Goal: Task Accomplishment & Management: Complete application form

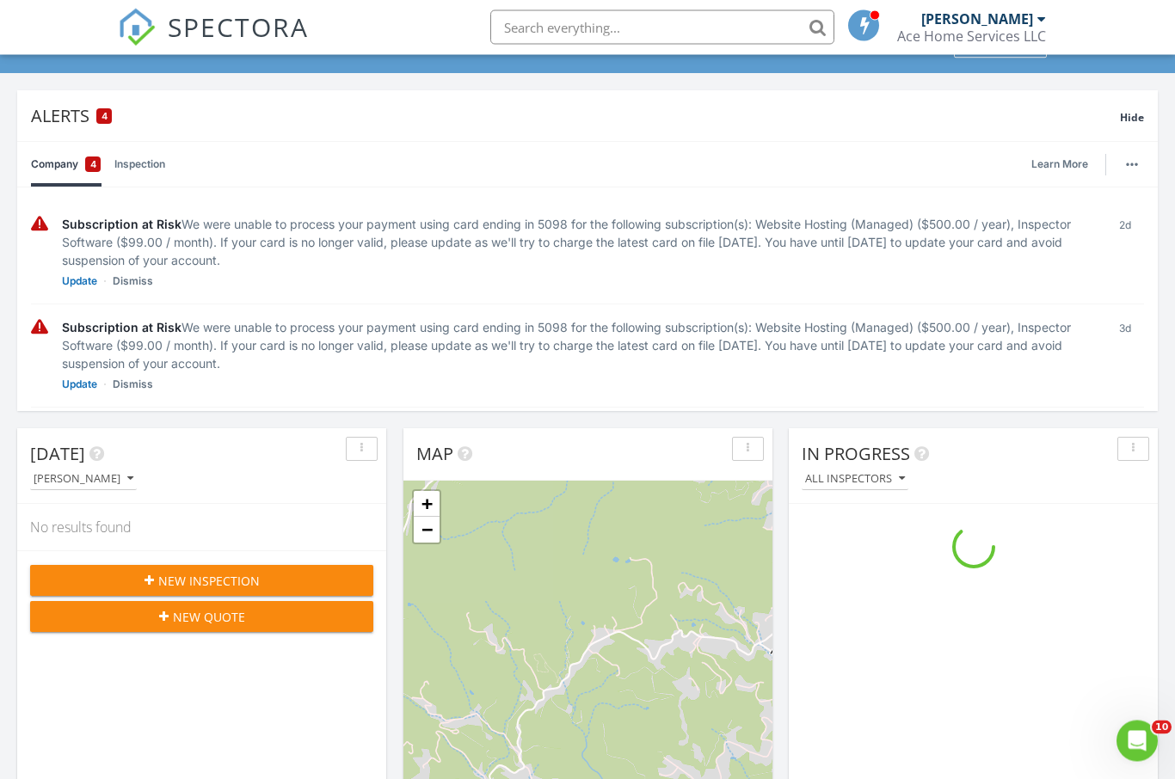
scroll to position [76, 0]
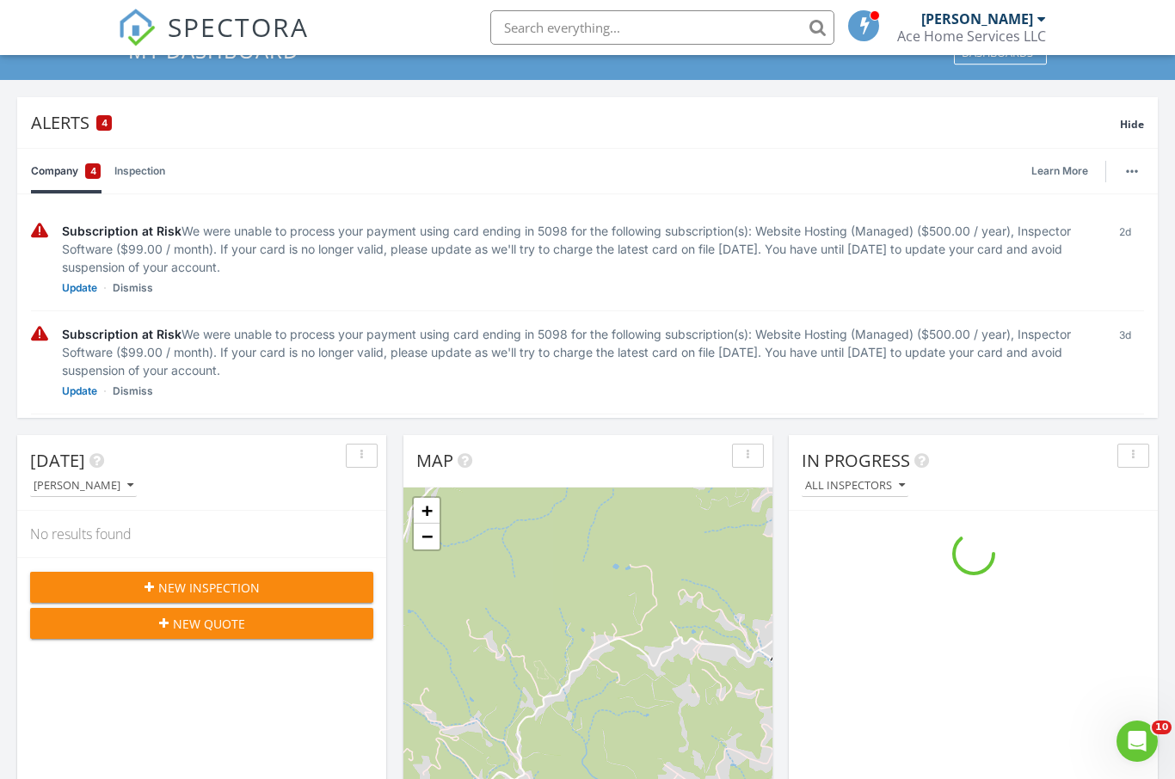
click at [1140, 130] on span "Hide" at bounding box center [1132, 124] width 24 height 15
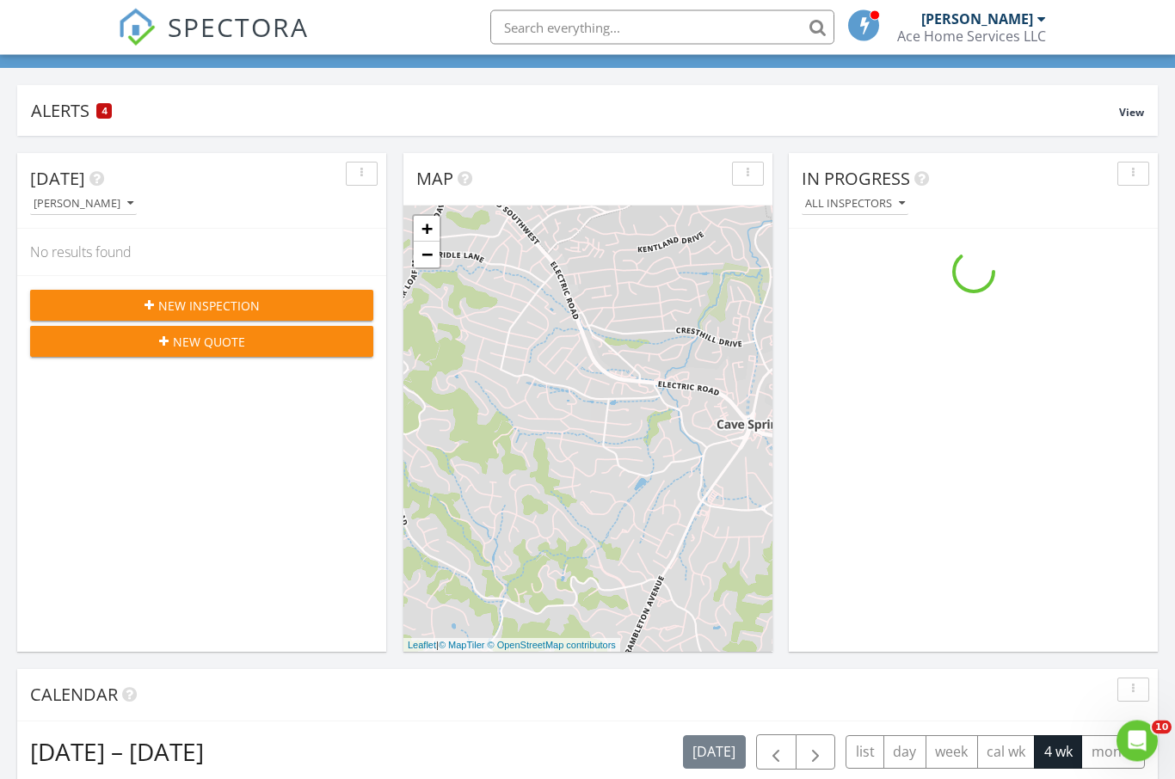
scroll to position [75, 0]
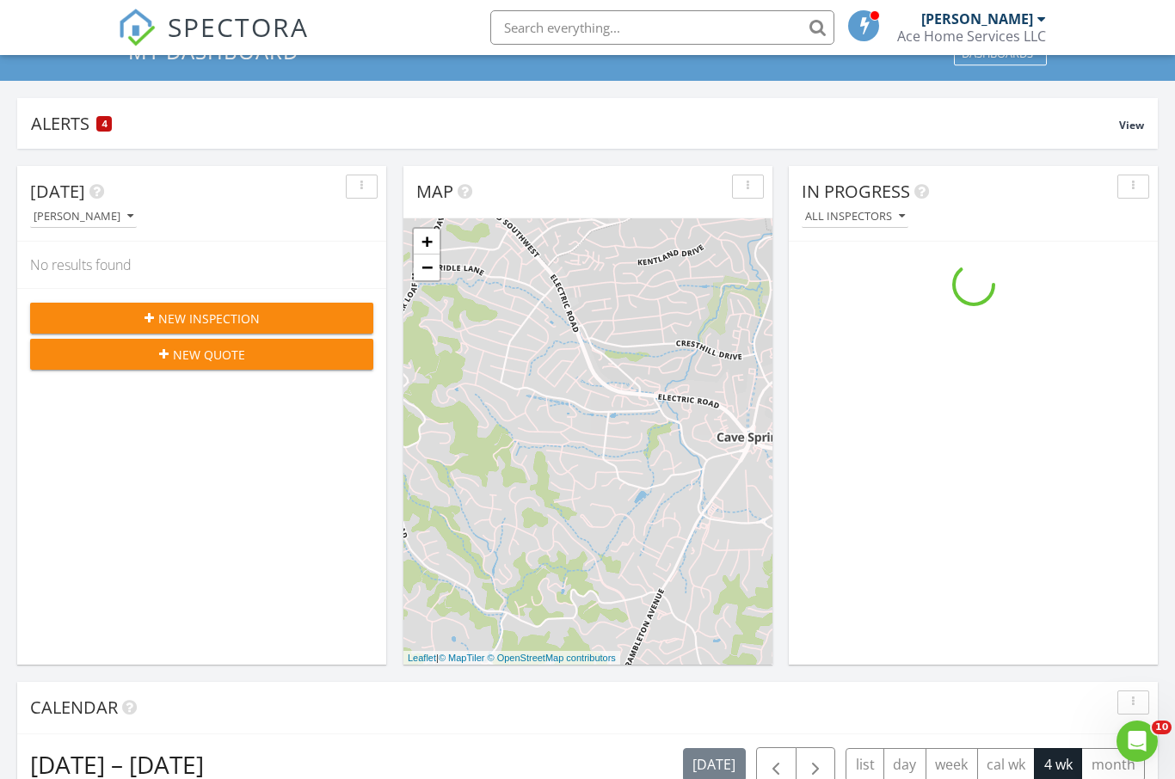
click at [256, 315] on span "New Inspection" at bounding box center [208, 319] width 101 height 18
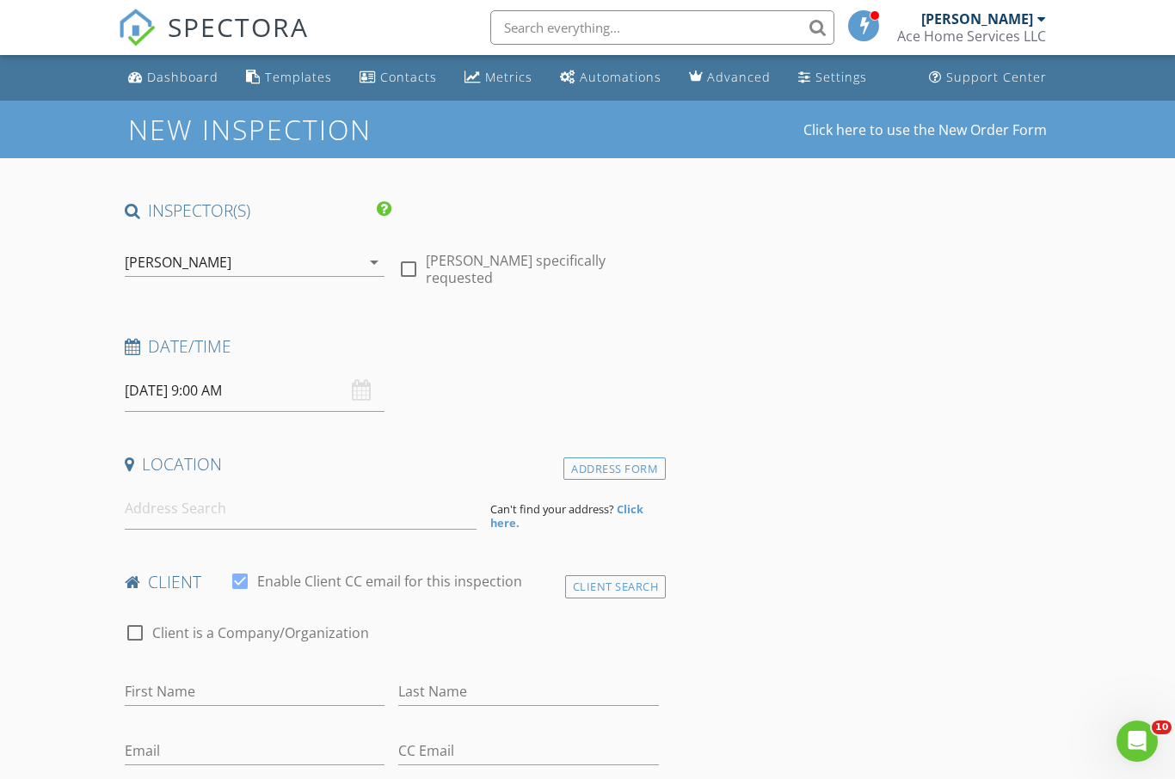
click at [191, 86] on link "Dashboard" at bounding box center [173, 78] width 104 height 32
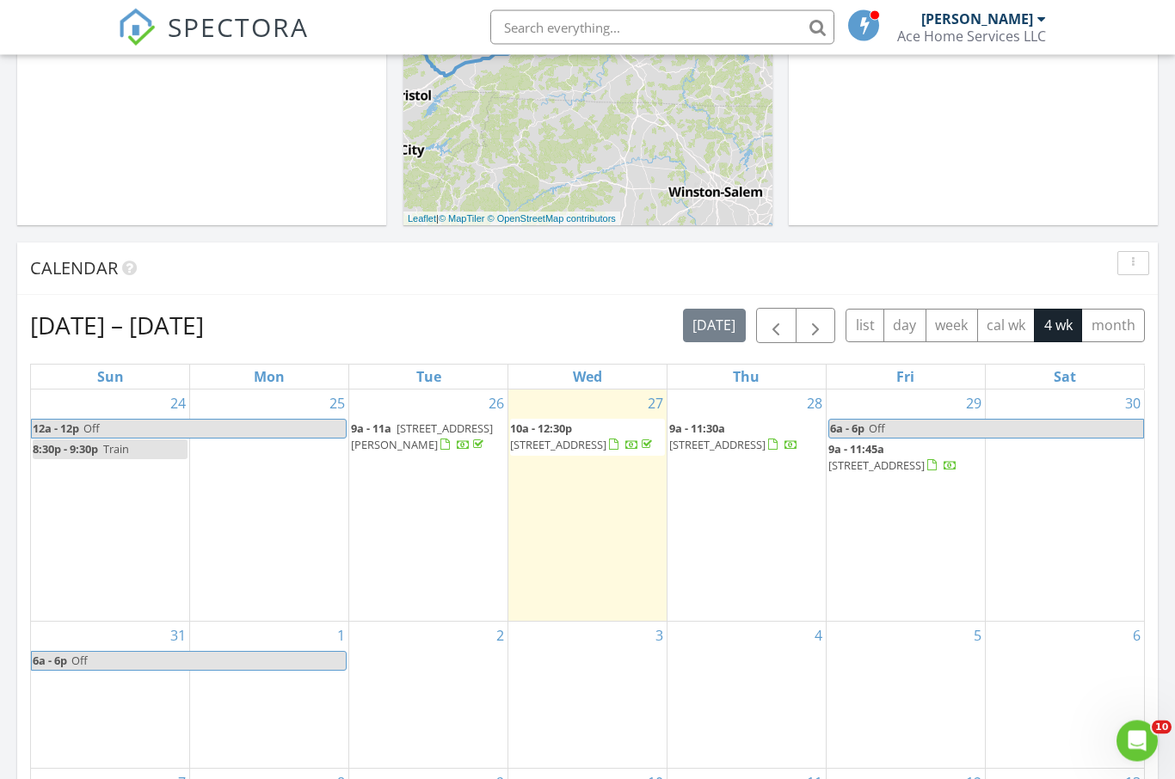
scroll to position [784, 0]
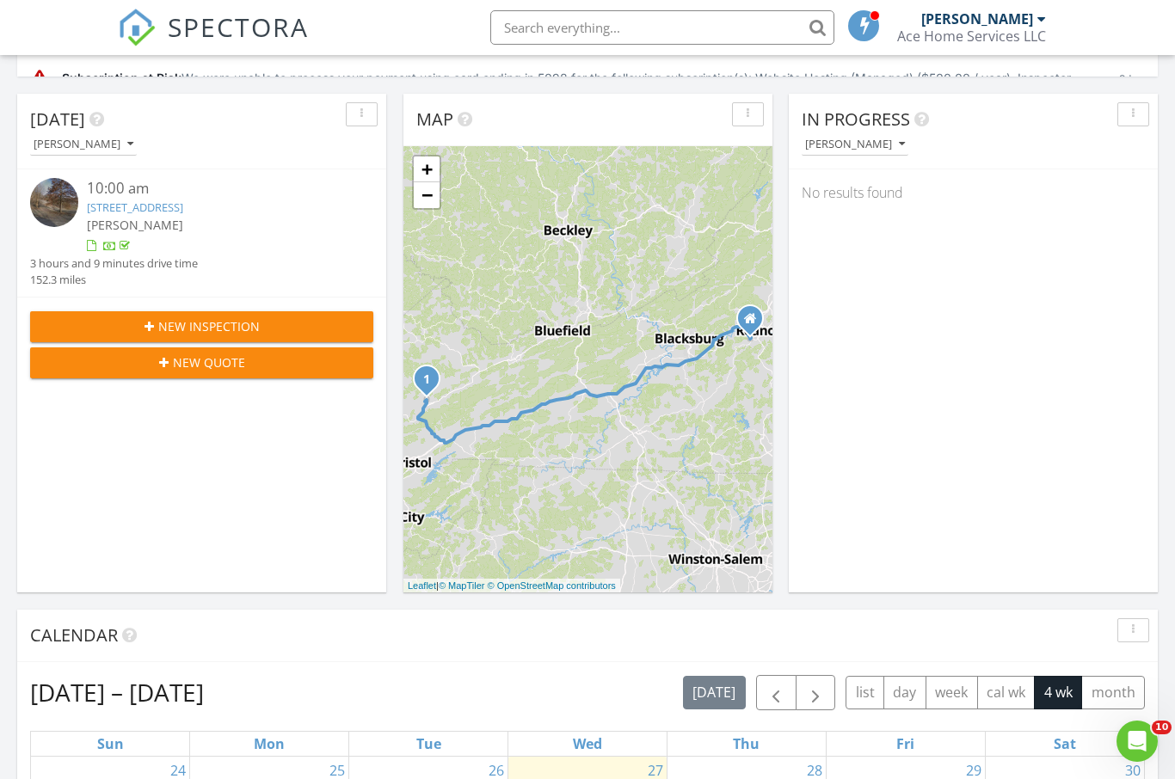
scroll to position [408, 0]
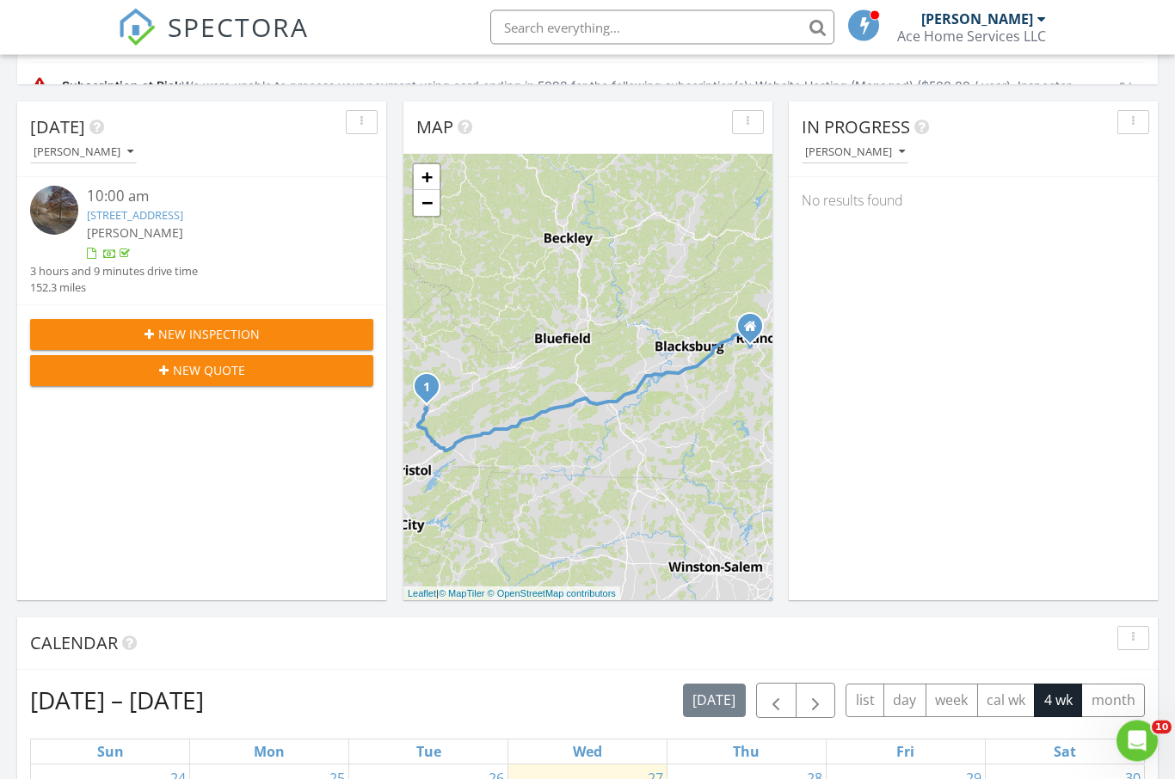
click at [283, 331] on div "New Inspection" at bounding box center [202, 335] width 316 height 18
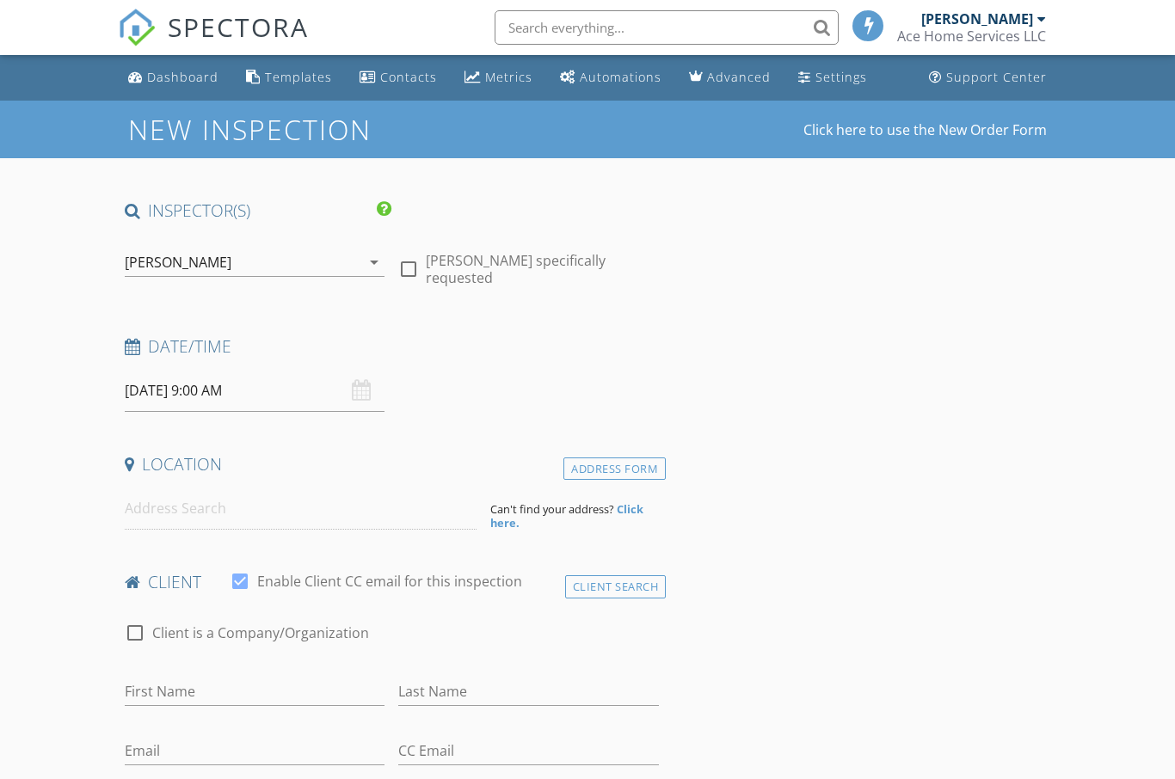
select select "7"
click at [212, 388] on input "[DATE] 9:00 AM" at bounding box center [255, 391] width 261 height 42
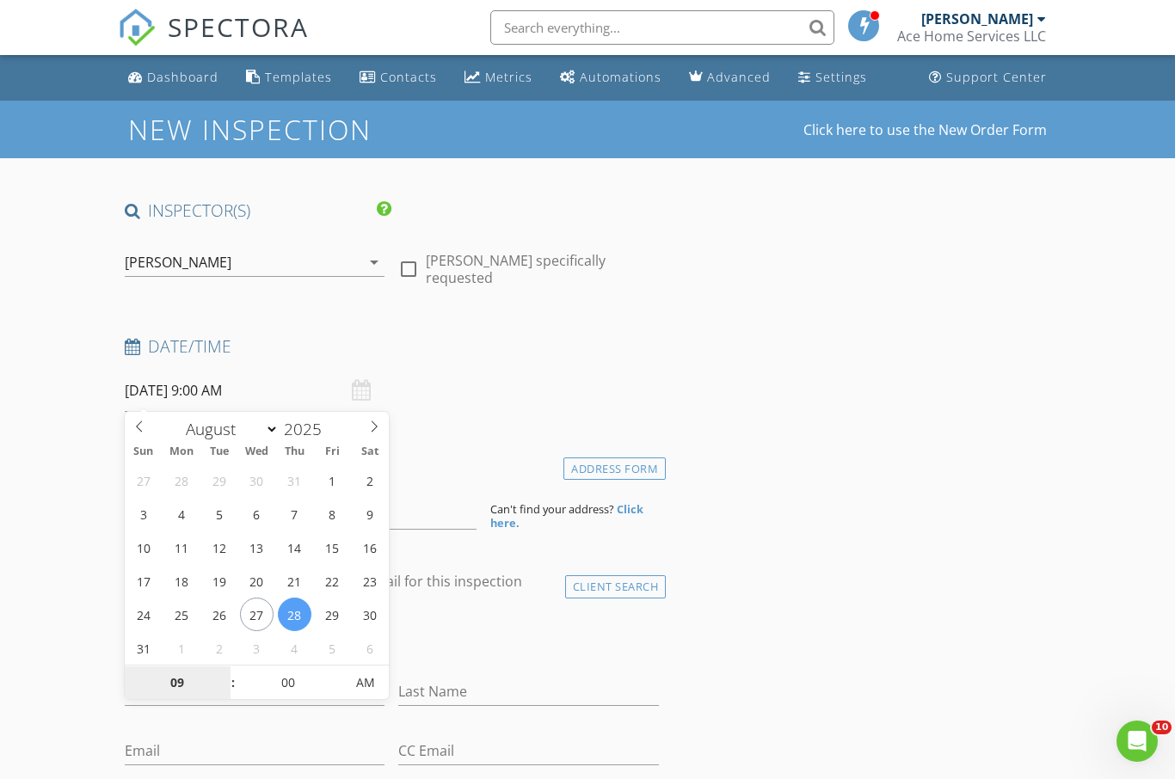
type input "1"
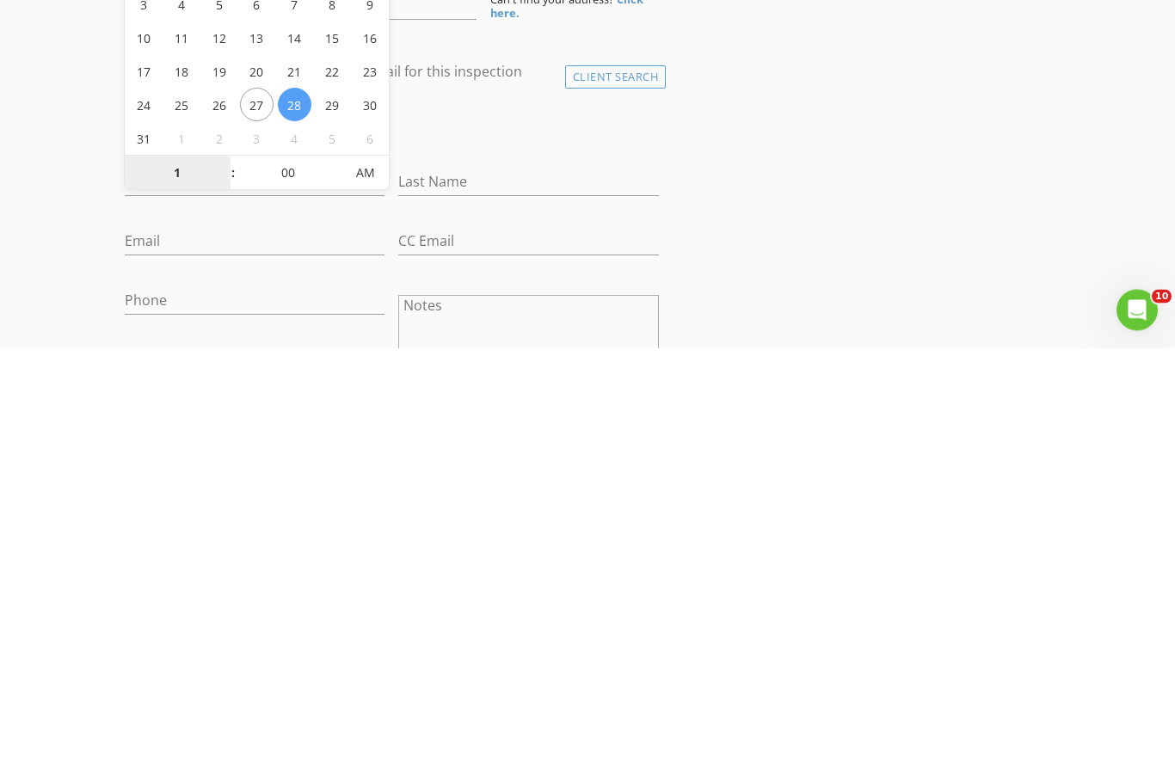
type input "08/28/2025 1:00 PM"
type input "01"
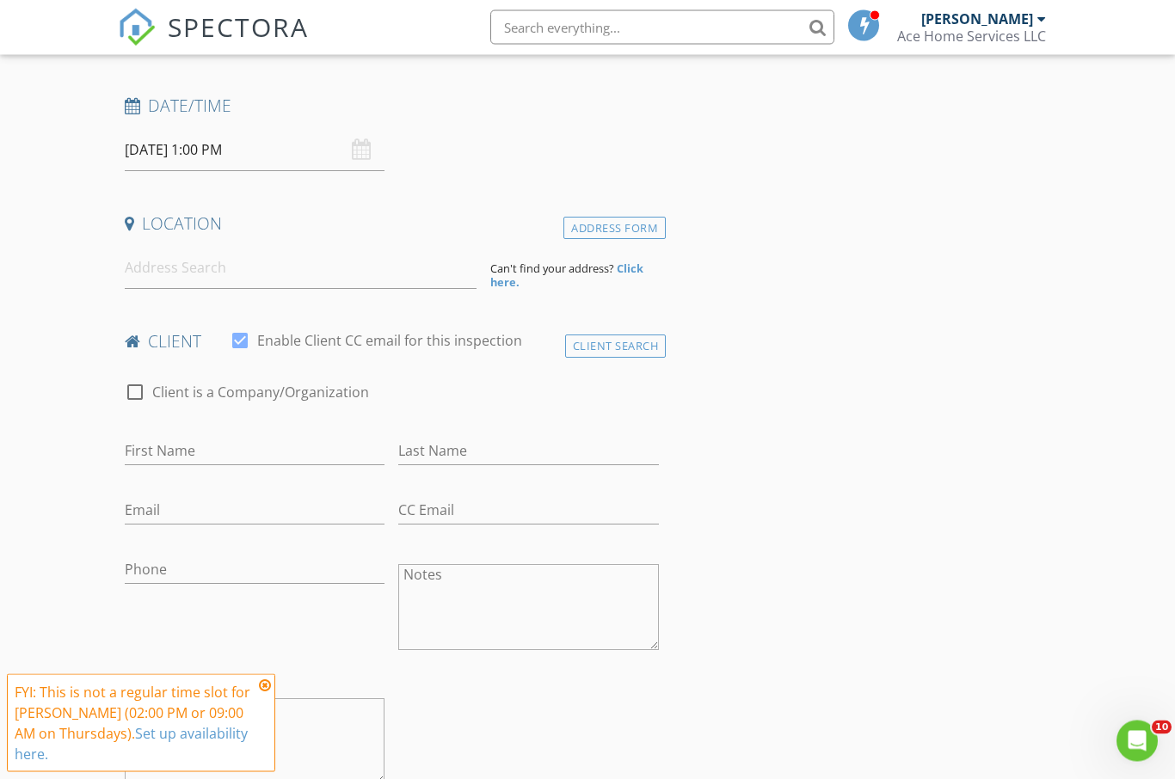
scroll to position [215, 0]
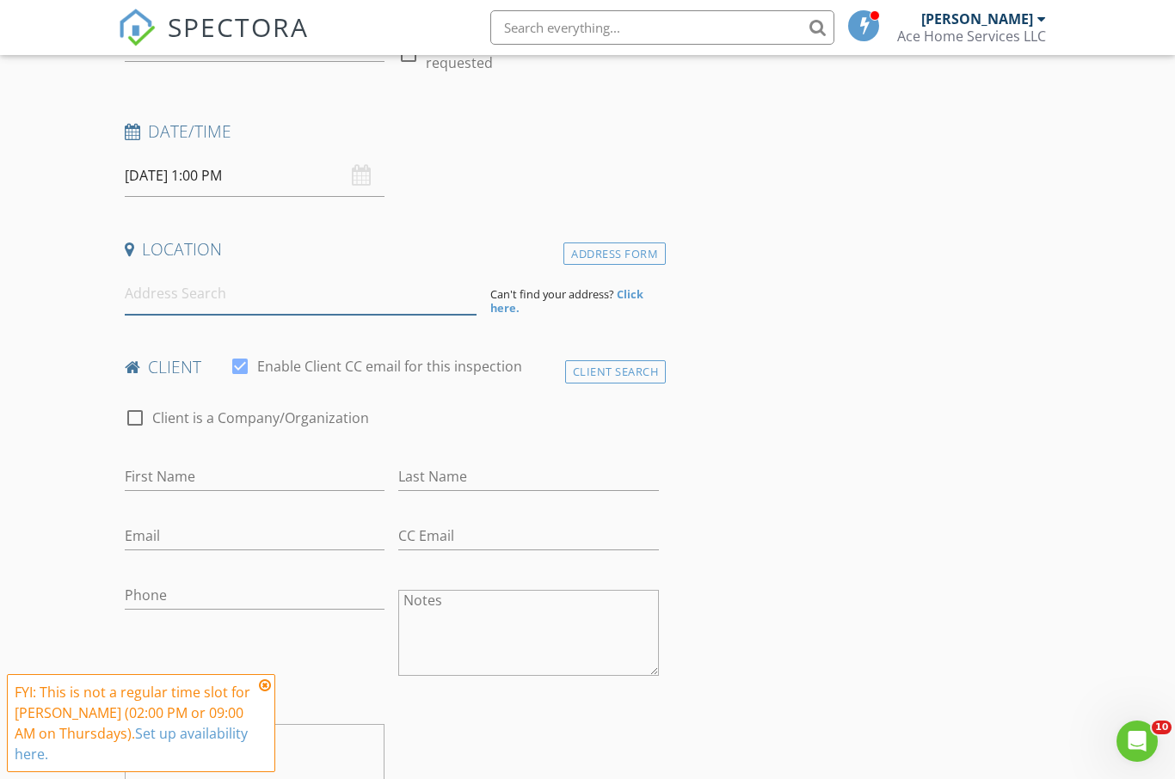
click at [295, 294] on input at bounding box center [301, 294] width 352 height 42
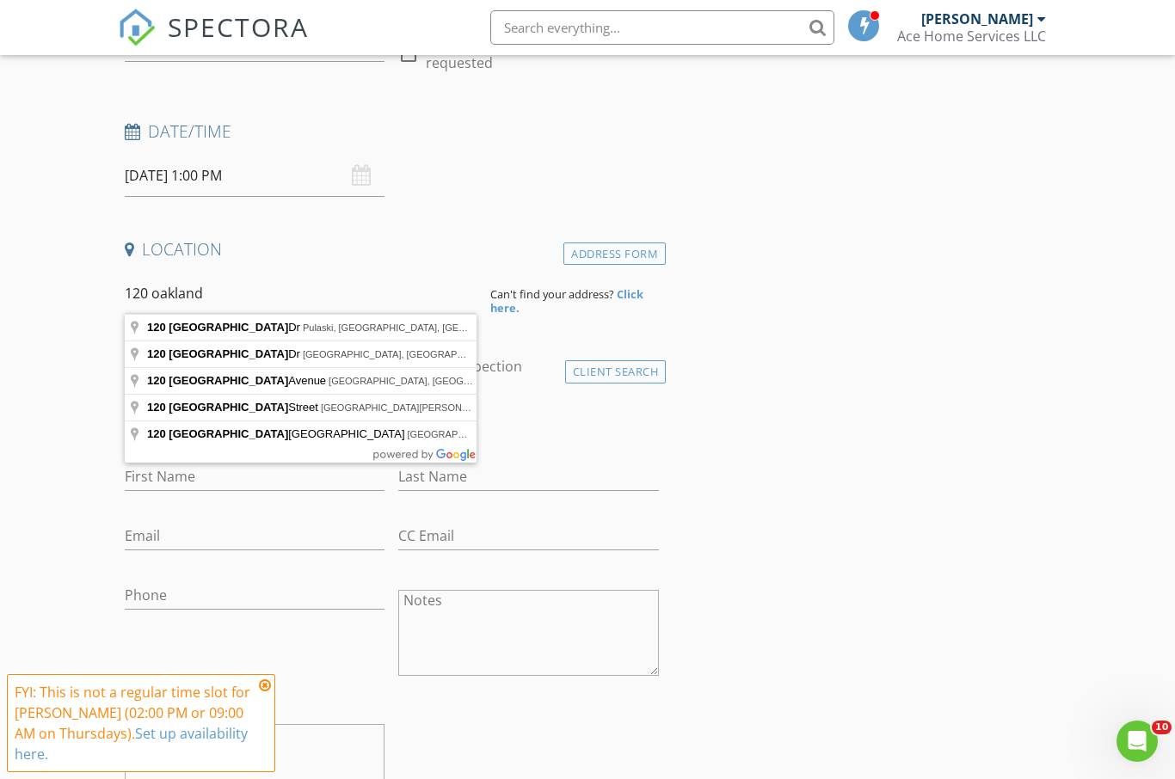
type input "120 Oakland Dr, Pulaski, VA, USA"
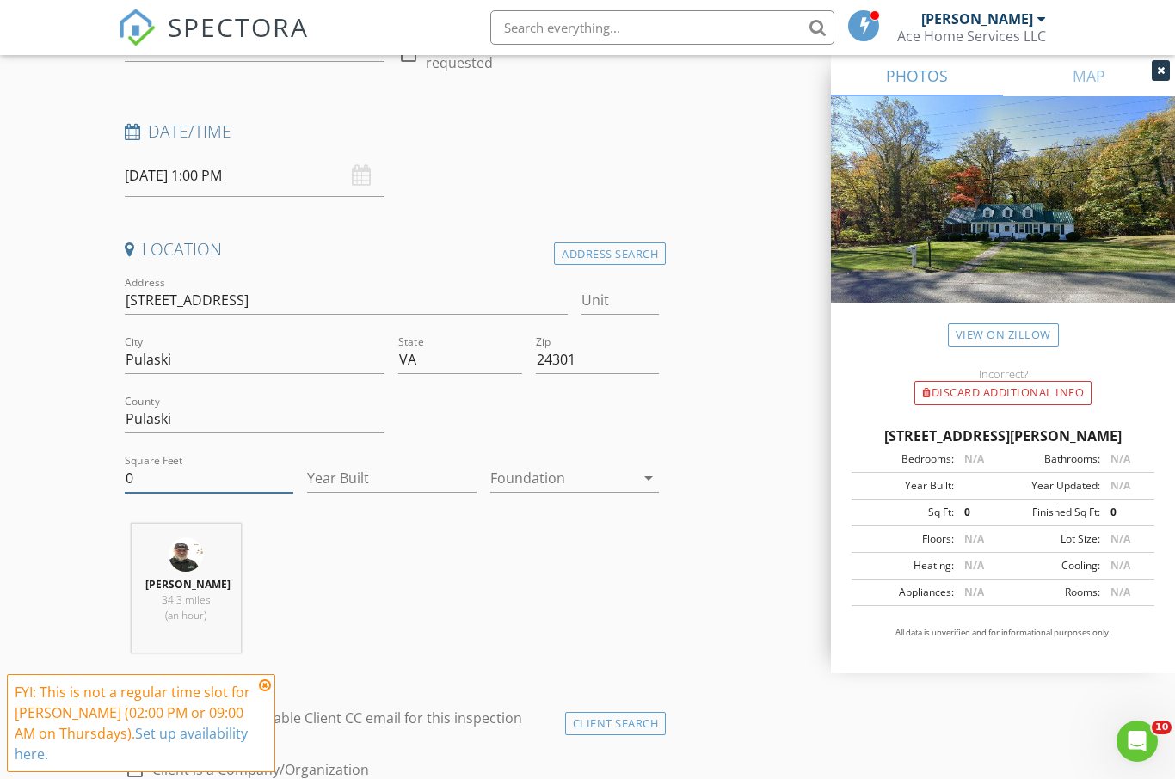
click at [223, 478] on input "0" at bounding box center [209, 478] width 169 height 28
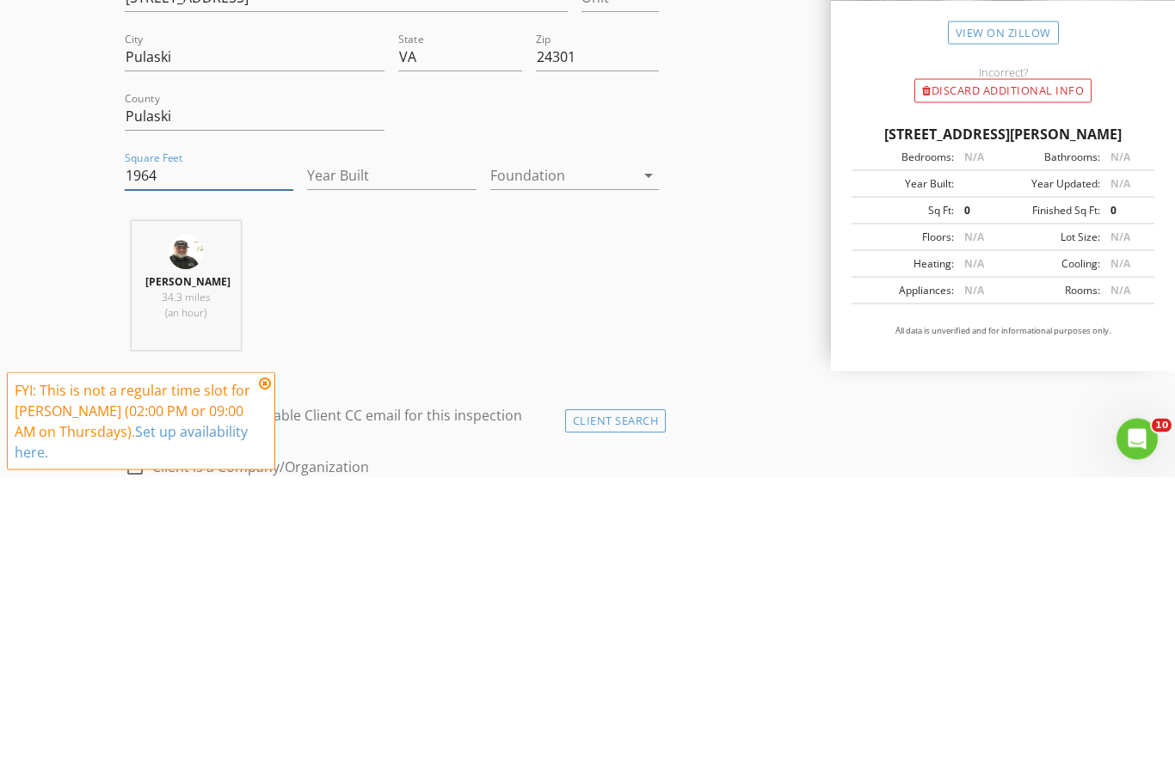
type input "1964"
click at [426, 464] on input "Year Built" at bounding box center [391, 478] width 169 height 28
type input "1950"
click at [612, 464] on div at bounding box center [562, 478] width 144 height 28
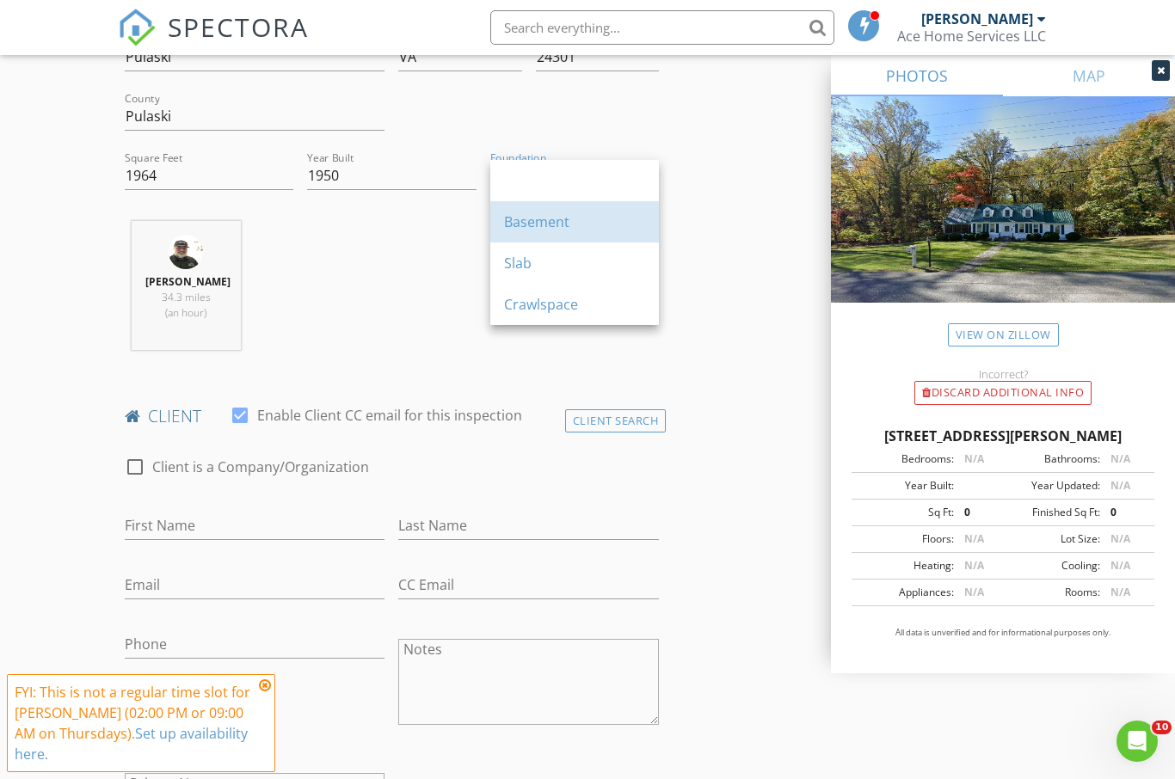
click at [571, 220] on div "Basement" at bounding box center [574, 222] width 141 height 21
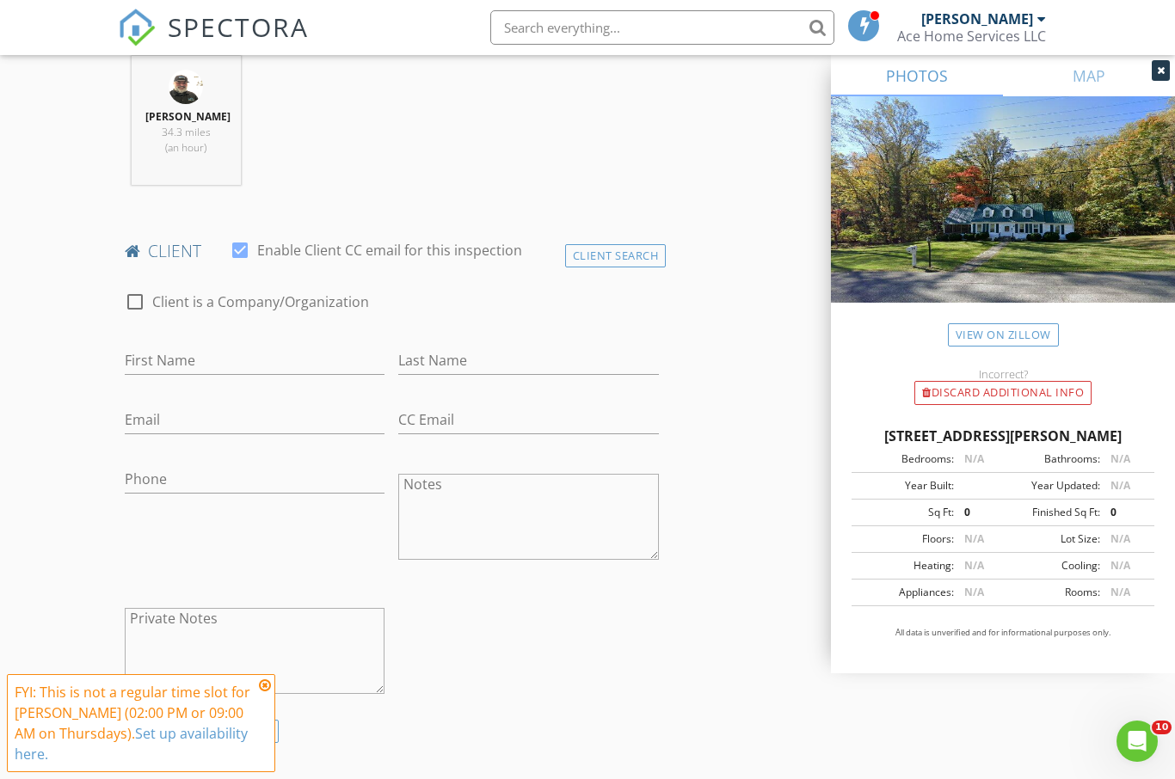
scroll to position [703, 0]
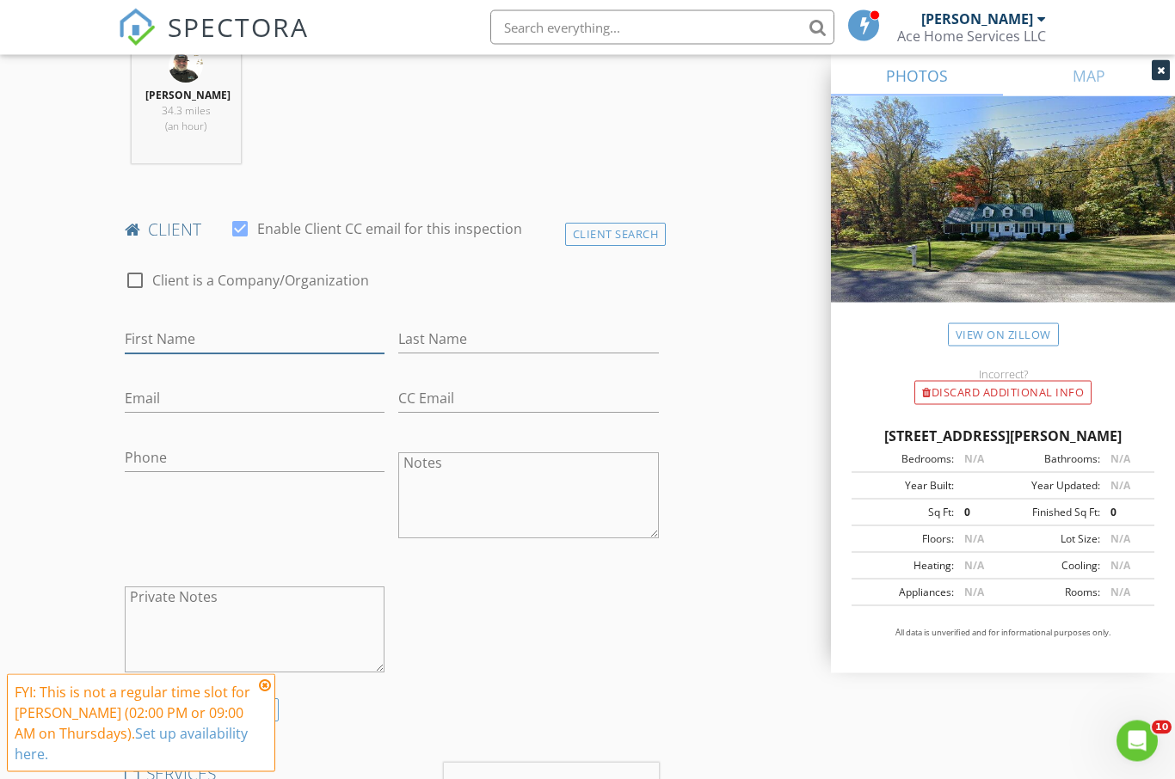
click at [290, 338] on input "First Name" at bounding box center [255, 340] width 261 height 28
type input "Lynda"
click at [496, 350] on input "Last Name" at bounding box center [528, 340] width 261 height 28
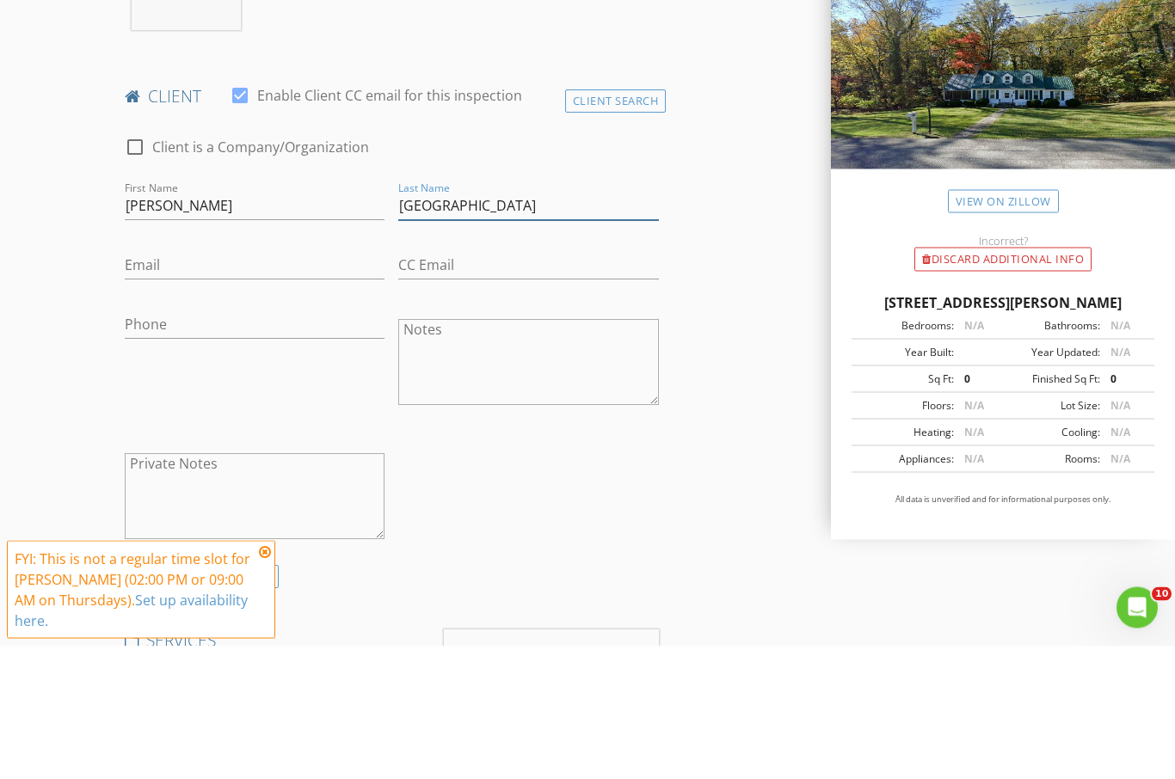
type input "Waldenville"
click at [246, 385] on input "Email" at bounding box center [255, 399] width 261 height 28
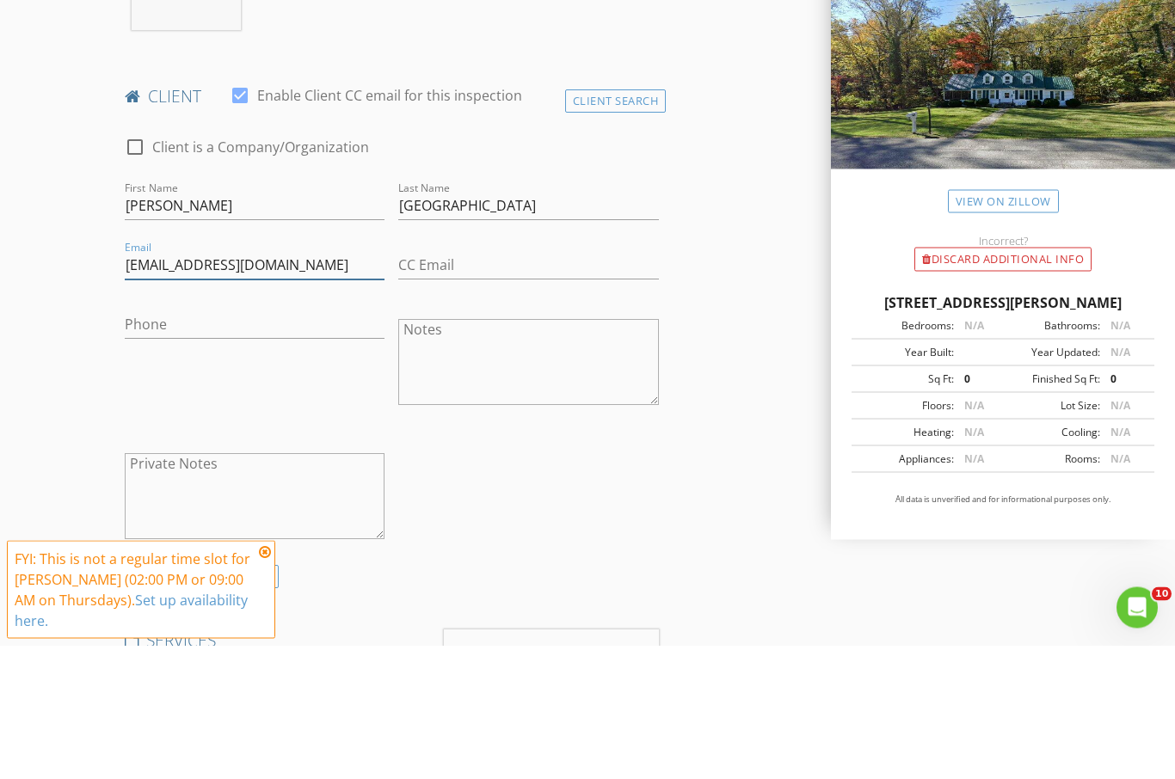
type input "Lhlawati5@gmail.com"
click at [271, 445] on input "Phone" at bounding box center [255, 459] width 261 height 28
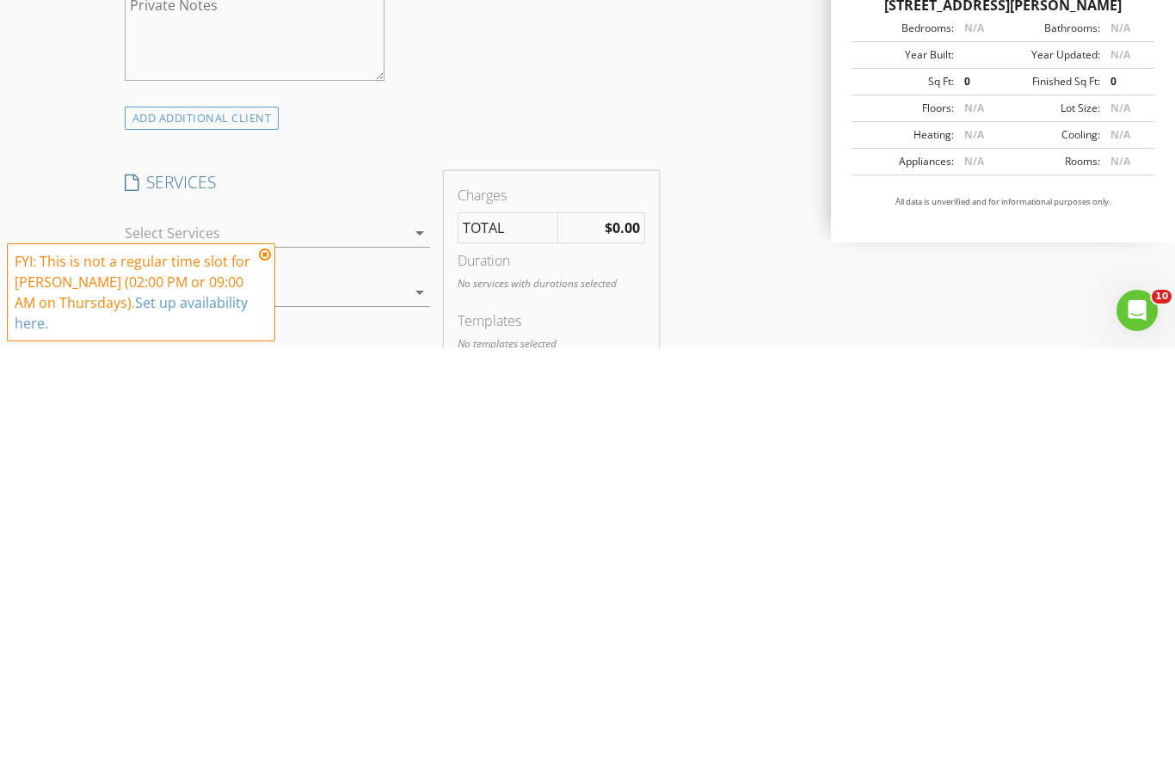
scroll to position [867, 0]
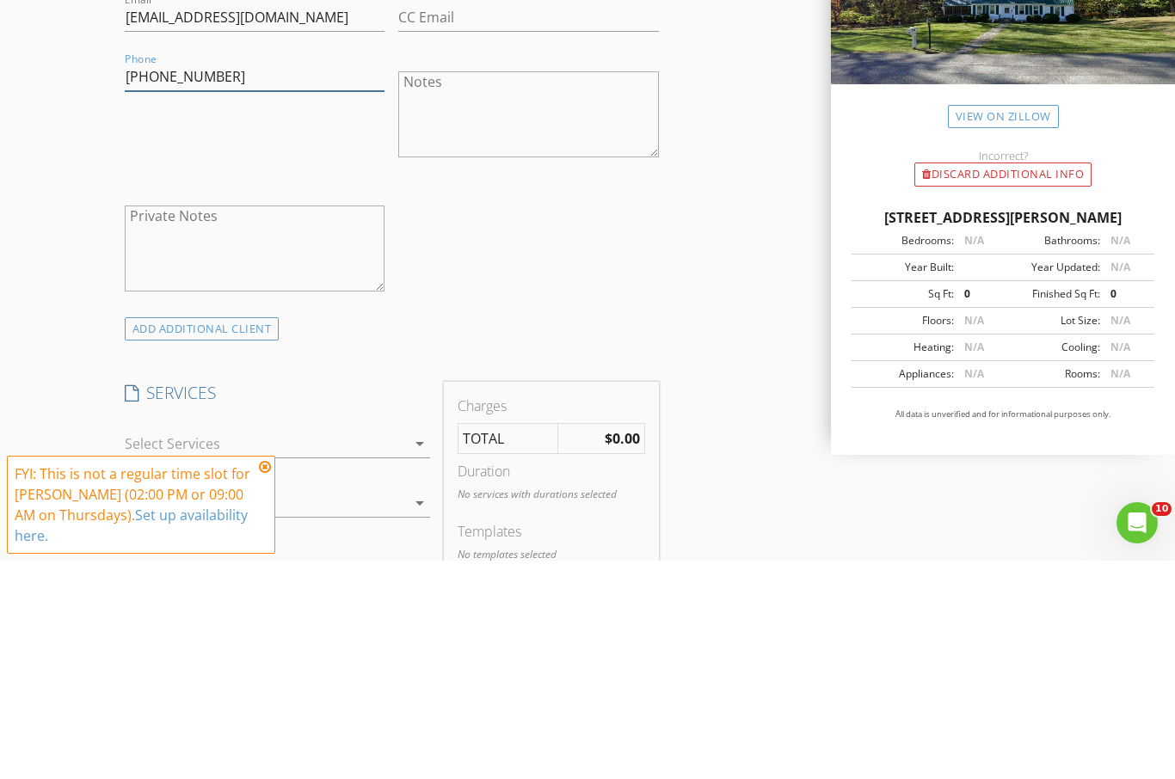
type input "540-641-3926"
click at [239, 536] on div "ADD ADDITIONAL client" at bounding box center [202, 547] width 155 height 23
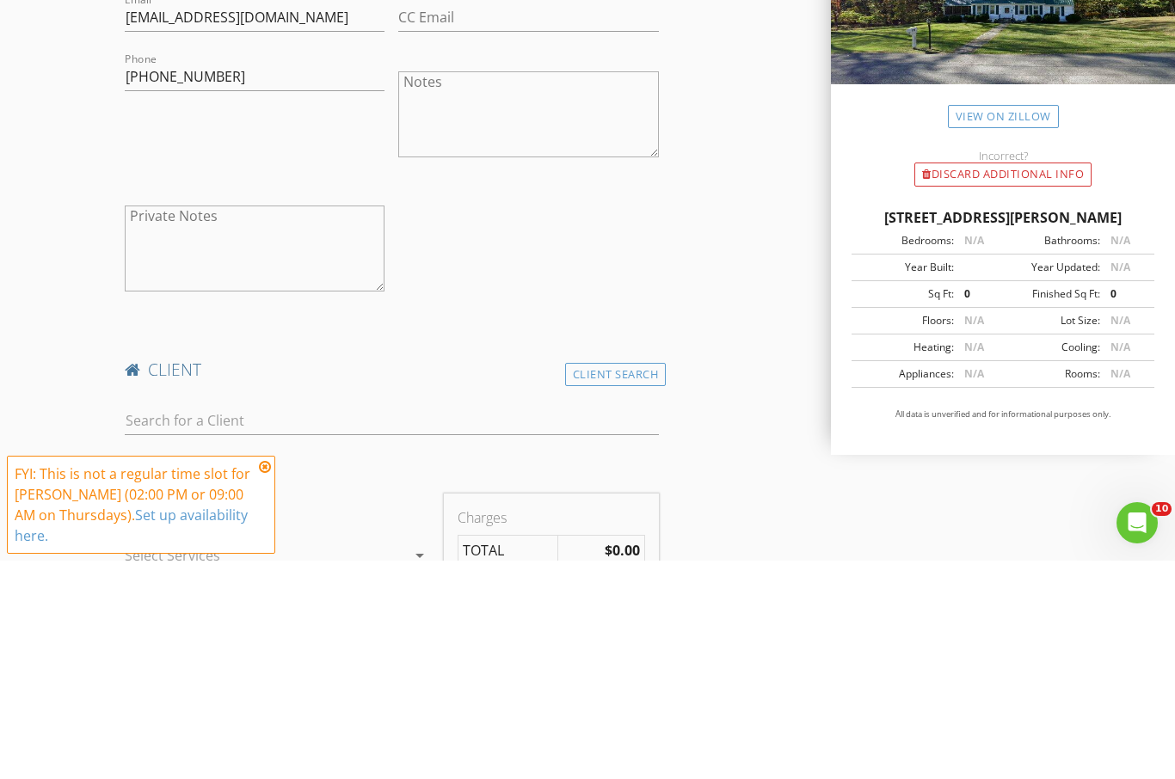
scroll to position [1086, 0]
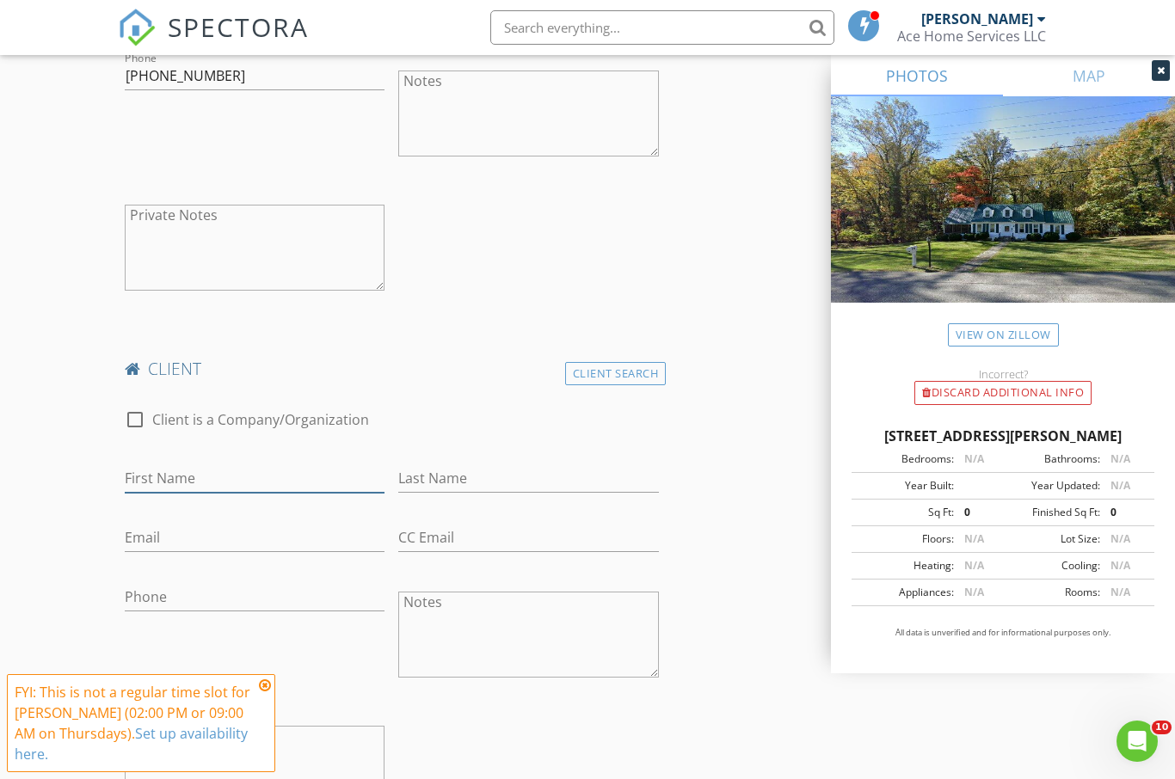
click at [300, 474] on input "First Name" at bounding box center [255, 478] width 261 height 28
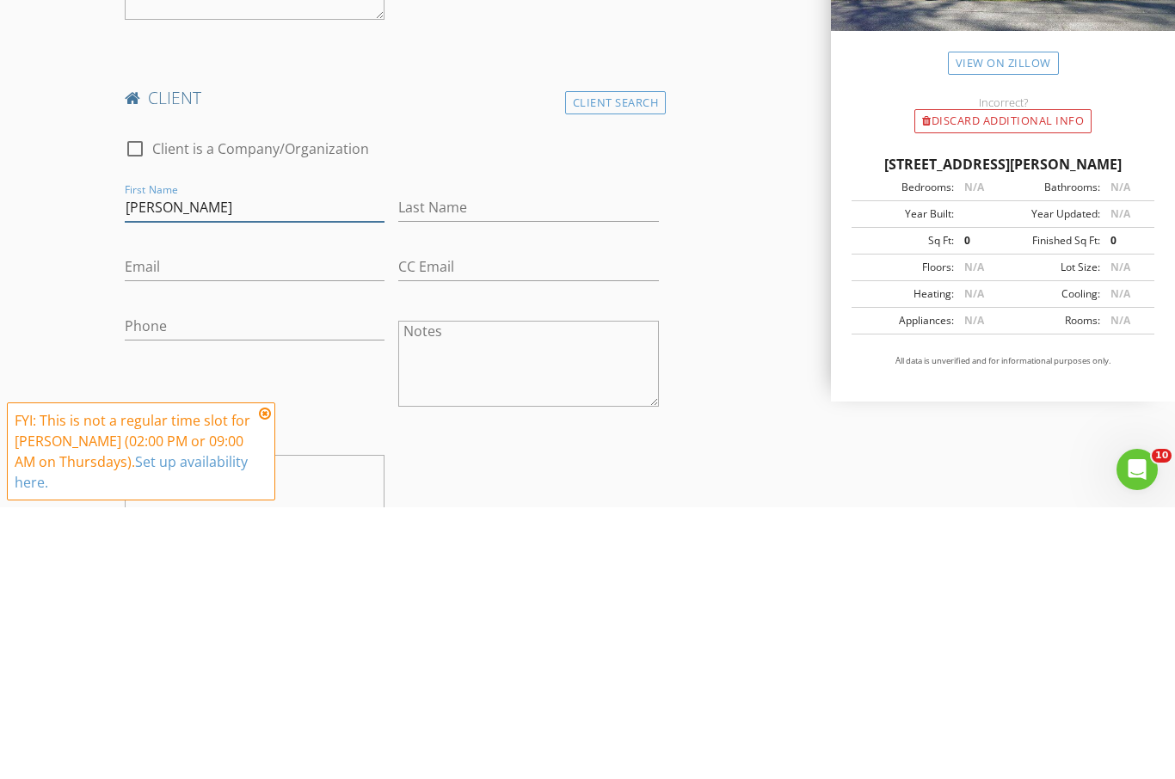
type input "Ken"
click at [491, 465] on input "Last Name" at bounding box center [528, 479] width 261 height 28
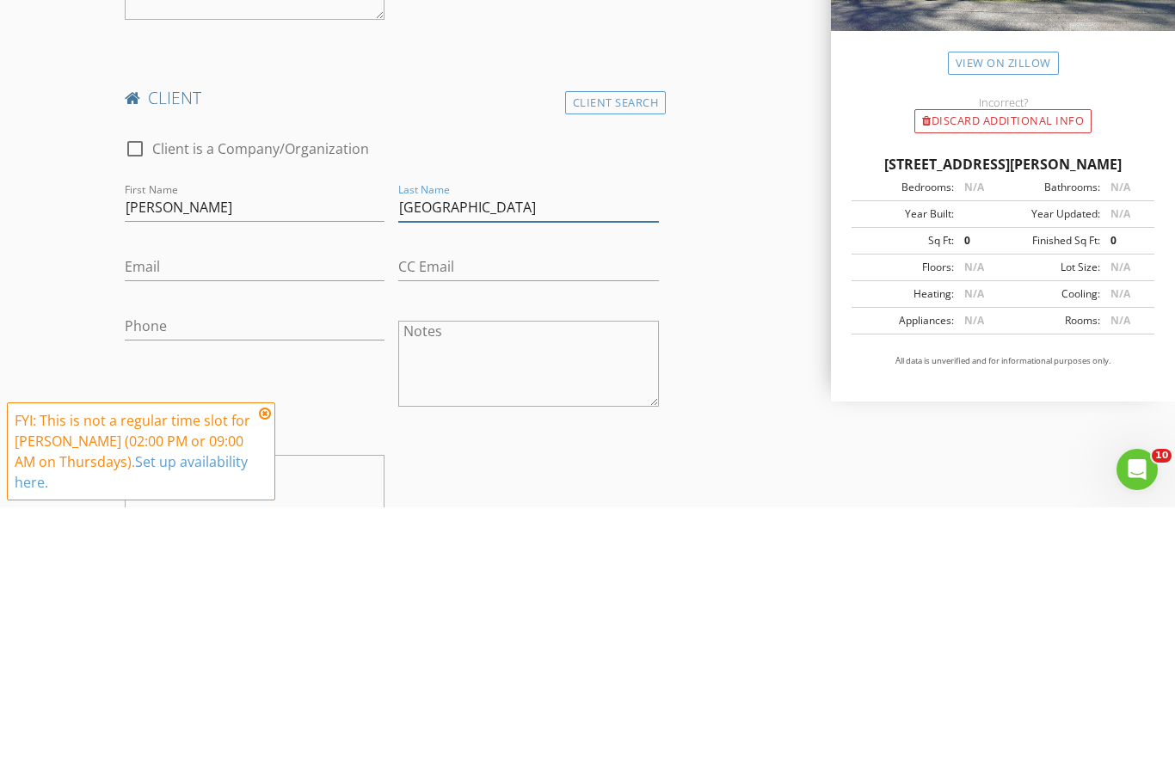
type input "Waldenville"
click at [263, 525] on input "Email" at bounding box center [255, 539] width 261 height 28
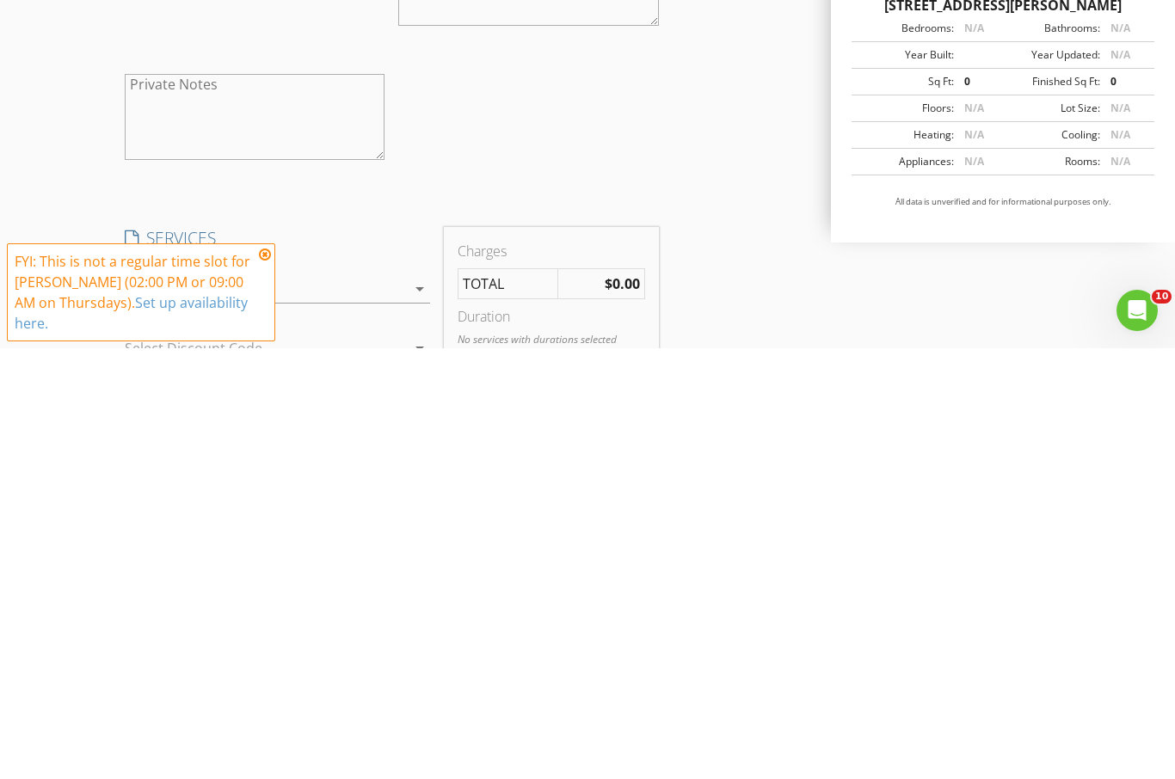
scroll to position [1387, 0]
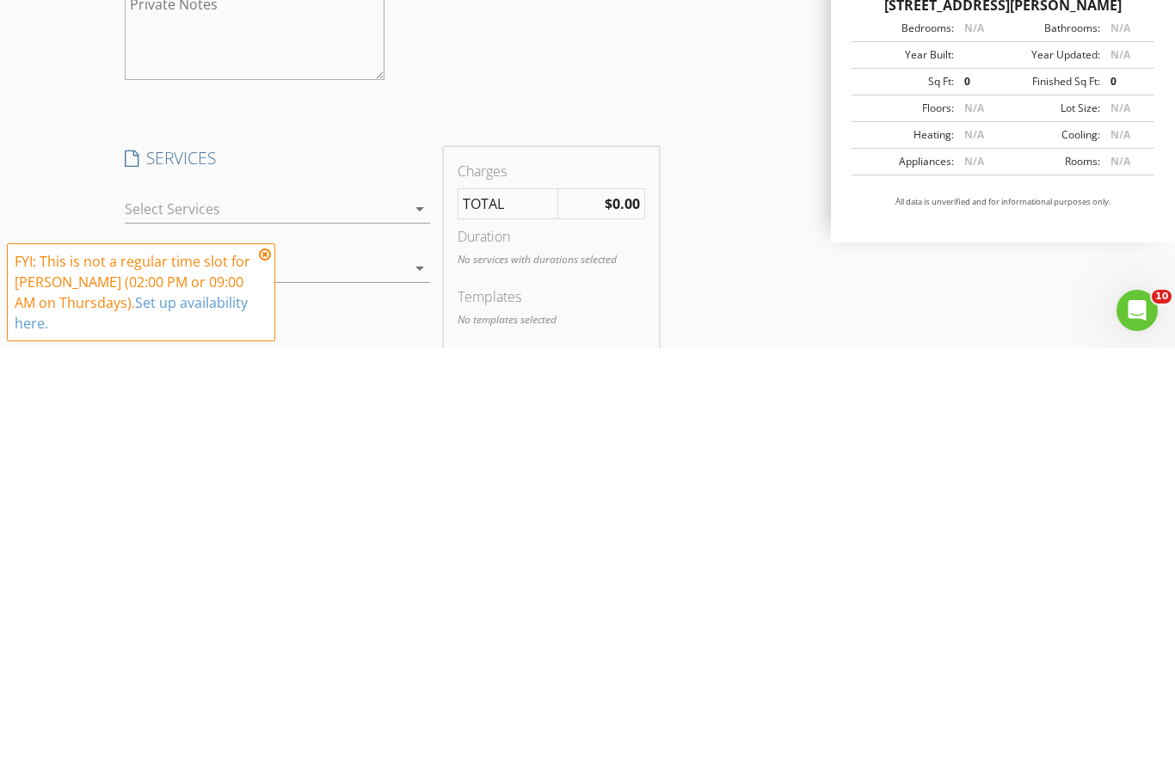
type input "Kewaldenville@gmail.com"
click at [426, 629] on icon "arrow_drop_down" at bounding box center [419, 639] width 21 height 21
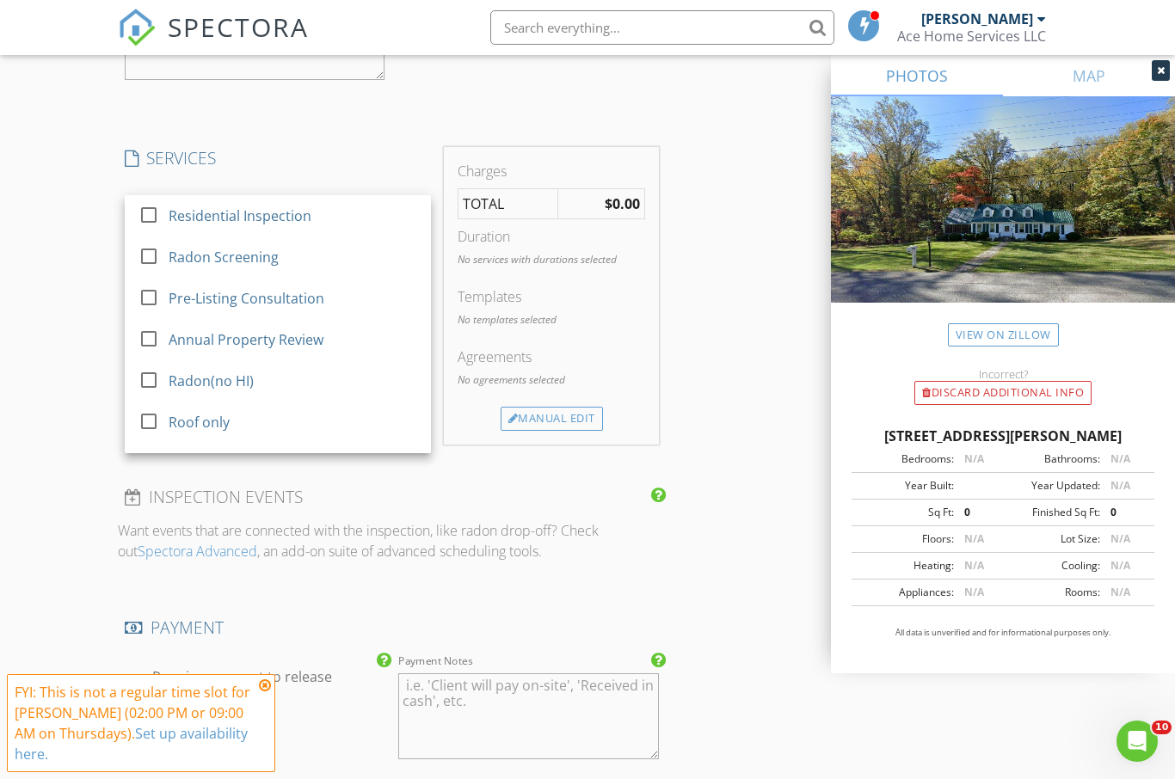
click at [157, 210] on div at bounding box center [148, 214] width 29 height 29
checkbox input "true"
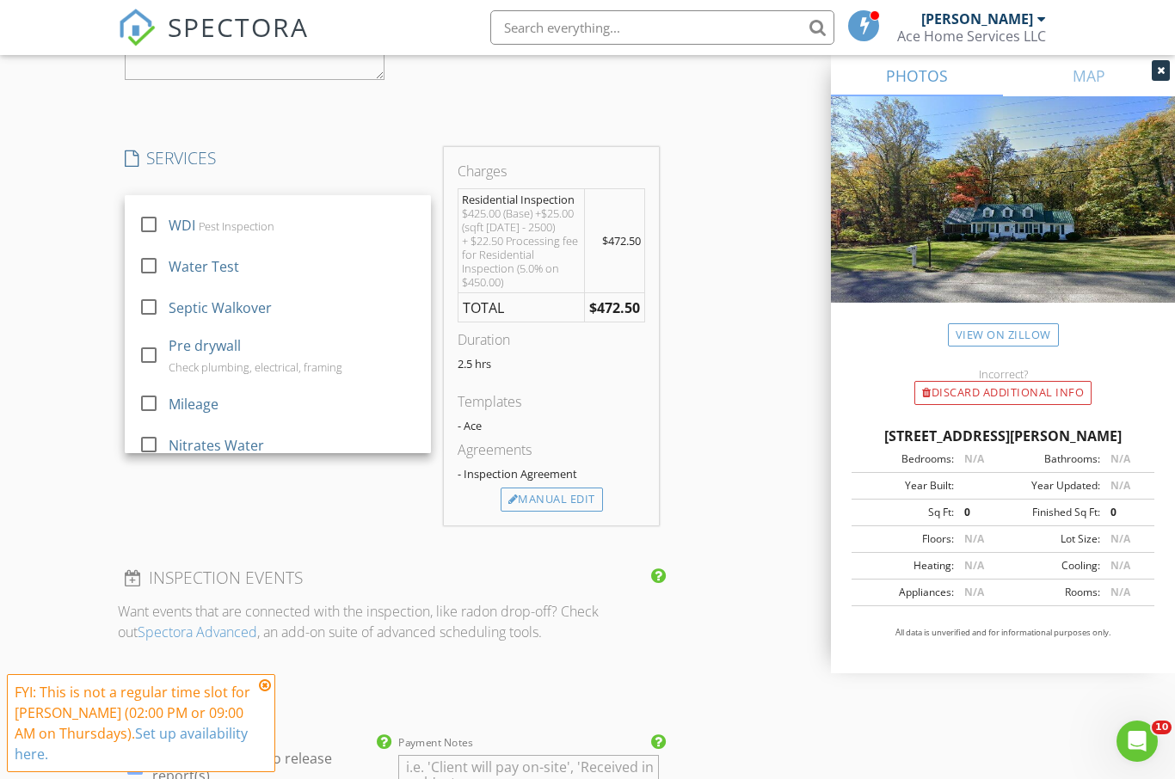
scroll to position [485, 0]
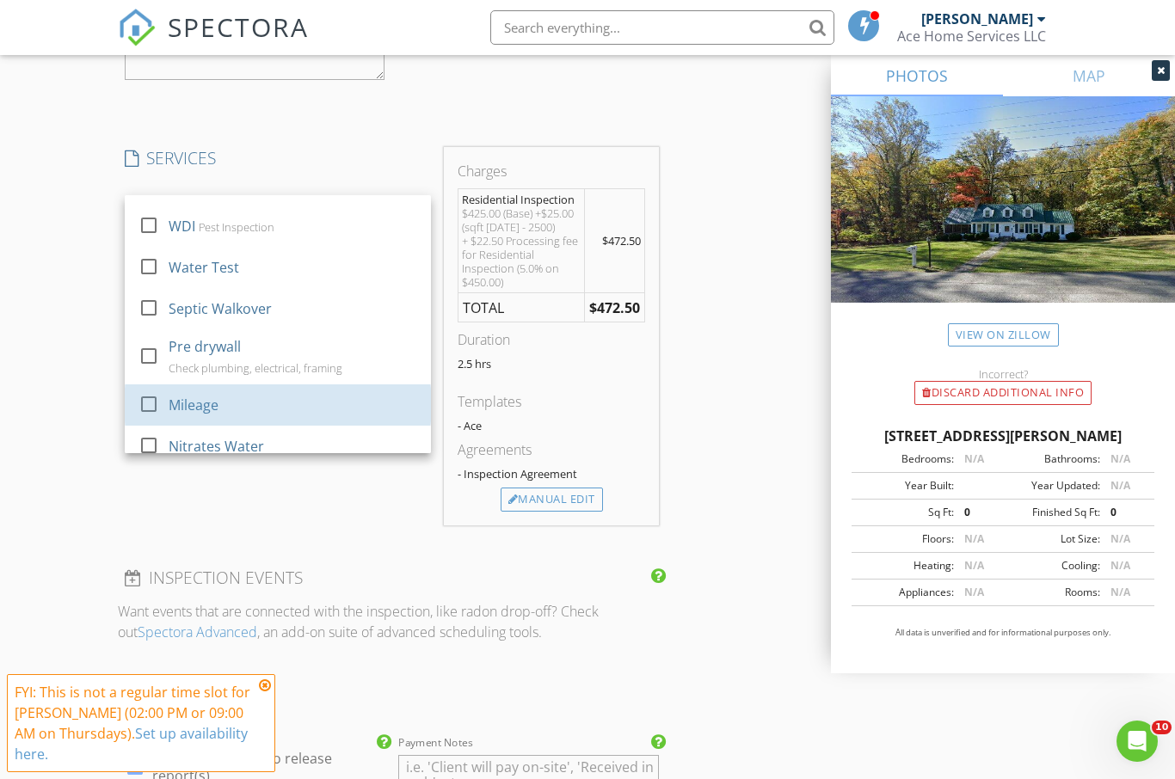
click at [164, 394] on div "check_box_outline_blank" at bounding box center [152, 404] width 28 height 21
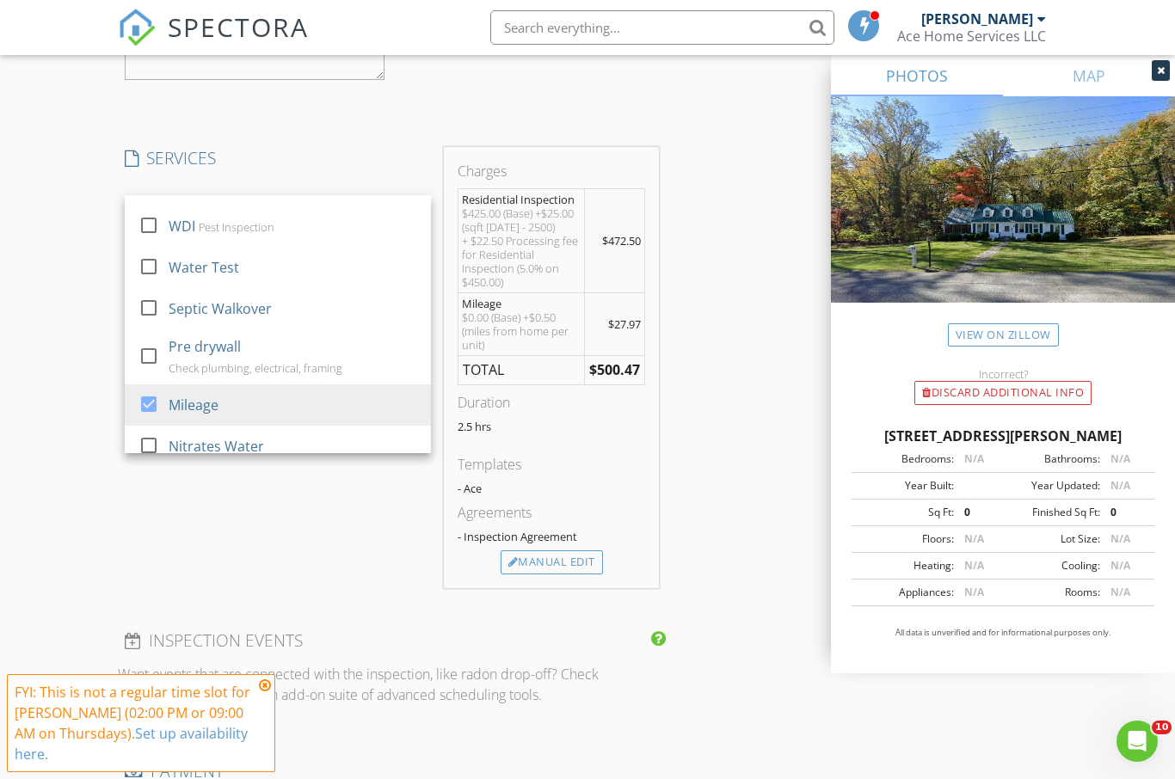
click at [300, 492] on div "SERVICES check_box Residential Inspection check_box_outline_blank Radon Screeni…" at bounding box center [278, 367] width 320 height 441
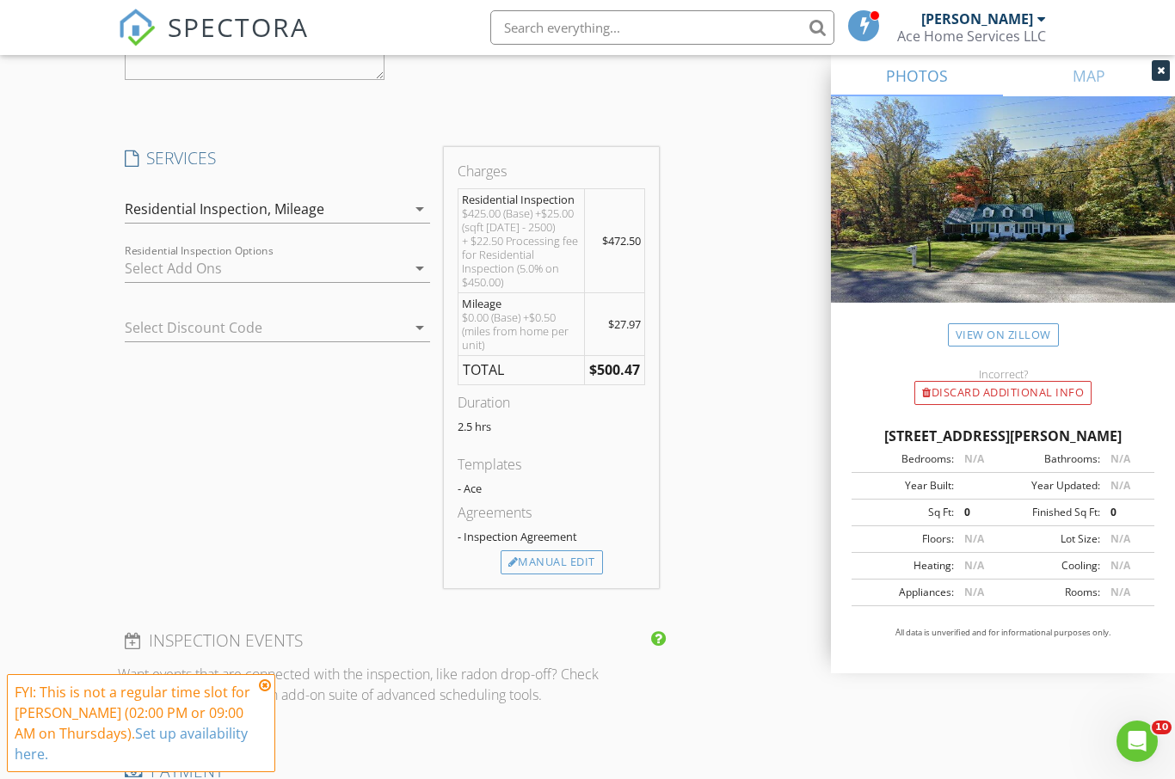
click at [427, 322] on icon "arrow_drop_down" at bounding box center [419, 327] width 21 height 21
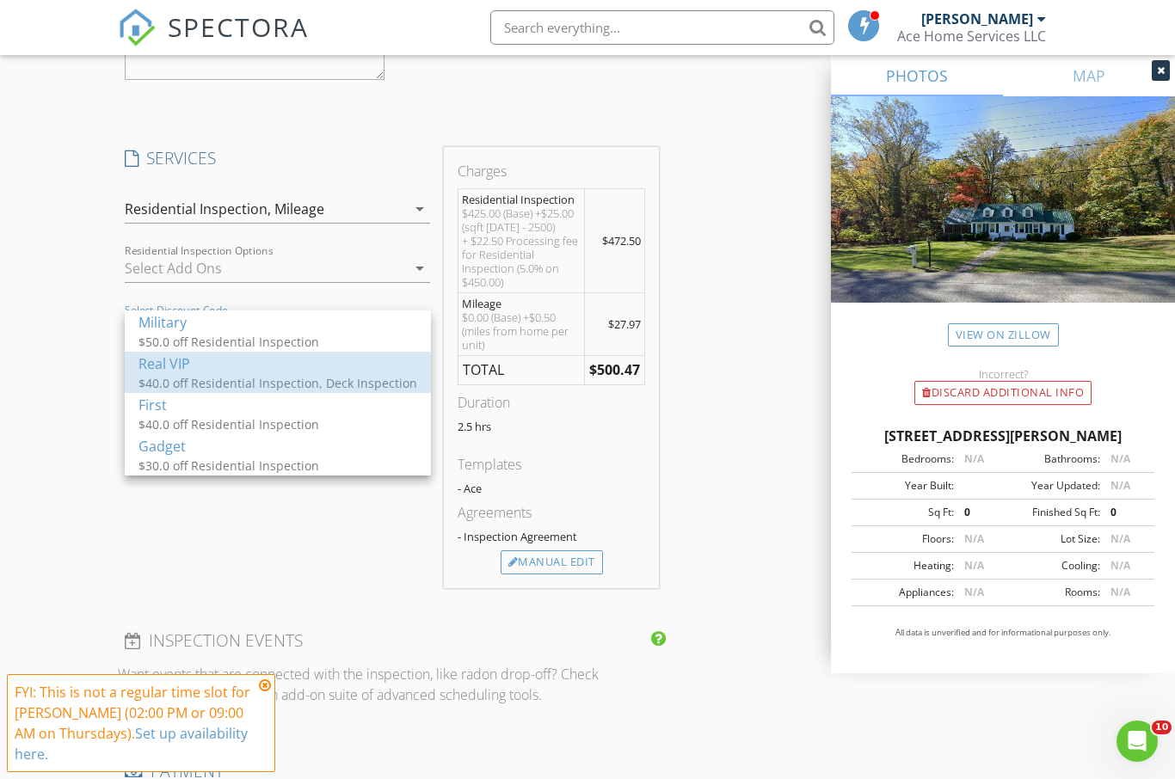
click at [208, 368] on div "Real VIP" at bounding box center [277, 363] width 279 height 21
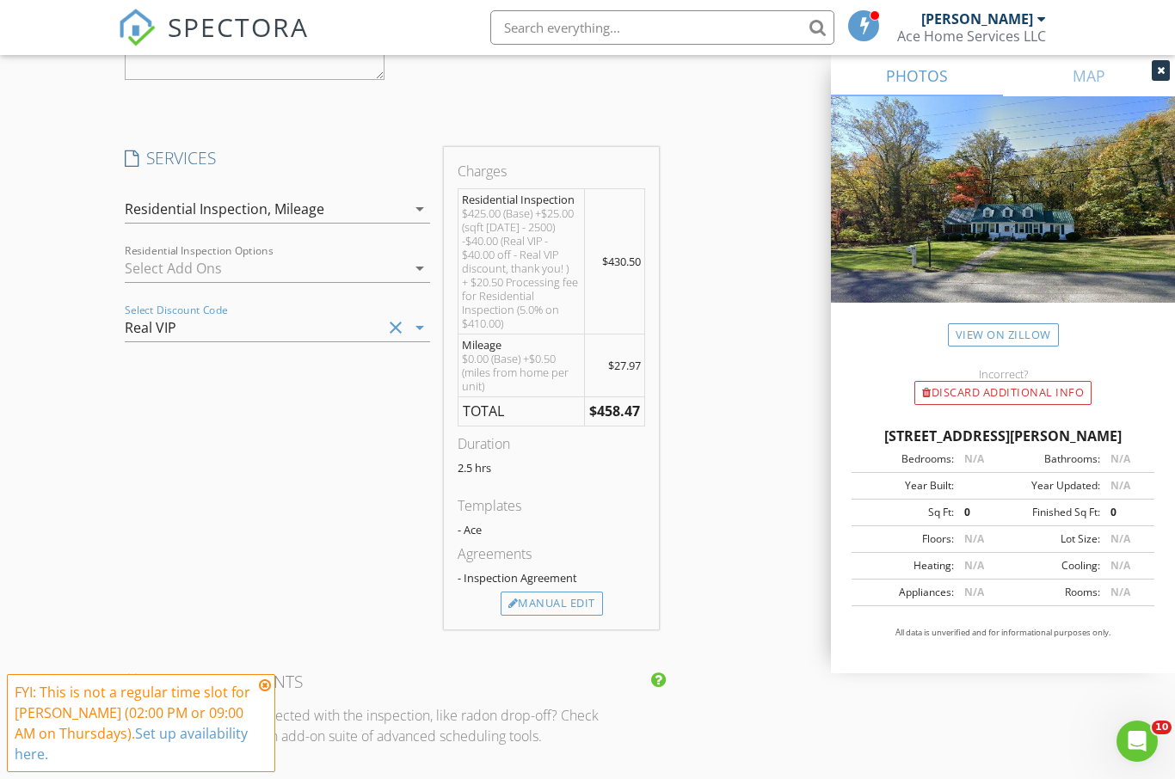
click at [321, 533] on div "SERVICES check_box Residential Inspection check_box_outline_blank Radon Screeni…" at bounding box center [278, 388] width 320 height 482
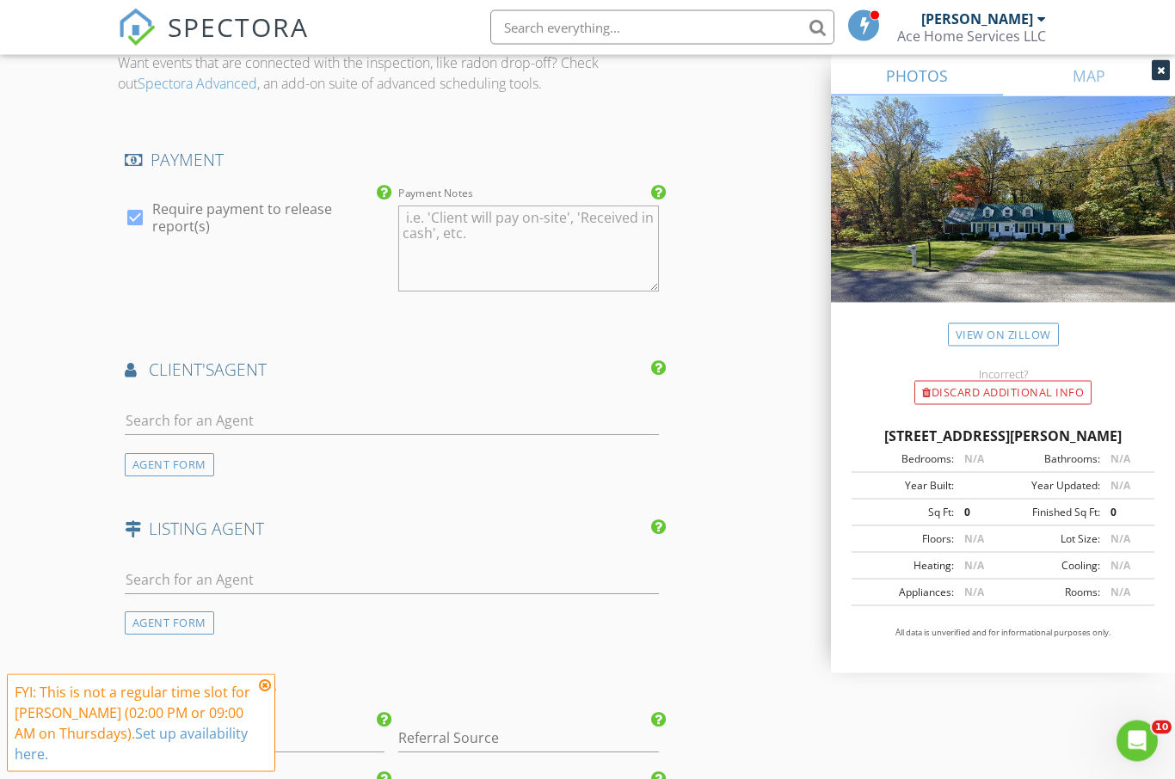
scroll to position [2473, 0]
click at [307, 407] on input "text" at bounding box center [392, 418] width 534 height 28
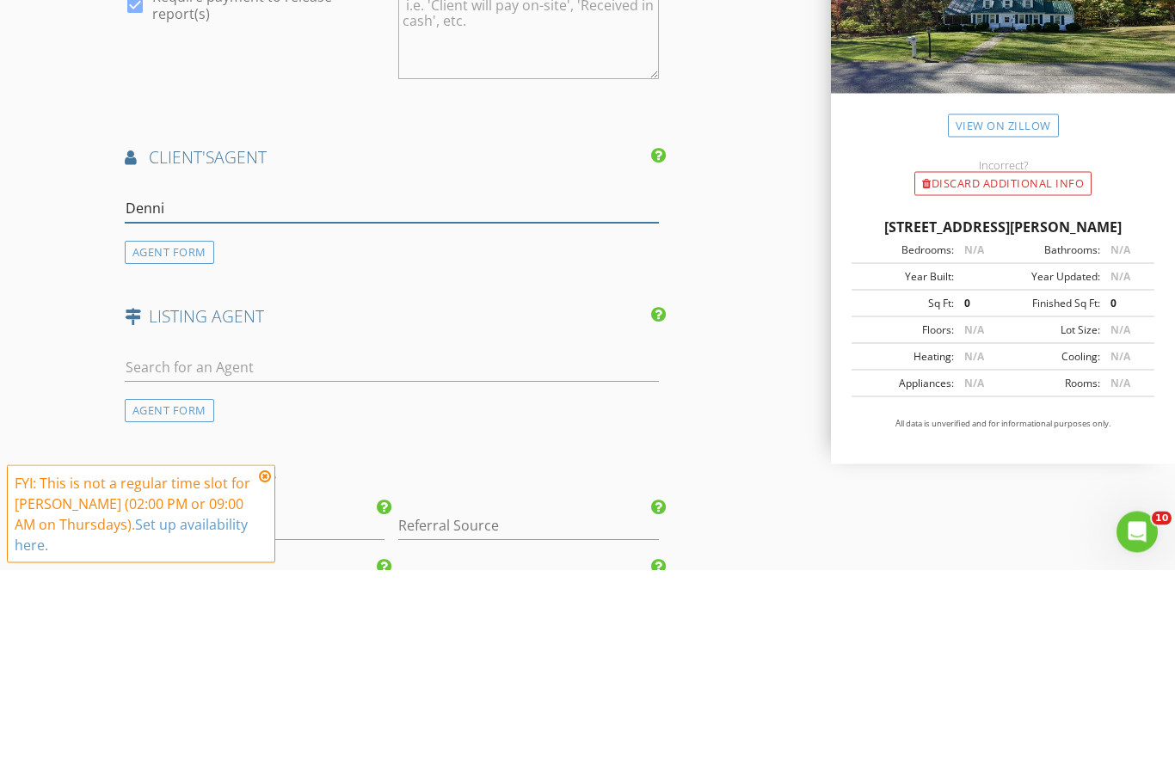
type input "Dennis"
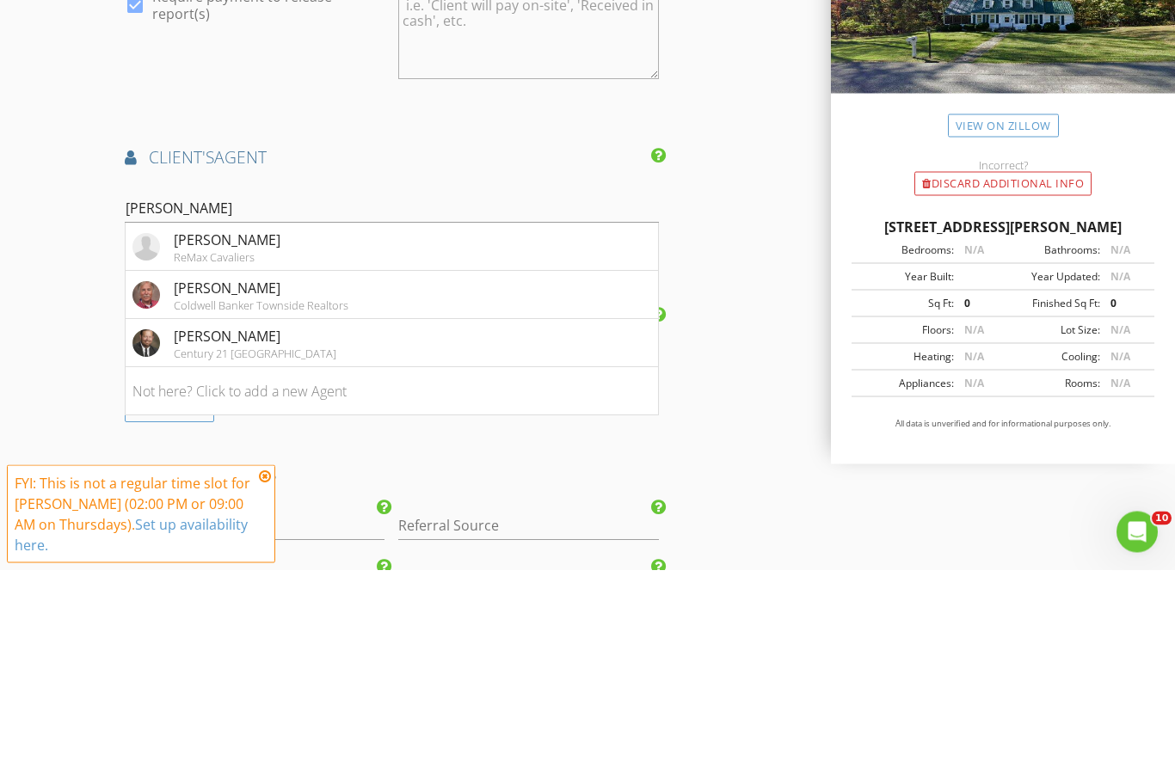
click at [249, 439] on div "Dennis Greene" at bounding box center [227, 449] width 107 height 21
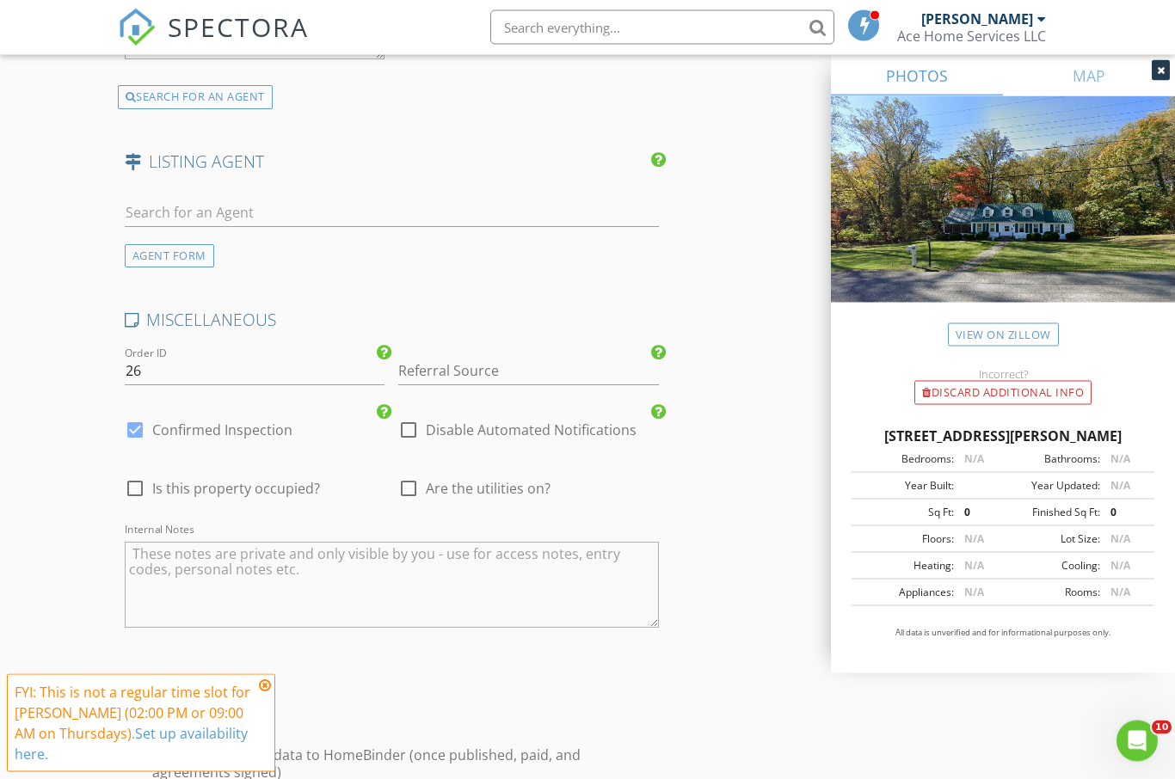
scroll to position [3231, 0]
click at [232, 358] on input "26" at bounding box center [255, 369] width 261 height 28
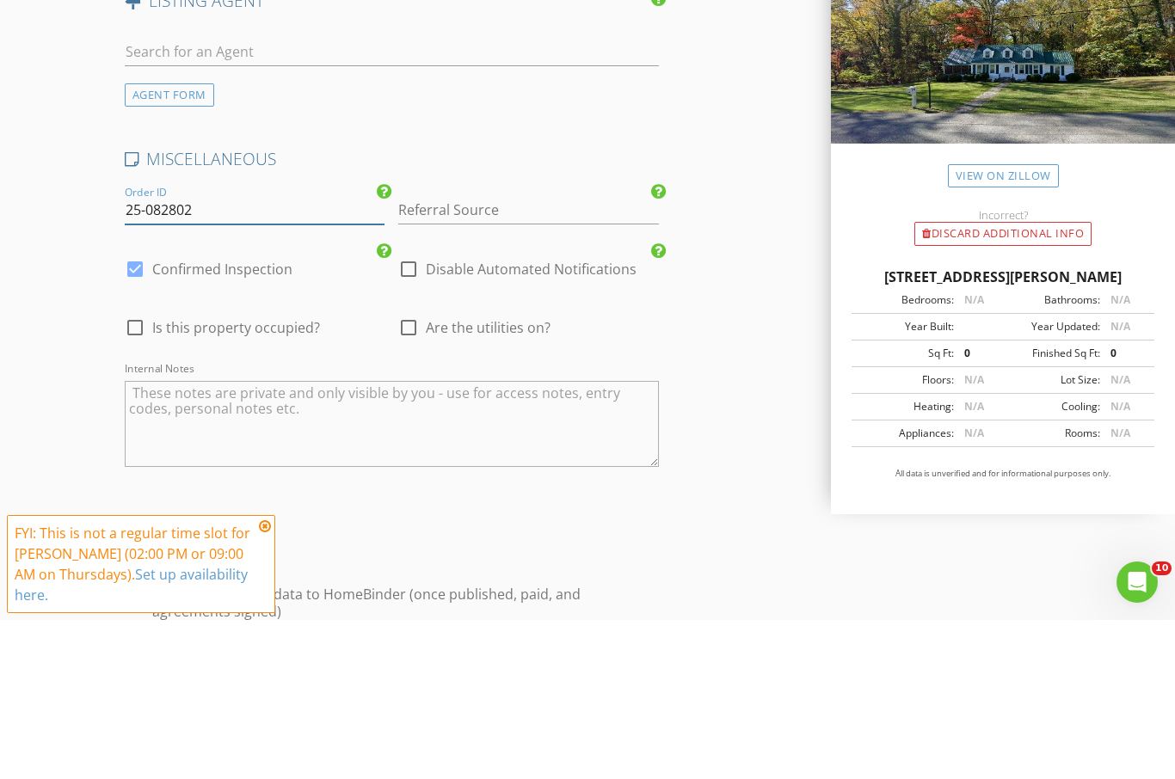
type input "25-082802"
click at [514, 355] on input "Referral Source" at bounding box center [528, 369] width 261 height 28
type input "[PERSON_NAME]"
click at [152, 478] on span "Is this property occupied?" at bounding box center [236, 486] width 168 height 17
checkbox input "true"
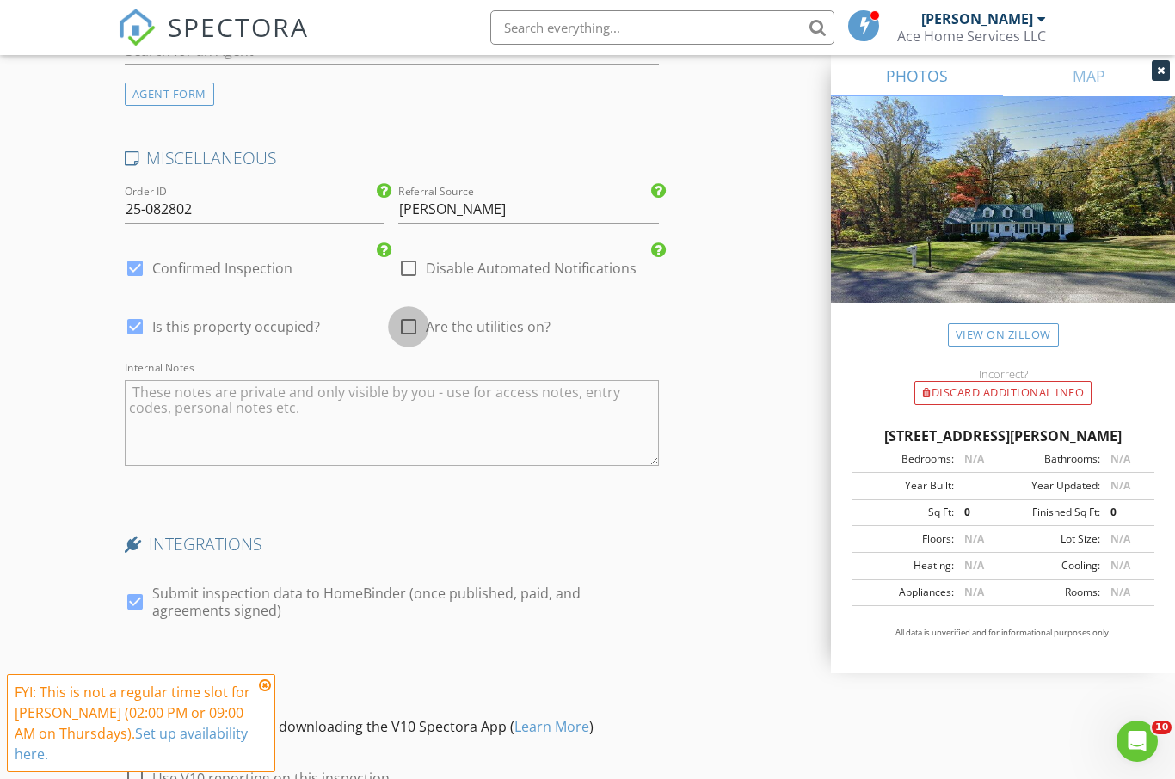
click at [420, 317] on div at bounding box center [408, 326] width 29 height 29
checkbox input "true"
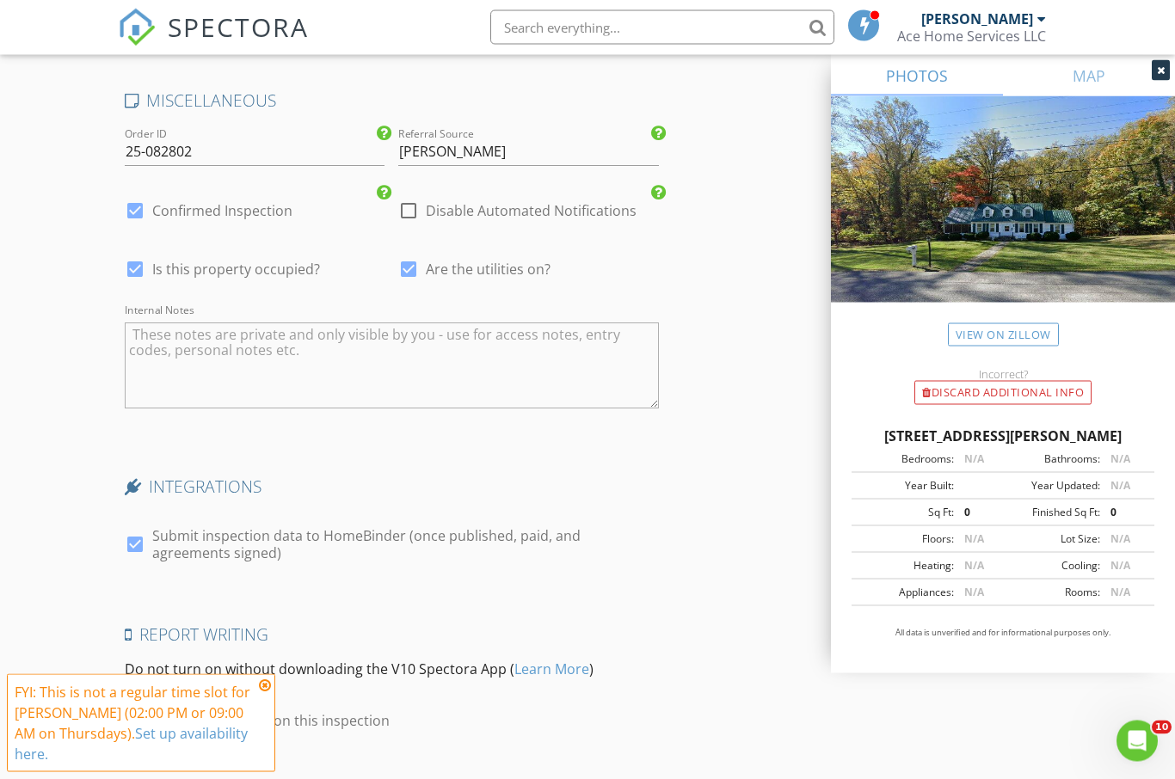
scroll to position [3496, 0]
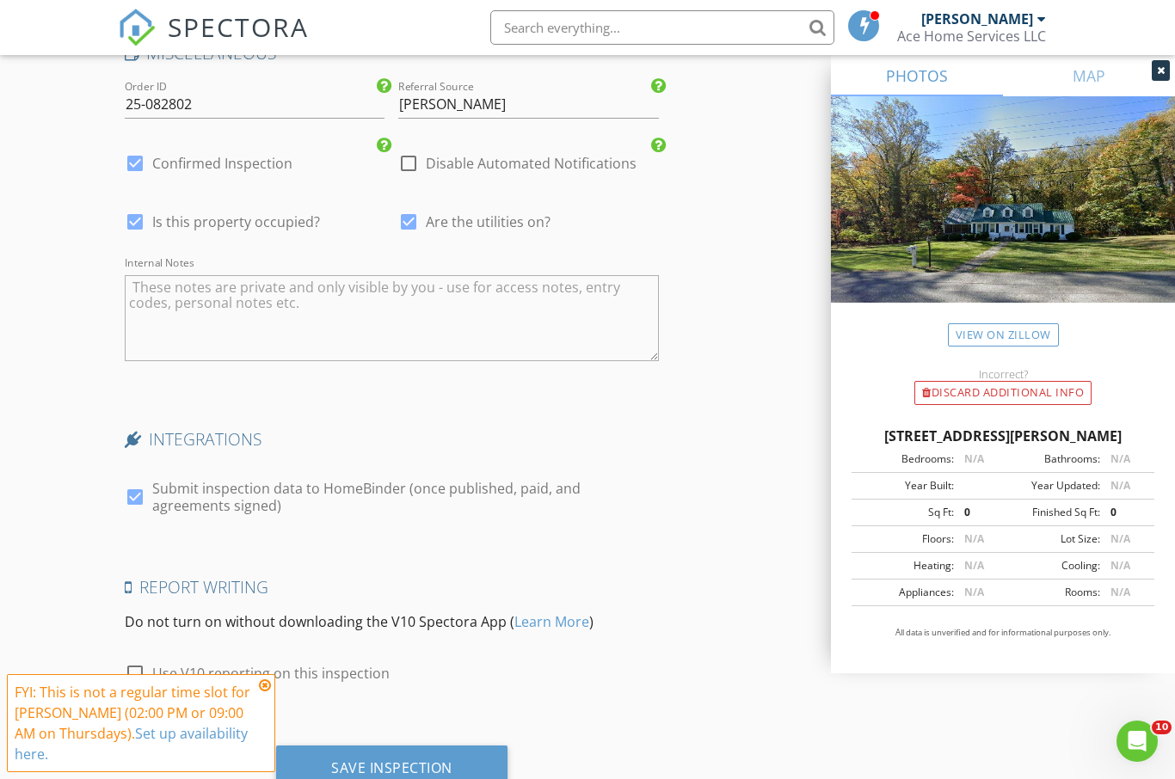
click at [455, 766] on div "Save Inspection" at bounding box center [391, 769] width 231 height 46
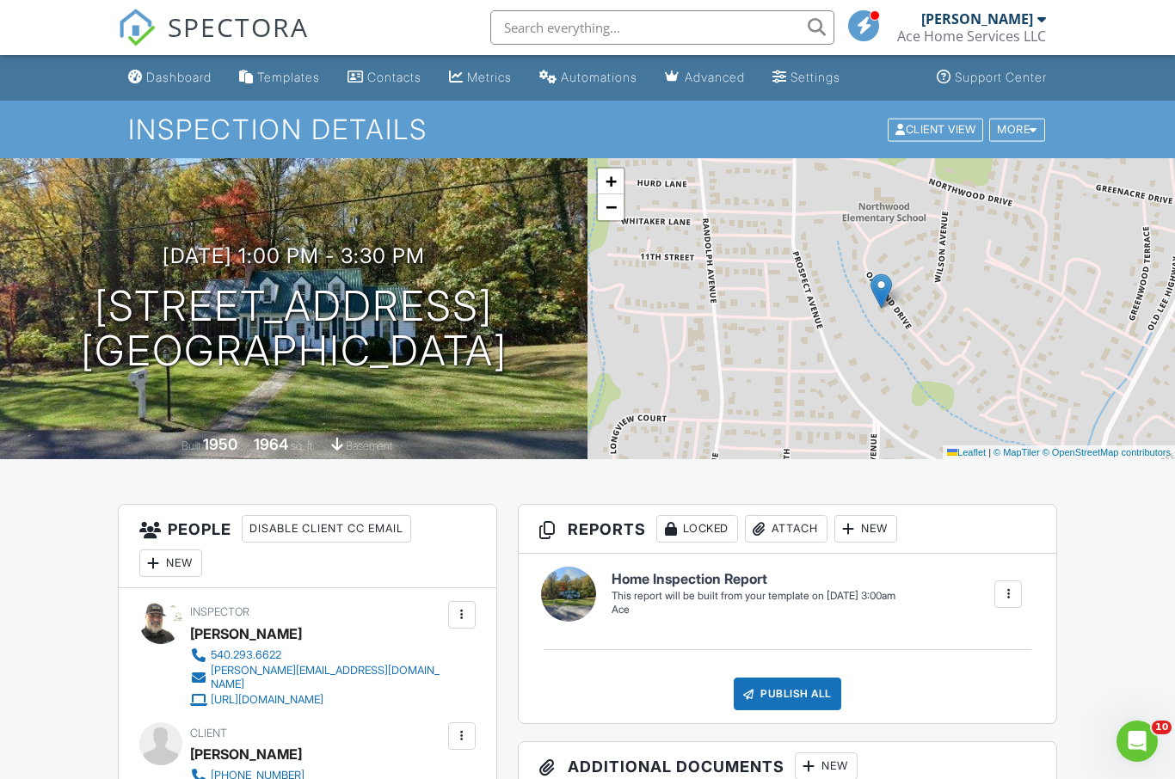
click at [186, 80] on div "Dashboard" at bounding box center [178, 77] width 65 height 15
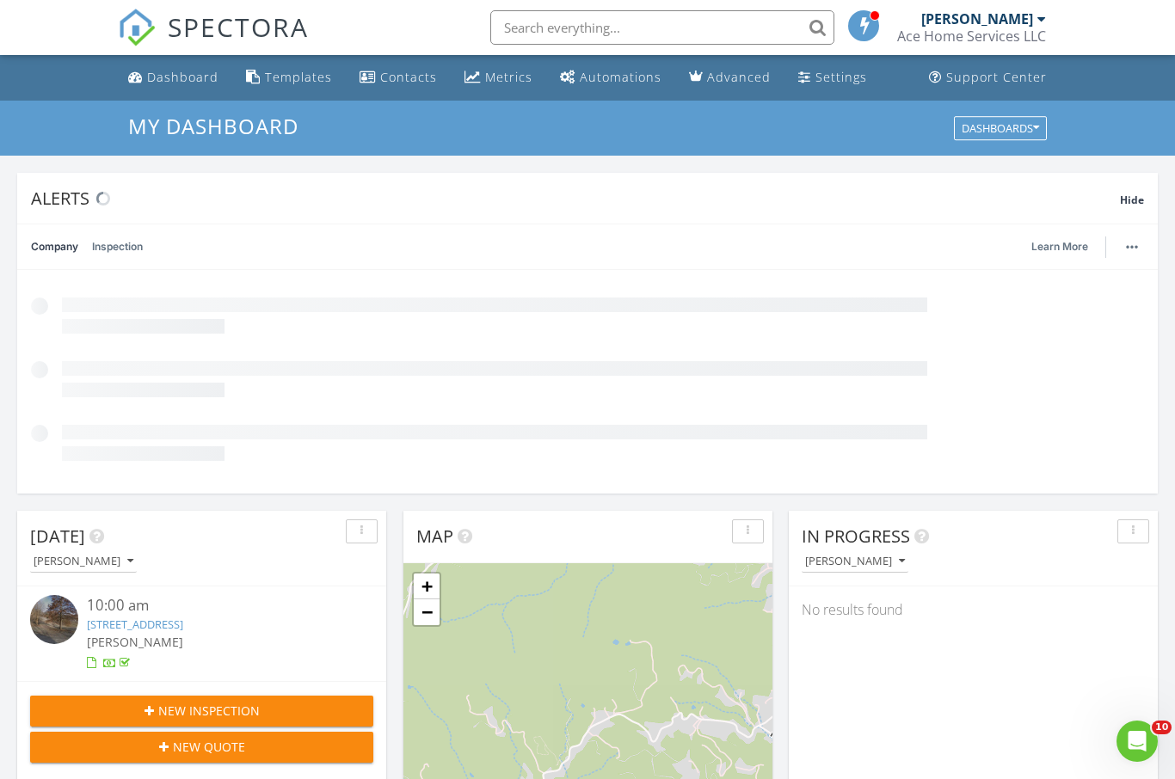
scroll to position [1566, 1175]
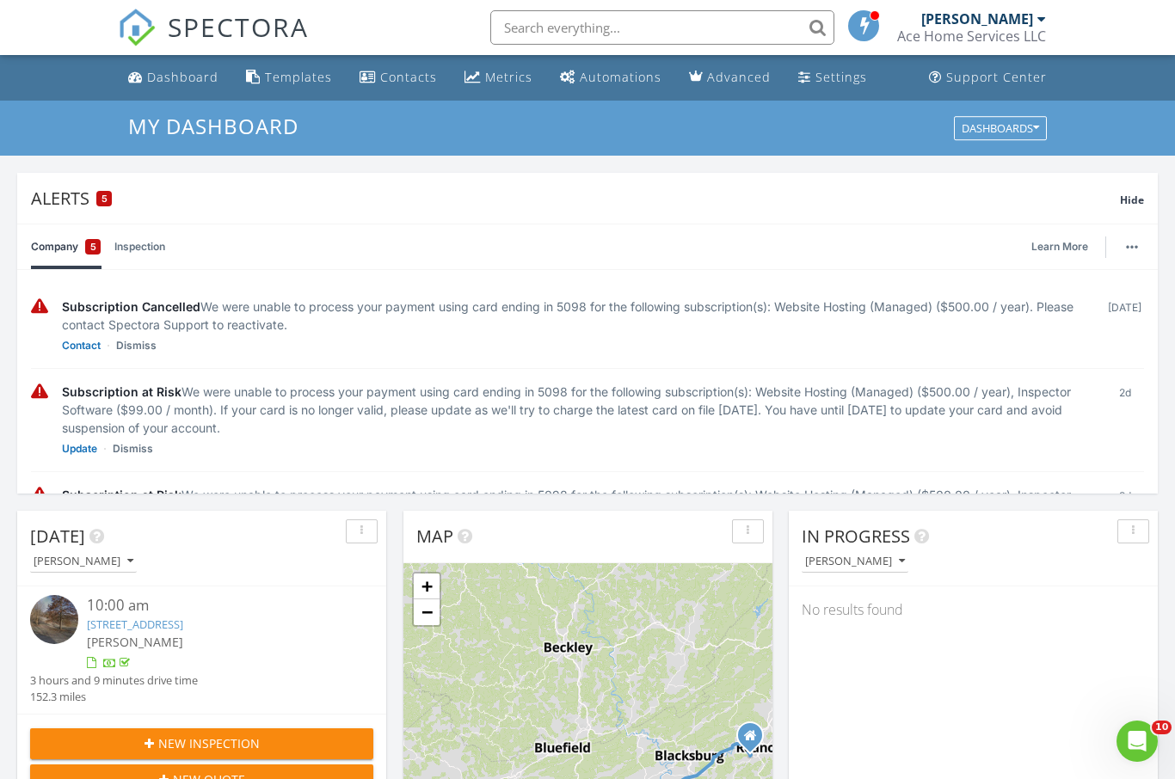
click at [1143, 206] on span "Hide" at bounding box center [1132, 200] width 24 height 15
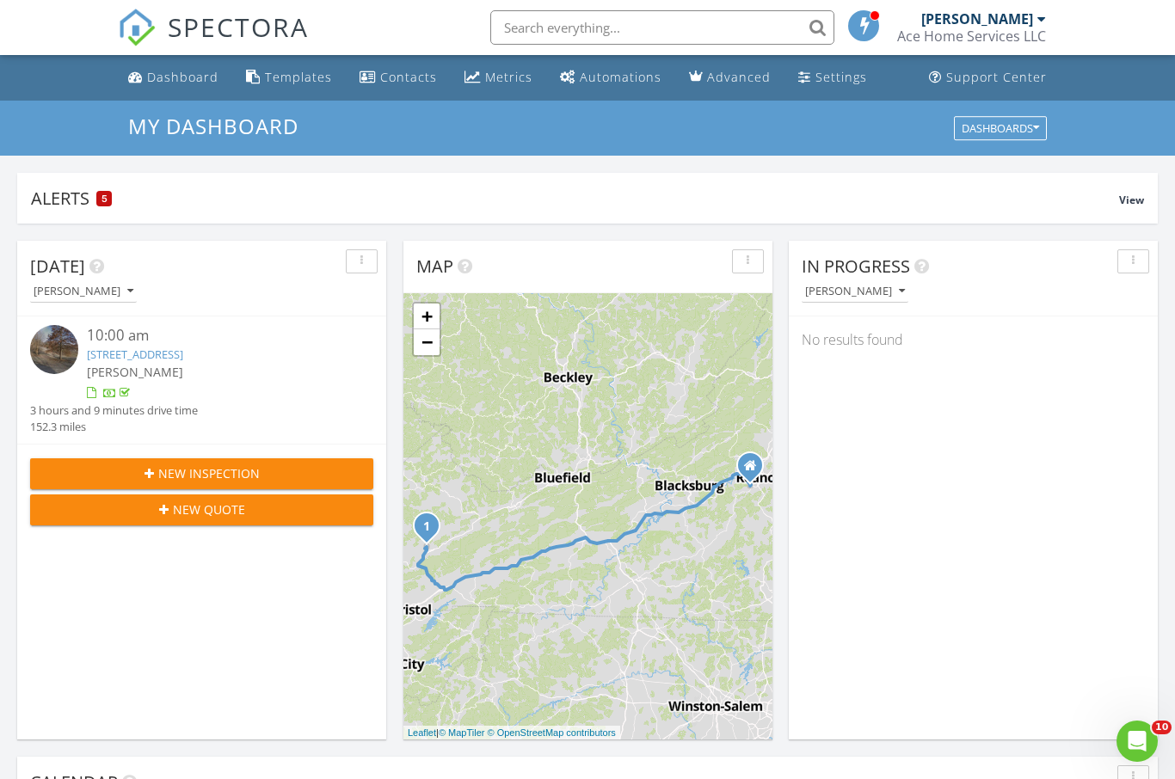
click at [273, 467] on div "New Inspection" at bounding box center [202, 473] width 316 height 18
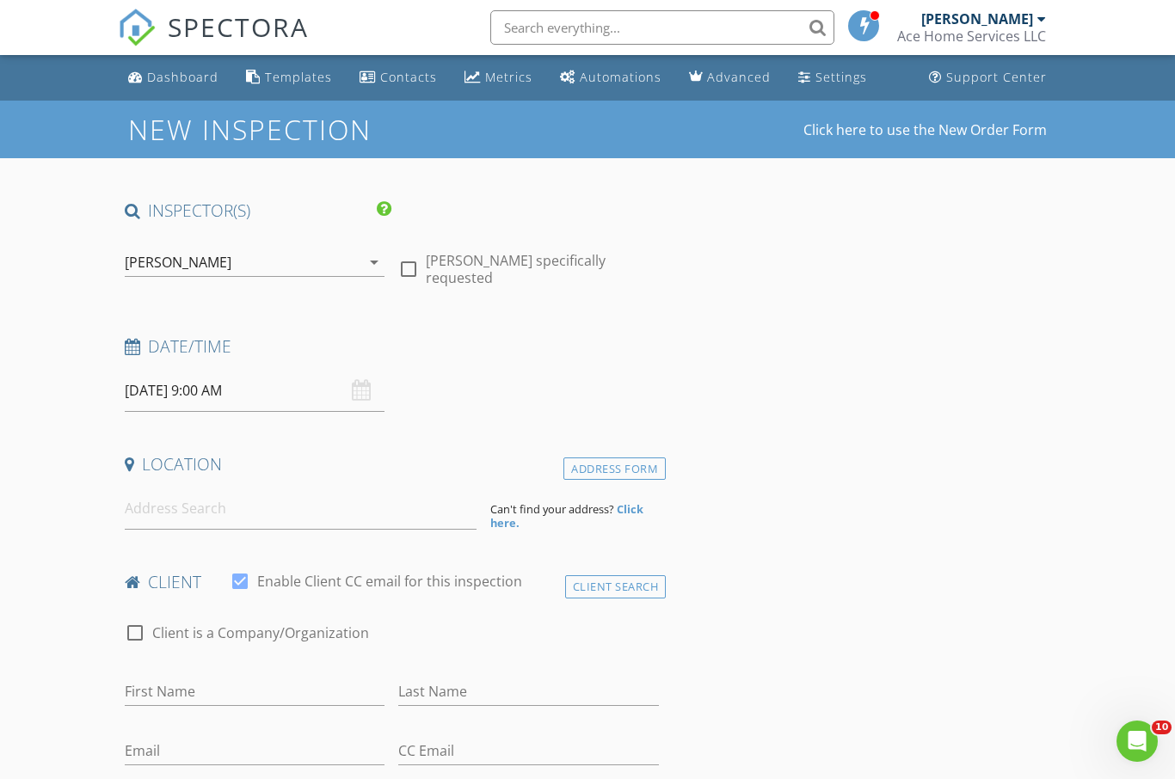
click at [203, 388] on input "[DATE] 9:00 AM" at bounding box center [255, 391] width 261 height 42
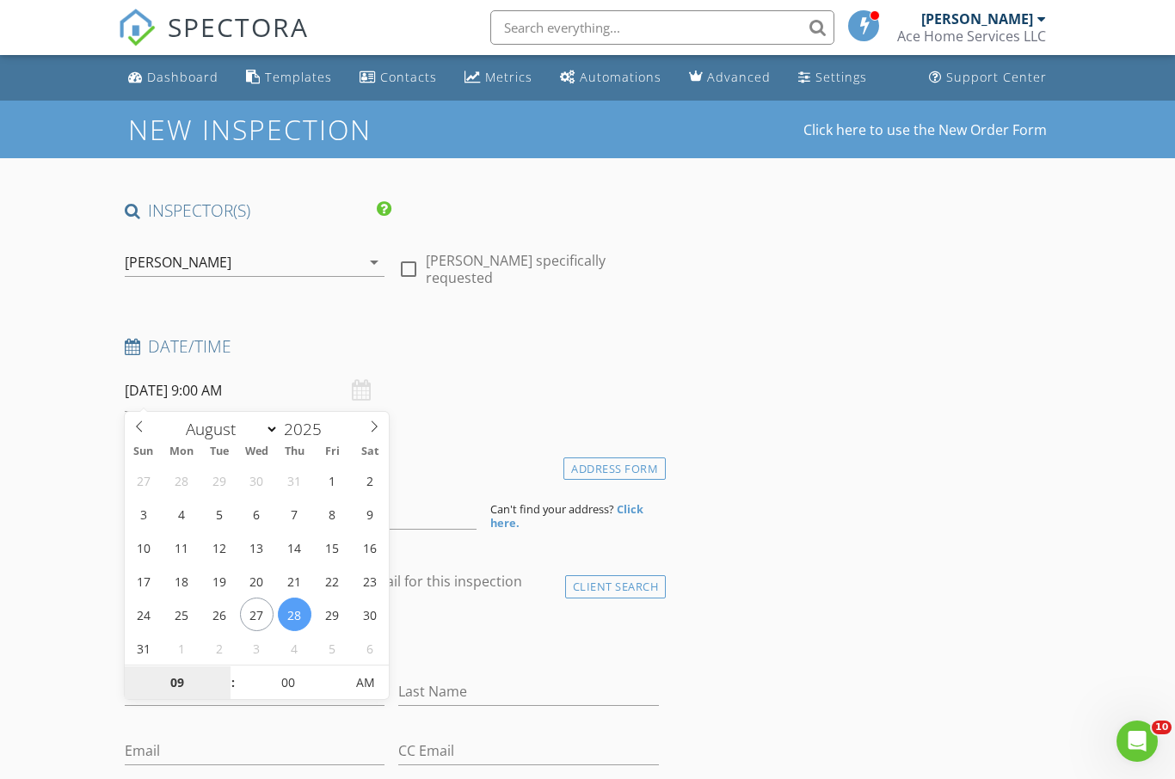
select select "8"
type input "[DATE] 9:00 AM"
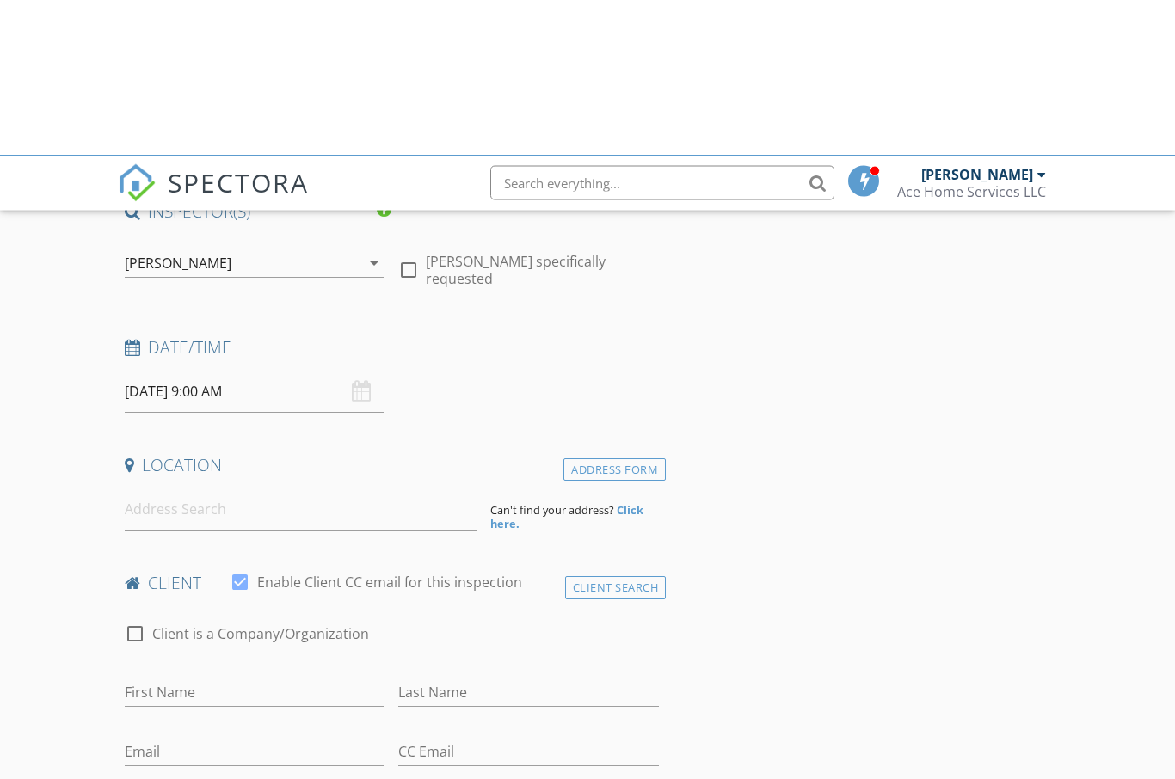
scroll to position [156, 0]
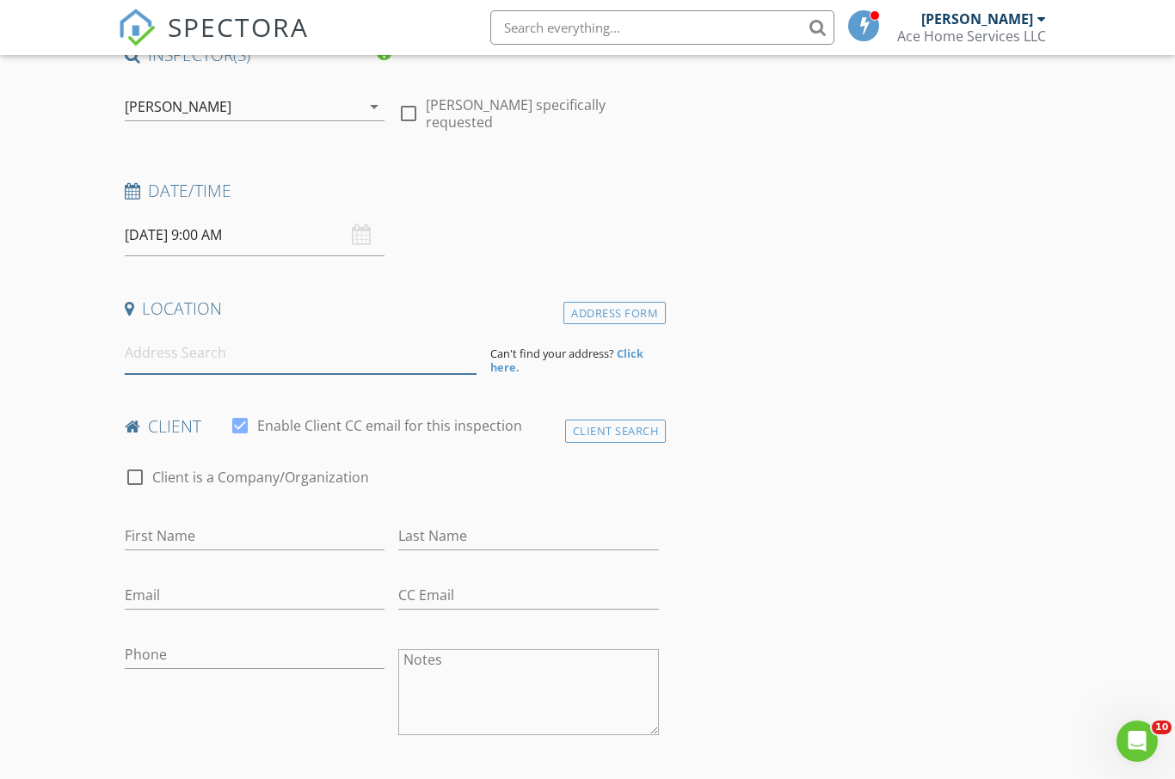
click at [270, 353] on input at bounding box center [301, 353] width 352 height 42
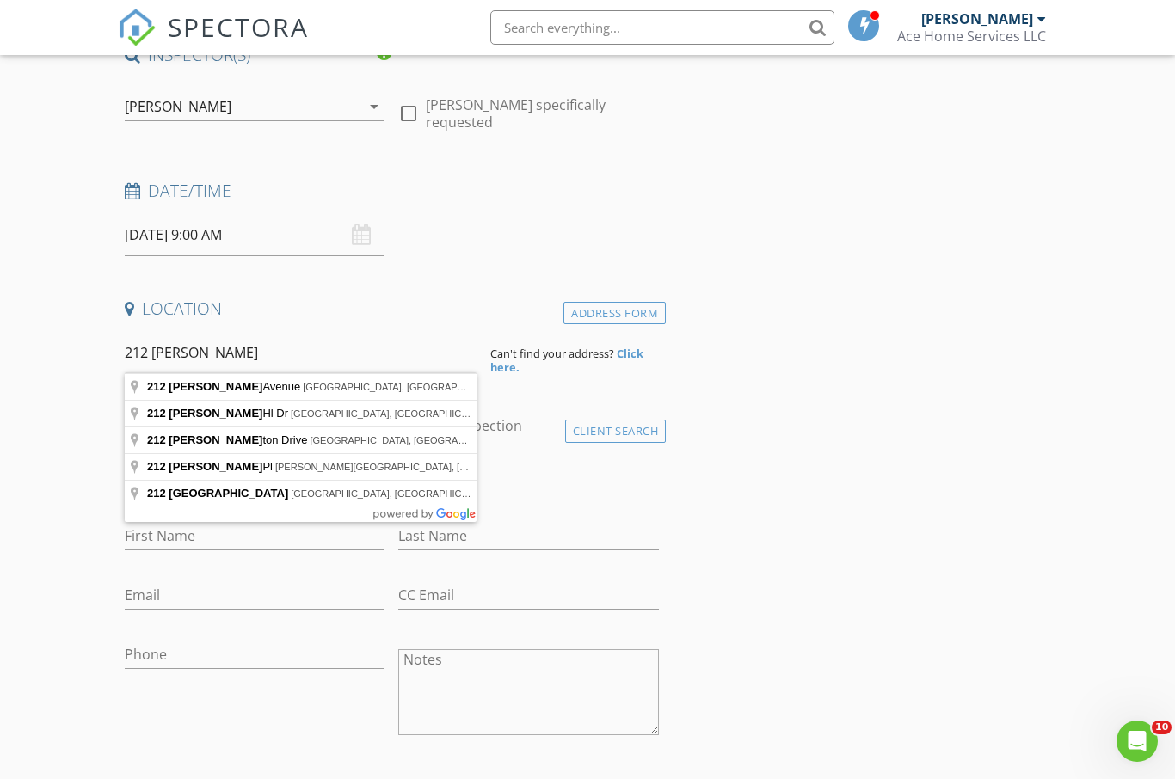
type input "212 Dunbar Avenue, Dublin, VA, USA"
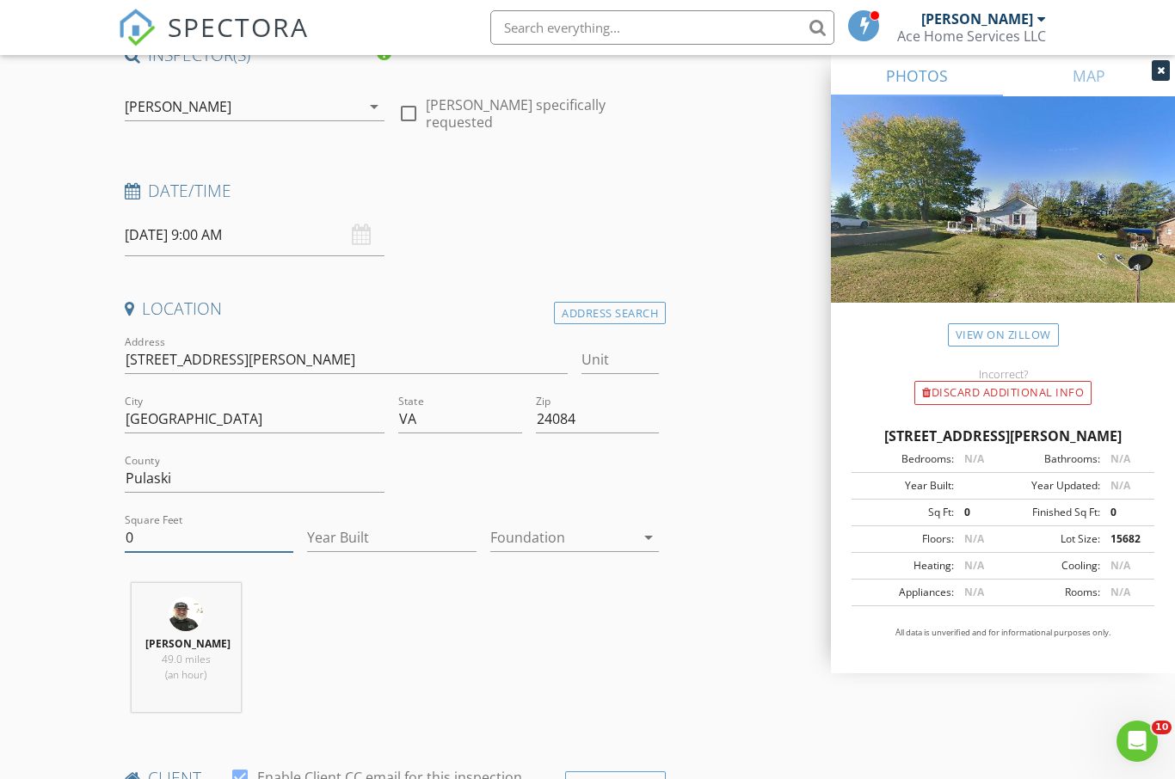
click at [224, 530] on input "0" at bounding box center [209, 538] width 169 height 28
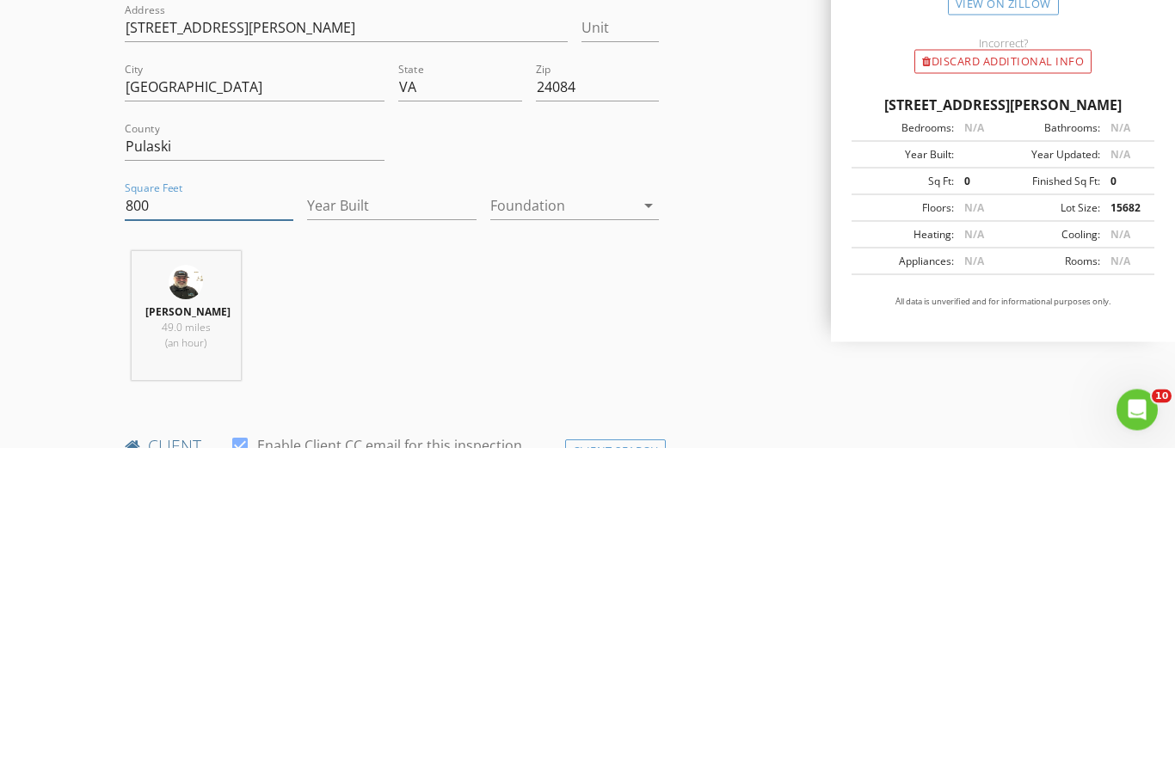
type input "800"
click at [394, 524] on input "Year Built" at bounding box center [391, 538] width 169 height 28
type input "1960"
click at [653, 527] on icon "arrow_drop_down" at bounding box center [648, 537] width 21 height 21
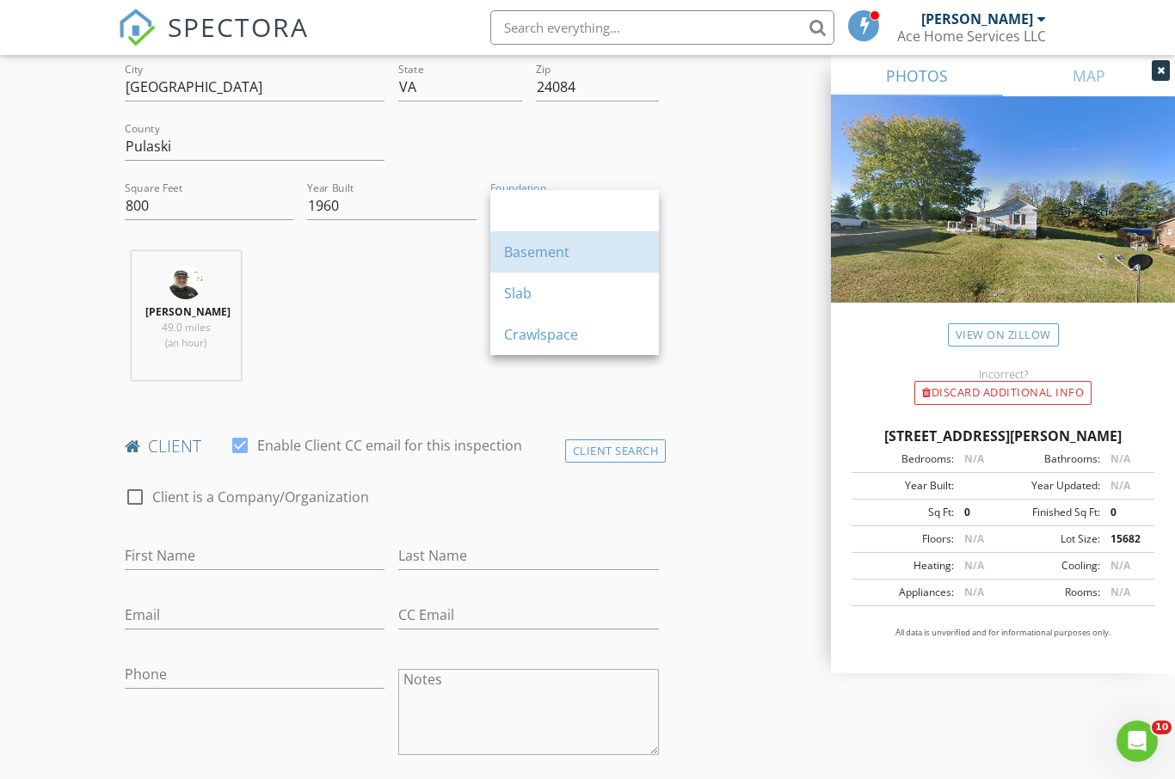
click at [559, 254] on div "Basement" at bounding box center [574, 252] width 141 height 21
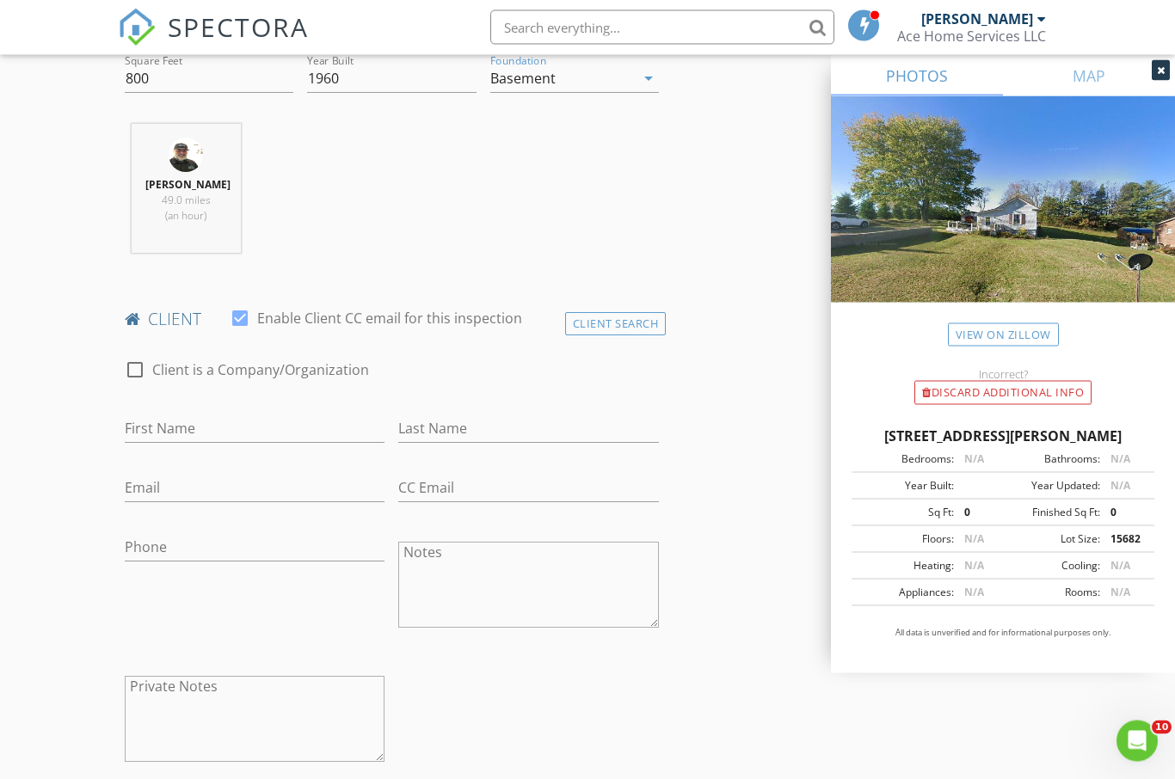
scroll to position [615, 0]
click at [266, 426] on input "First Name" at bounding box center [255, 428] width 261 height 28
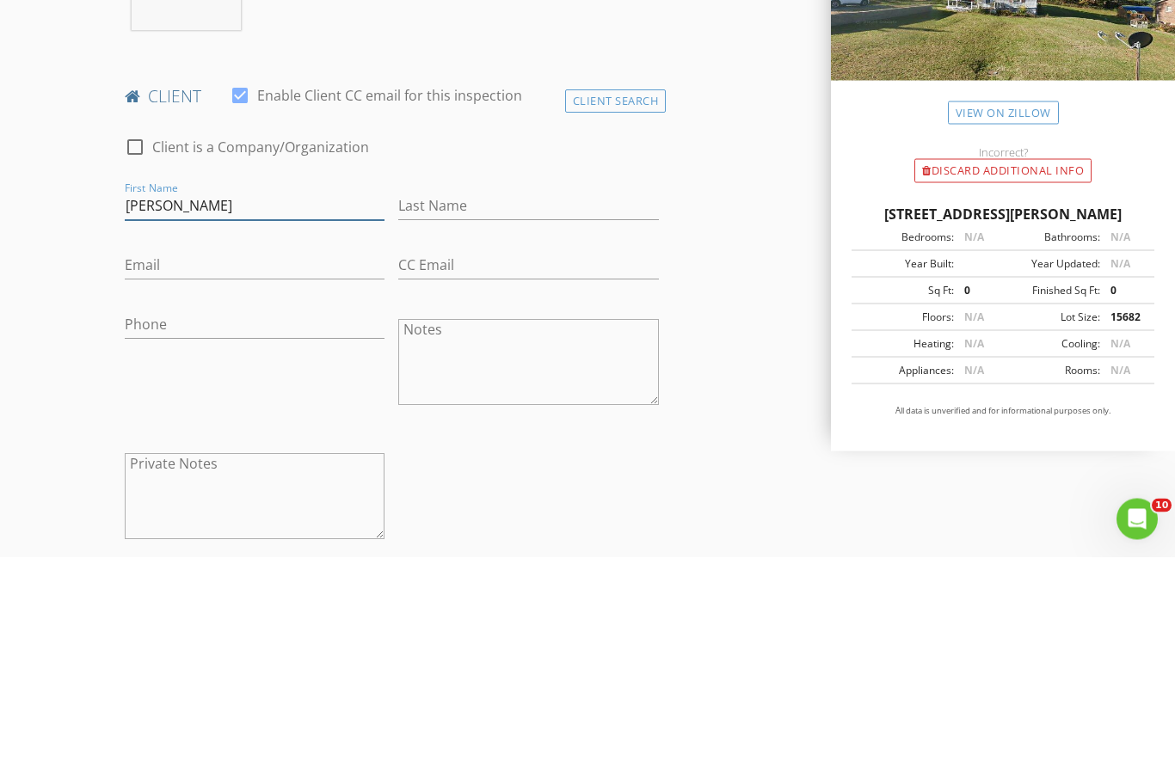
type input "[PERSON_NAME]"
click at [481, 414] on input "Last Name" at bounding box center [528, 428] width 261 height 28
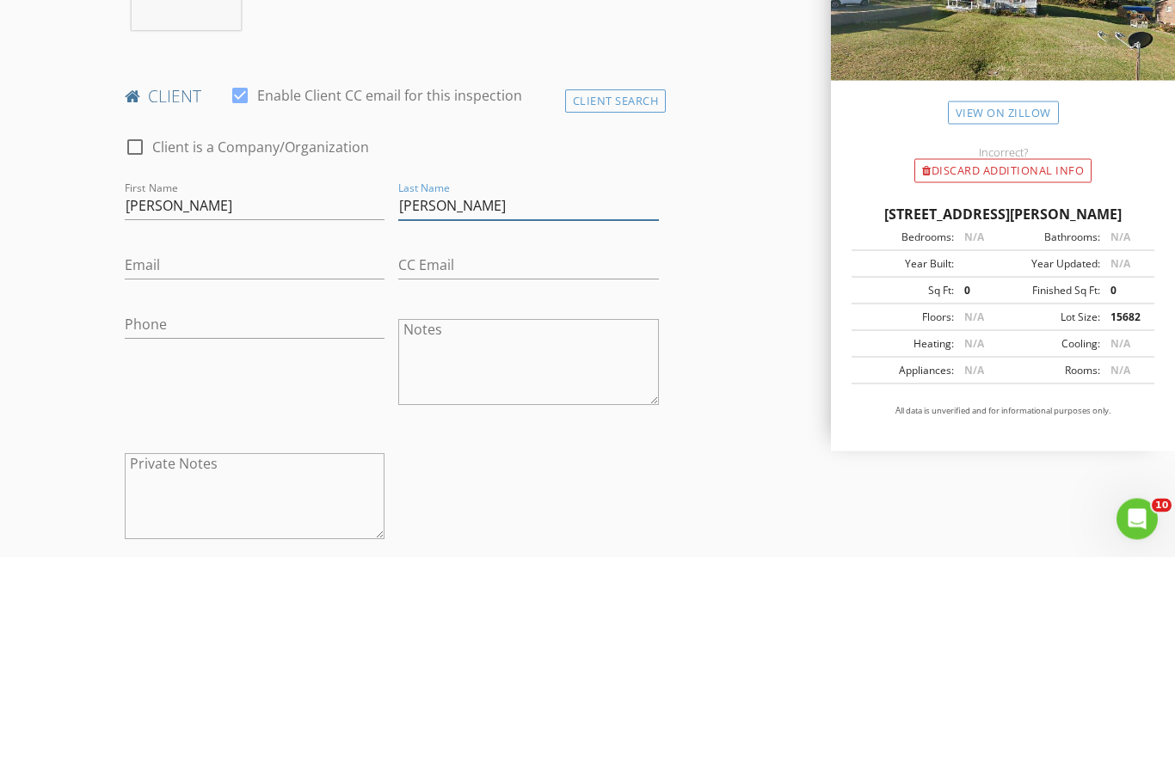
type input "[PERSON_NAME]"
click at [251, 474] on input "Email" at bounding box center [255, 488] width 261 height 28
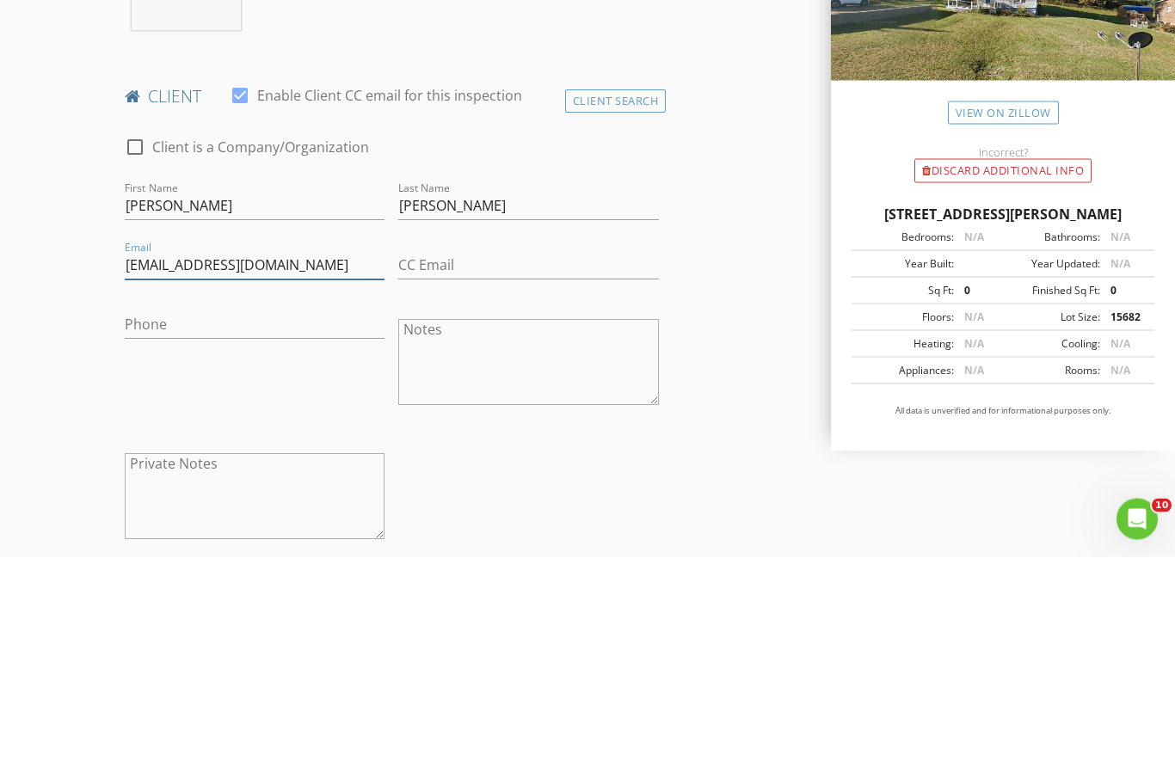
click at [279, 474] on input "19christophetblackburn@gmail.com" at bounding box center [255, 488] width 261 height 28
click at [274, 474] on input "19christophetblackburn@gmail.com" at bounding box center [255, 488] width 261 height 28
type input "19christopherblackburn@gmail.com"
click at [304, 533] on input "Phone" at bounding box center [255, 547] width 261 height 28
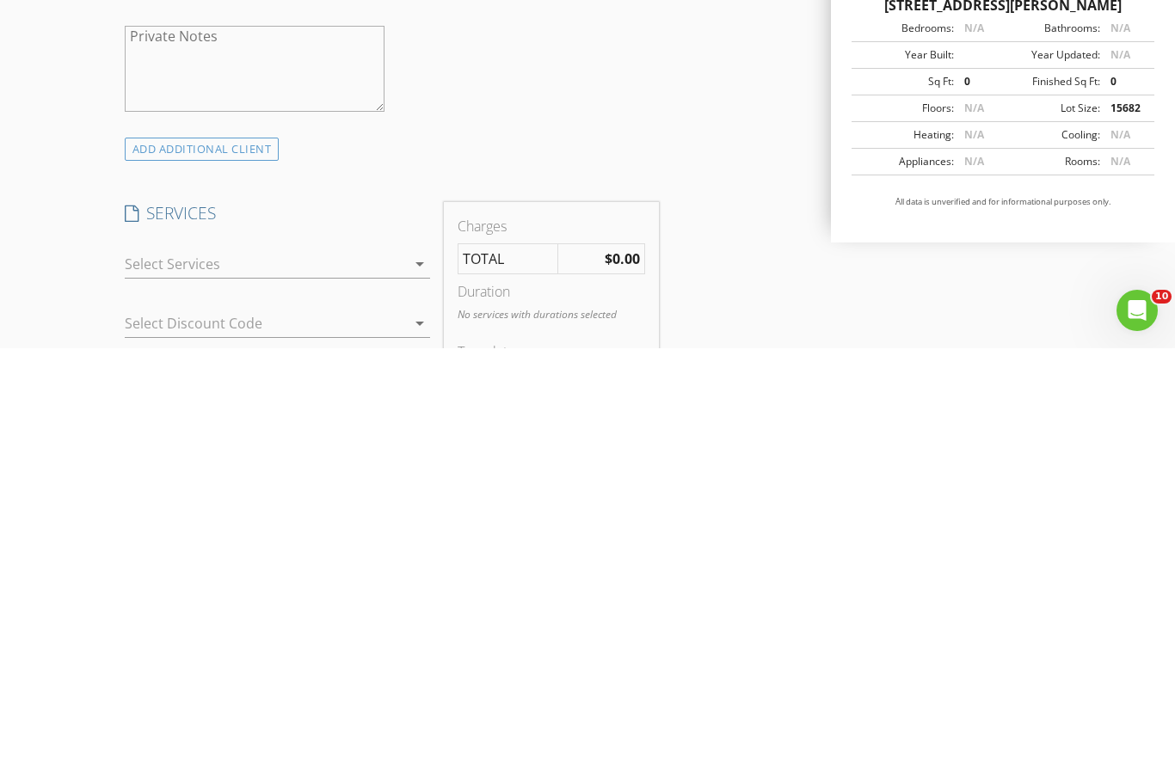
type input "540-835-9330"
click at [417, 684] on icon "arrow_drop_down" at bounding box center [419, 694] width 21 height 21
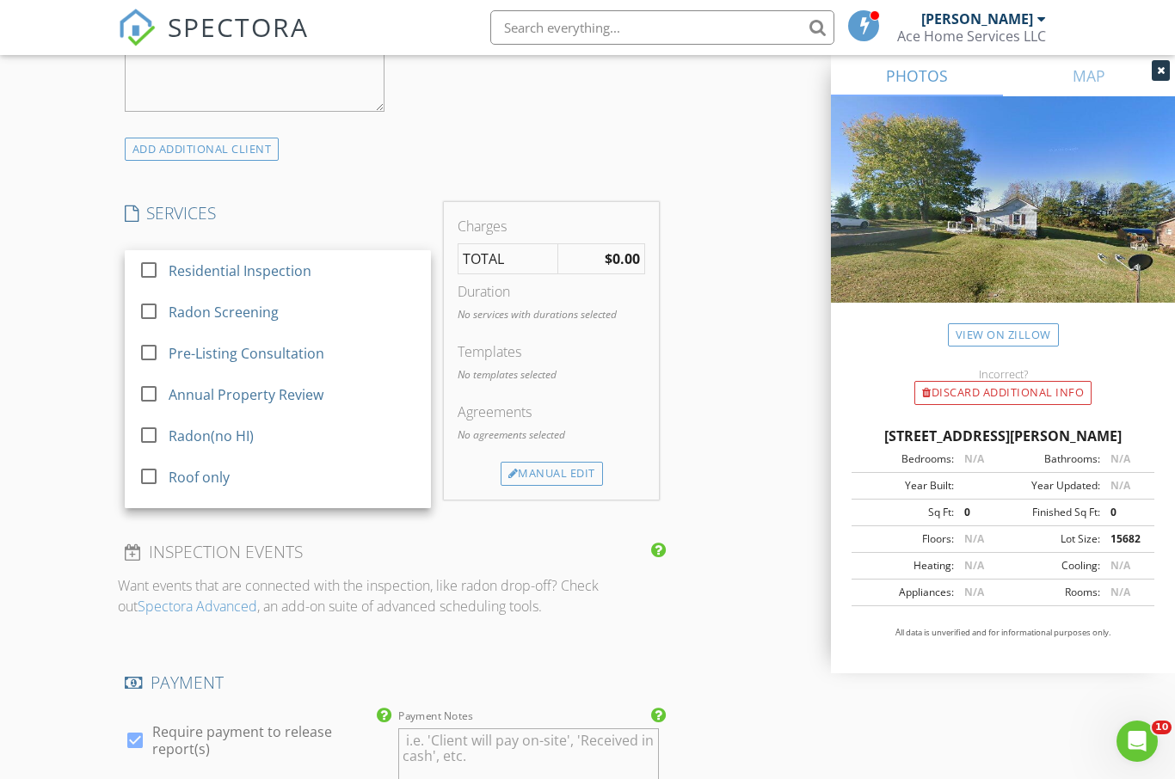
click at [162, 267] on div at bounding box center [148, 269] width 29 height 29
checkbox input "true"
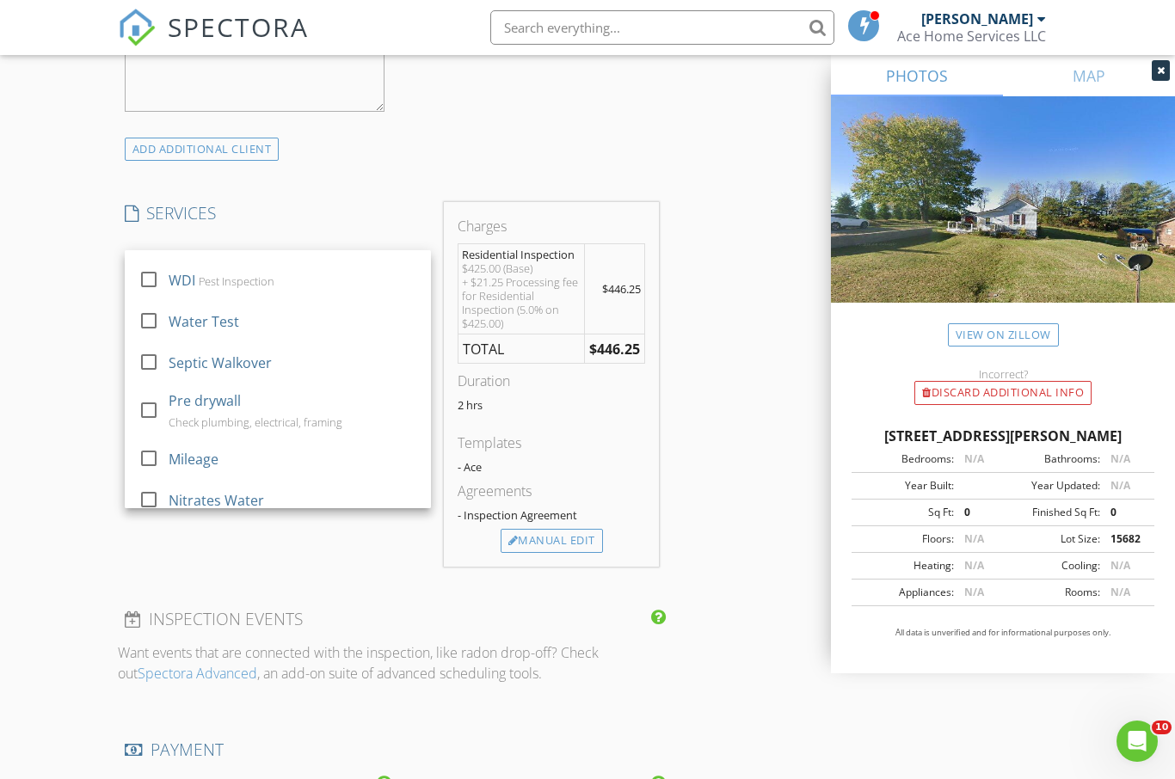
scroll to position [485, 0]
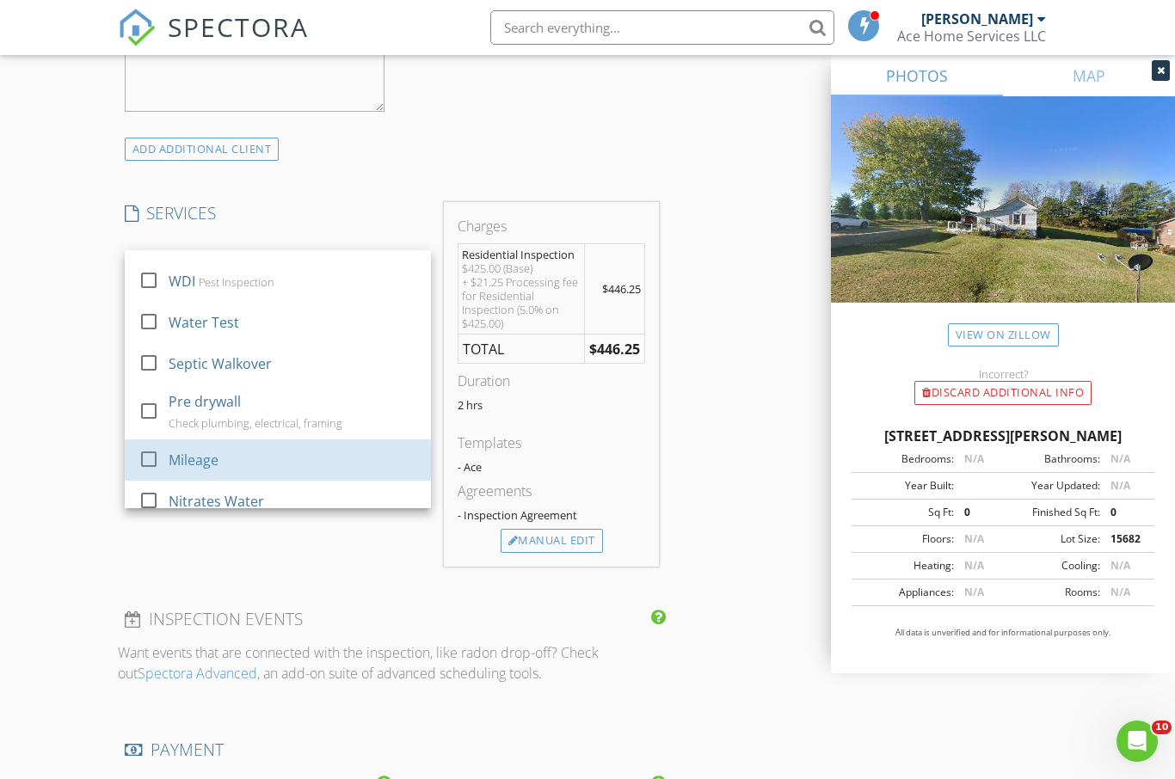
click at [162, 445] on div at bounding box center [148, 459] width 29 height 29
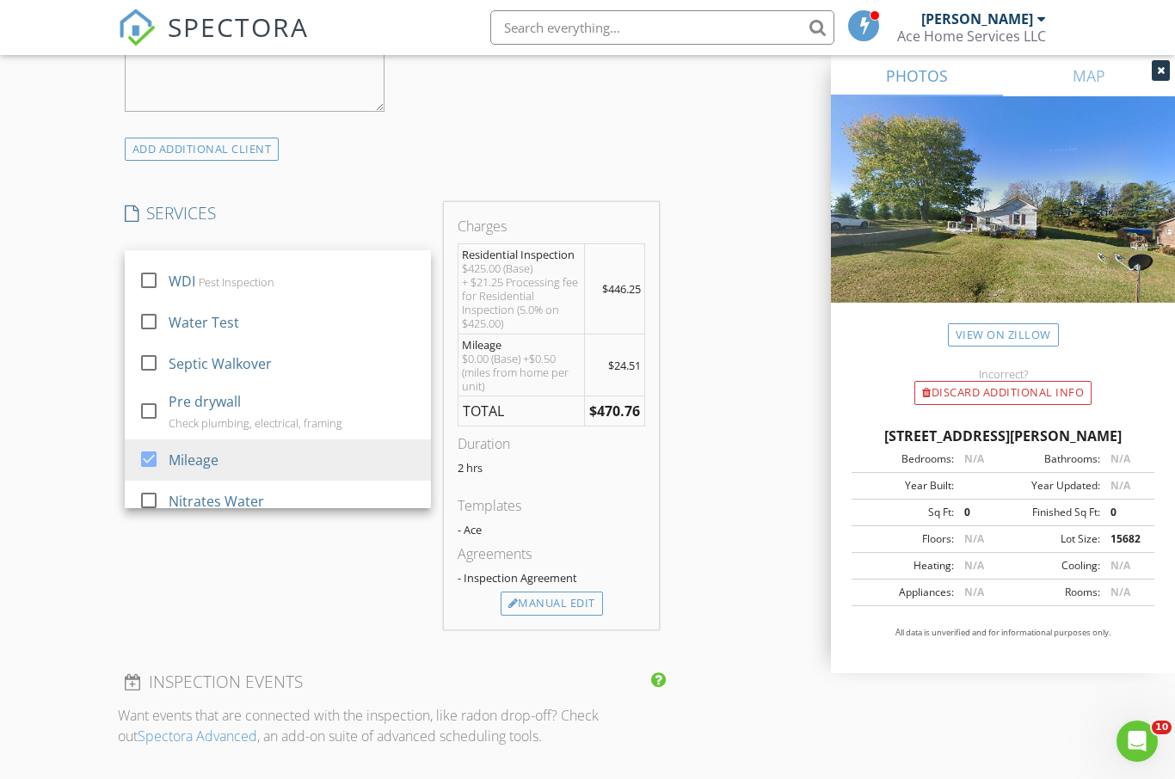
click at [359, 543] on div "SERVICES check_box Residential Inspection check_box_outline_blank Radon Screeni…" at bounding box center [278, 415] width 320 height 427
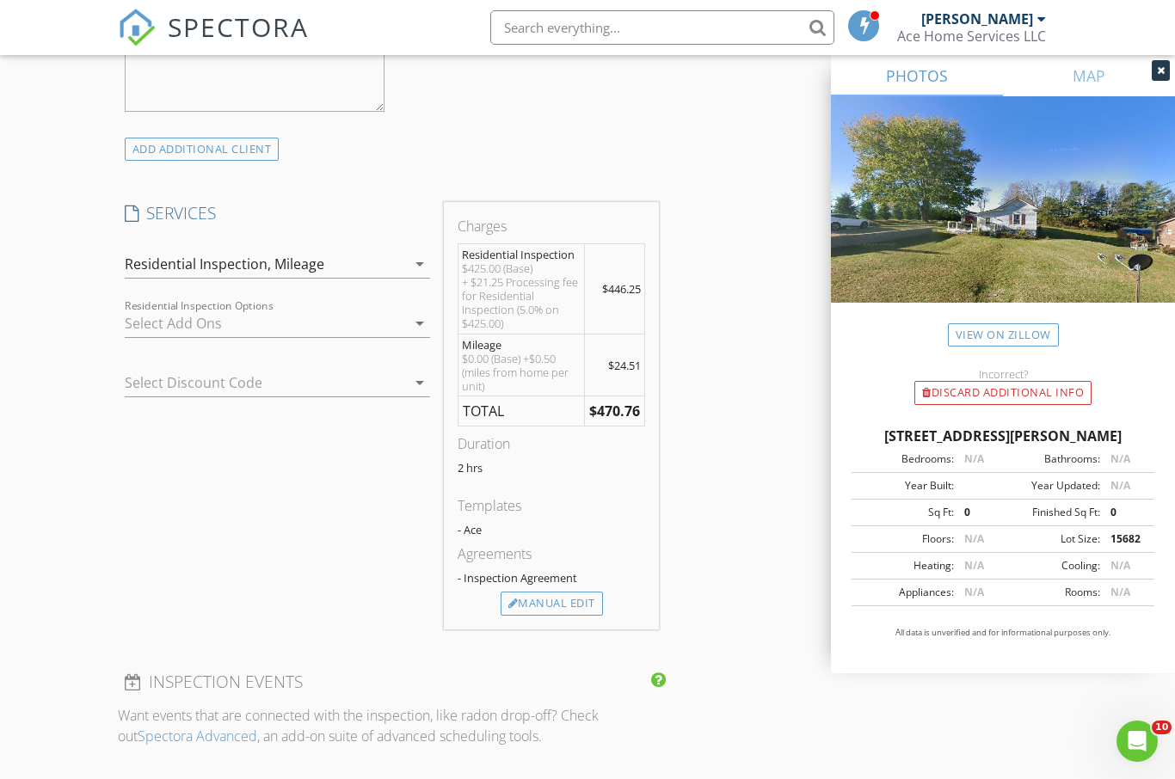
click at [422, 322] on icon "arrow_drop_down" at bounding box center [419, 323] width 21 height 21
click at [377, 394] on div at bounding box center [254, 383] width 258 height 28
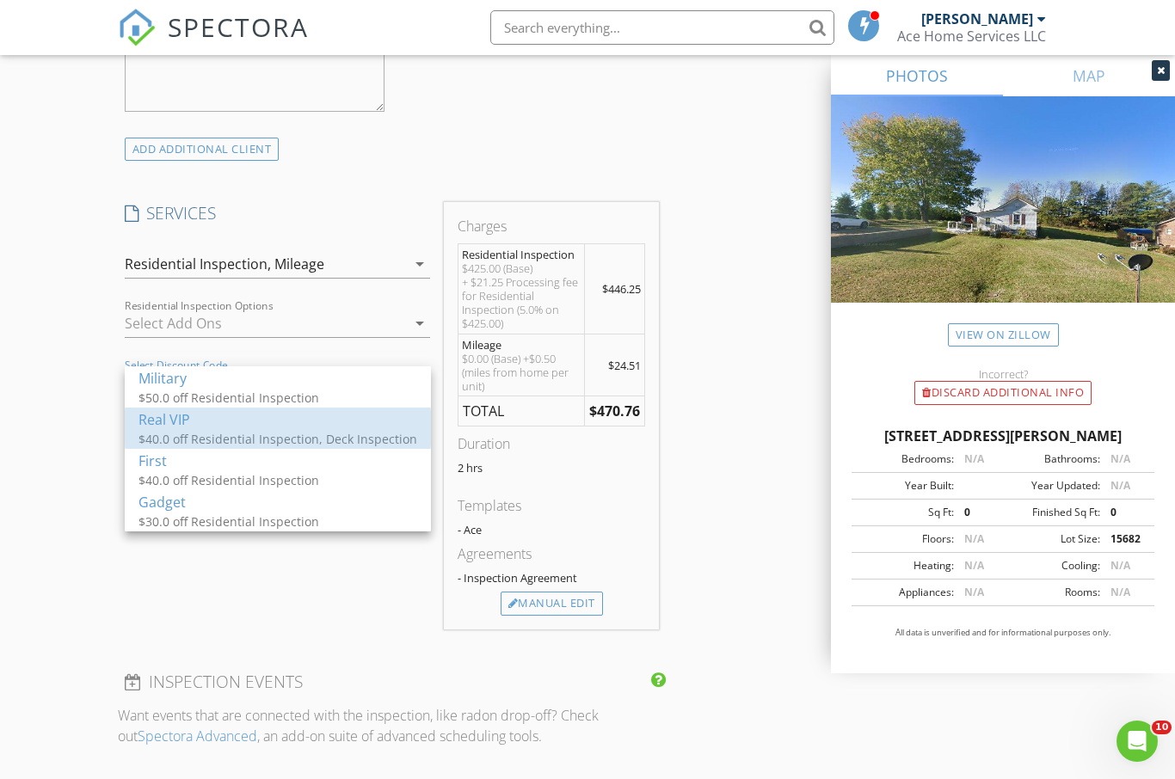
click at [251, 431] on div "$40.0 off Residential Inspection, Deck Inspection" at bounding box center [277, 439] width 279 height 18
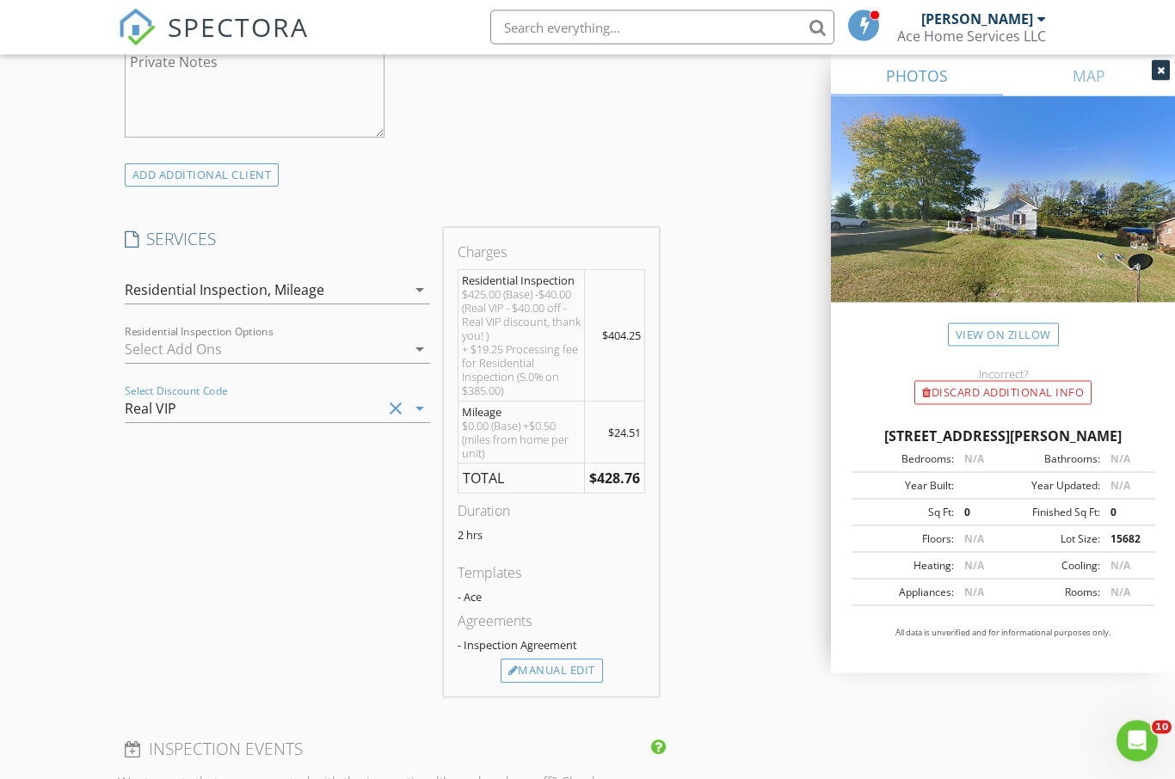
scroll to position [1240, 0]
click at [580, 666] on div "Manual Edit" at bounding box center [551, 670] width 102 height 24
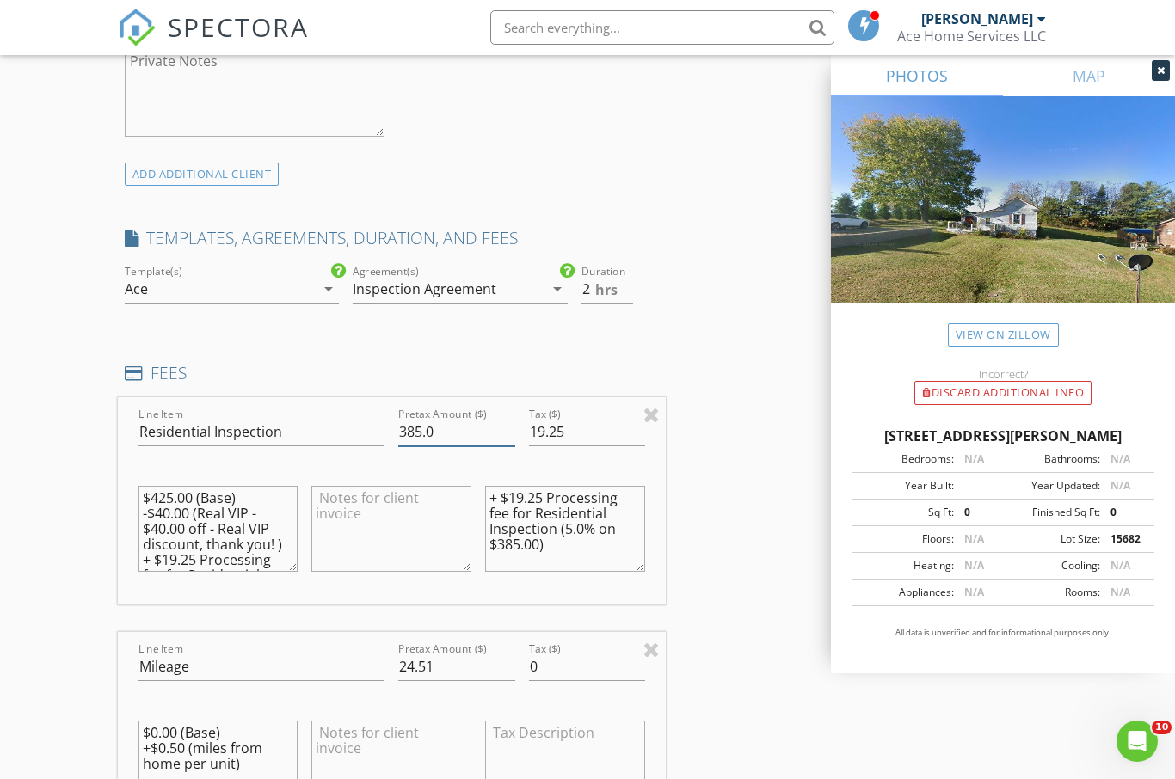
click at [469, 420] on input "385.0" at bounding box center [456, 432] width 116 height 28
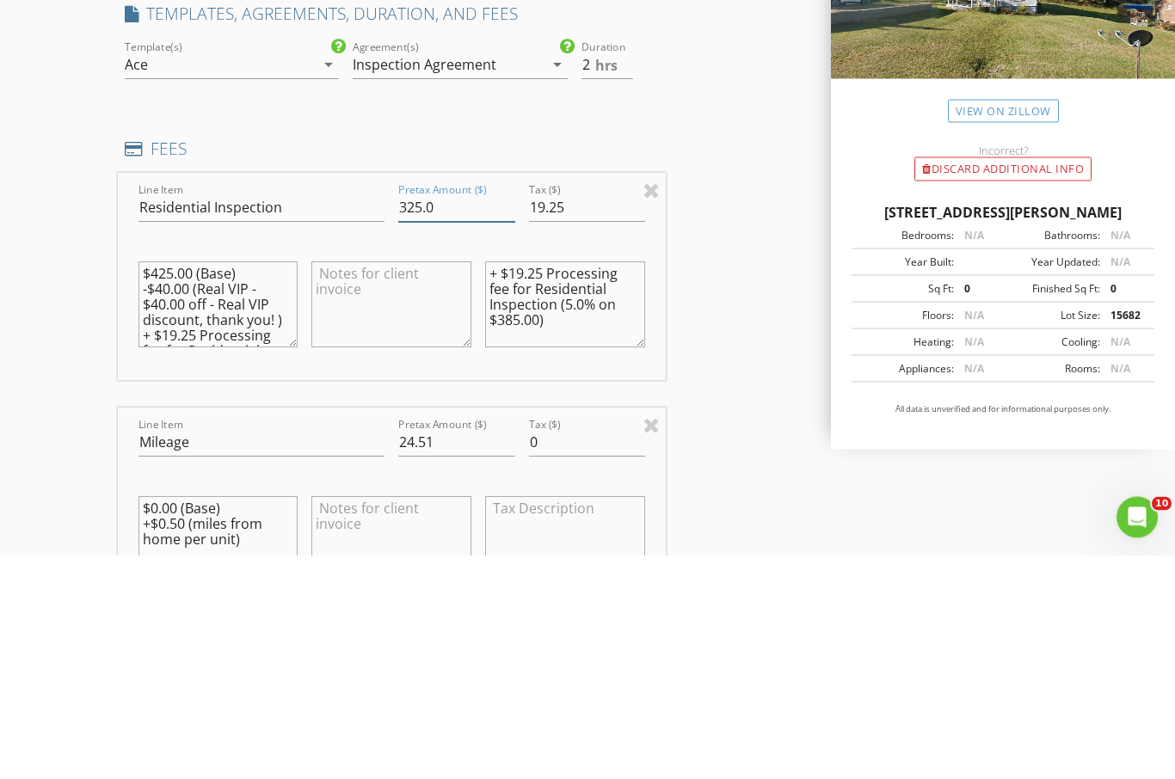
type input "325.0"
click at [752, 345] on div "INSPECTOR(S) check_box Brian Cullop PRIMARY Brian Cullop arrow_drop_down check_…" at bounding box center [588, 684] width 940 height 3448
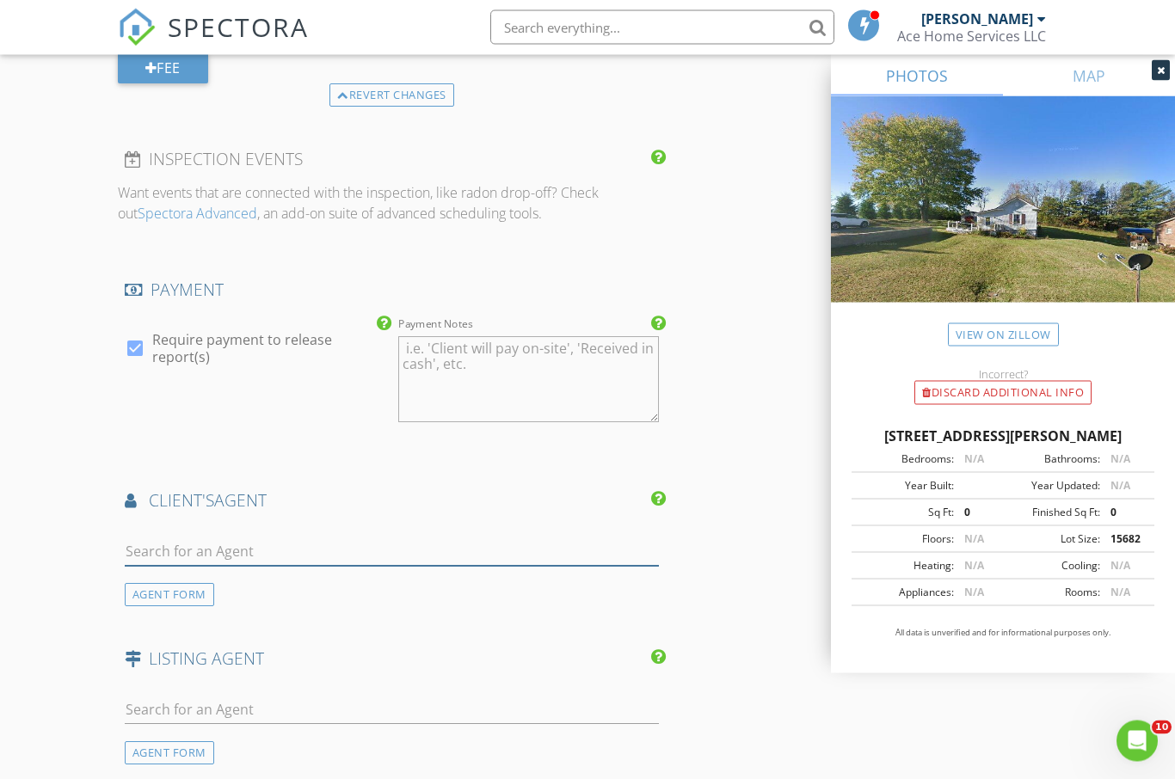
click at [325, 541] on input "text" at bounding box center [392, 552] width 534 height 28
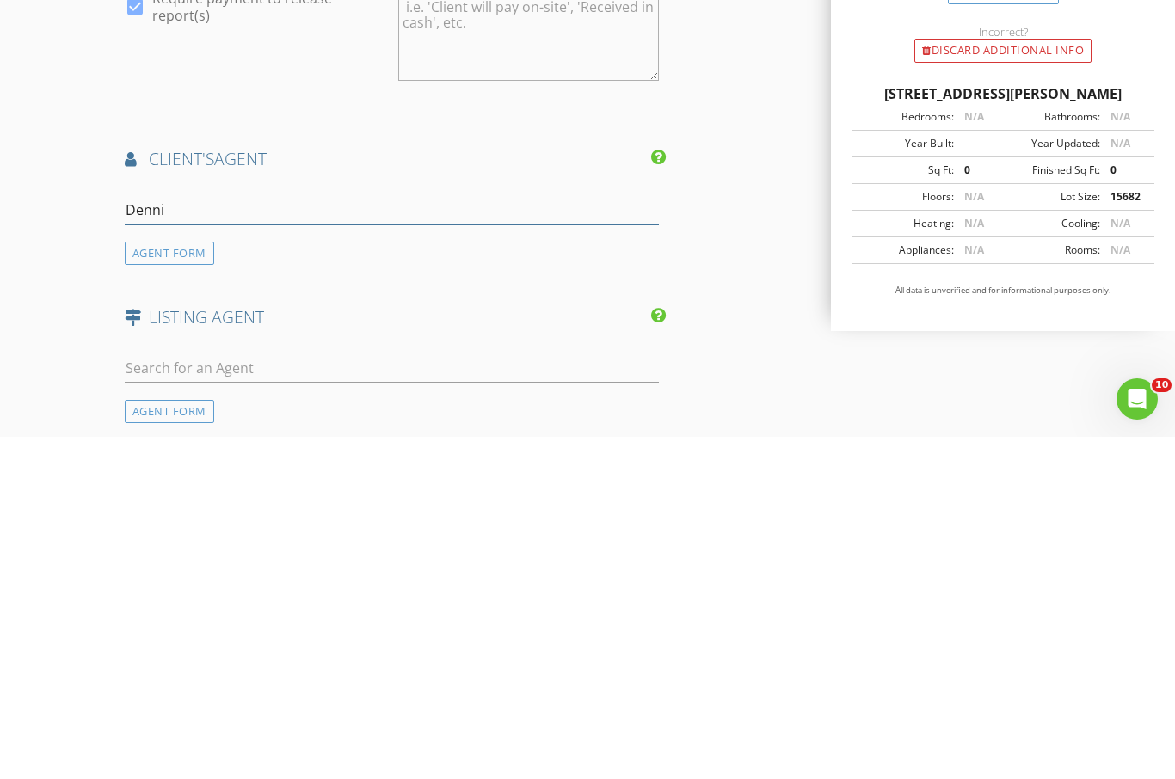
type input "Dennis"
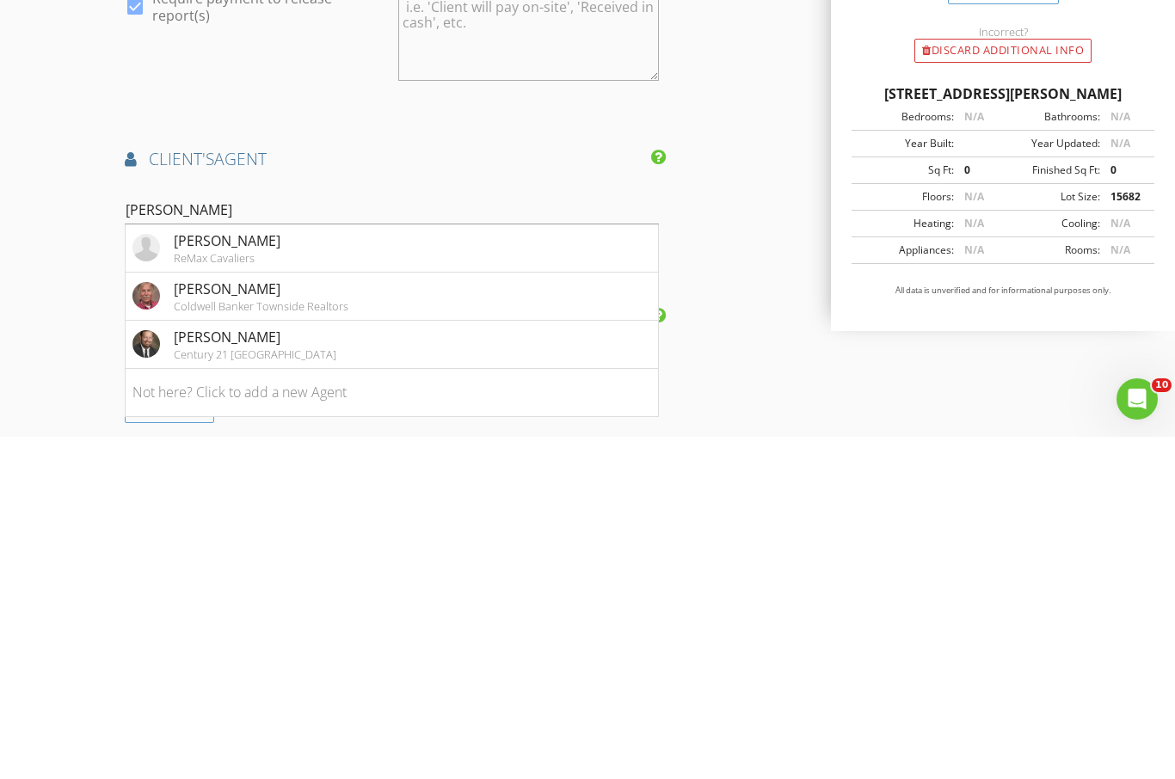
click at [249, 573] on div "Dennis Greene" at bounding box center [227, 583] width 107 height 21
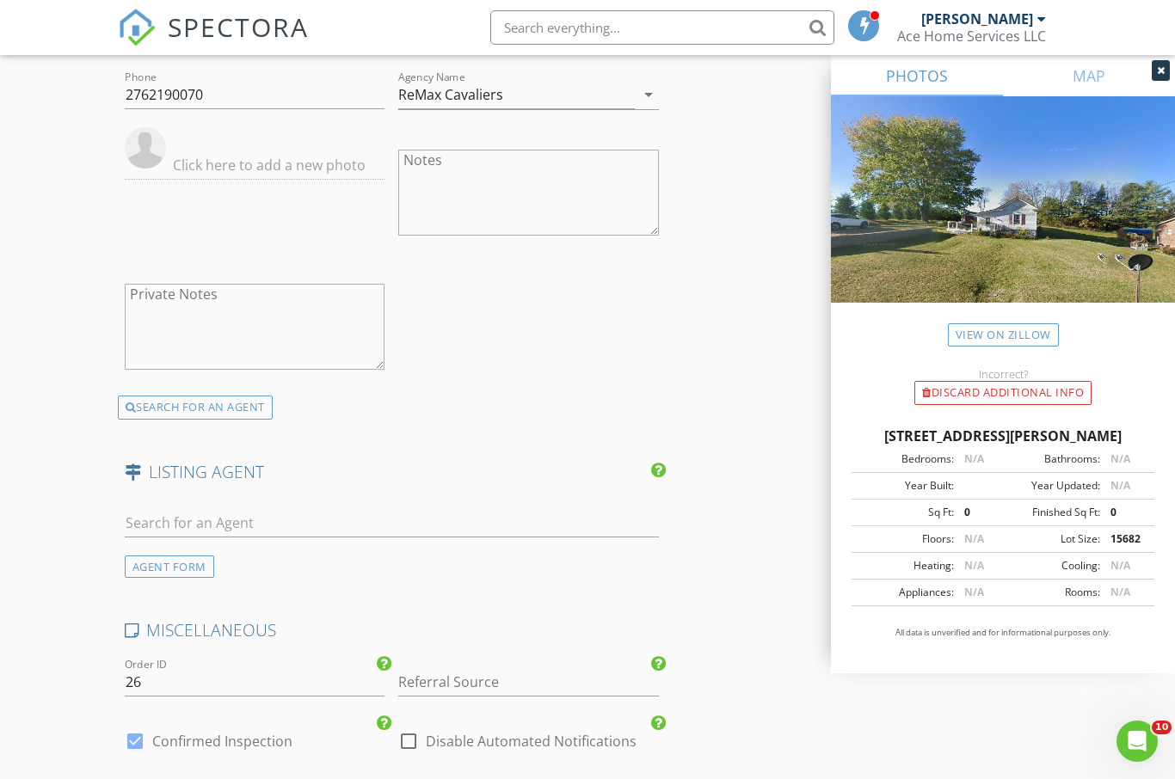
scroll to position [2661, 0]
click at [293, 506] on input "text" at bounding box center [392, 520] width 534 height 28
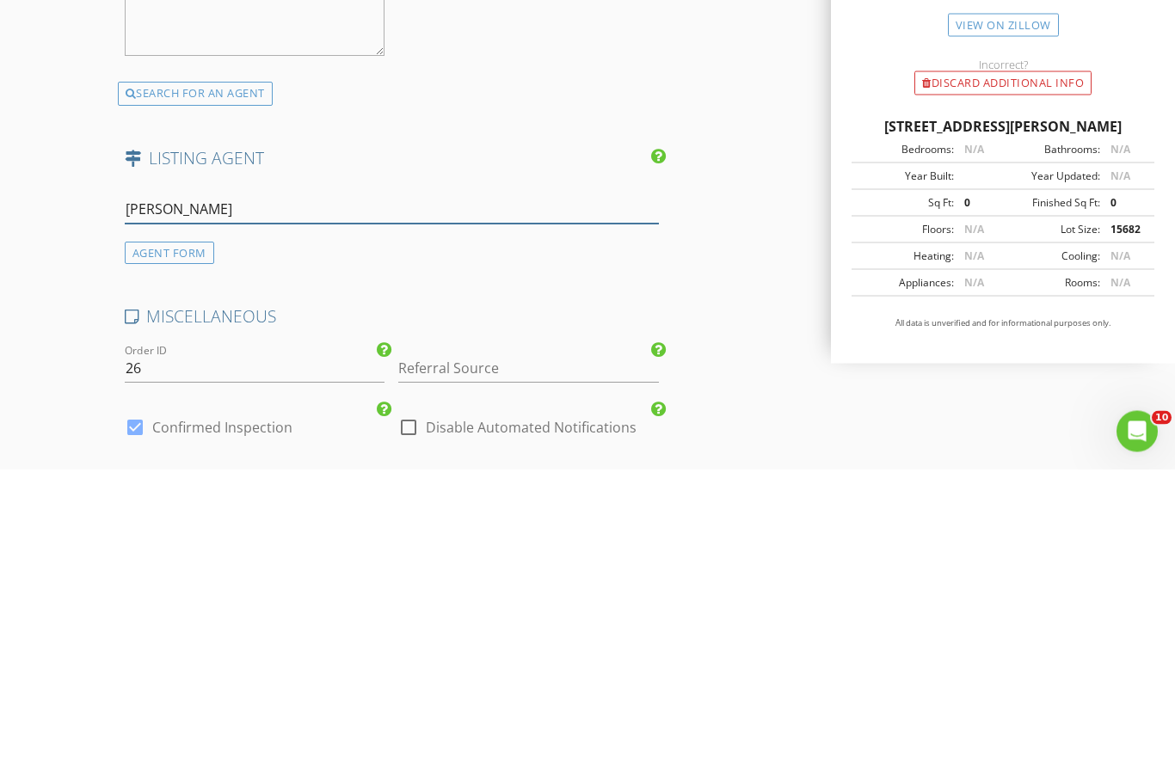
type input "Pame"
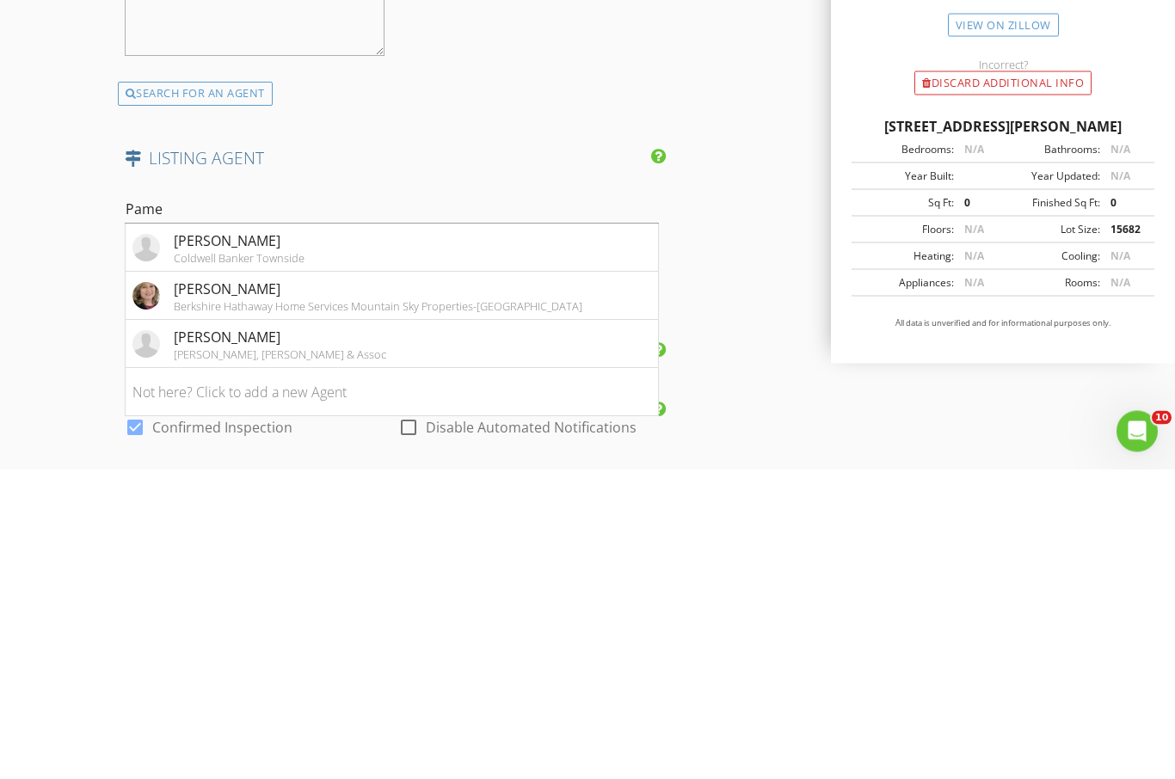
click at [273, 589] on div "Pamela Montgomery" at bounding box center [378, 599] width 408 height 21
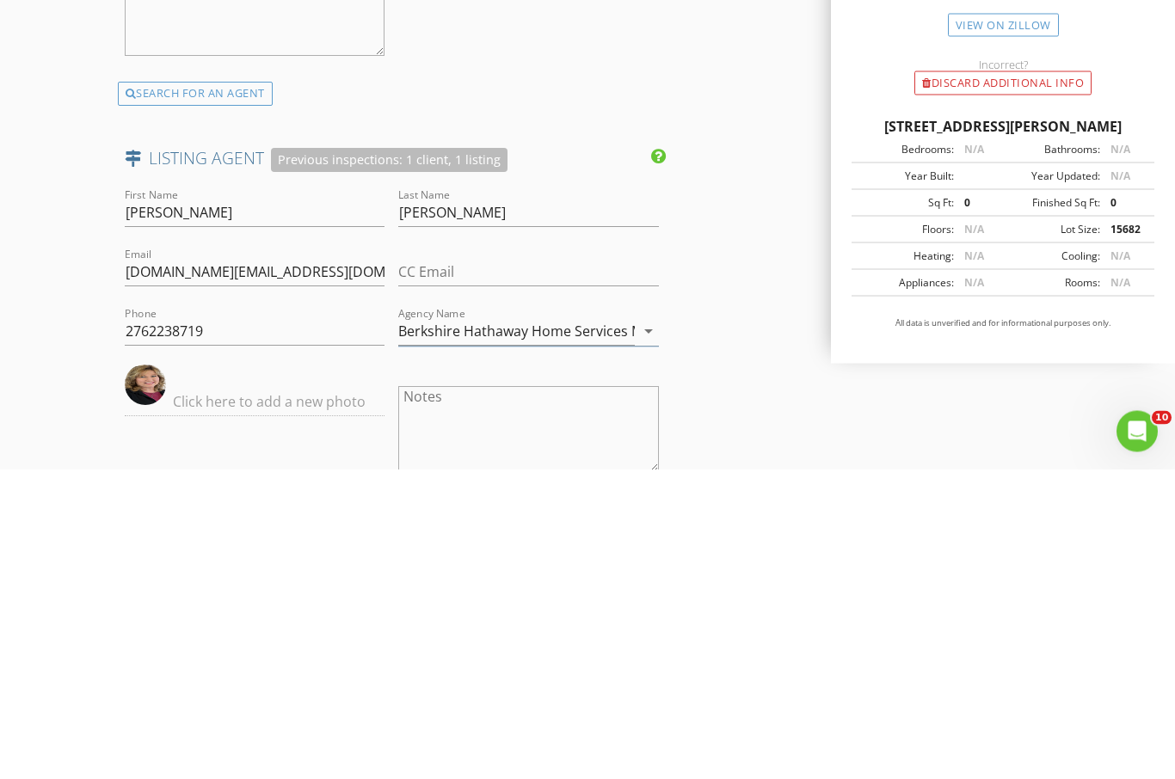
scroll to position [2972, 0]
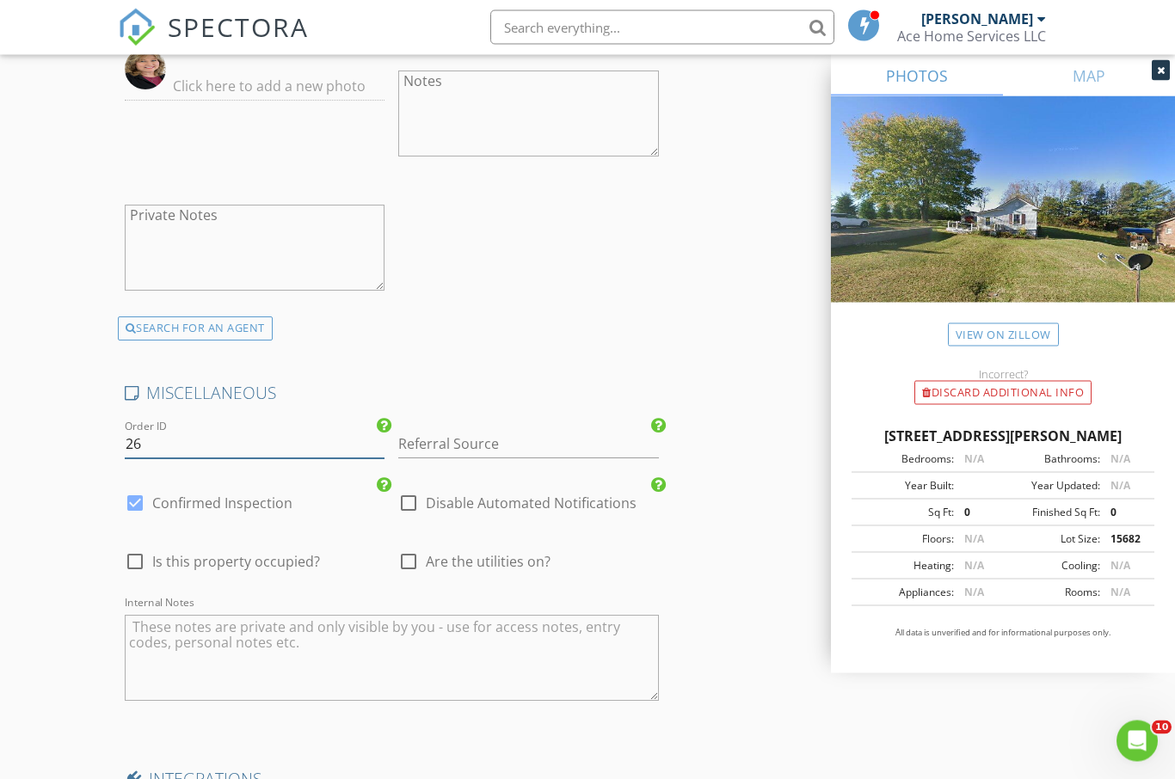
click at [224, 433] on input "26" at bounding box center [255, 445] width 261 height 28
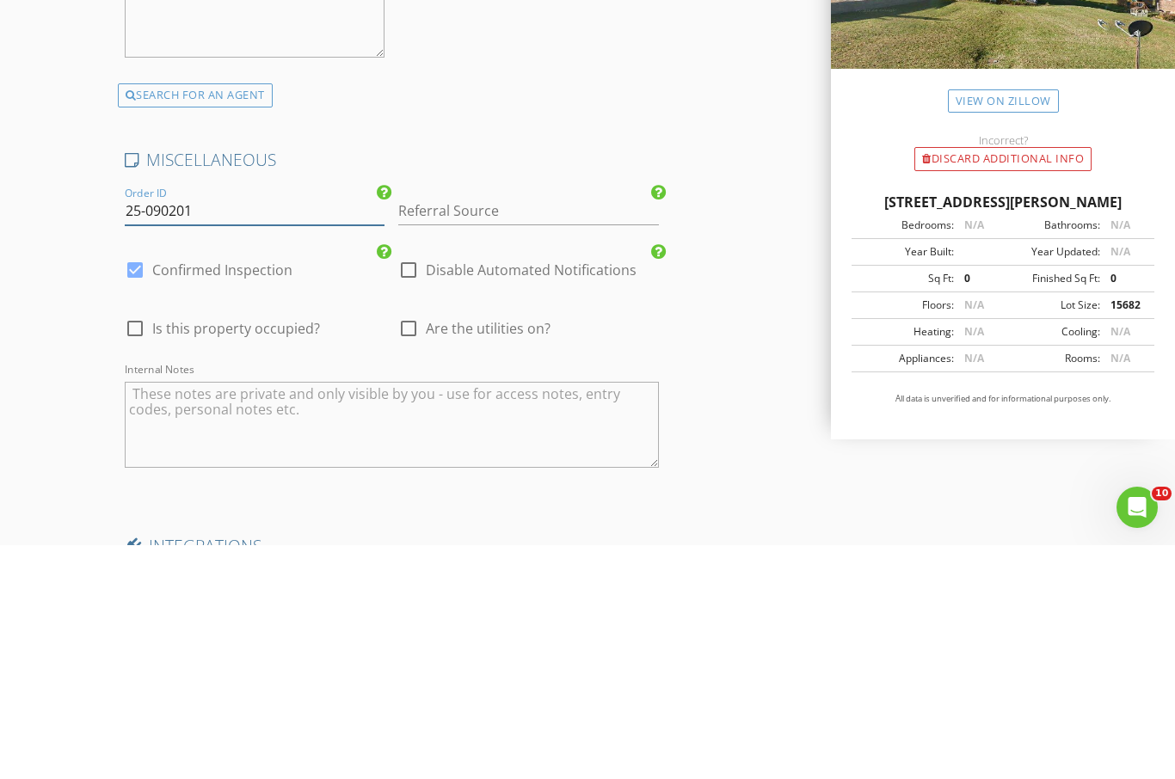
type input "25-090201"
click at [502, 431] on input "Referral Source" at bounding box center [528, 445] width 261 height 28
type input "[PERSON_NAME]"
click at [138, 548] on div at bounding box center [134, 562] width 29 height 29
checkbox input "true"
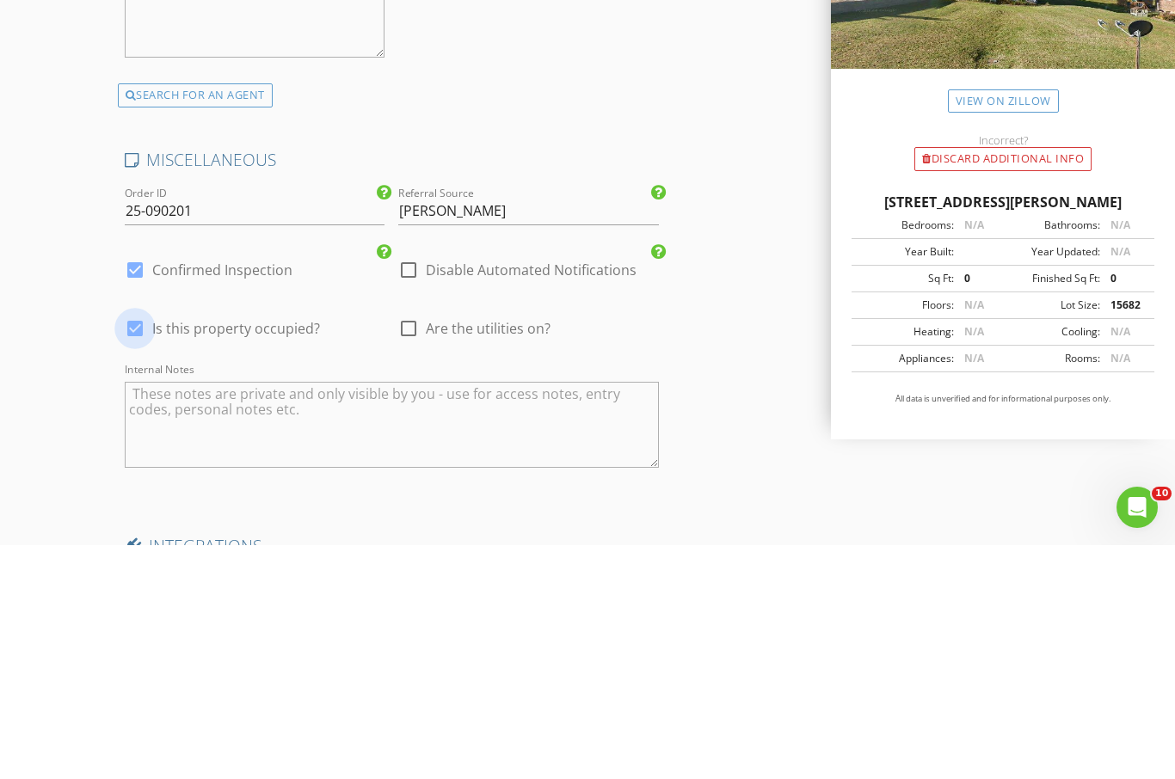
scroll to position [3521, 0]
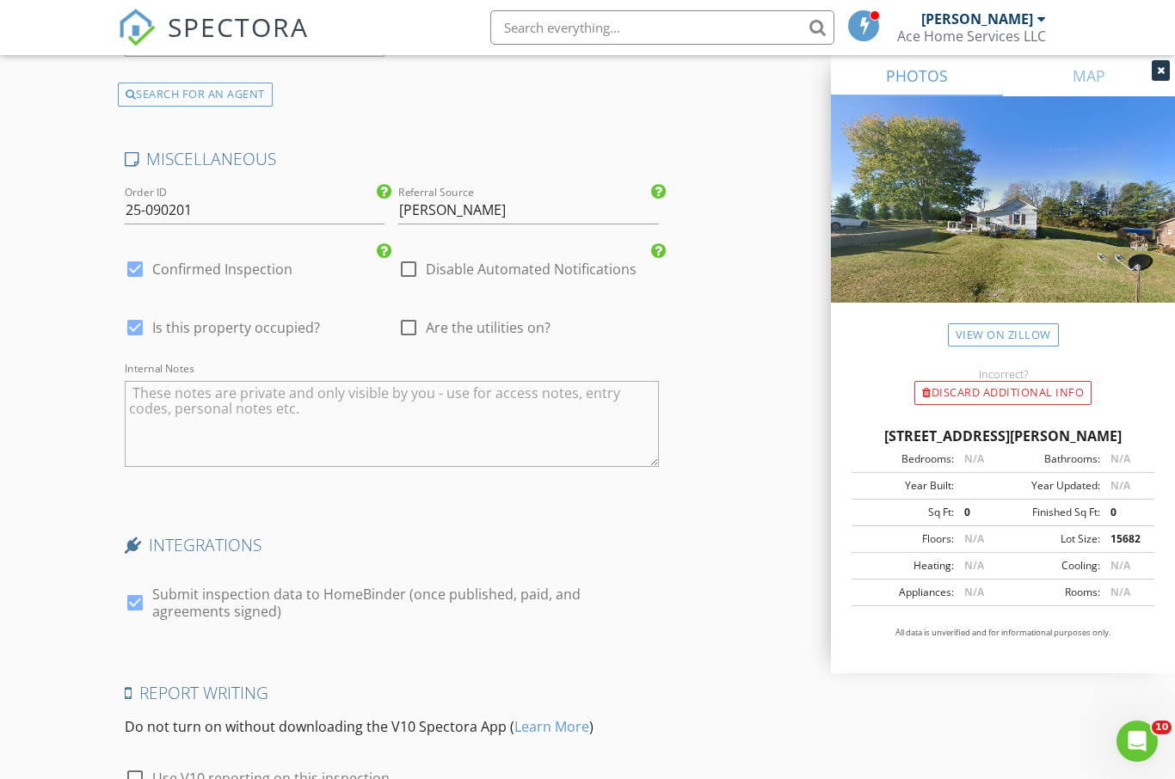
click at [421, 315] on div at bounding box center [408, 327] width 29 height 29
checkbox input "true"
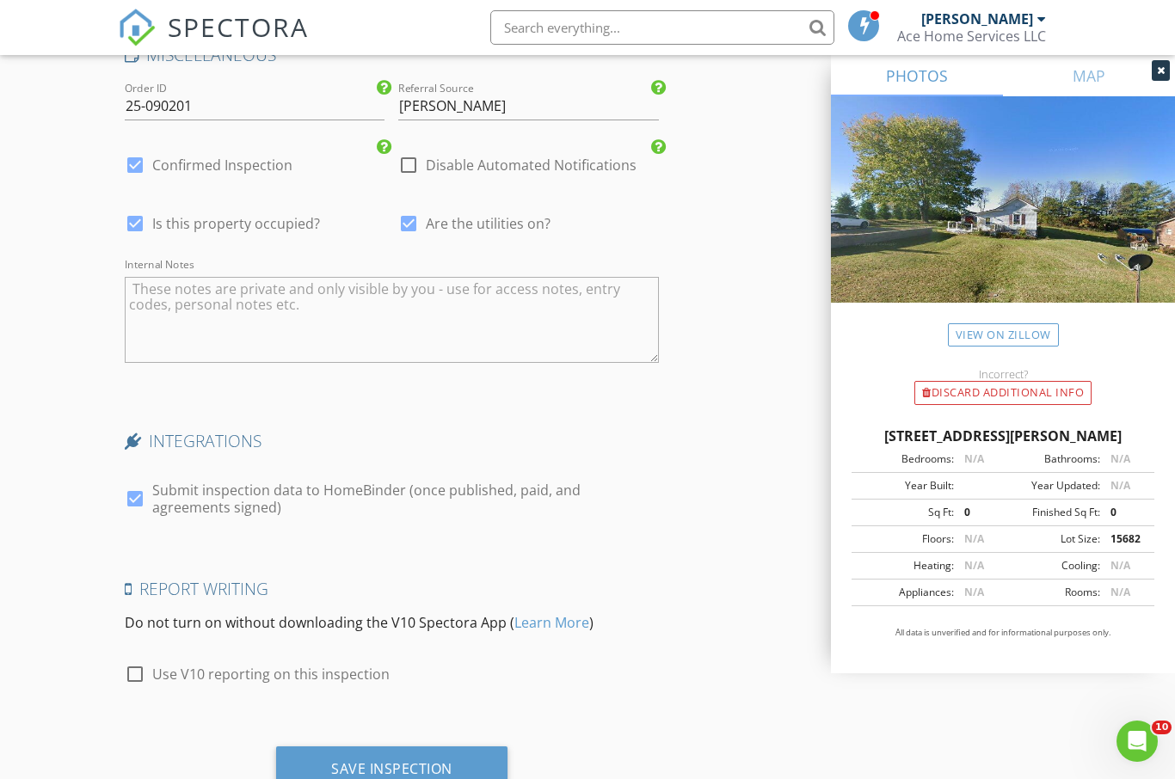
scroll to position [3626, 0]
click at [437, 764] on div "Save Inspection" at bounding box center [391, 767] width 121 height 17
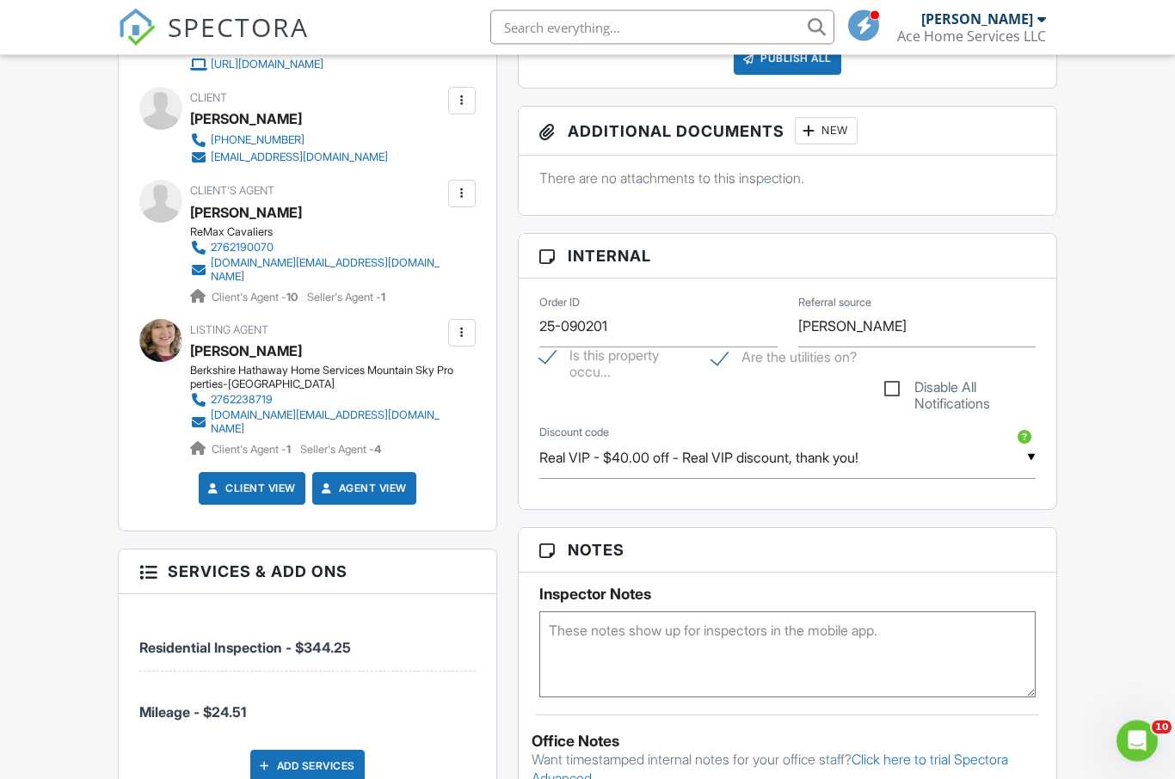
scroll to position [633, 0]
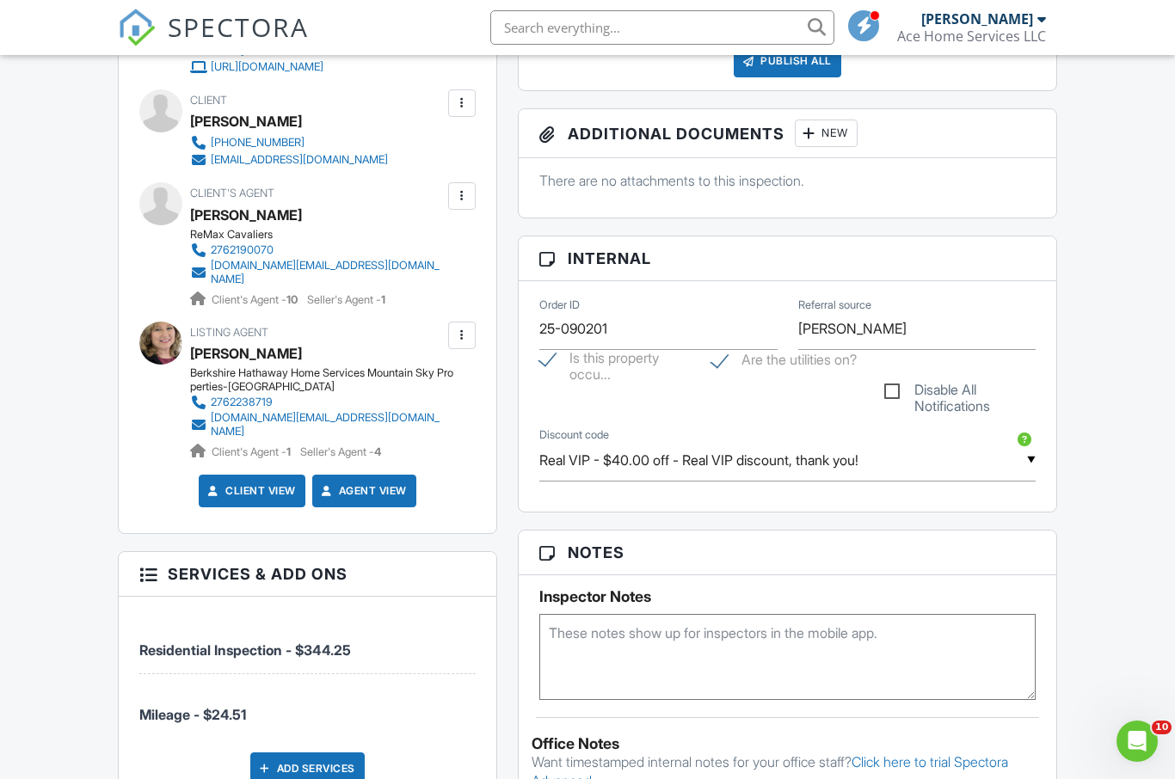
click at [1022, 464] on input "Real VIP - $40.00 off - Real VIP discount, thank you!" at bounding box center [787, 460] width 496 height 42
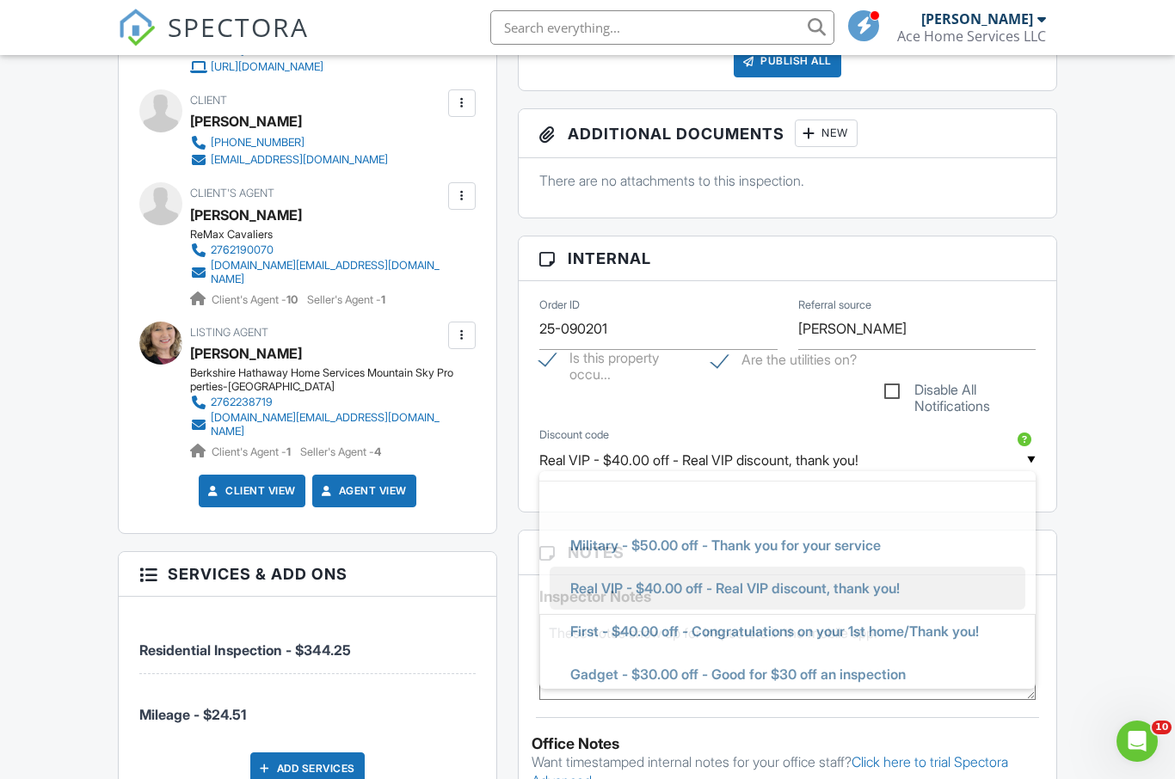
scroll to position [0, 0]
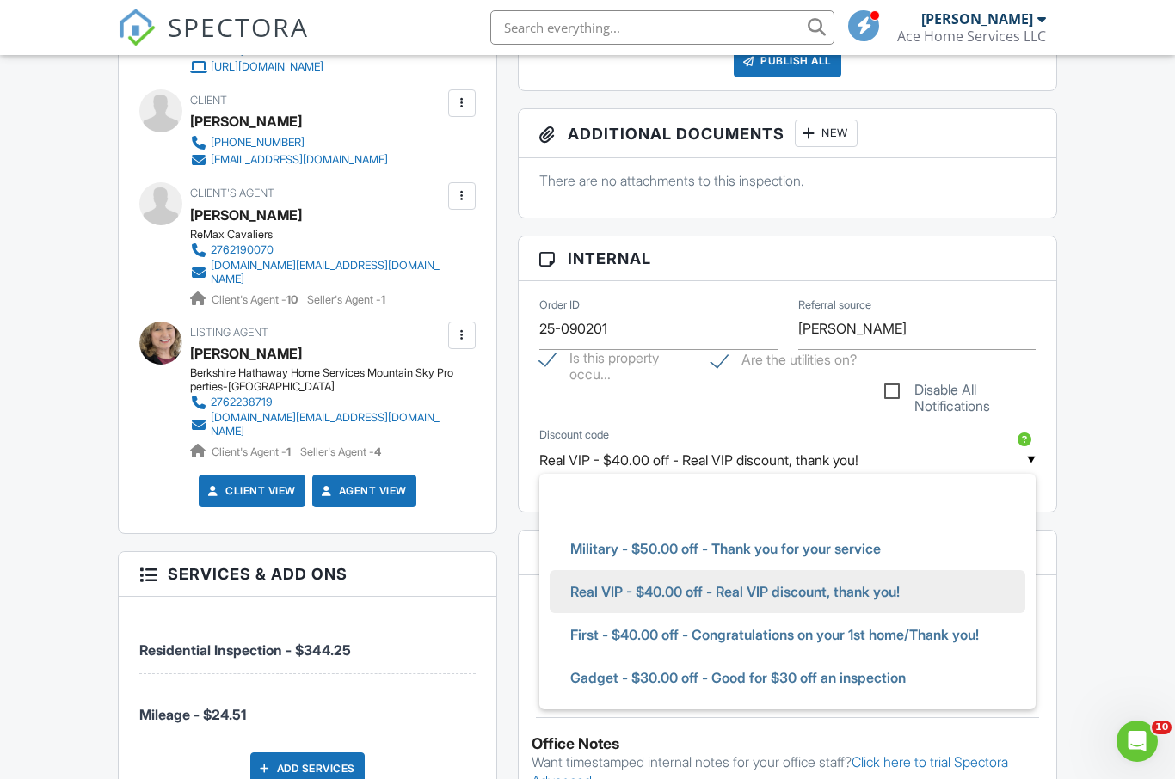
click at [706, 495] on li at bounding box center [787, 505] width 476 height 43
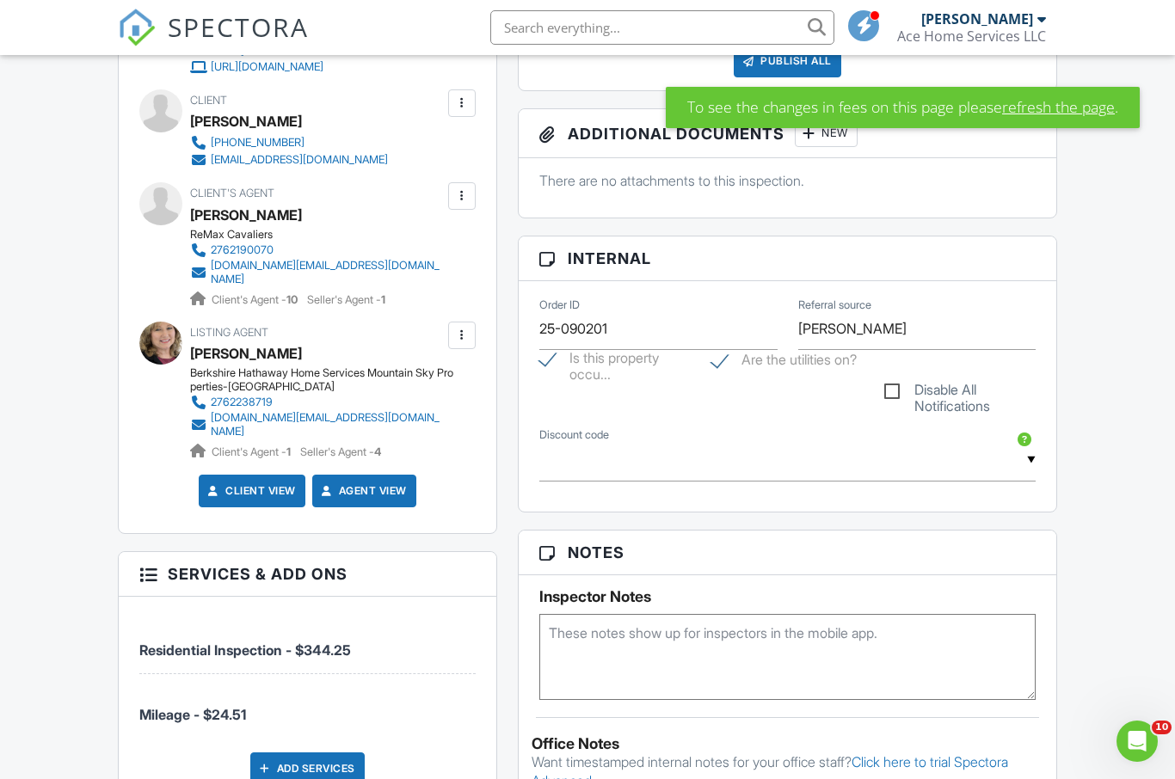
click at [1067, 585] on div "Reports Locked Attach New Home Inspection Report Ace Edit View Home Inspection …" at bounding box center [787, 577] width 560 height 1413
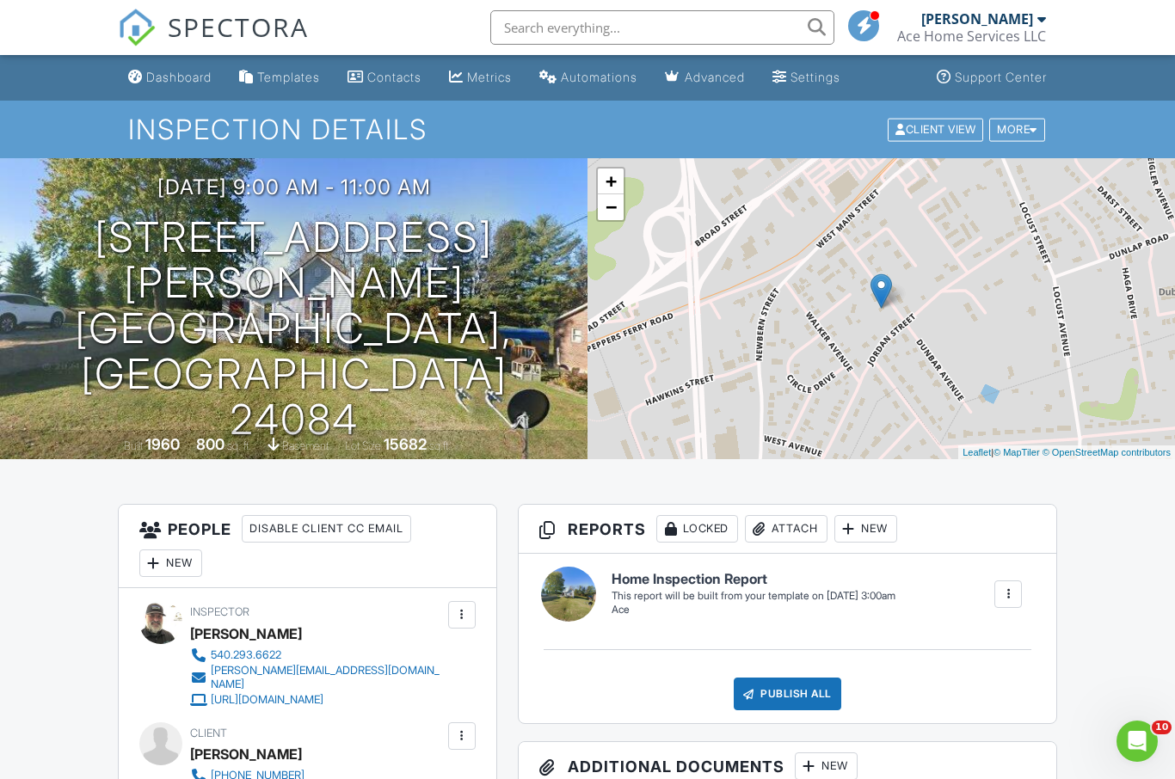
click at [182, 78] on div "Dashboard" at bounding box center [178, 77] width 65 height 15
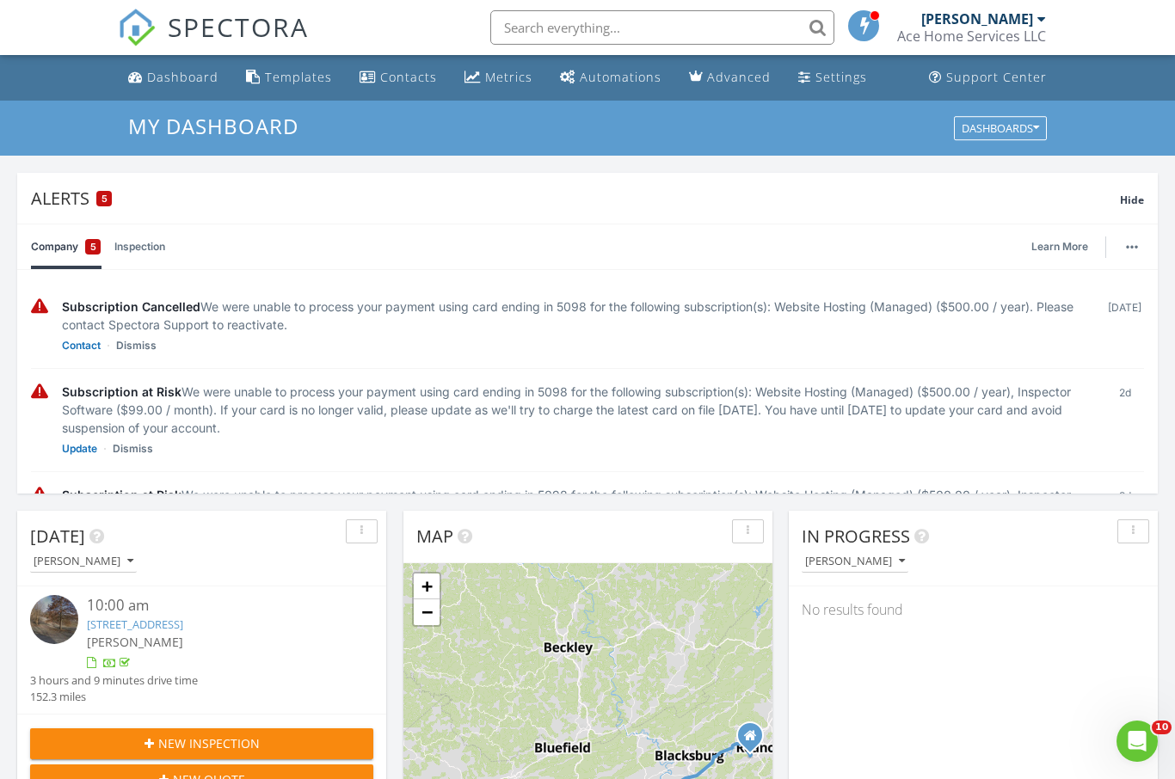
click at [1147, 204] on div "Alerts 5 Hide" at bounding box center [587, 198] width 1140 height 51
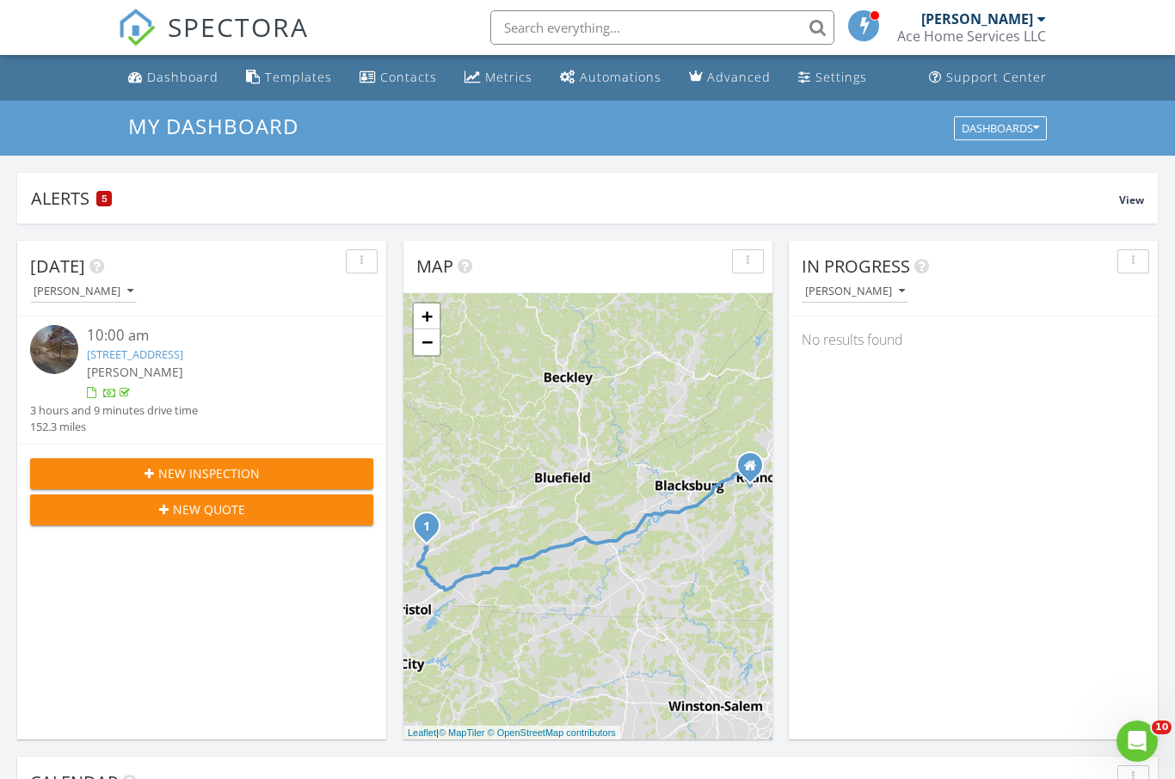
click at [234, 466] on span "New Inspection" at bounding box center [208, 473] width 101 height 18
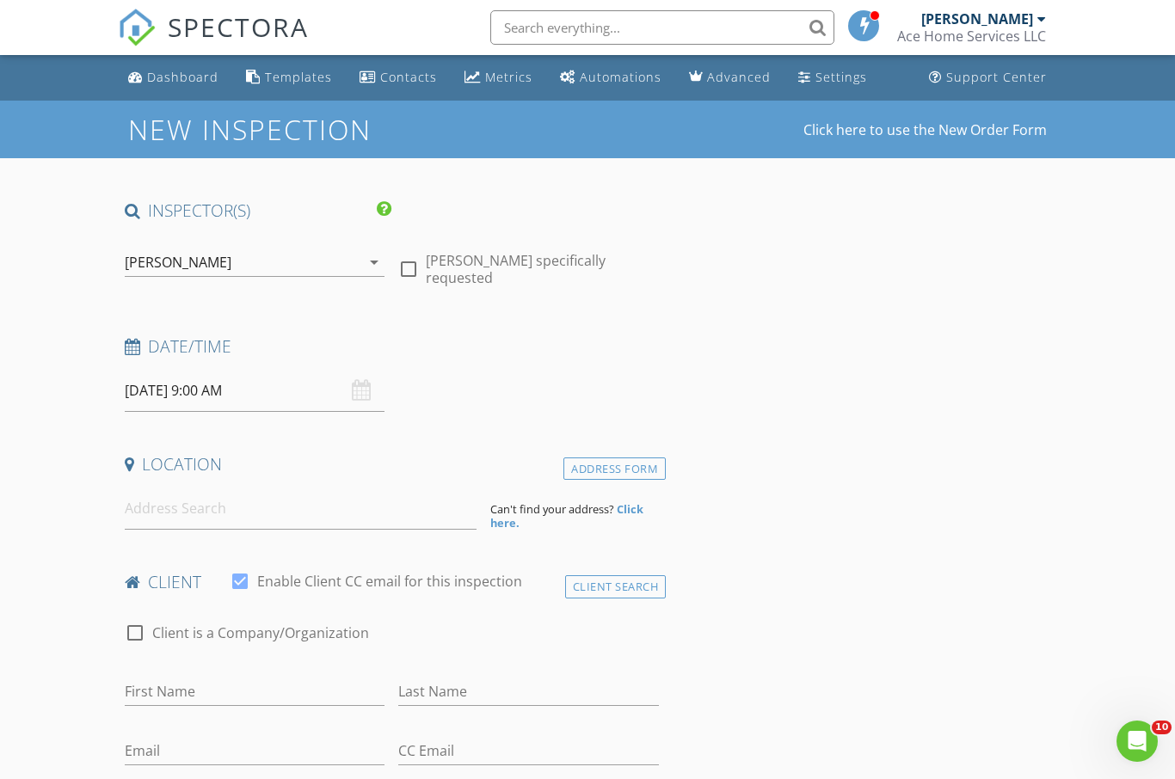
click at [229, 384] on input "[DATE] 9:00 AM" at bounding box center [255, 391] width 261 height 42
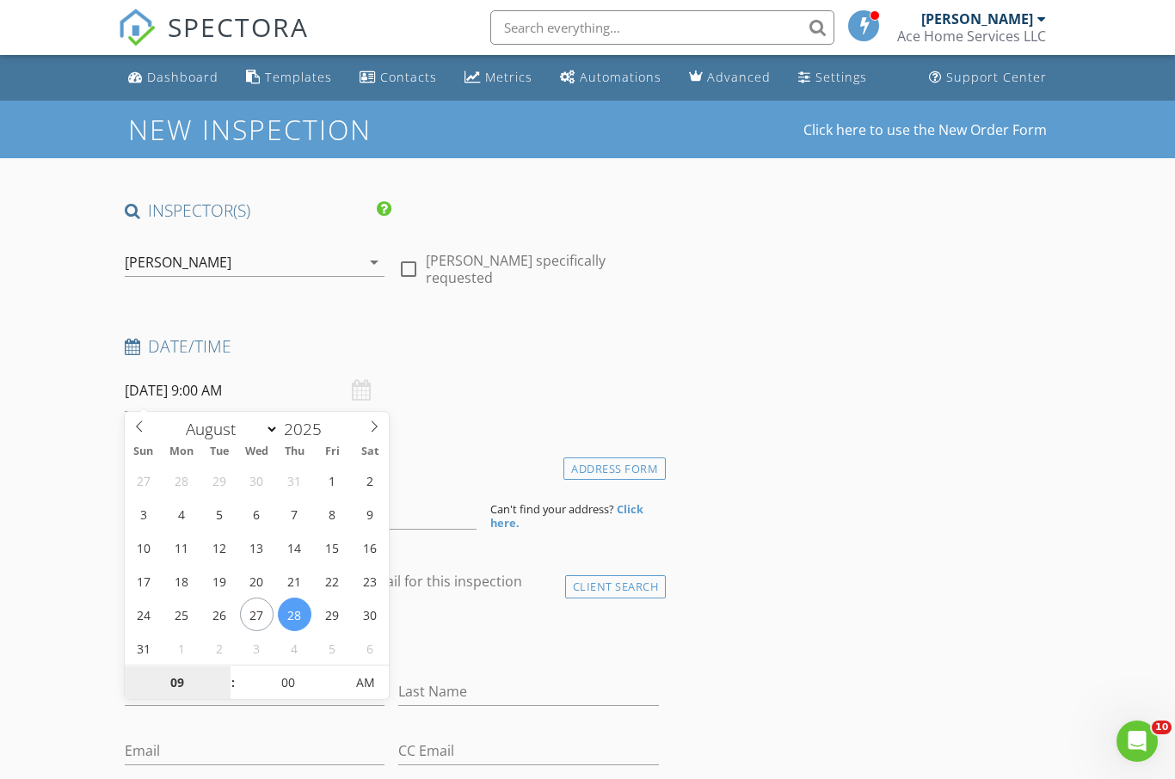
select select "8"
type input "[DATE] 9:00 AM"
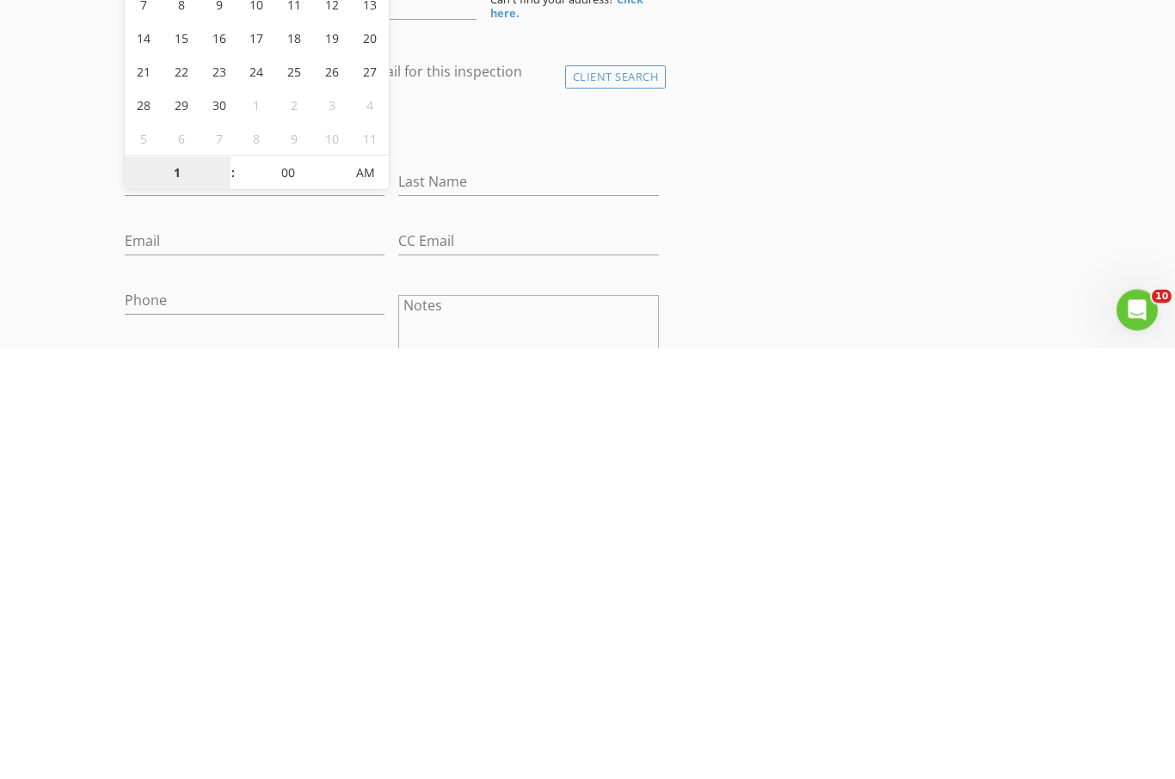
click at [376, 587] on span "AM" at bounding box center [364, 604] width 47 height 34
type input "01"
type input "[DATE] 1:00 PM"
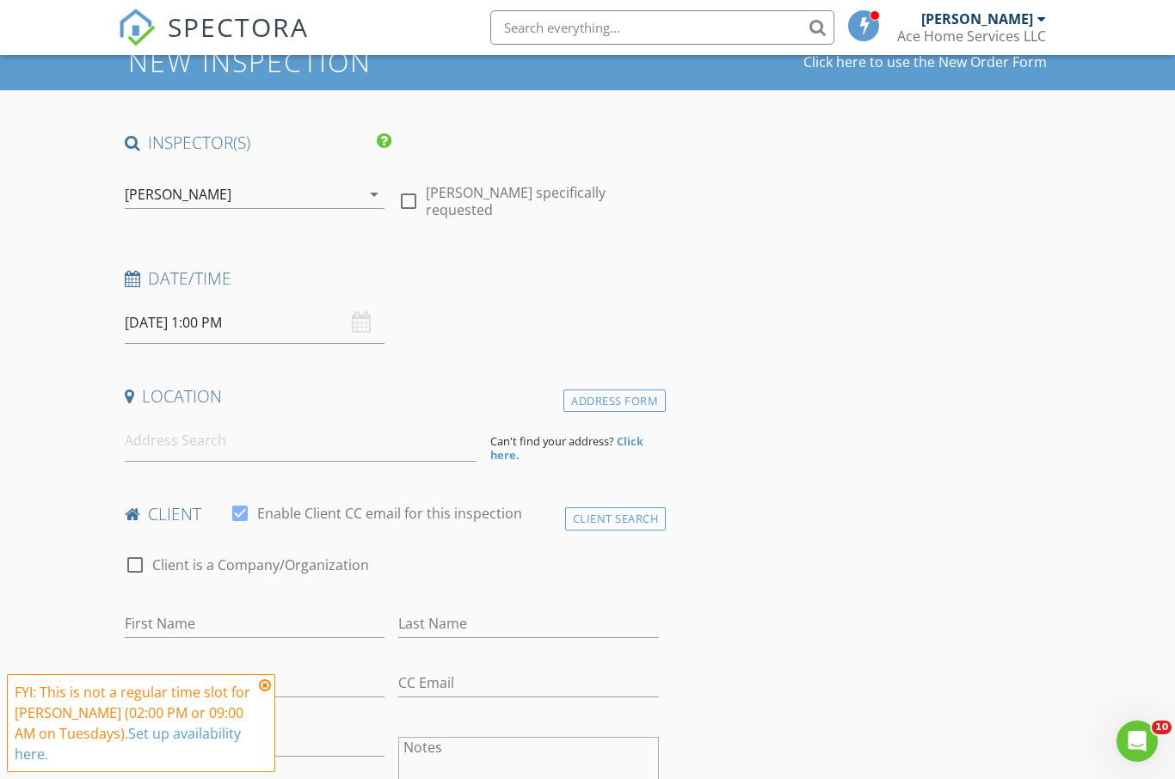
scroll to position [0, 0]
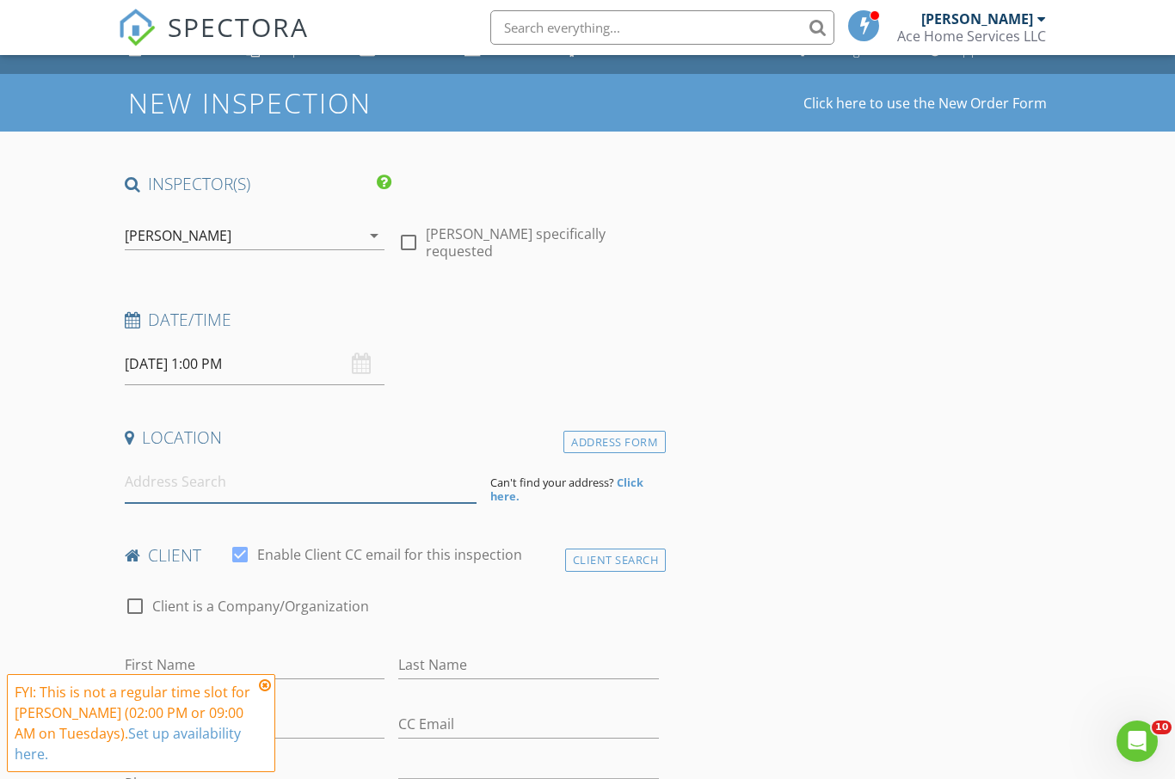
click at [279, 480] on input at bounding box center [301, 482] width 352 height 42
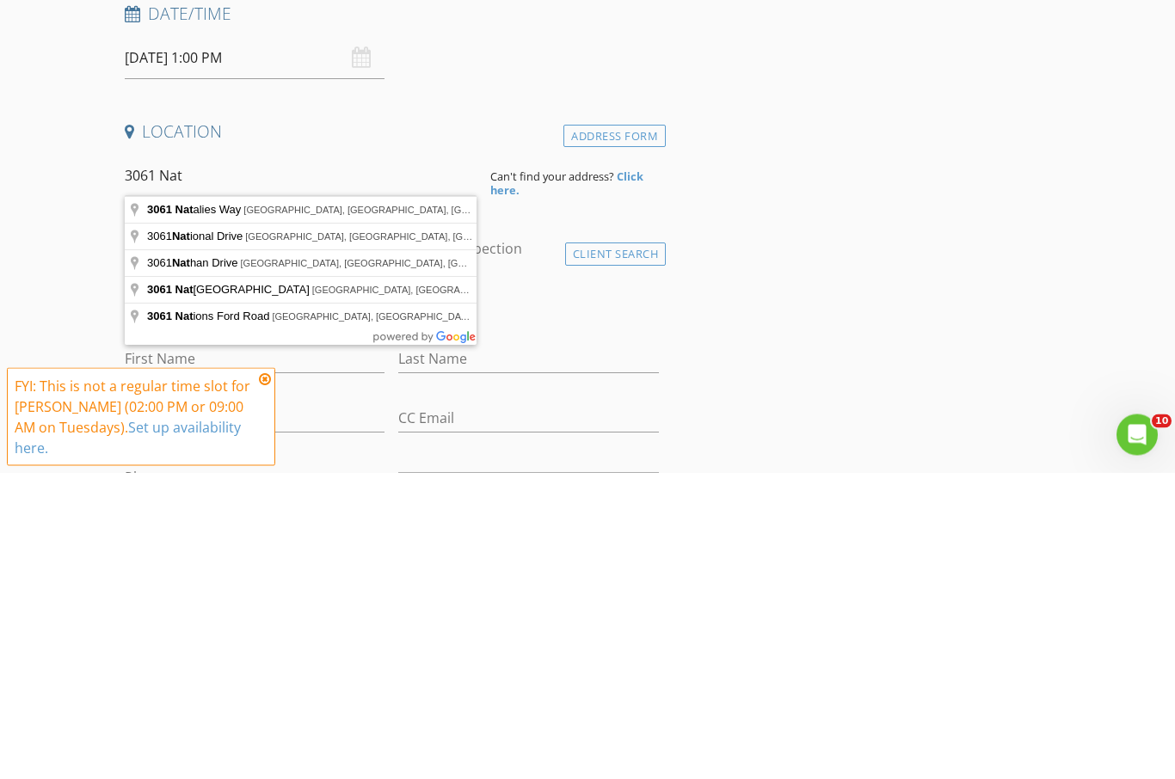
type input "[STREET_ADDRESS]"
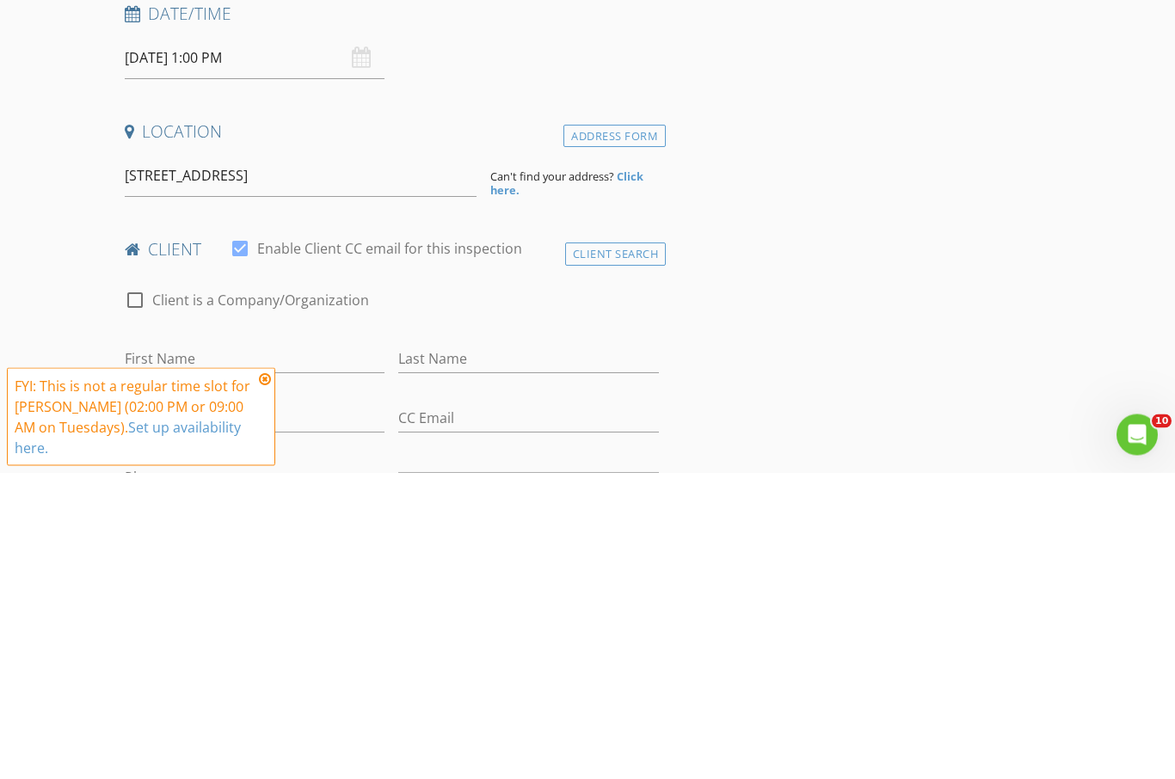
scroll to position [333, 0]
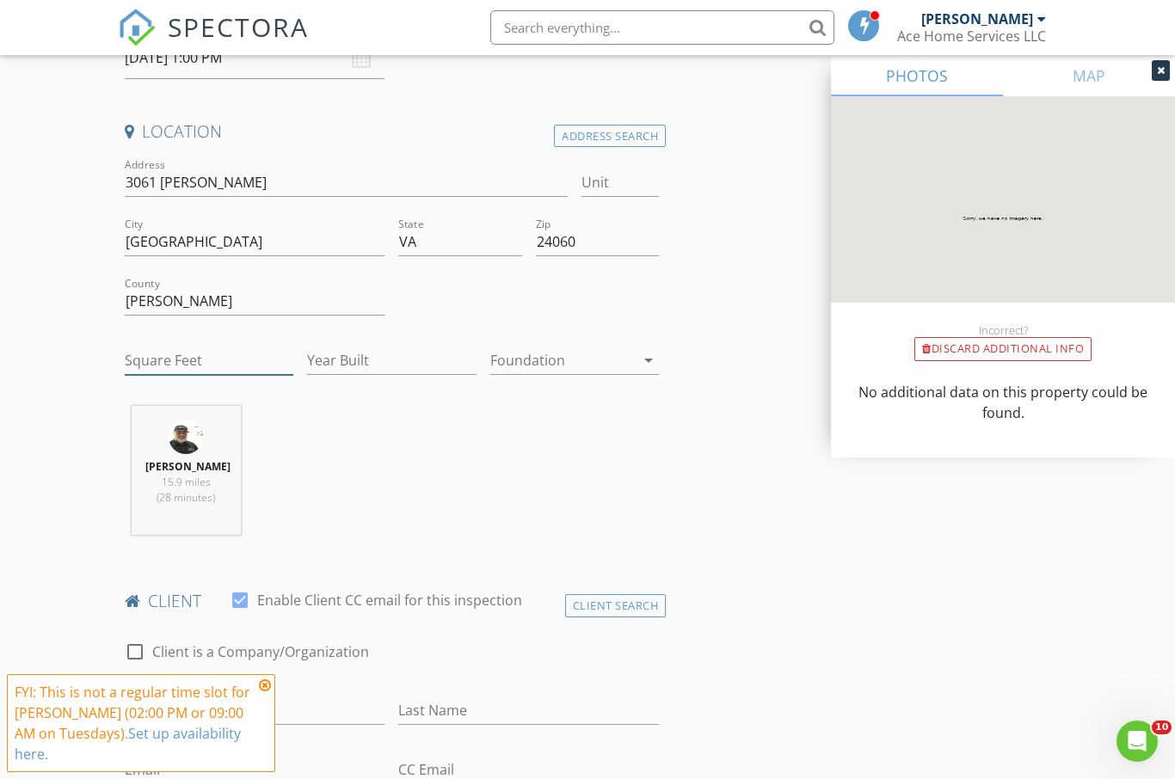
click at [242, 359] on input "Square Feet" at bounding box center [209, 361] width 169 height 28
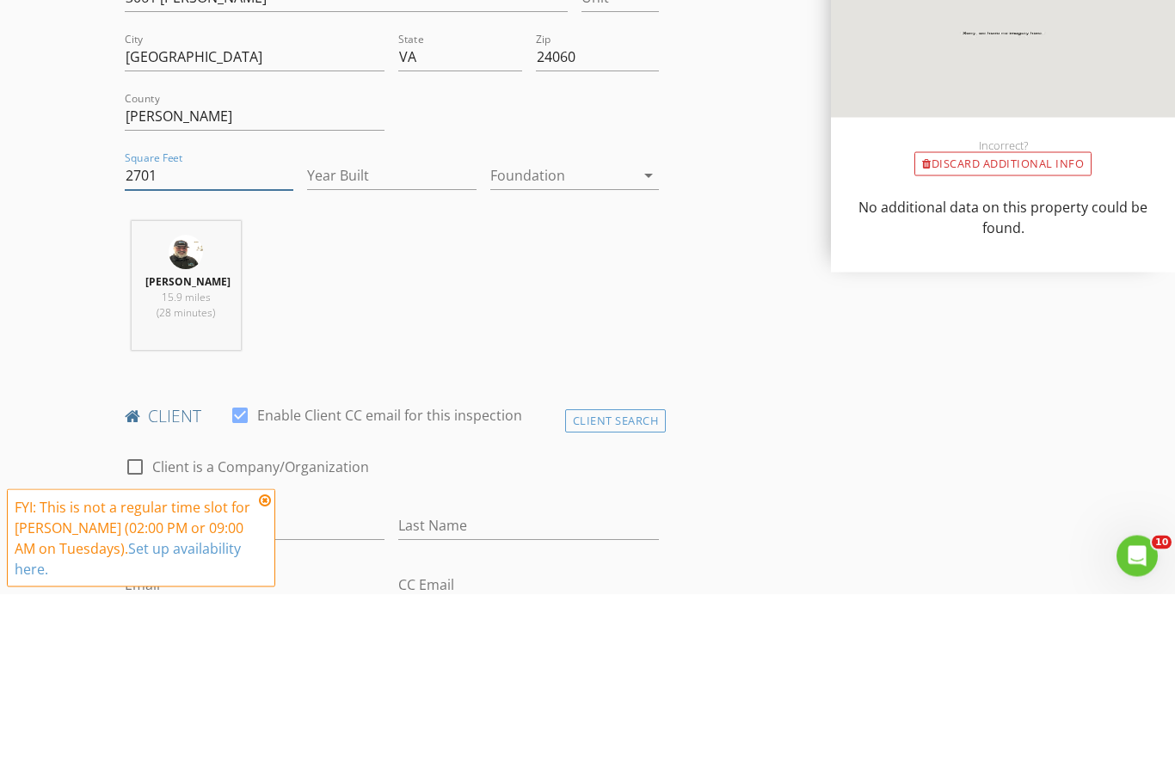
type input "2701"
click at [427, 347] on input "Year Built" at bounding box center [391, 361] width 169 height 28
type input "2025"
click at [648, 351] on icon "arrow_drop_down" at bounding box center [648, 361] width 21 height 21
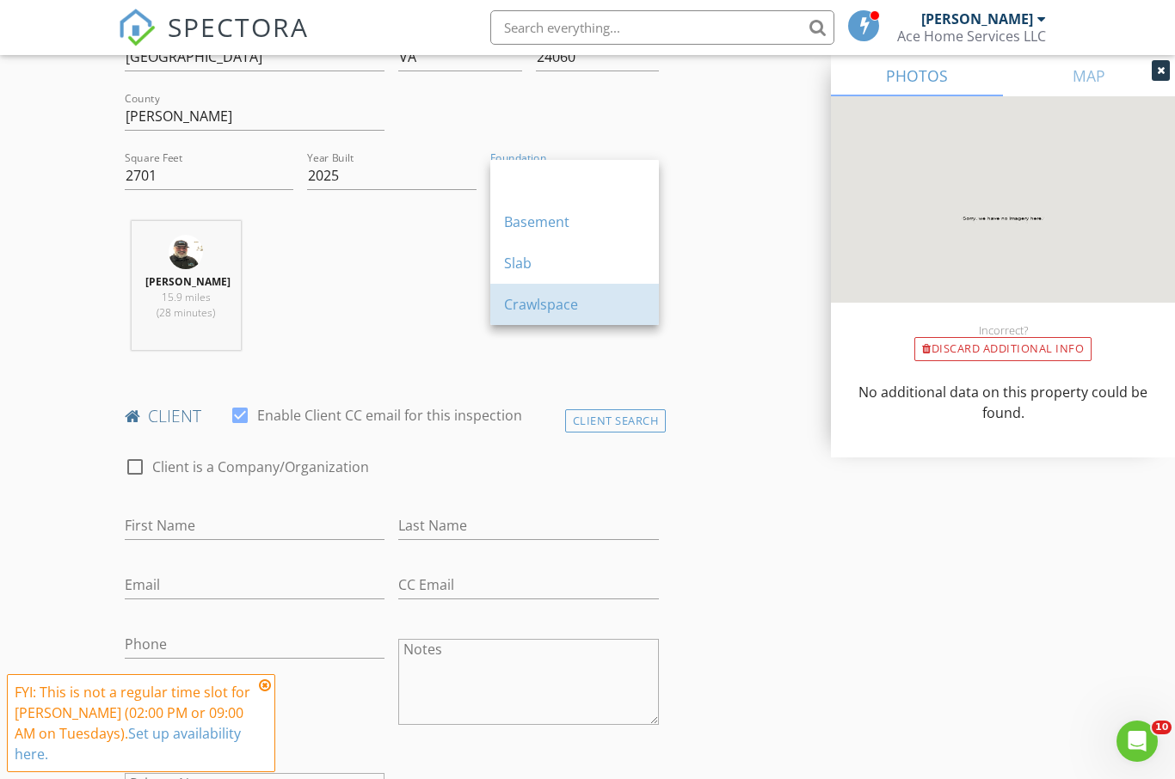
click at [563, 302] on div "Crawlspace" at bounding box center [574, 304] width 141 height 21
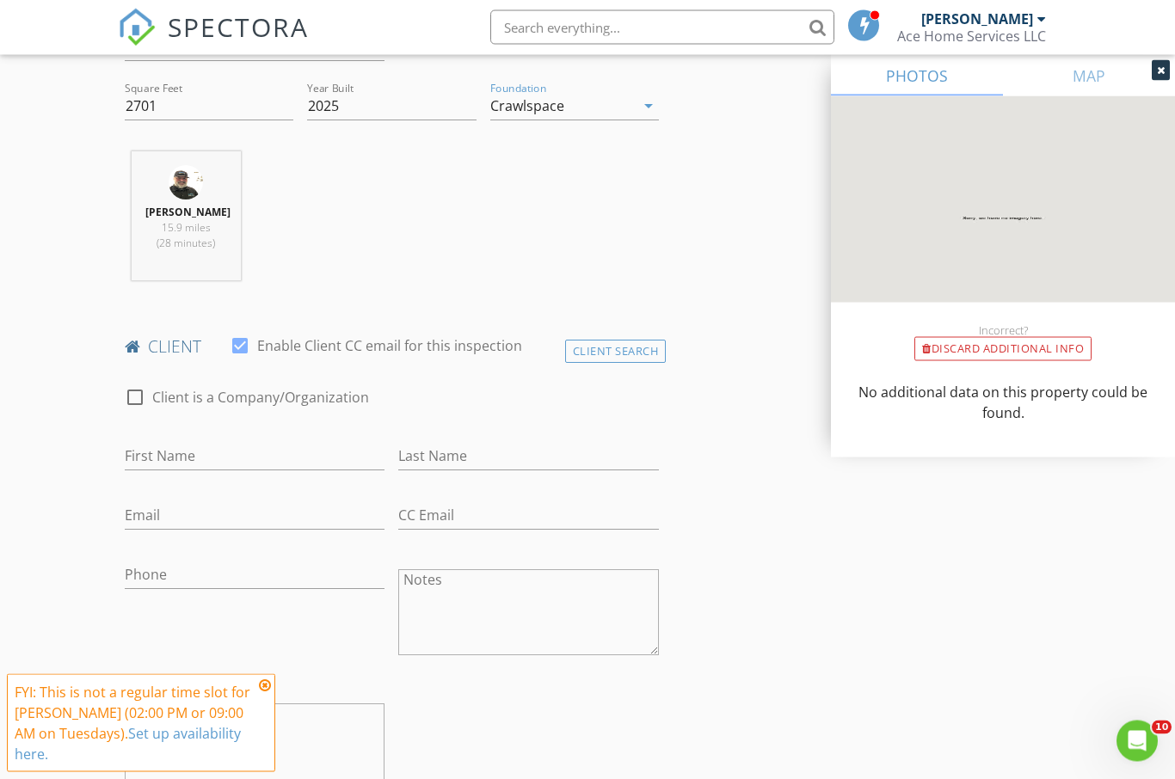
scroll to position [587, 0]
click at [270, 456] on input "First Name" at bounding box center [255, 456] width 261 height 28
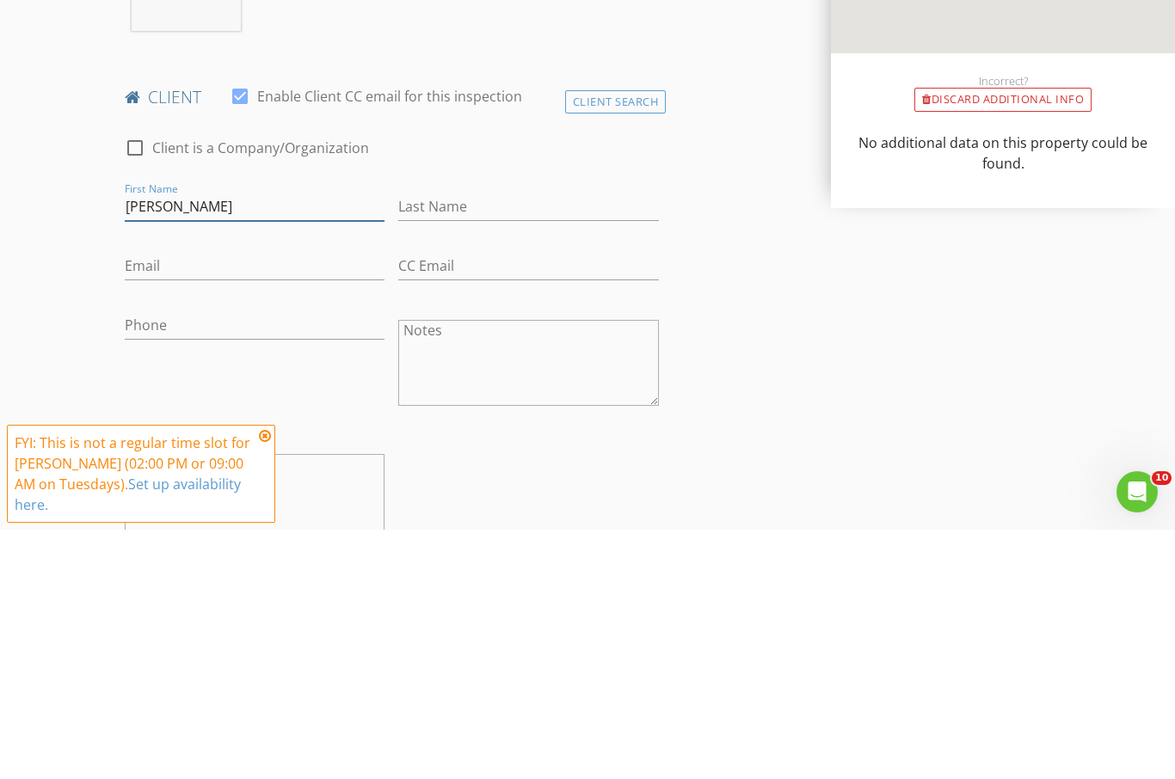
type input "[PERSON_NAME]"
click at [507, 442] on input "Last Name" at bounding box center [528, 456] width 261 height 28
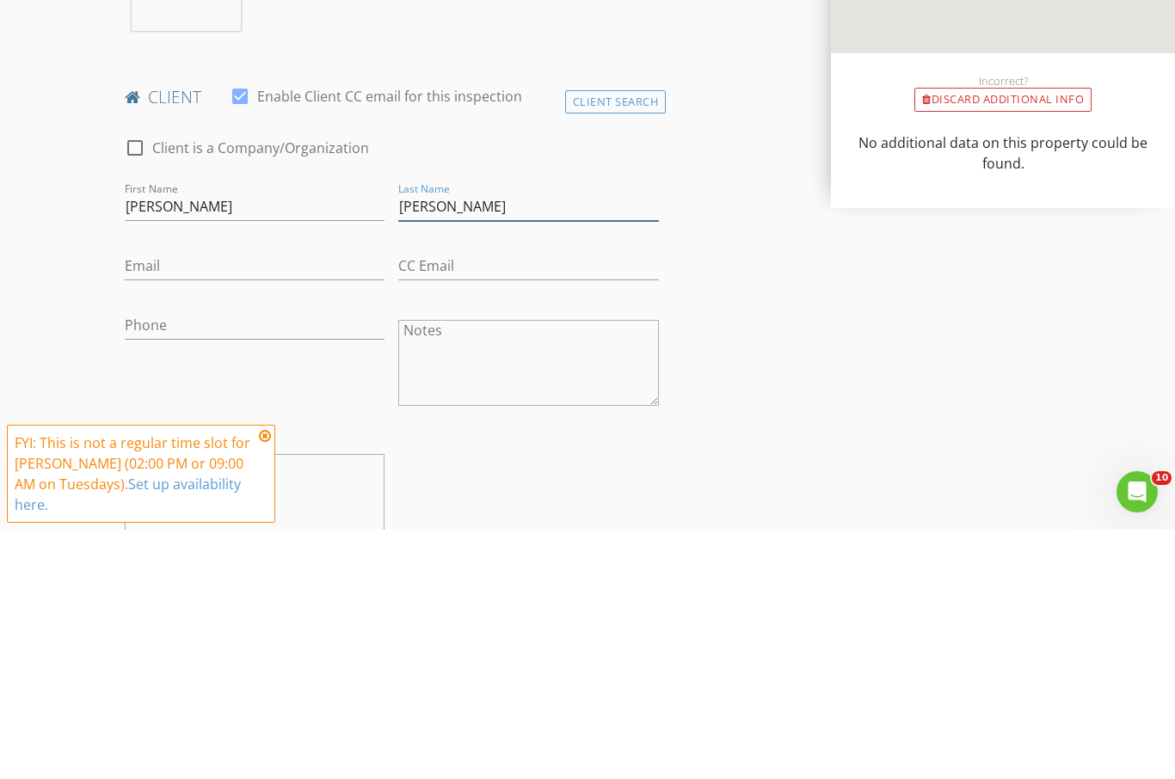
type input "[PERSON_NAME]"
click at [273, 501] on input "Email" at bounding box center [255, 515] width 261 height 28
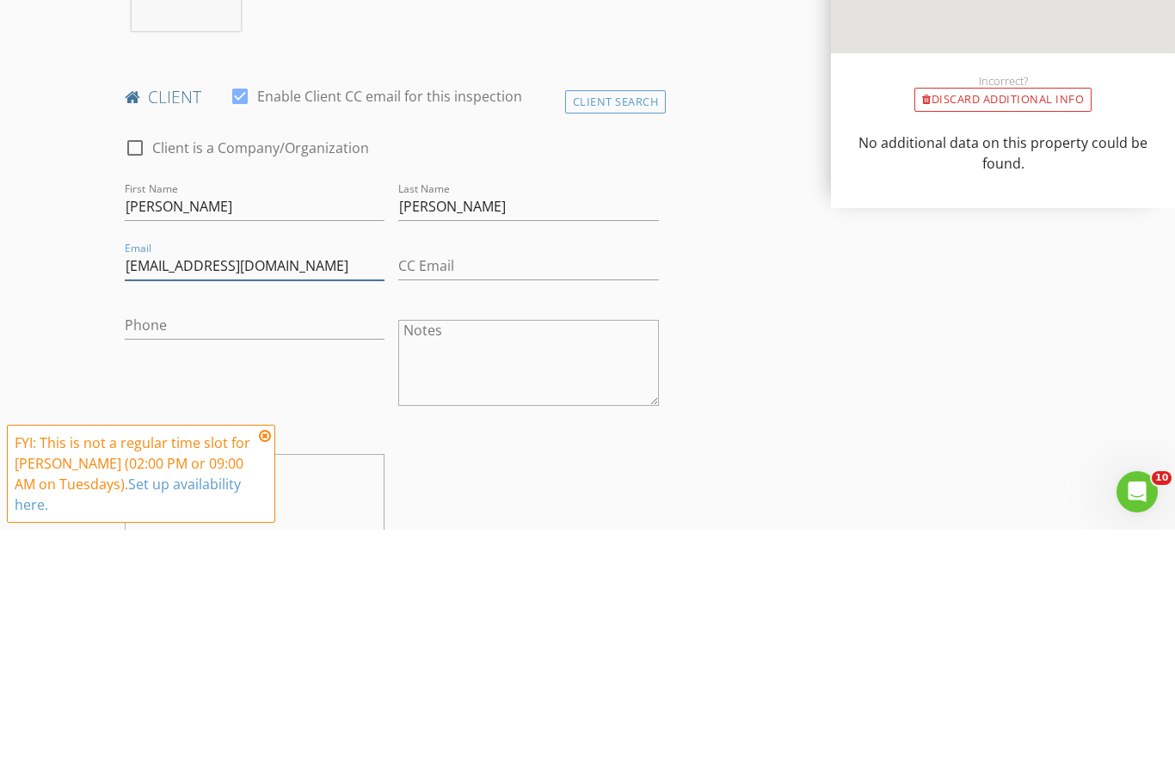
type input "Lewiskristi2018@gmail.com"
click at [261, 561] on input "Phone" at bounding box center [255, 575] width 261 height 28
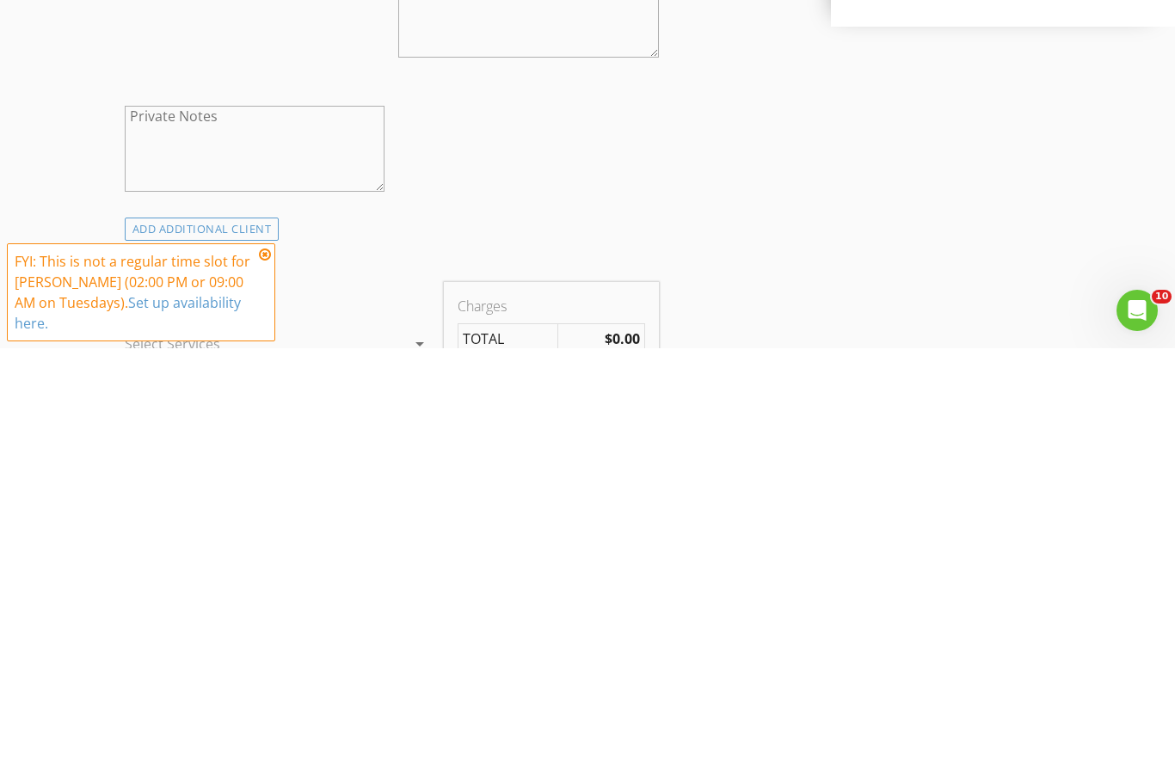
type input "[PHONE_NUMBER]"
click at [265, 648] on div "ADD ADDITIONAL client" at bounding box center [202, 659] width 155 height 23
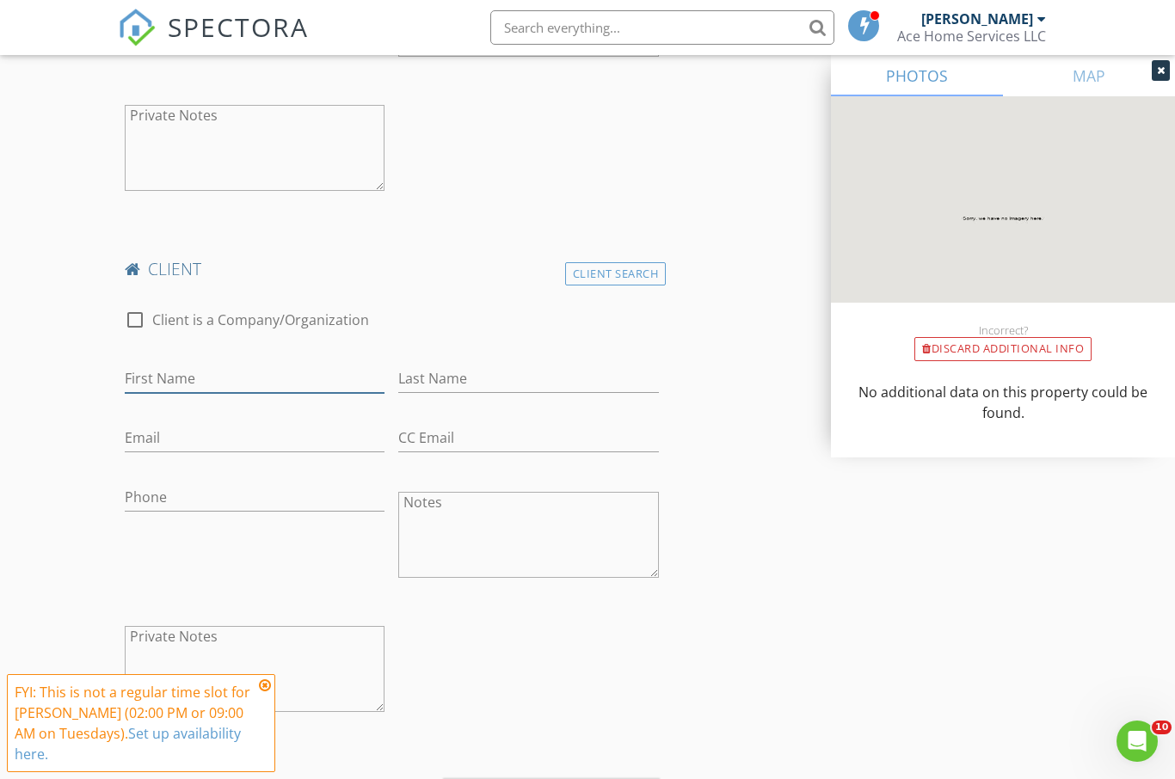
click at [279, 370] on input "First Name" at bounding box center [255, 379] width 261 height 28
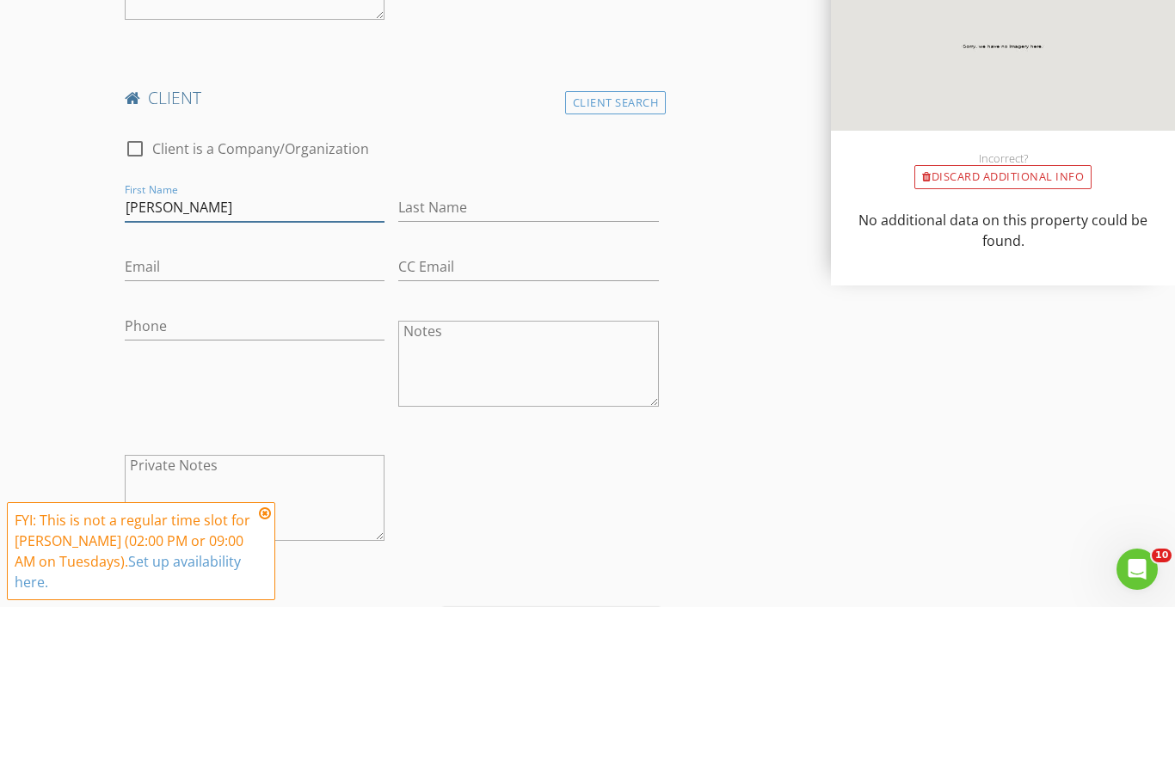
type input "Michael"
click at [493, 365] on input "Last Name" at bounding box center [528, 379] width 261 height 28
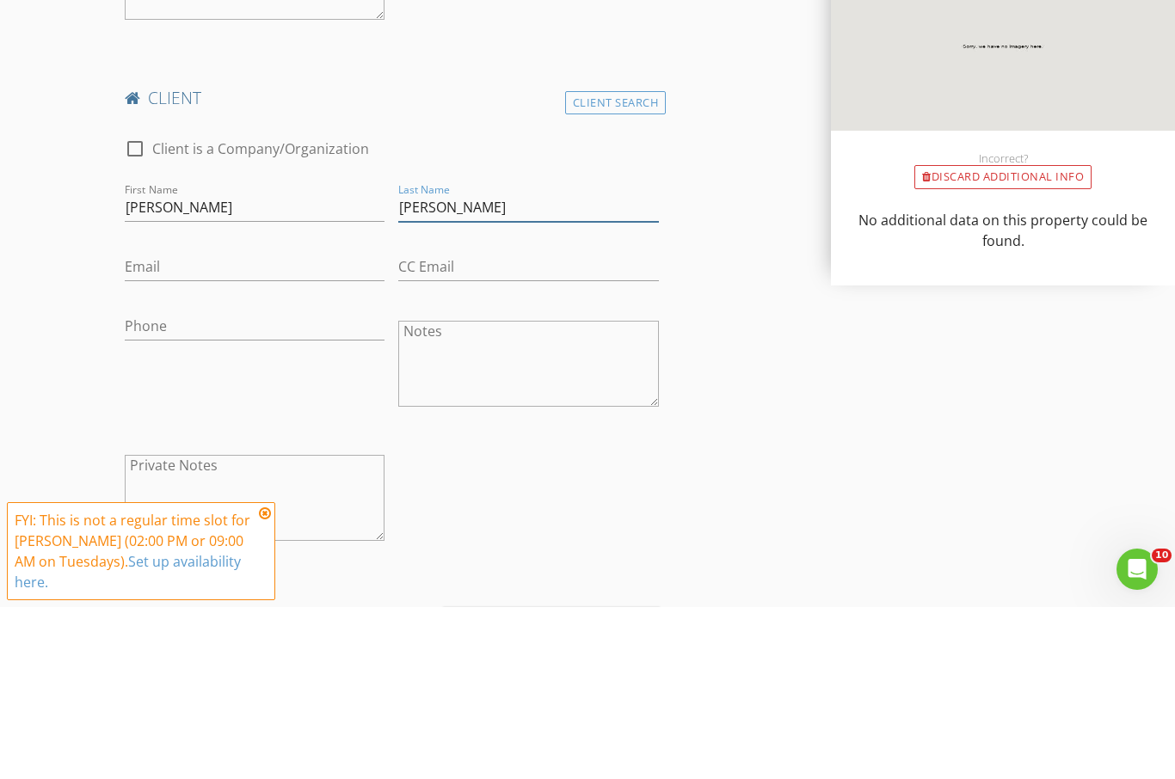
type input "Wright"
click at [267, 425] on input "Email" at bounding box center [255, 439] width 261 height 28
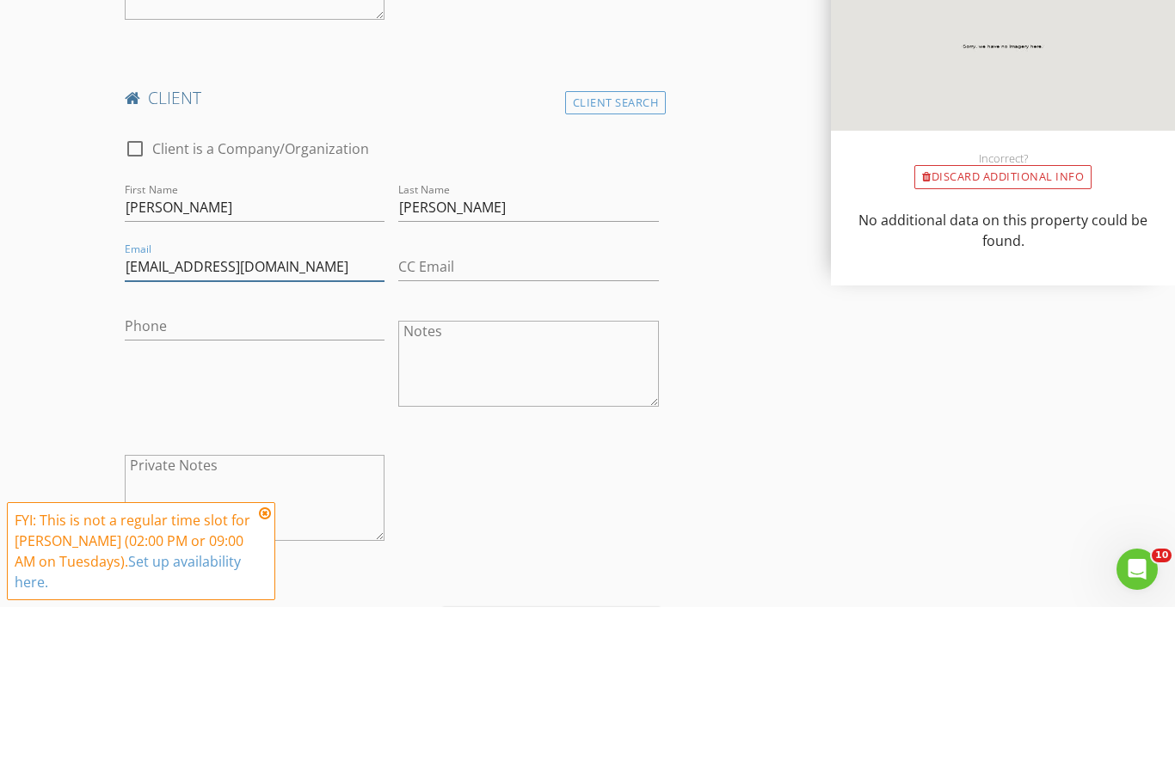
type input "Mwright556@gmail.com"
click at [267, 484] on input "Phone" at bounding box center [255, 498] width 261 height 28
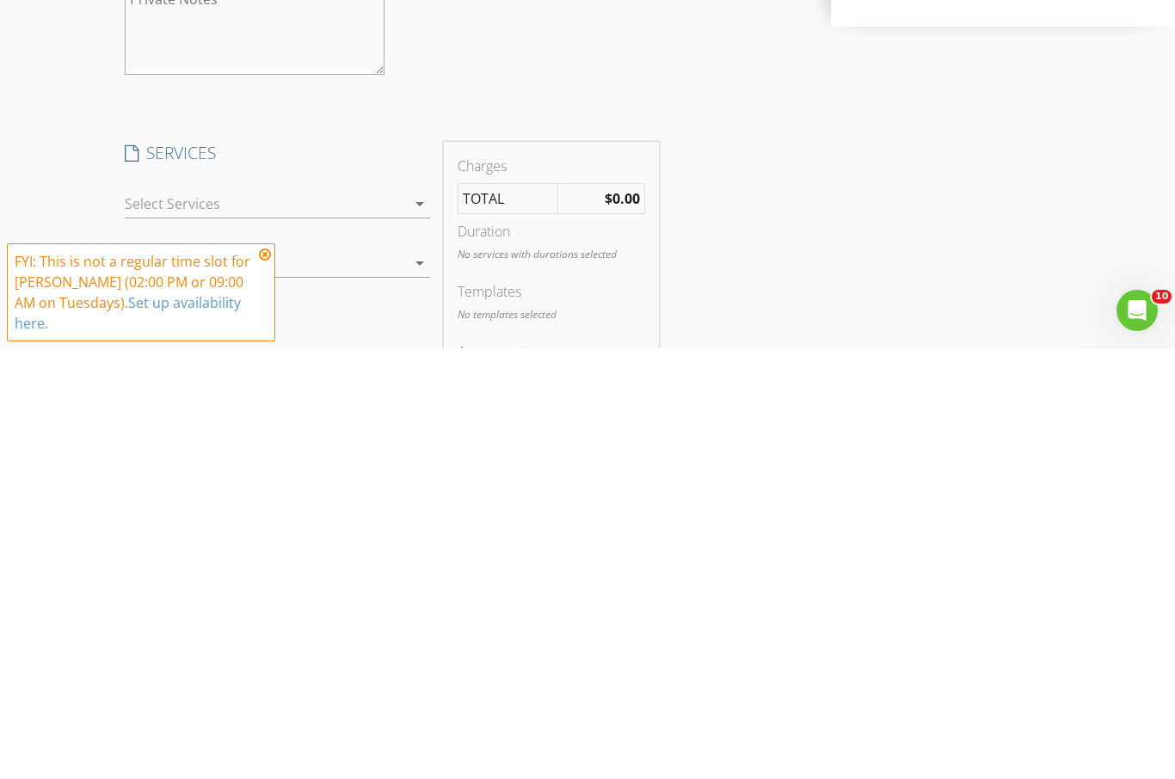
scroll to position [1392, 0]
click at [416, 624] on icon "arrow_drop_down" at bounding box center [419, 634] width 21 height 21
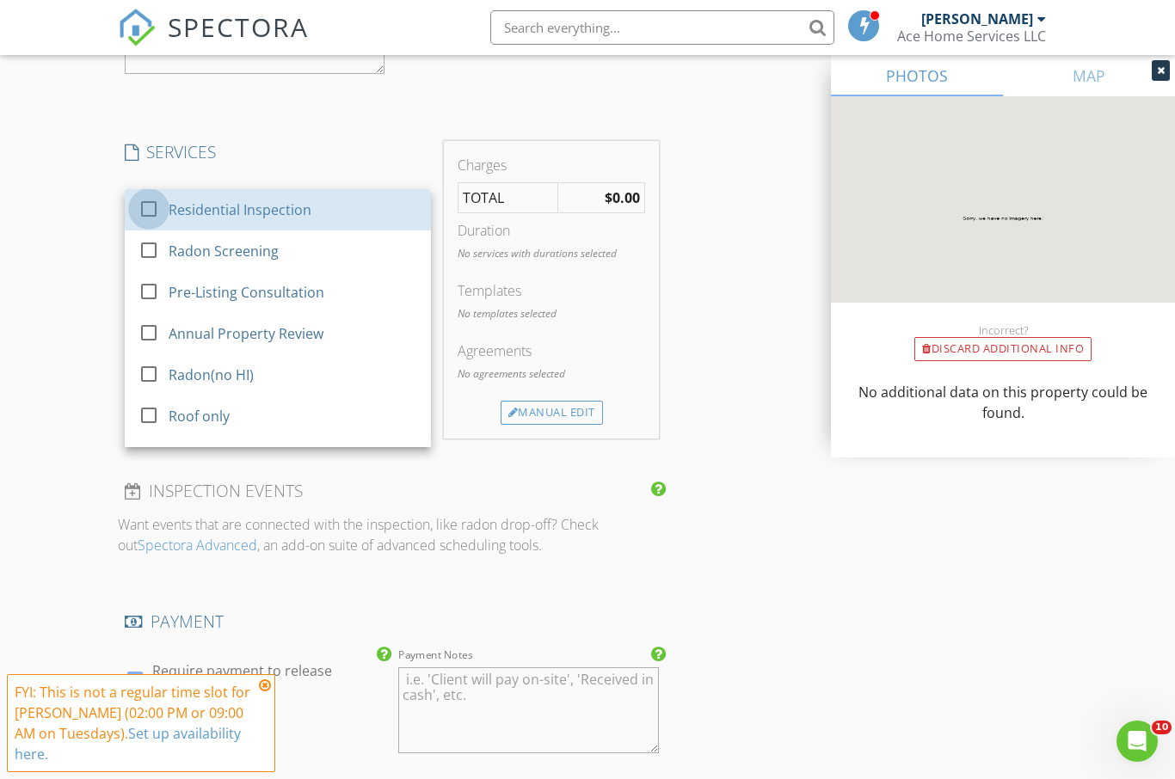
click at [161, 207] on div at bounding box center [148, 208] width 29 height 29
checkbox input "true"
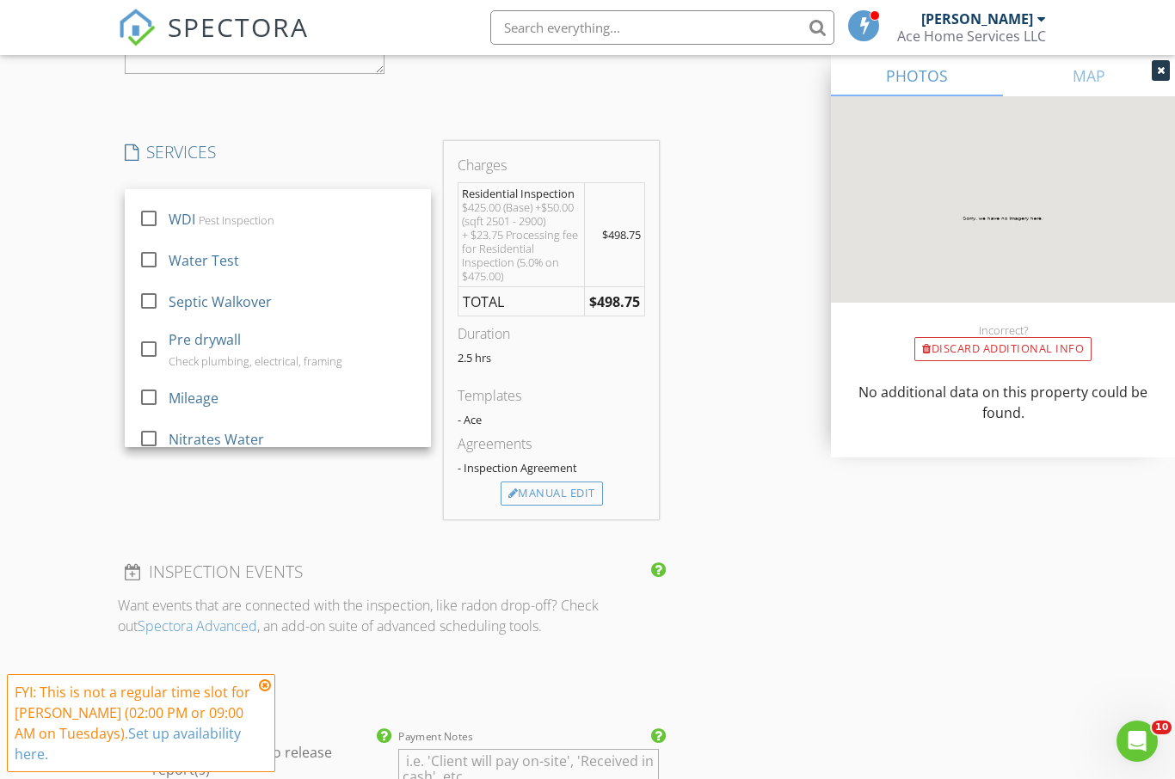
scroll to position [485, 0]
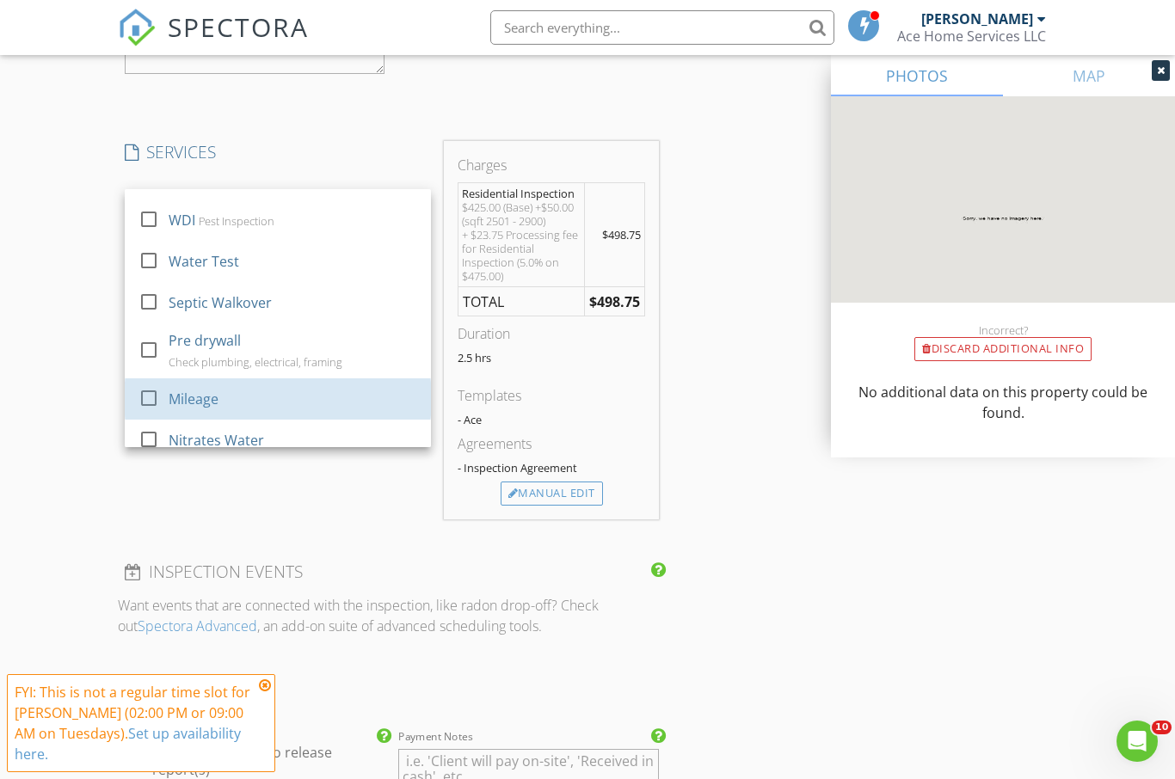
click at [163, 384] on div at bounding box center [148, 398] width 29 height 29
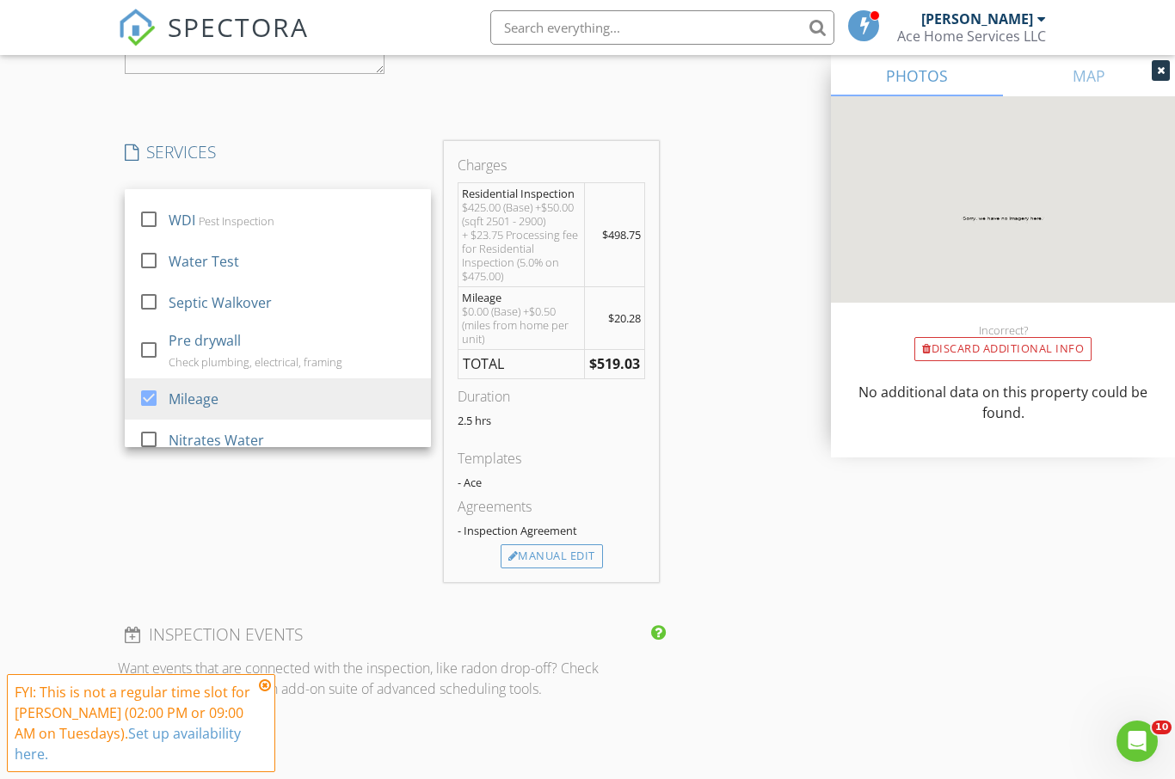
click at [308, 481] on div "SERVICES check_box Residential Inspection check_box_outline_blank Radon Screeni…" at bounding box center [278, 361] width 320 height 441
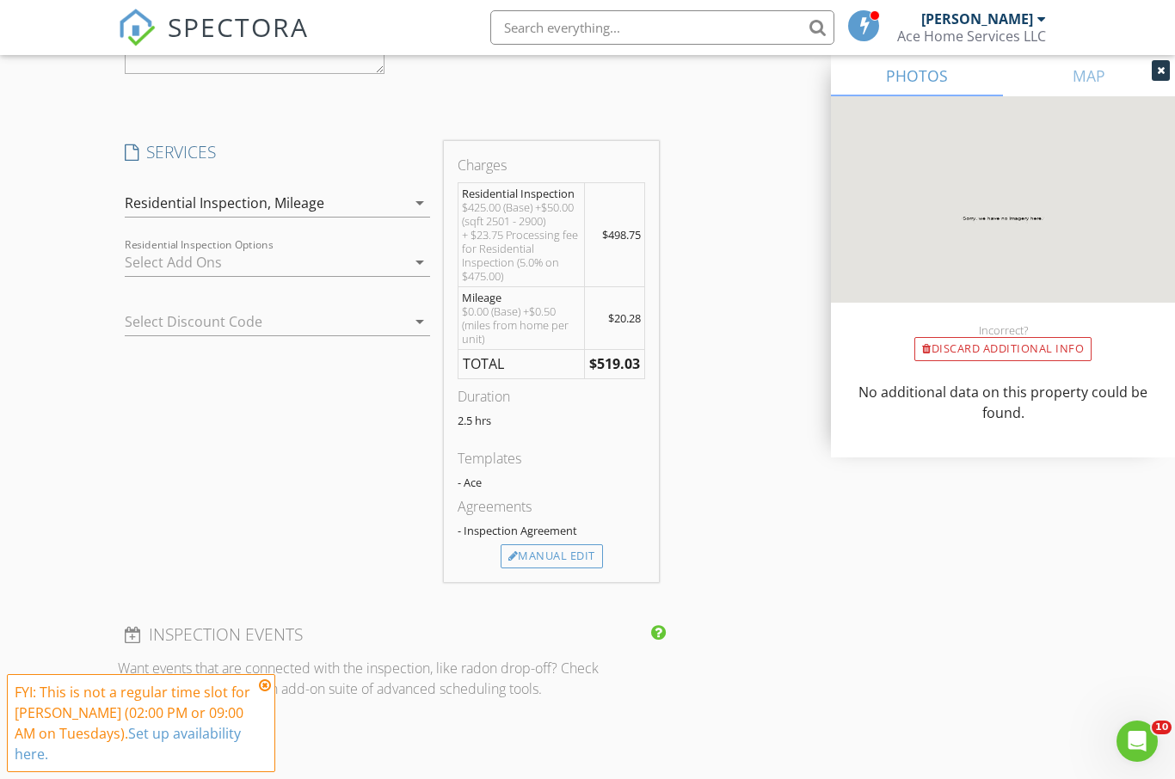
click at [430, 308] on div "Select Discount Code arrow_drop_down" at bounding box center [278, 322] width 306 height 28
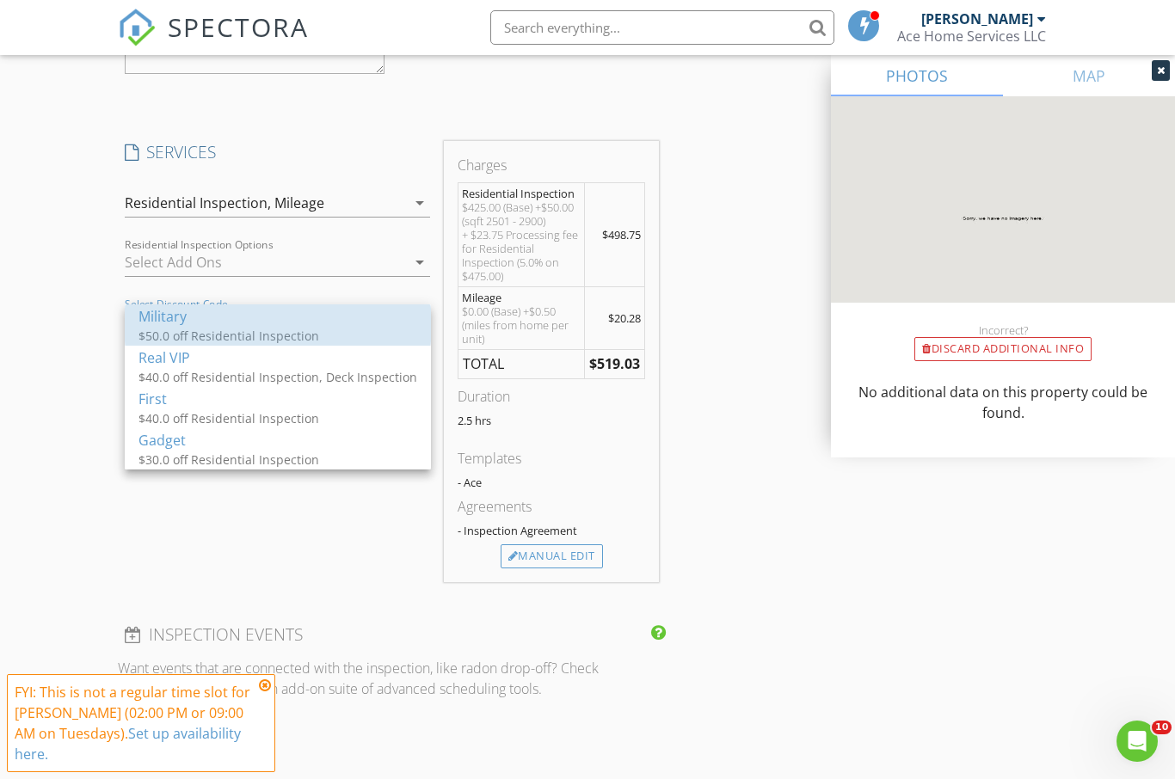
click at [194, 326] on div "Military" at bounding box center [277, 316] width 279 height 21
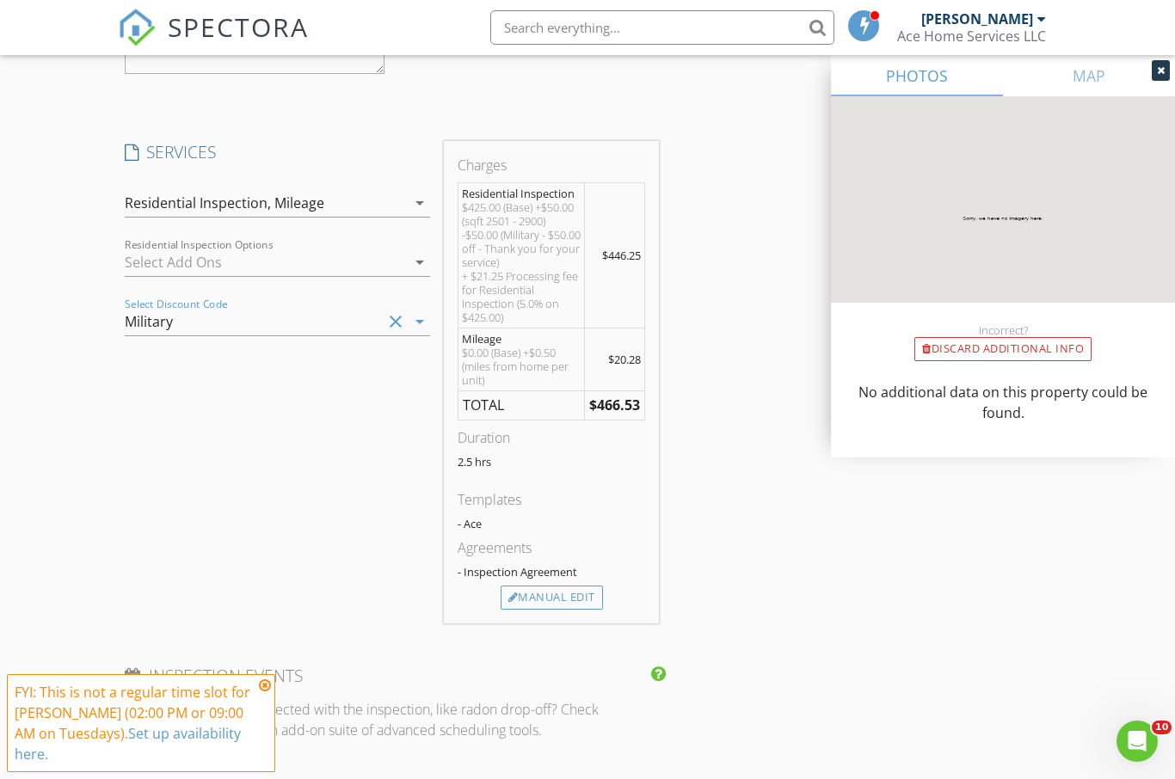
click at [319, 532] on div "SERVICES check_box Residential Inspection check_box_outline_blank Radon Screeni…" at bounding box center [278, 382] width 320 height 482
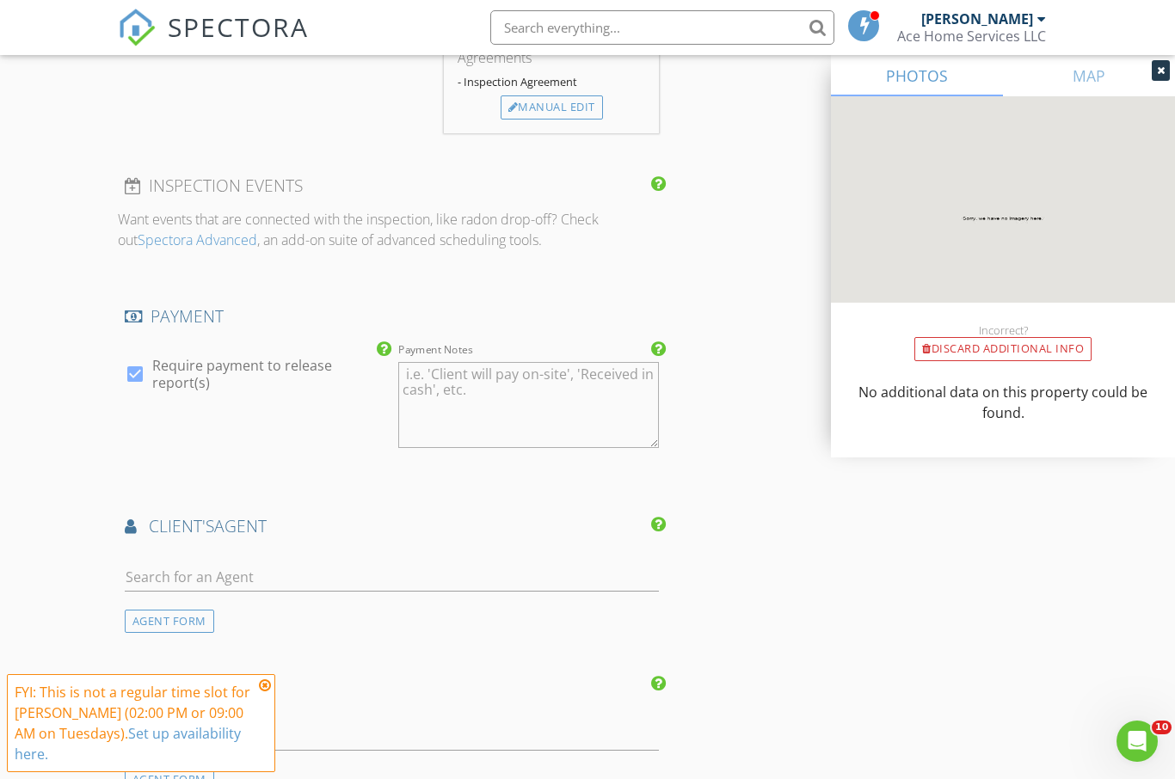
scroll to position [2354, 0]
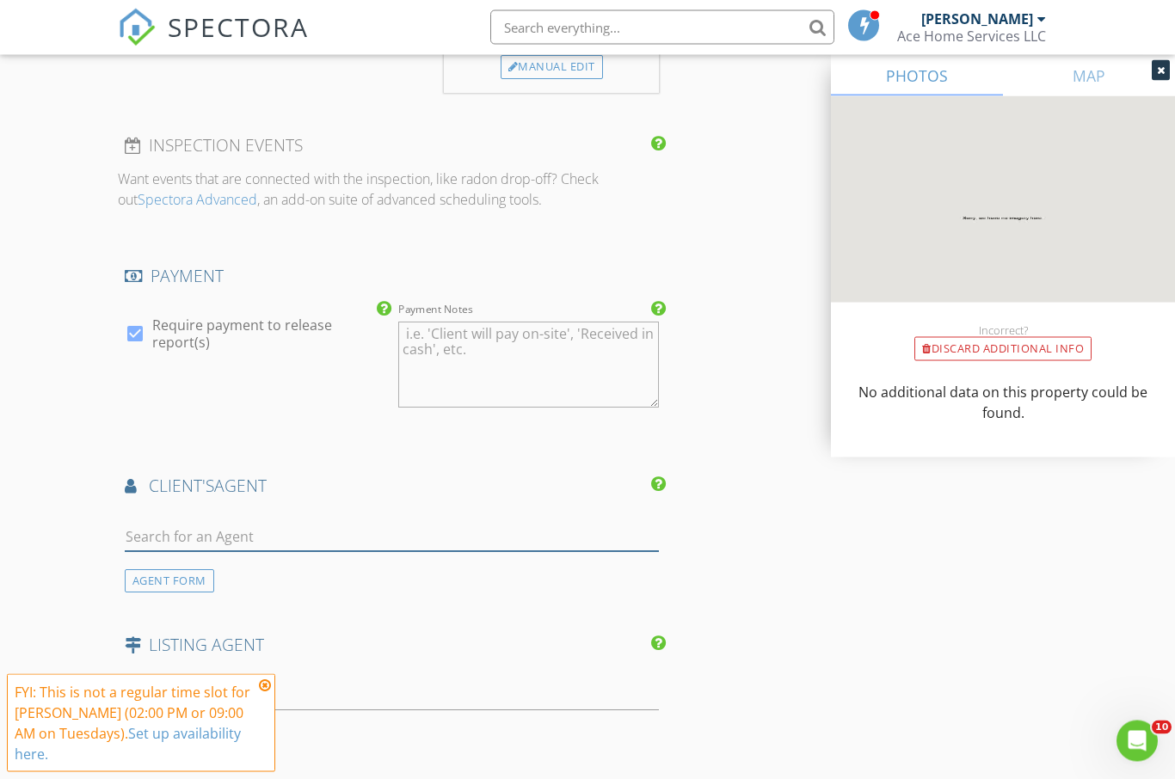
click at [264, 531] on input "text" at bounding box center [392, 538] width 534 height 28
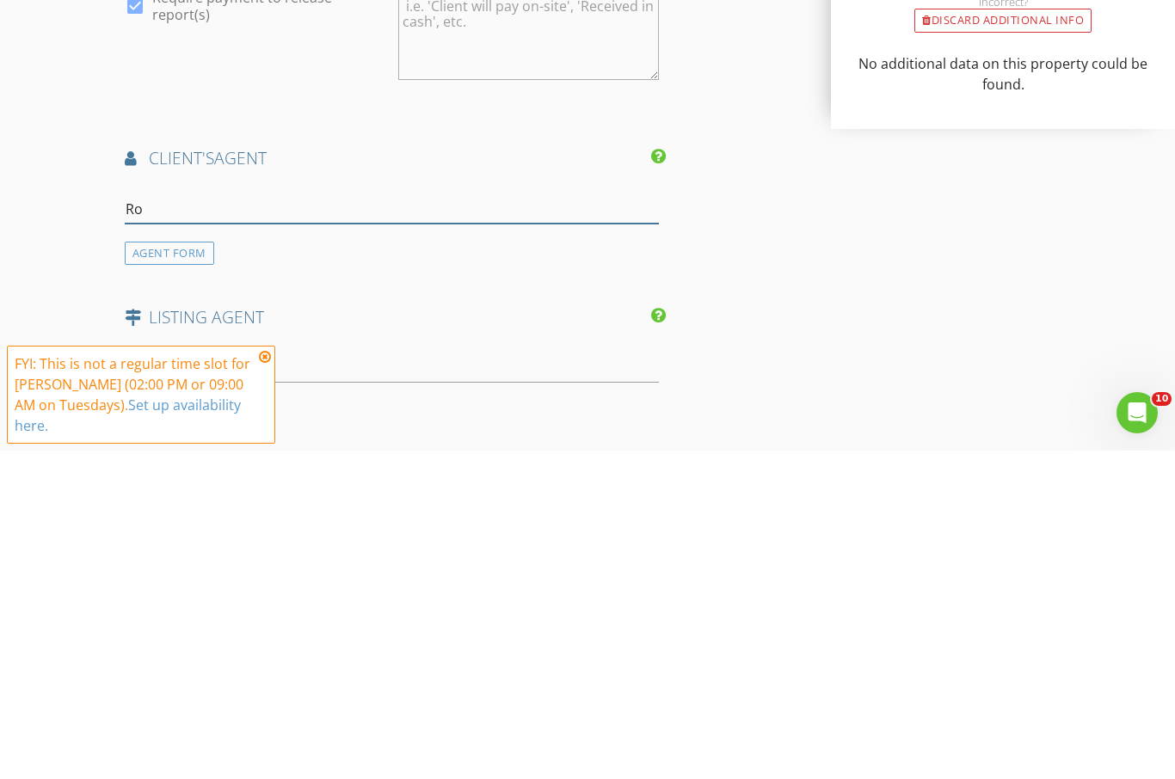
type input "Rob"
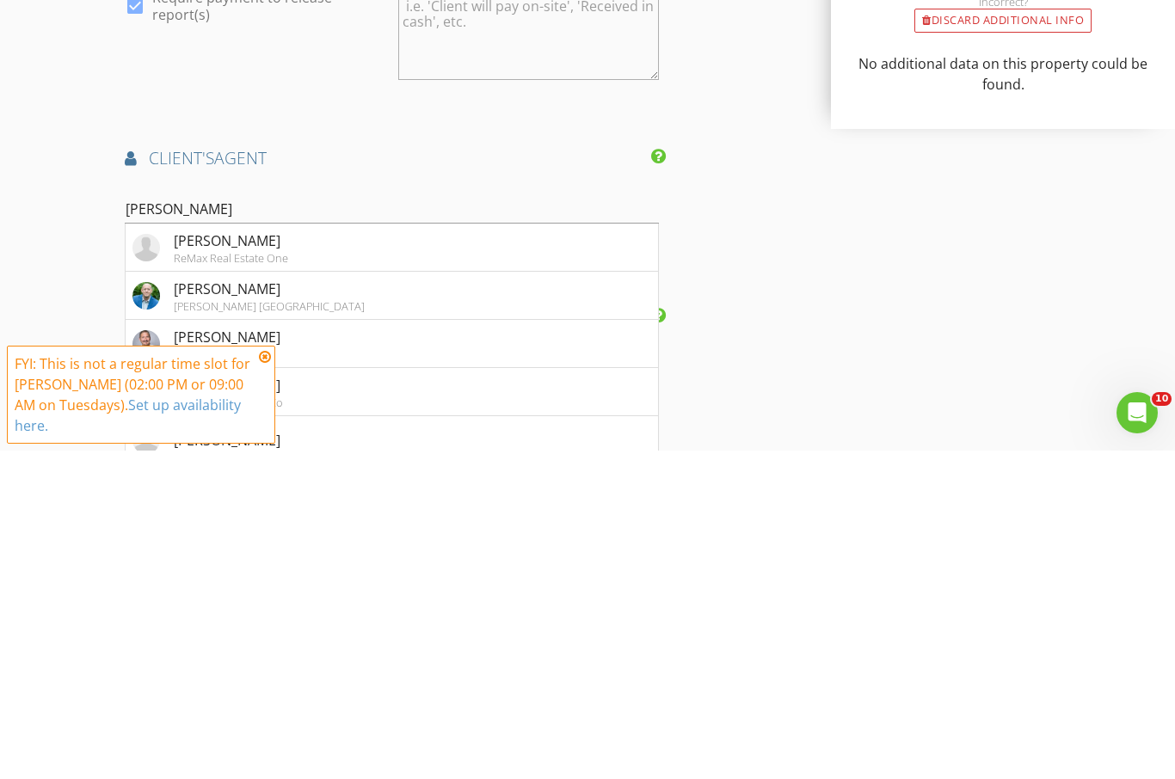
click at [240, 655] on div "[PERSON_NAME]" at bounding box center [227, 665] width 107 height 21
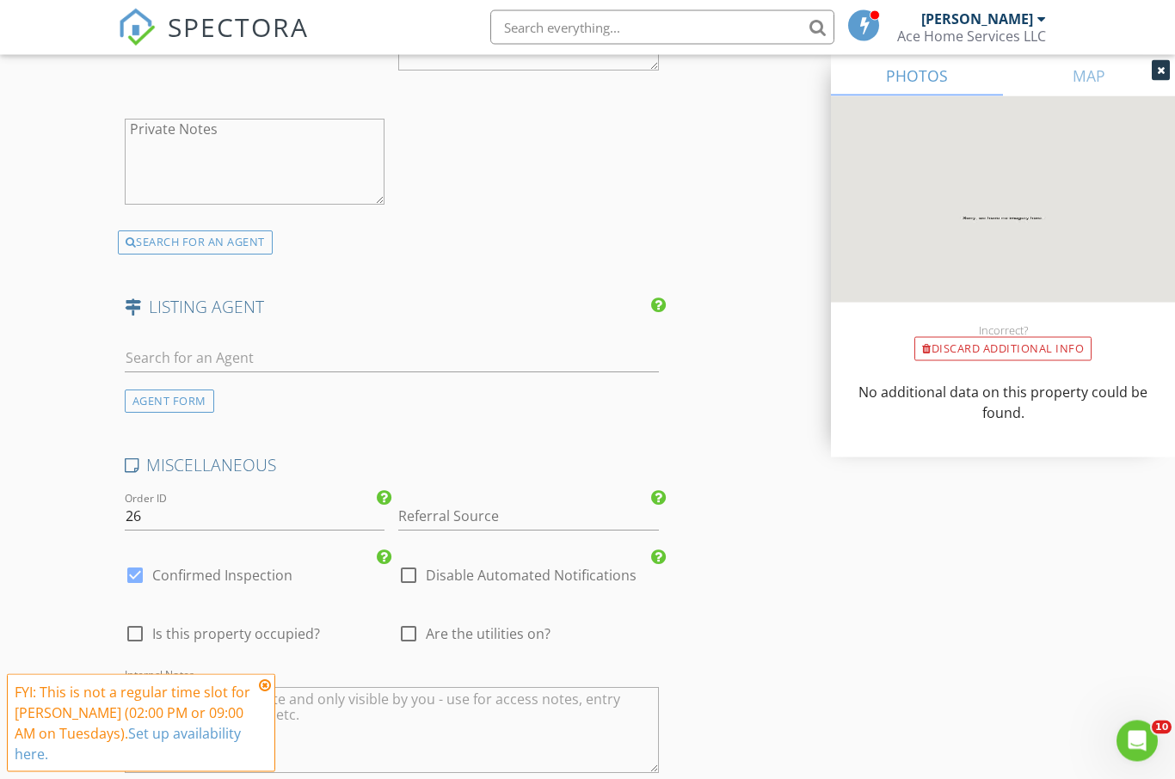
scroll to position [3085, 0]
click at [266, 351] on input "text" at bounding box center [392, 356] width 534 height 28
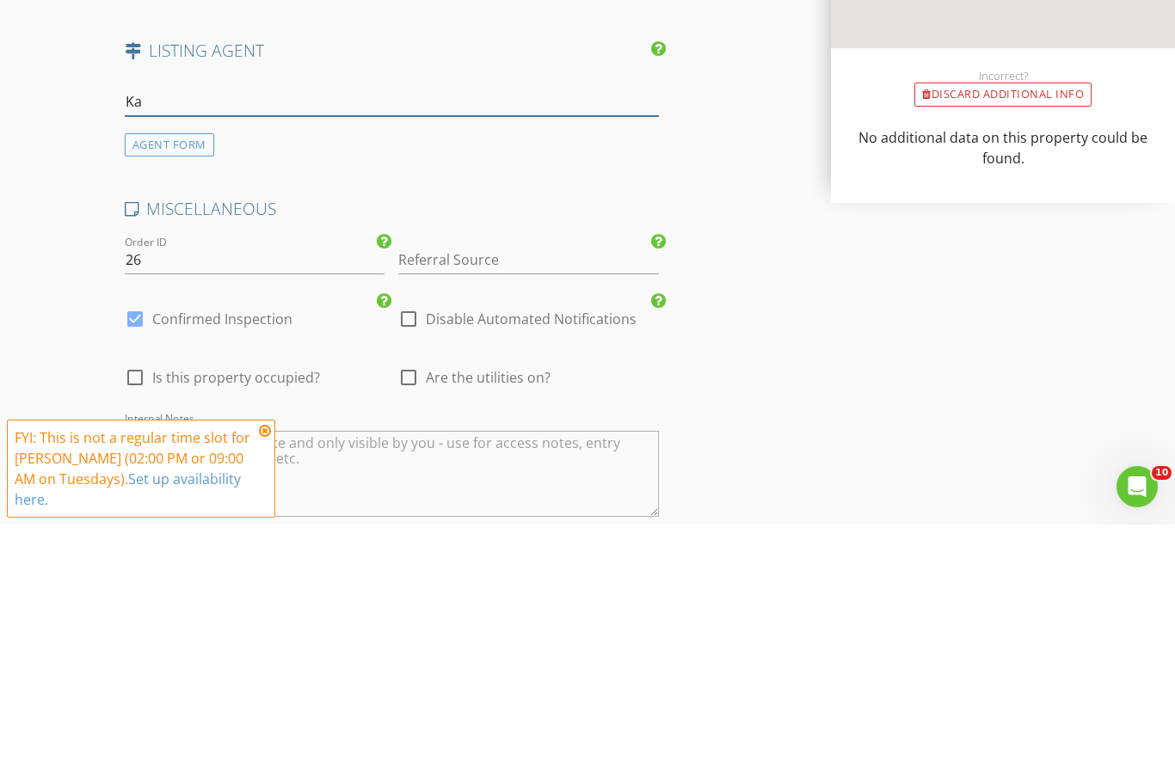
type input "K"
type input "T"
click at [193, 388] on div "AGENT FORM" at bounding box center [169, 399] width 89 height 23
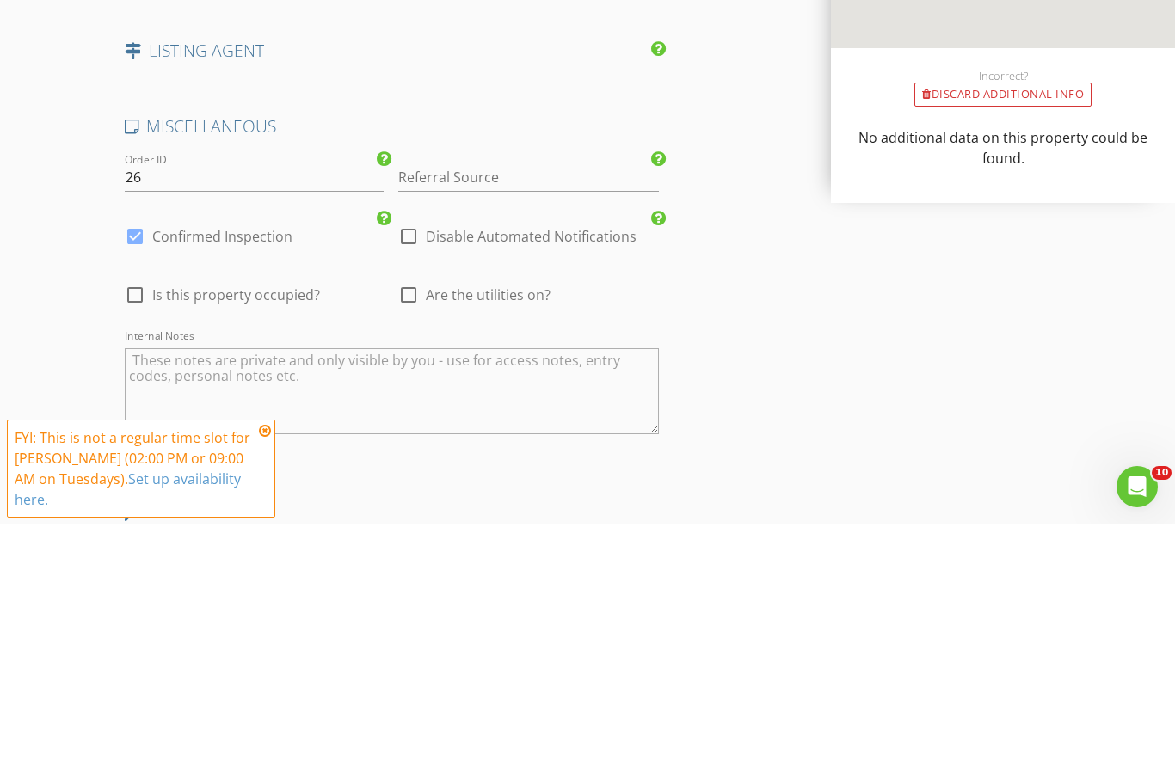
scroll to position [3340, 0]
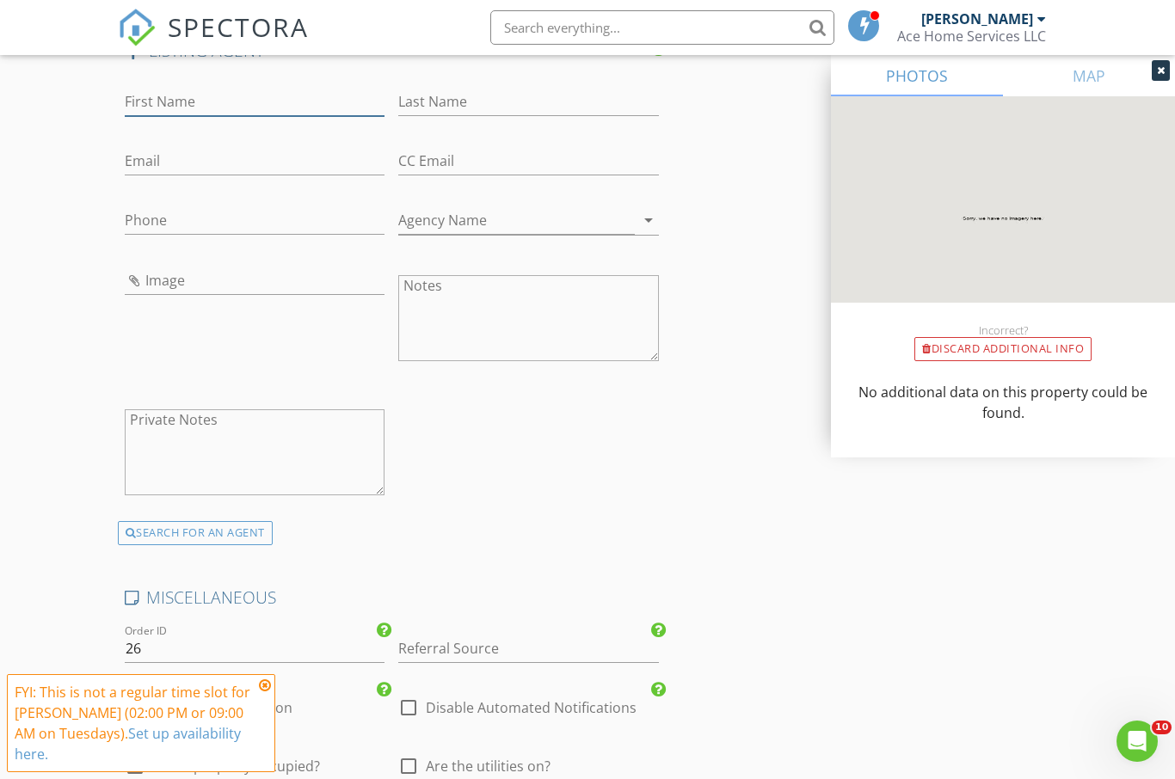
click at [254, 105] on input "First Name" at bounding box center [255, 102] width 261 height 28
type input "Molly"
click at [510, 100] on input "Last Name" at bounding box center [528, 102] width 261 height 28
type input "Parrish"
click at [240, 168] on input "Email" at bounding box center [255, 161] width 261 height 28
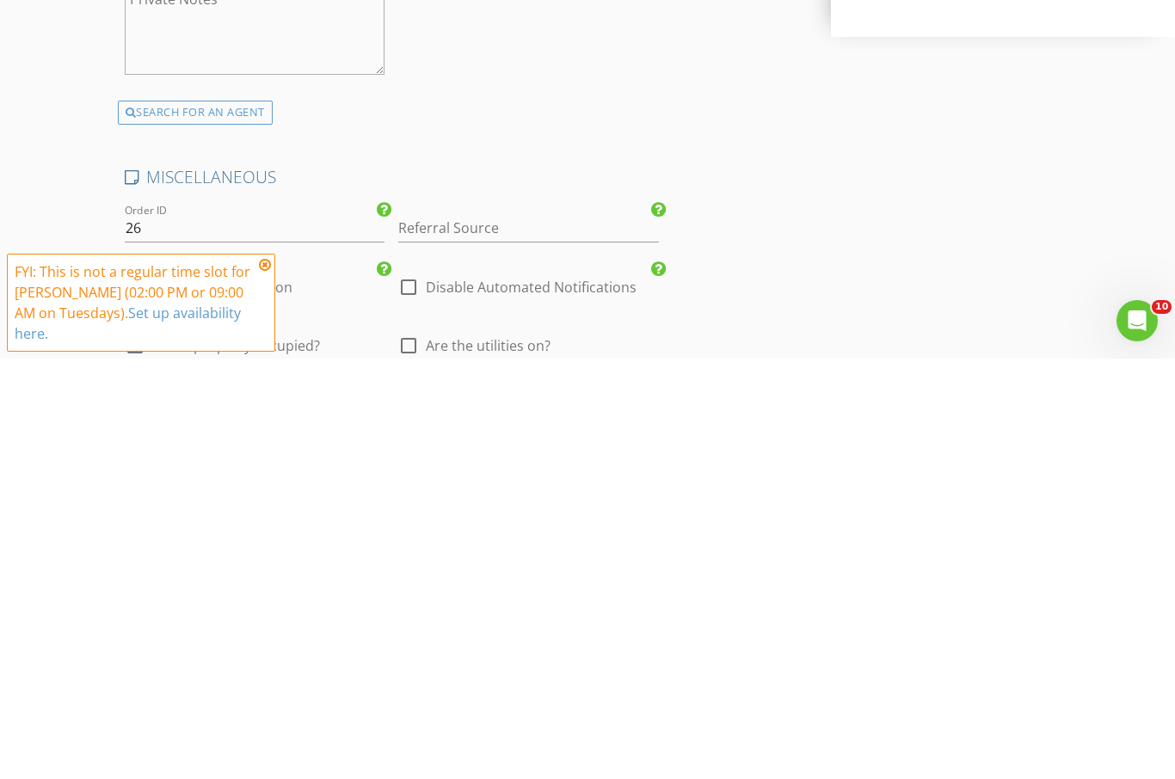
scroll to position [3342, 0]
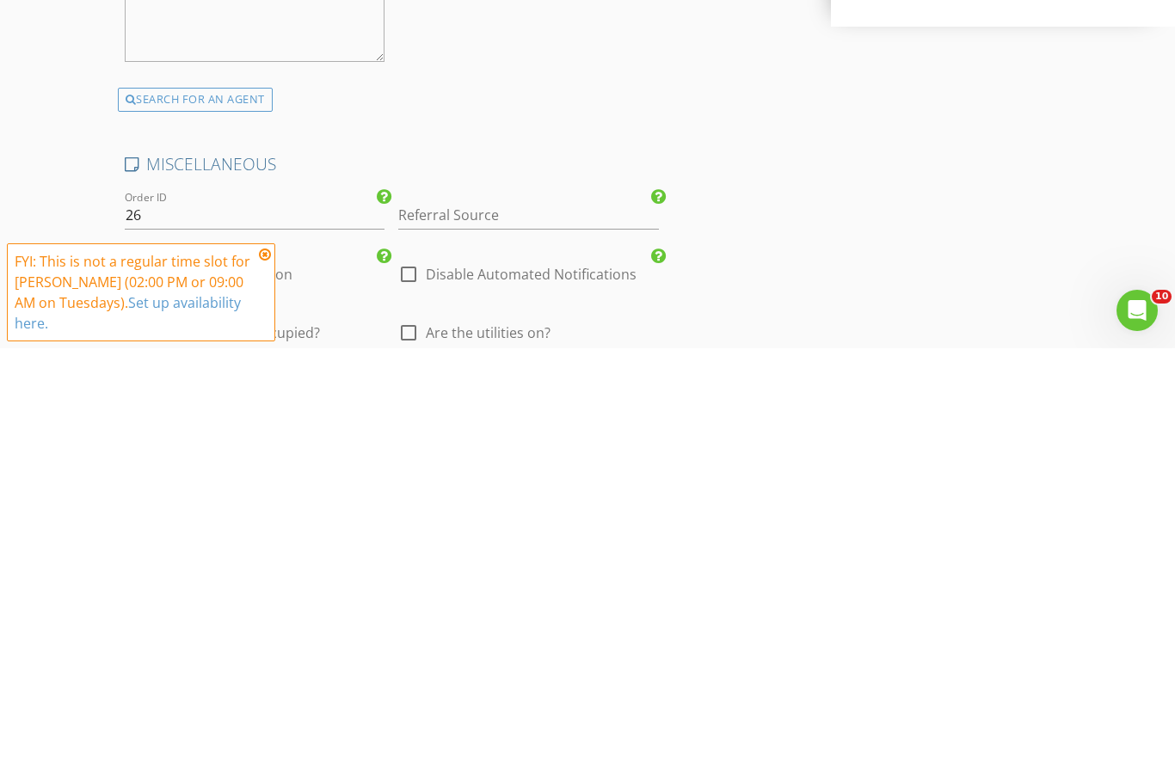
type input "Mparrish@eagleofva.com"
click at [226, 632] on input "26" at bounding box center [255, 646] width 261 height 28
type input "25-090202"
click at [461, 632] on input "Referral Source" at bounding box center [528, 646] width 261 height 28
type input "[PERSON_NAME]"
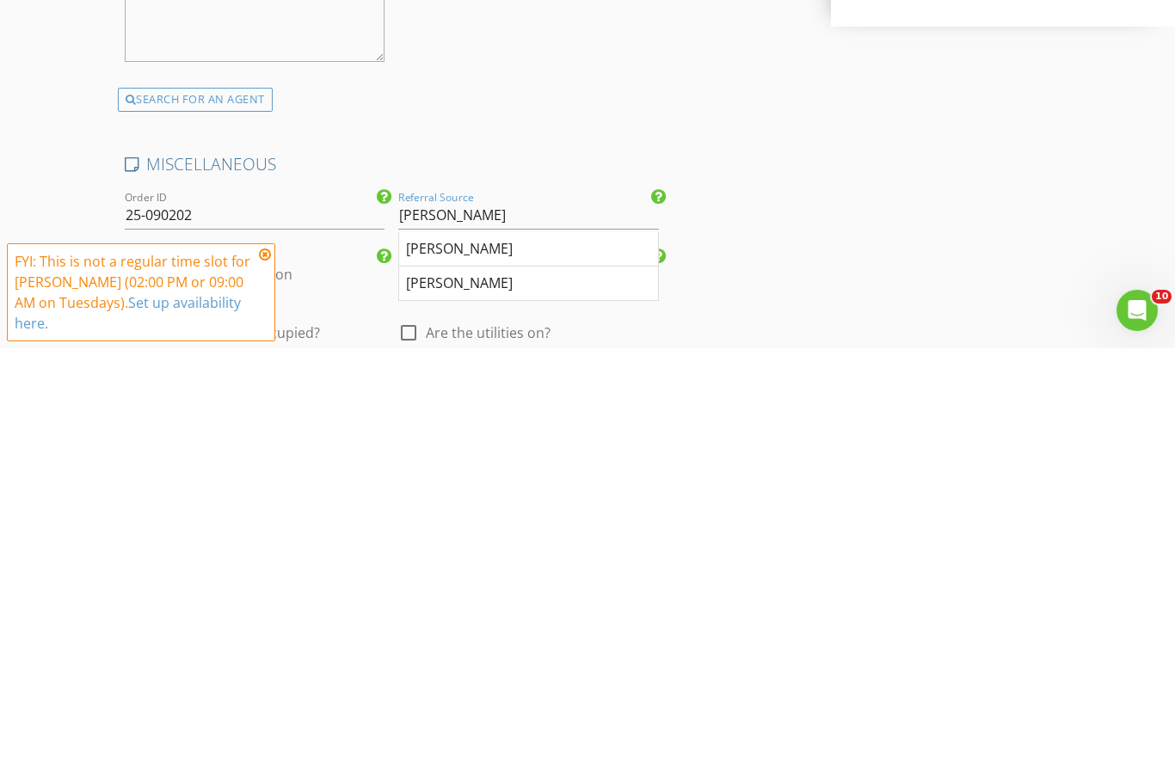
click at [445, 697] on div "[PERSON_NAME]" at bounding box center [528, 714] width 259 height 34
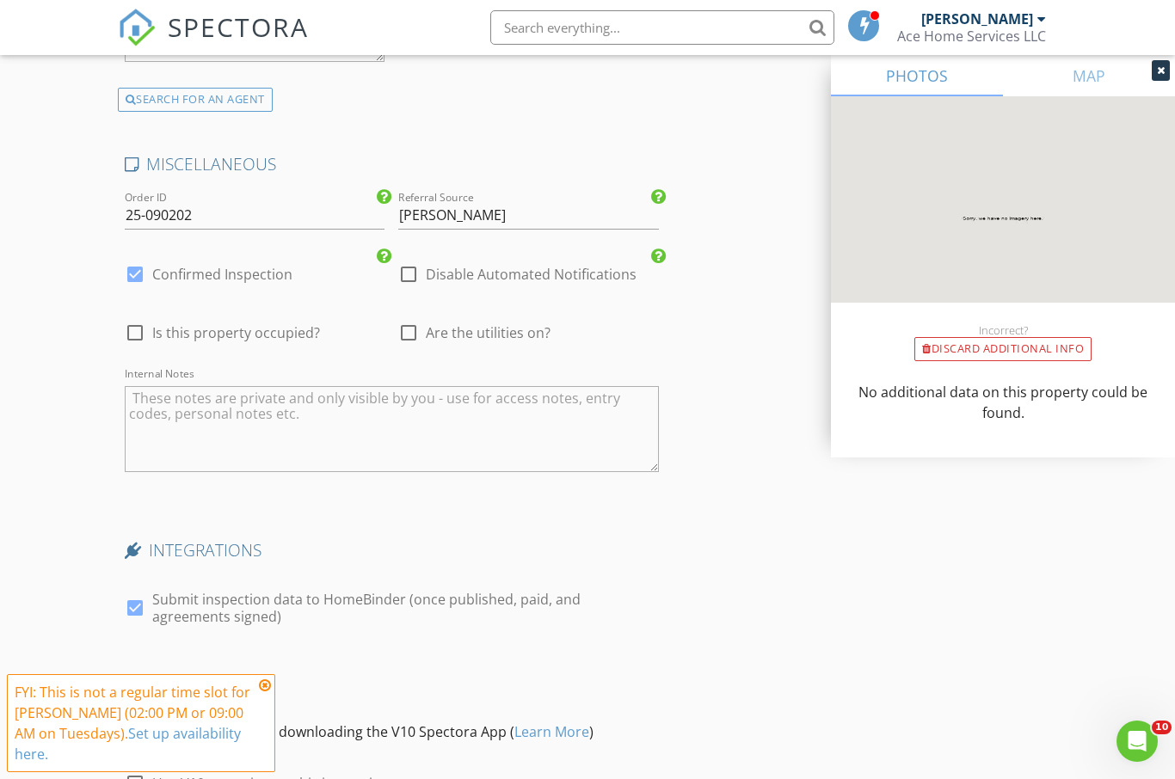
click at [408, 334] on div at bounding box center [408, 332] width 29 height 29
checkbox input "true"
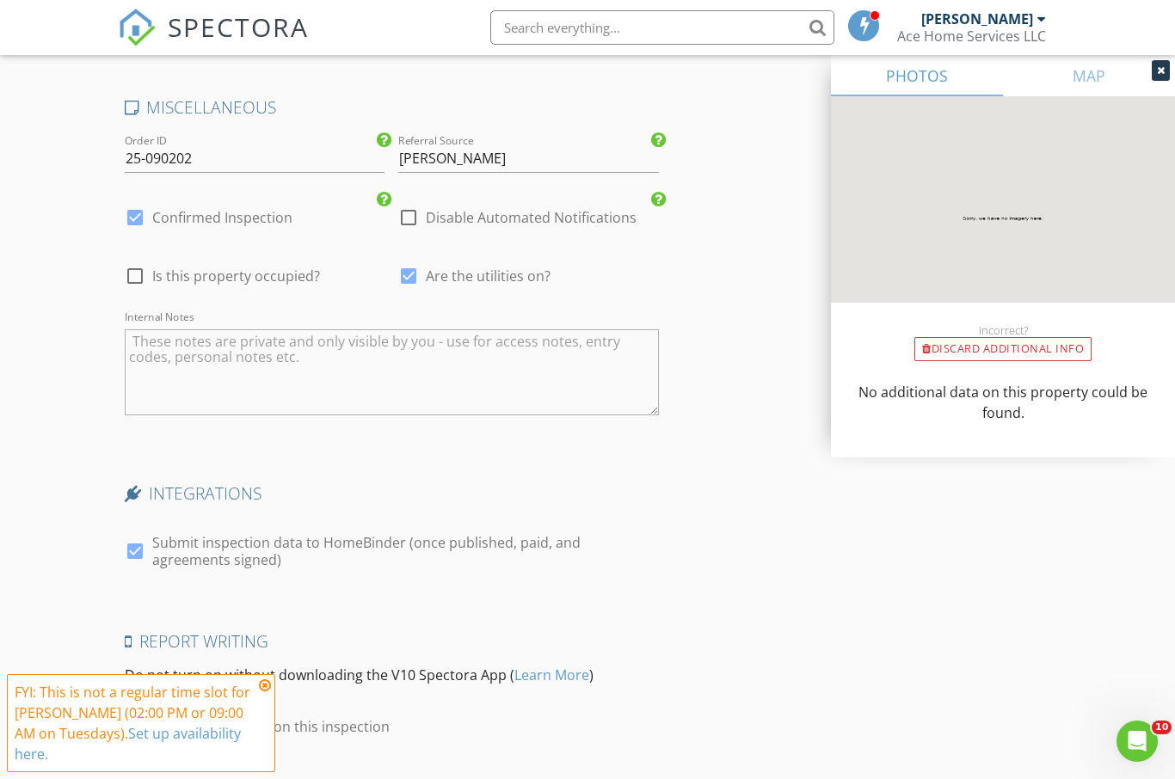
scroll to position [3884, 0]
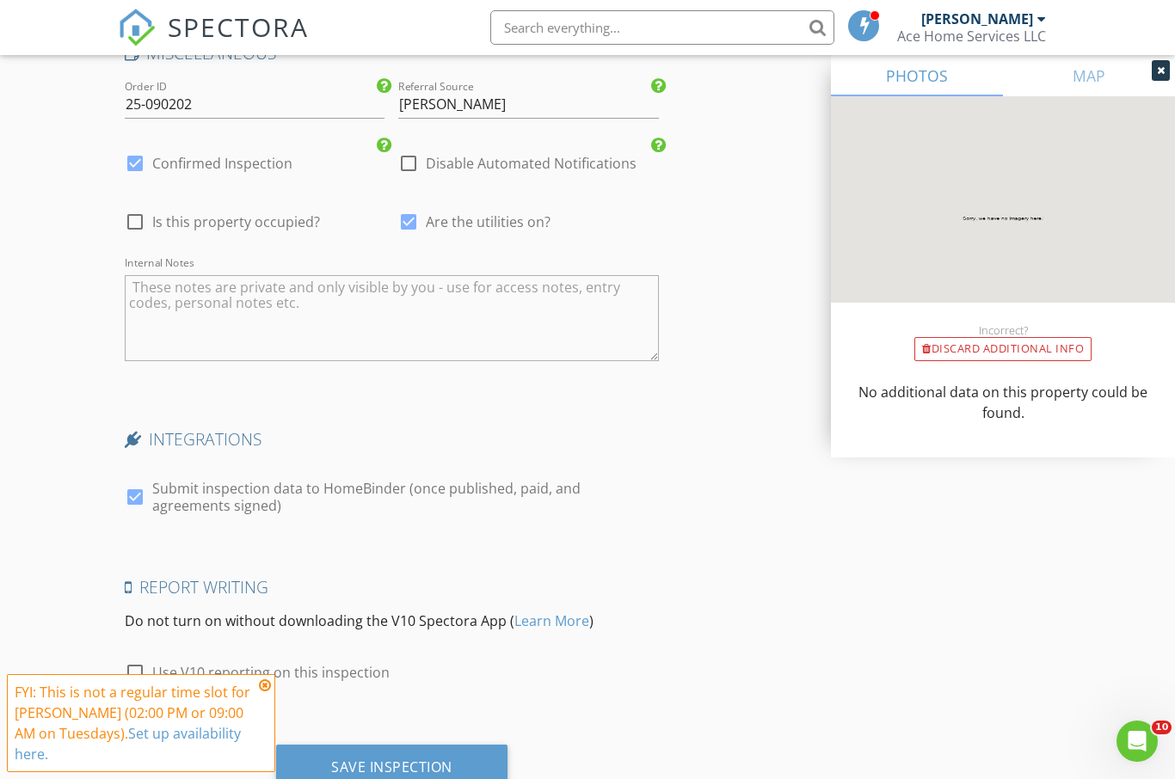
click at [268, 692] on icon at bounding box center [265, 685] width 12 height 14
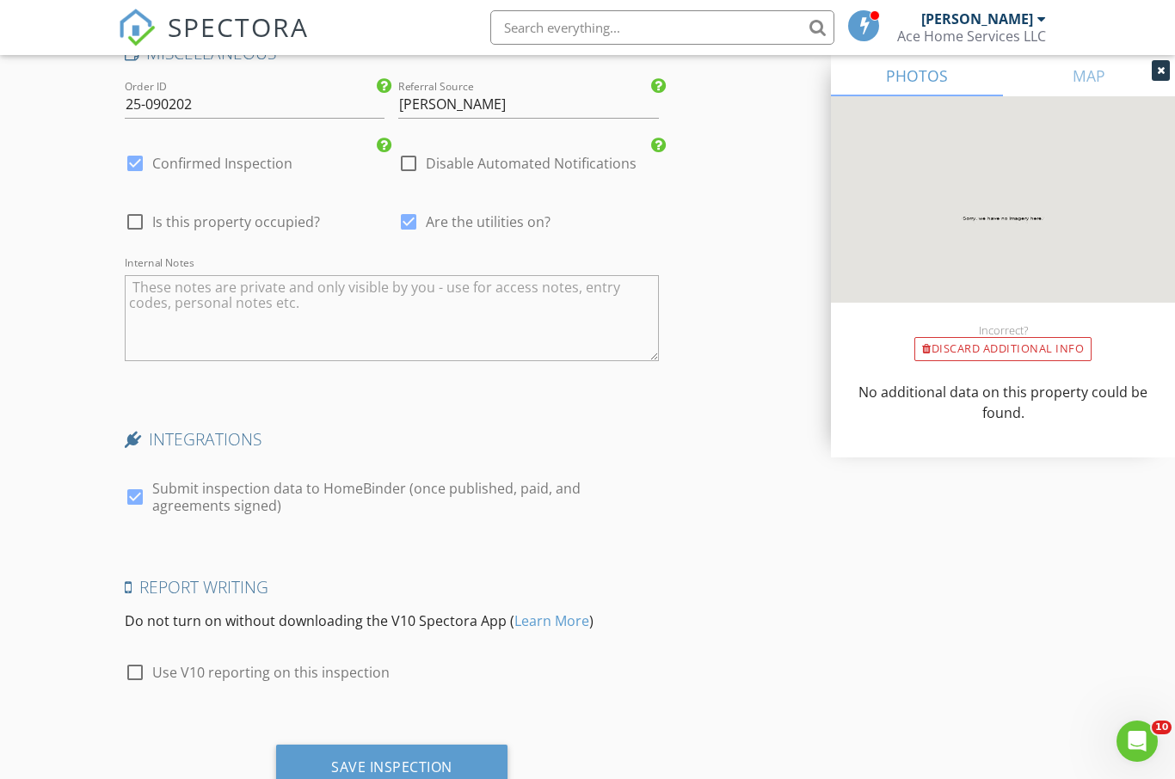
click at [431, 766] on div "Save Inspection" at bounding box center [391, 766] width 121 height 17
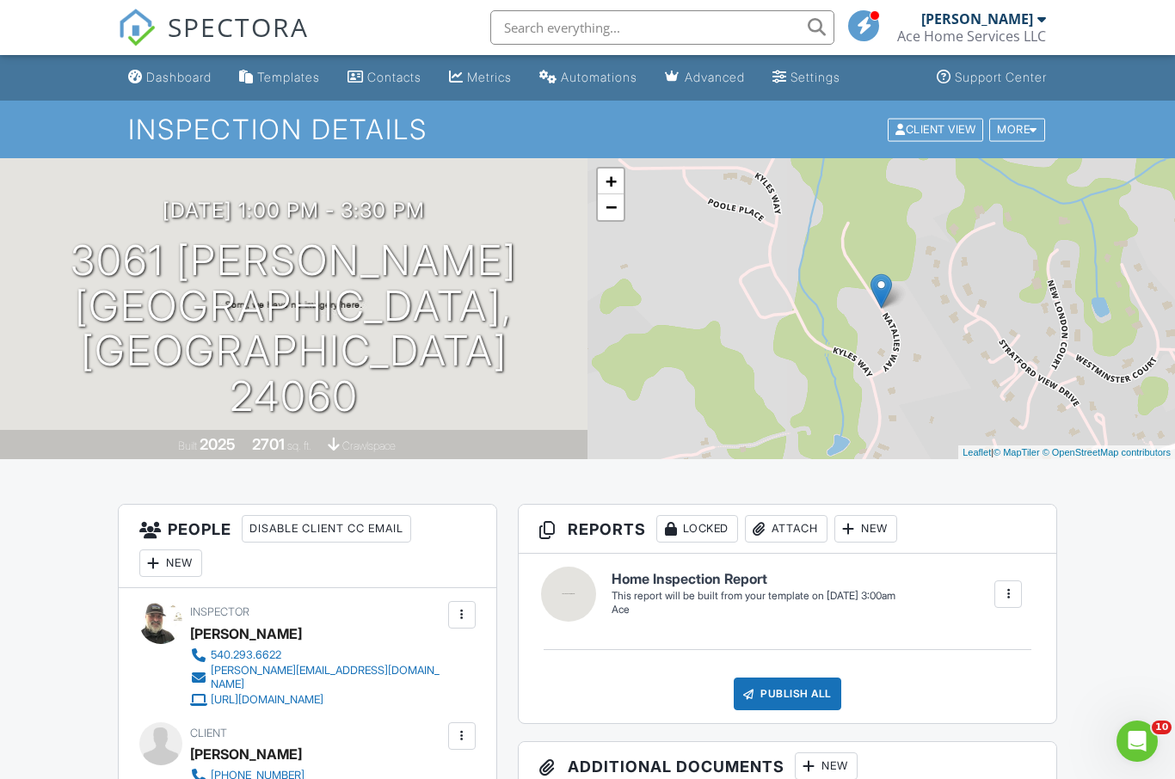
click at [182, 76] on div "Dashboard" at bounding box center [178, 77] width 65 height 15
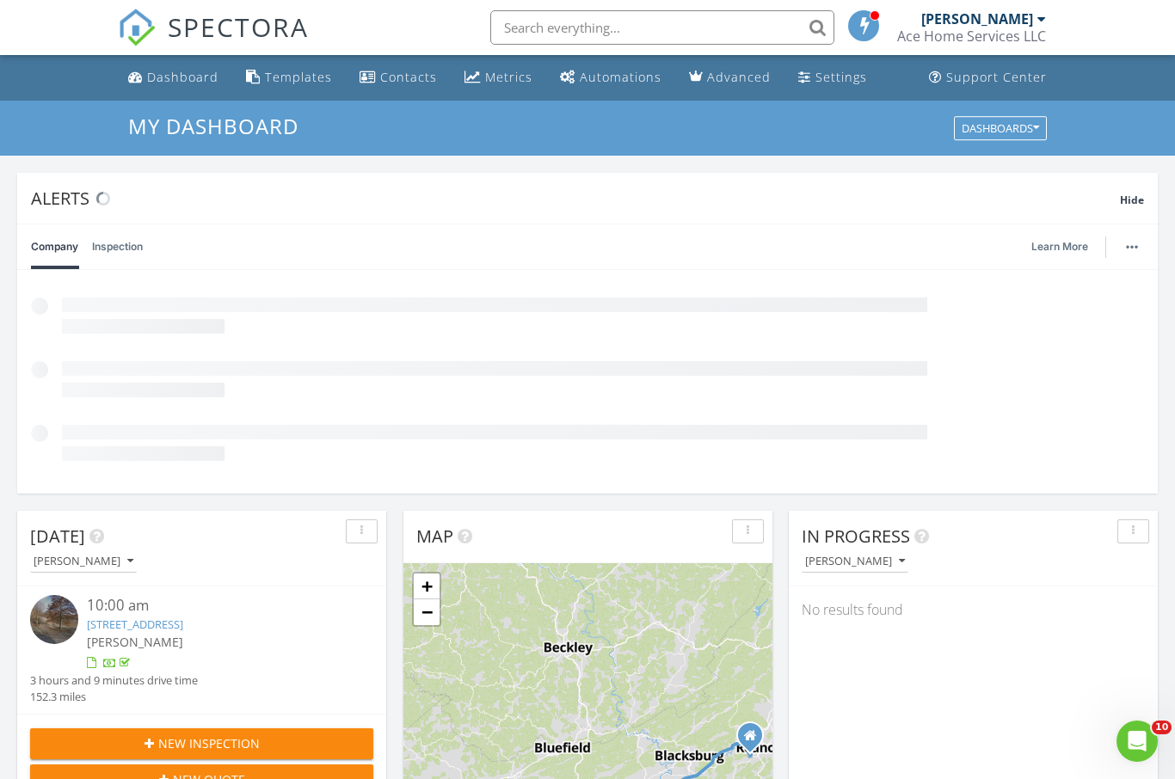
click at [1127, 193] on span "Hide" at bounding box center [1132, 200] width 24 height 15
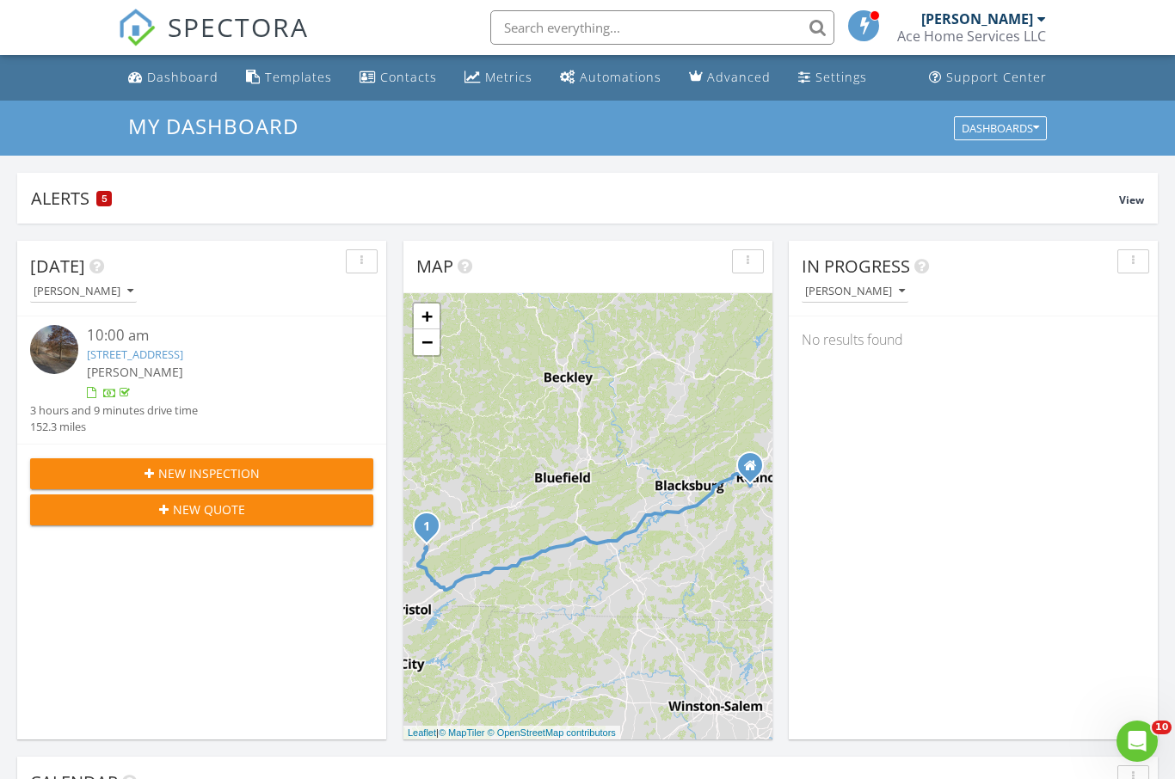
click at [252, 470] on span "New Inspection" at bounding box center [208, 473] width 101 height 18
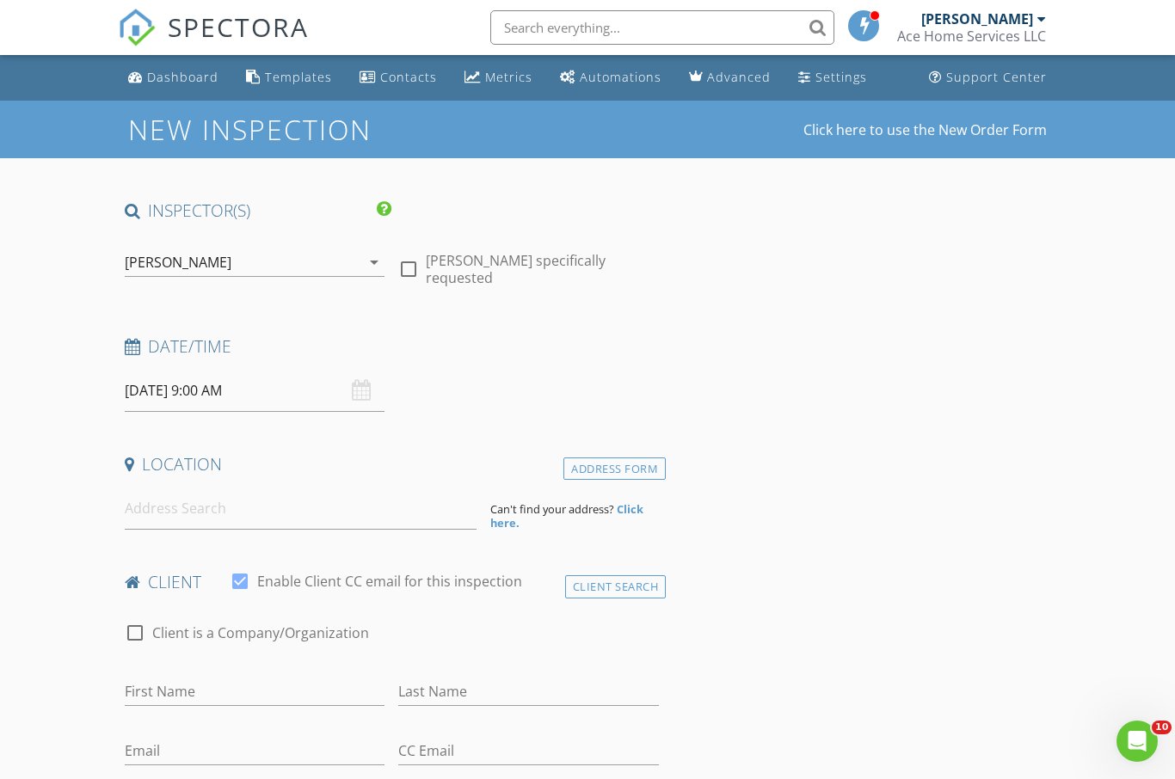
click at [212, 388] on input "[DATE] 9:00 AM" at bounding box center [255, 391] width 261 height 42
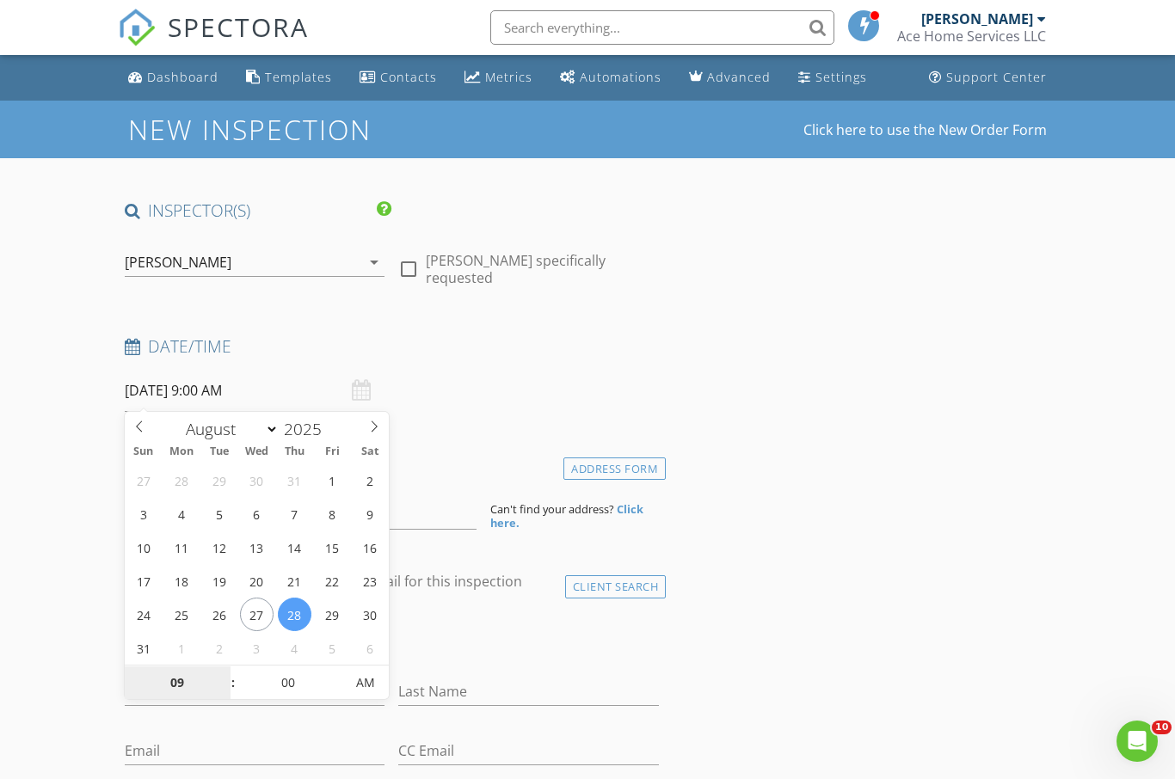
select select "8"
type input "[DATE] 9:00 AM"
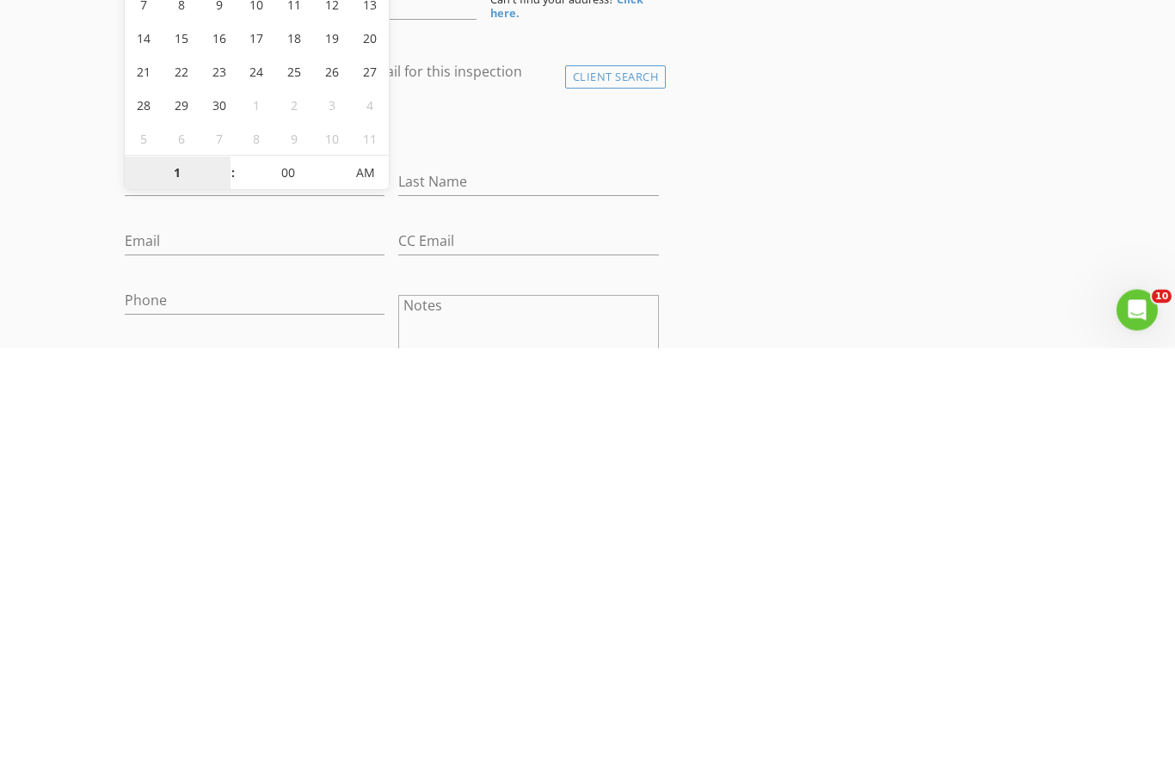
type input "10"
type input "[DATE] 10:00 AM"
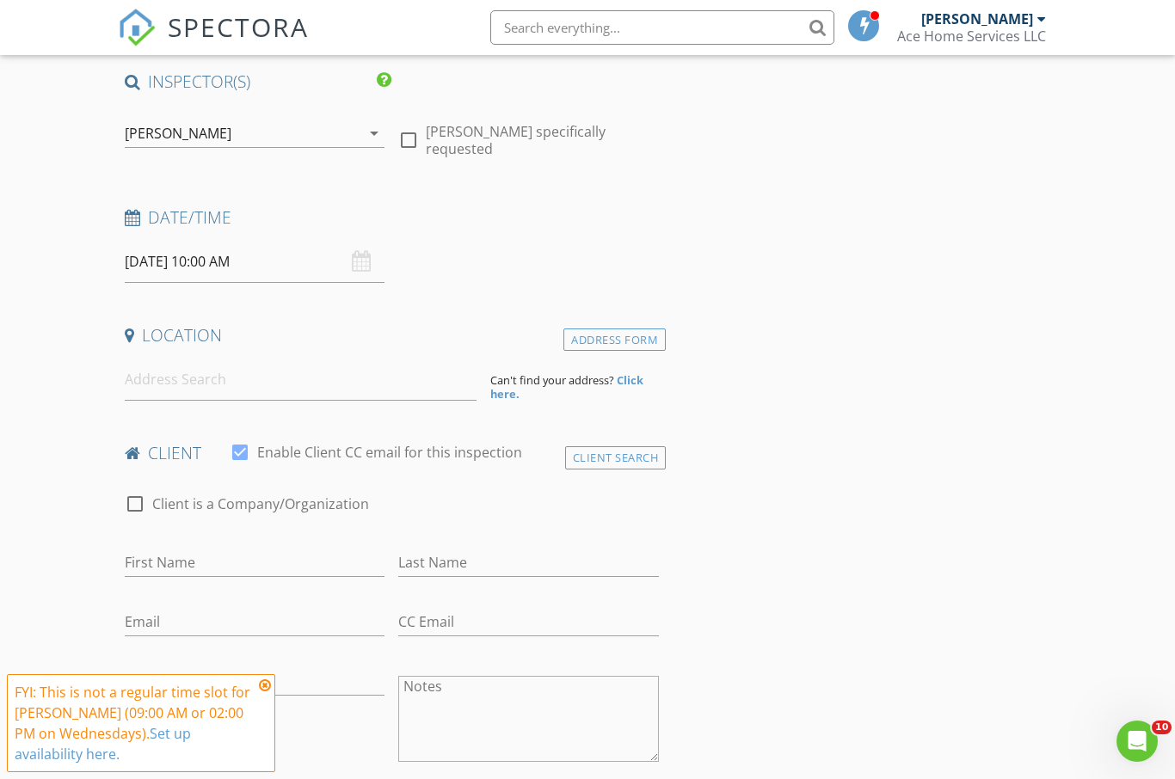
scroll to position [96, 0]
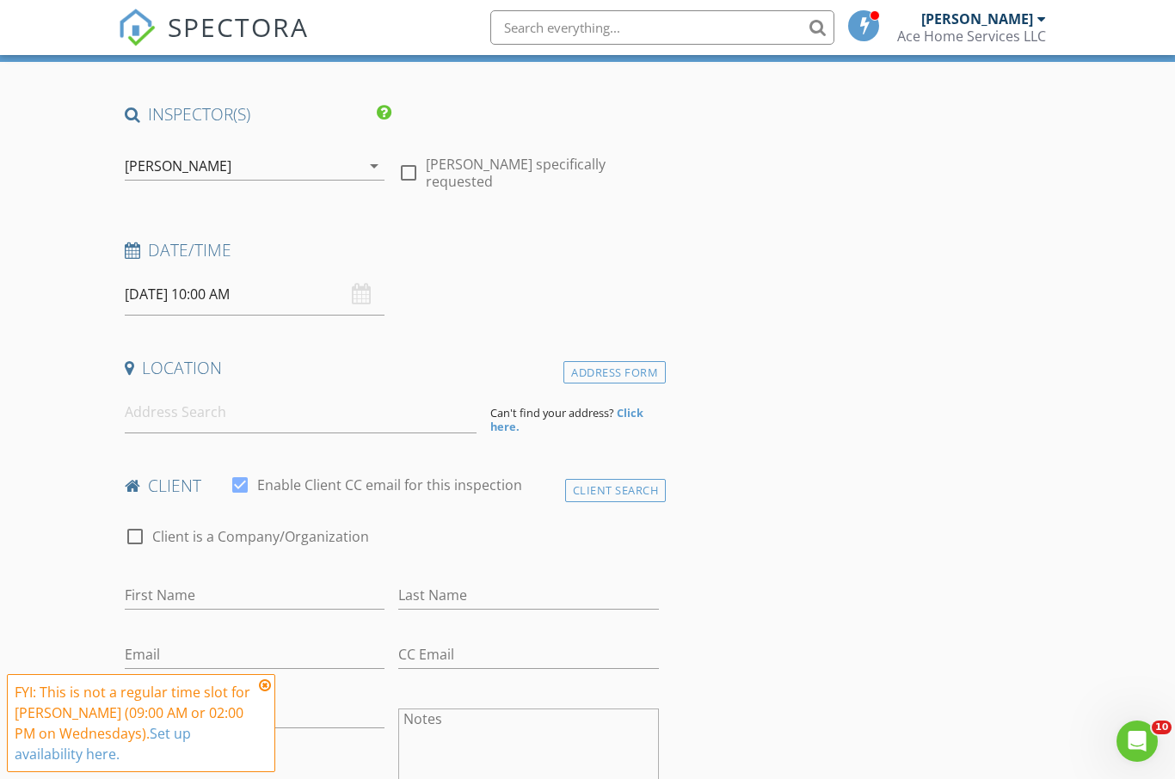
click at [261, 686] on icon at bounding box center [265, 685] width 12 height 14
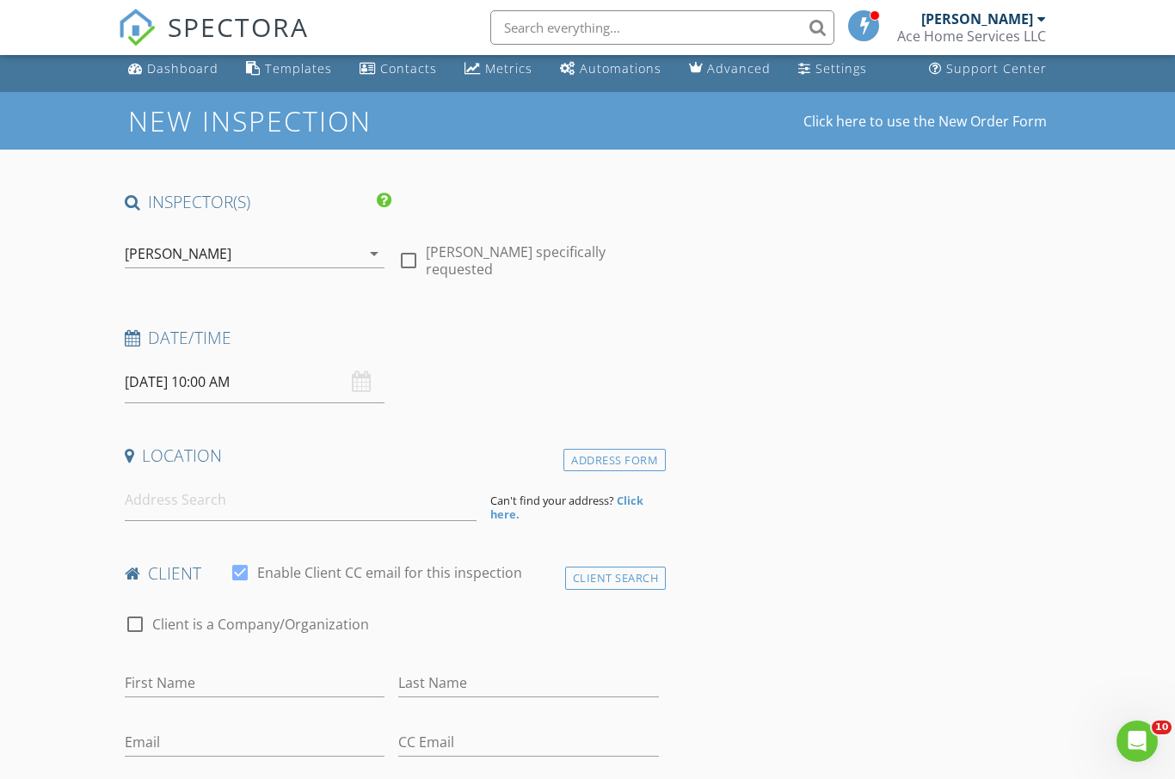
scroll to position [7, 0]
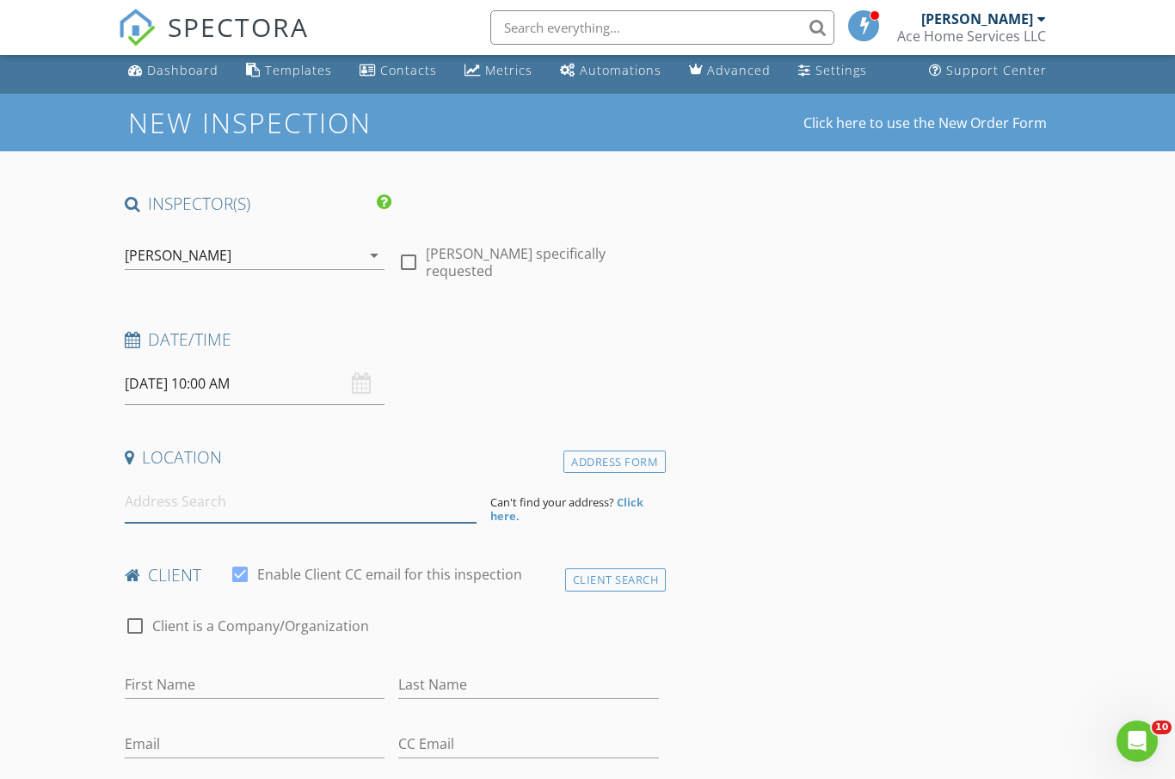
click at [286, 504] on input at bounding box center [301, 502] width 352 height 42
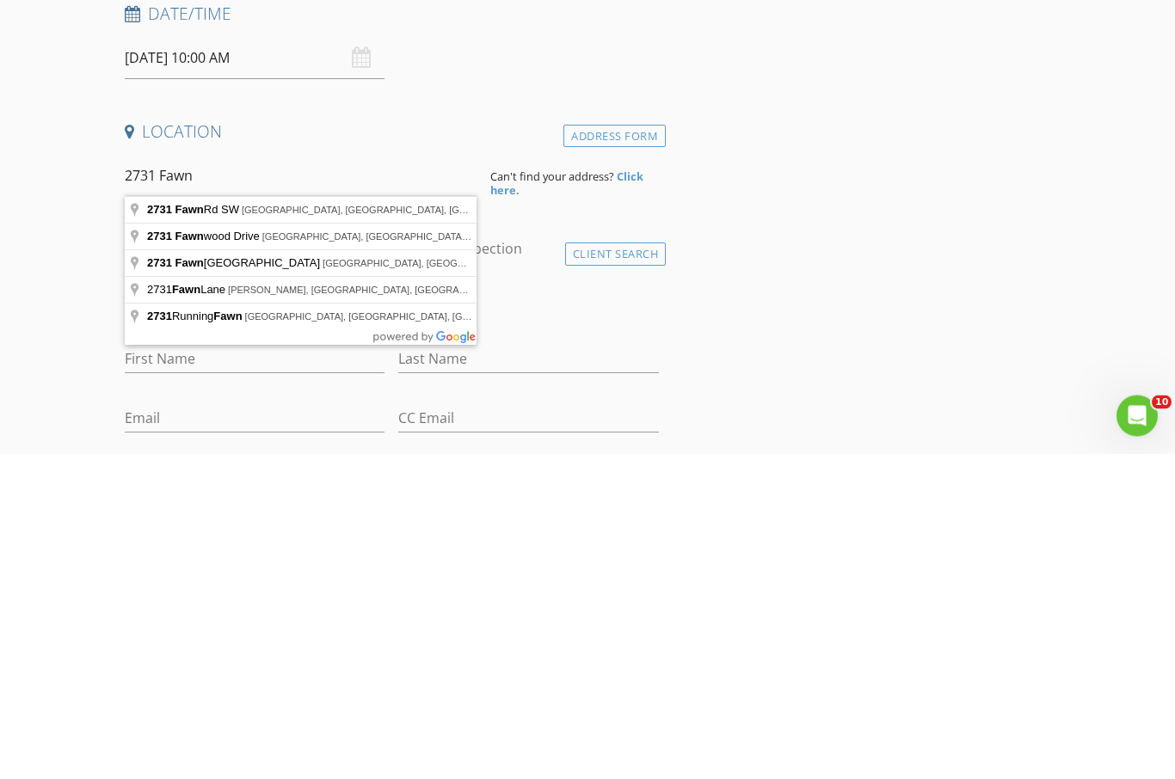
type input "2731 Fawn Rd SW, Roanoke, VA, USA"
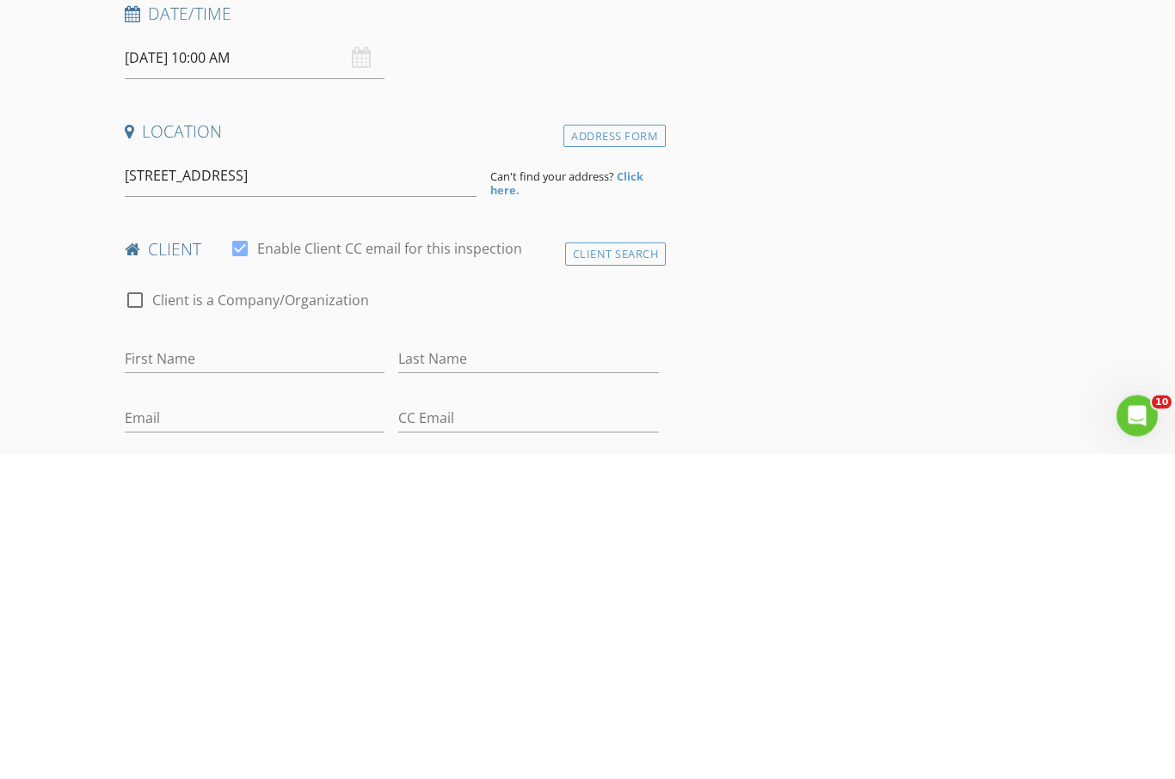
scroll to position [333, 0]
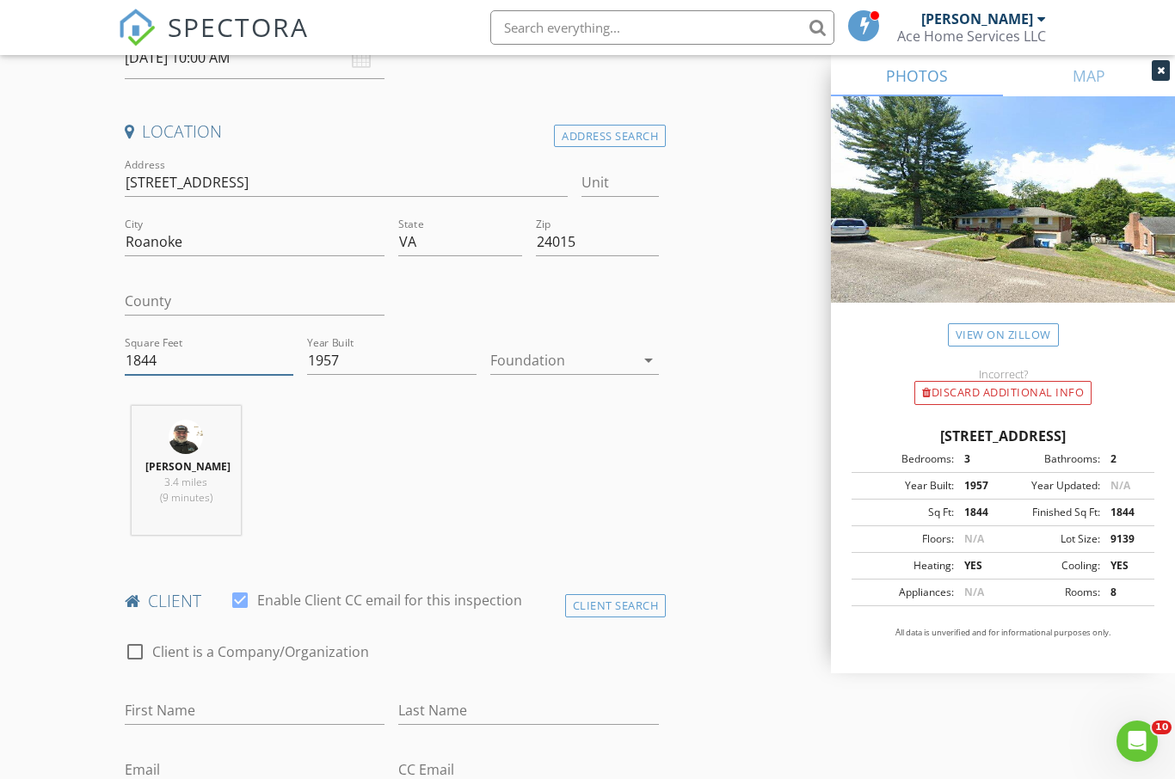
click at [224, 353] on input "1844" at bounding box center [209, 361] width 169 height 28
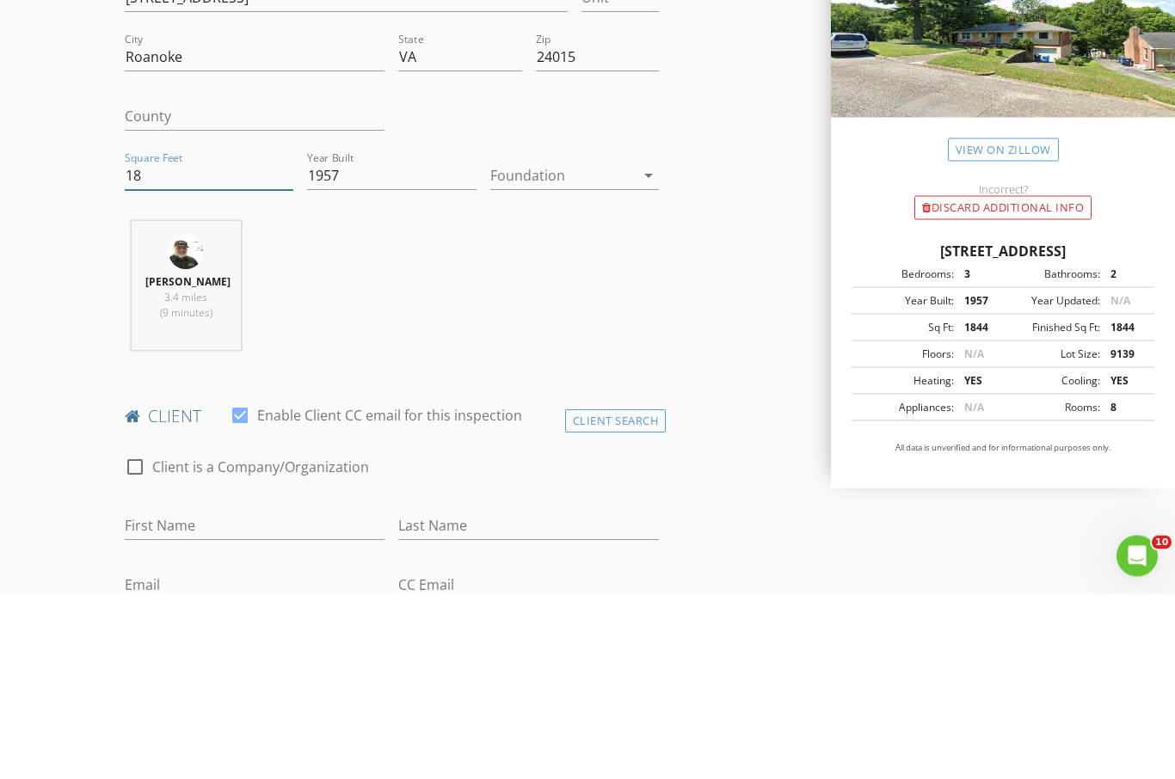
type input "1"
type input "2038"
click at [615, 347] on div at bounding box center [562, 361] width 144 height 28
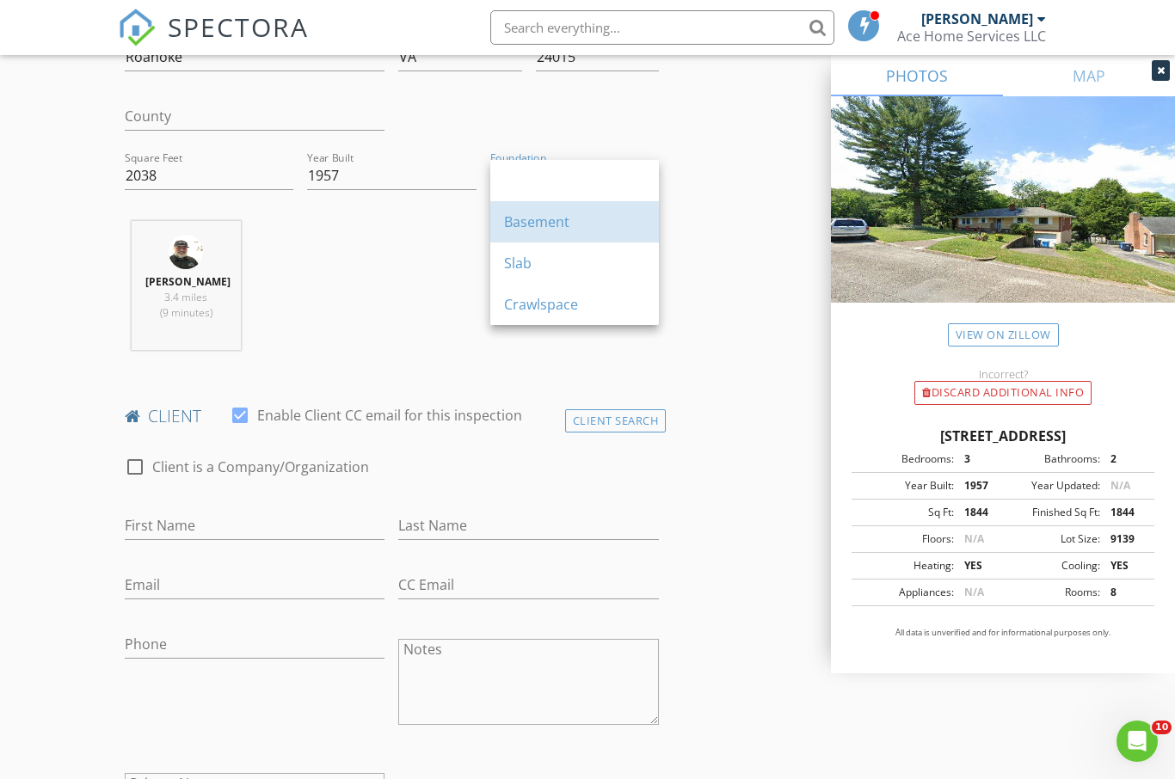
click at [564, 230] on div "Basement" at bounding box center [574, 222] width 141 height 21
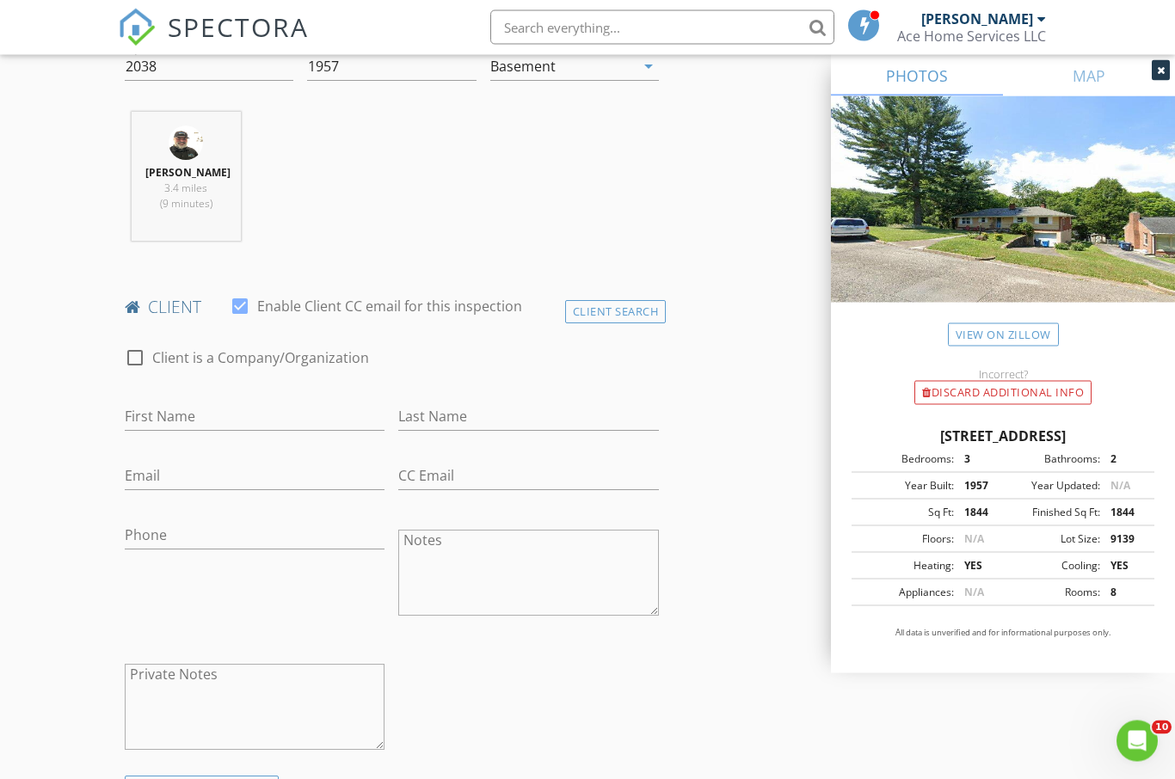
scroll to position [628, 0]
click at [275, 413] on input "First Name" at bounding box center [255, 416] width 261 height 28
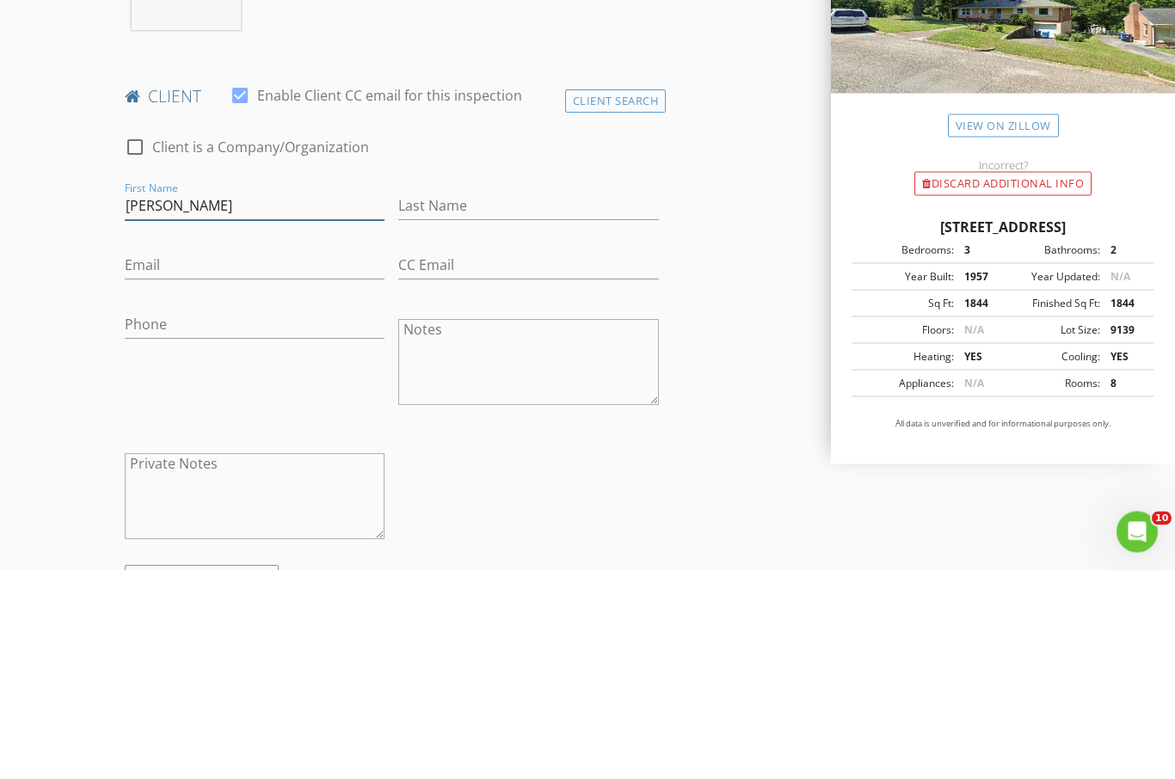
type input "Harold"
click at [506, 402] on input "Last Name" at bounding box center [528, 416] width 261 height 28
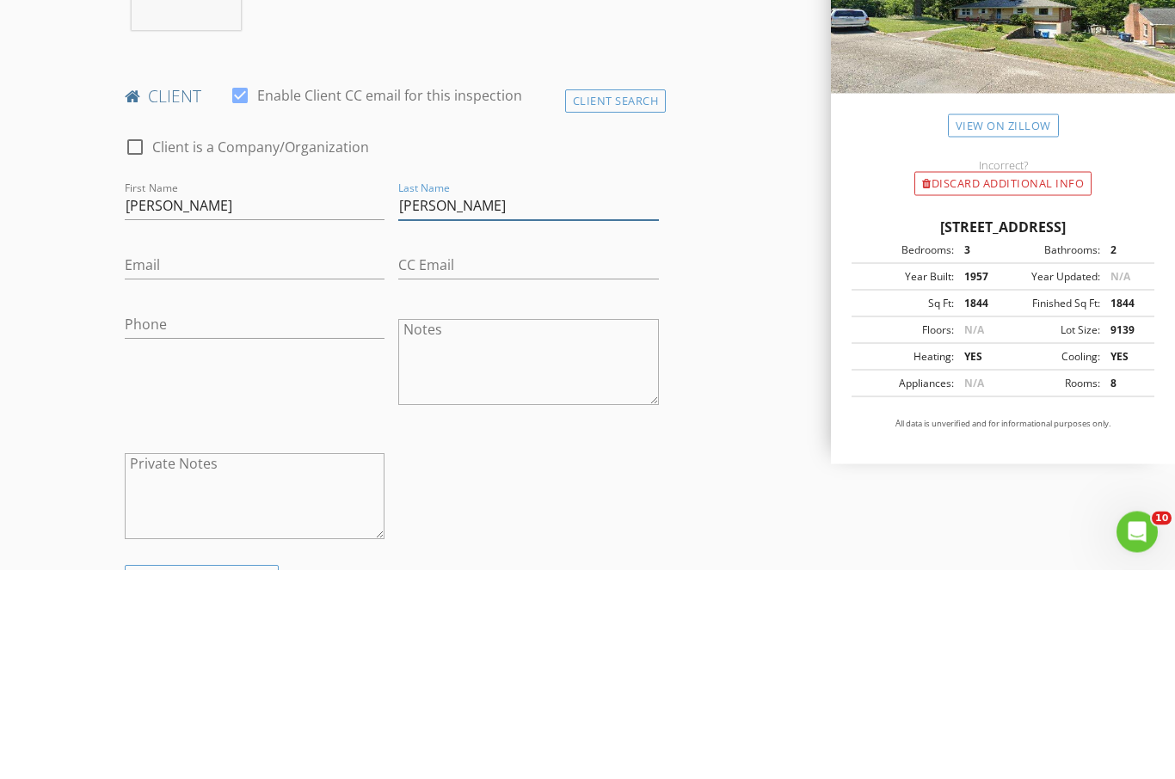
type input "[PERSON_NAME]"
click at [256, 461] on input "Email" at bounding box center [255, 475] width 261 height 28
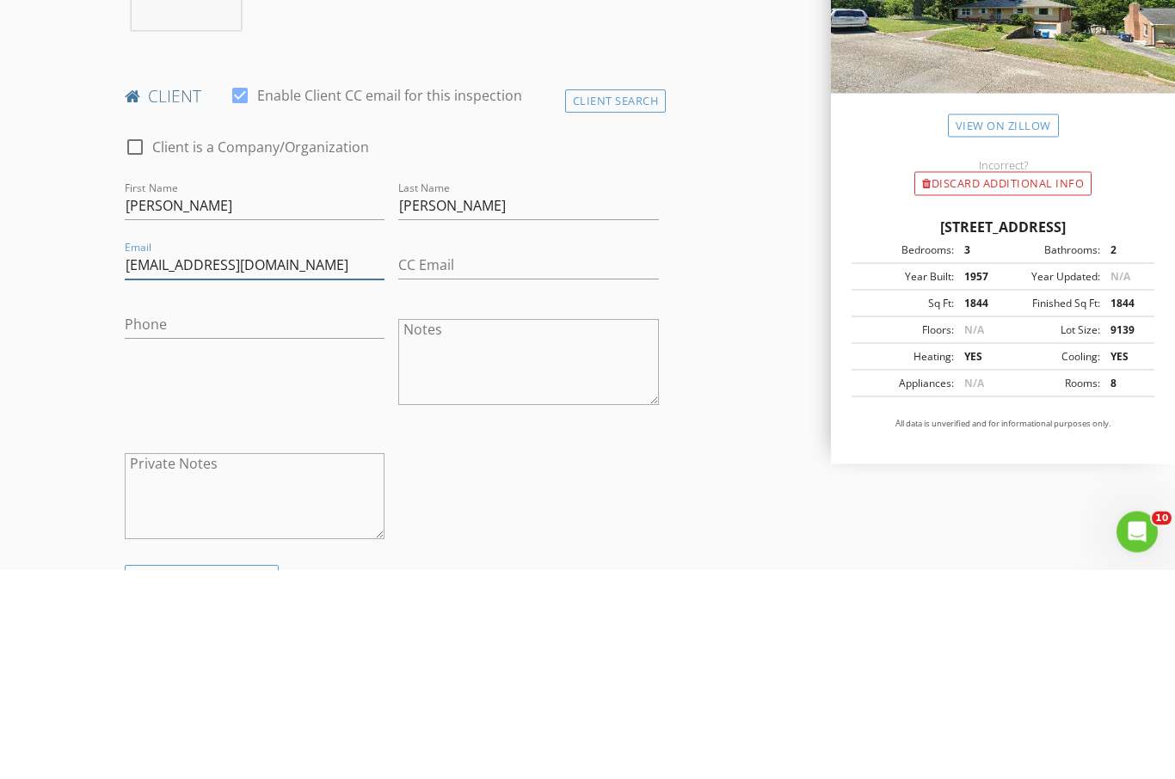
type input "Dohahal@yahoo.com"
click at [254, 520] on input "Phone" at bounding box center [255, 534] width 261 height 28
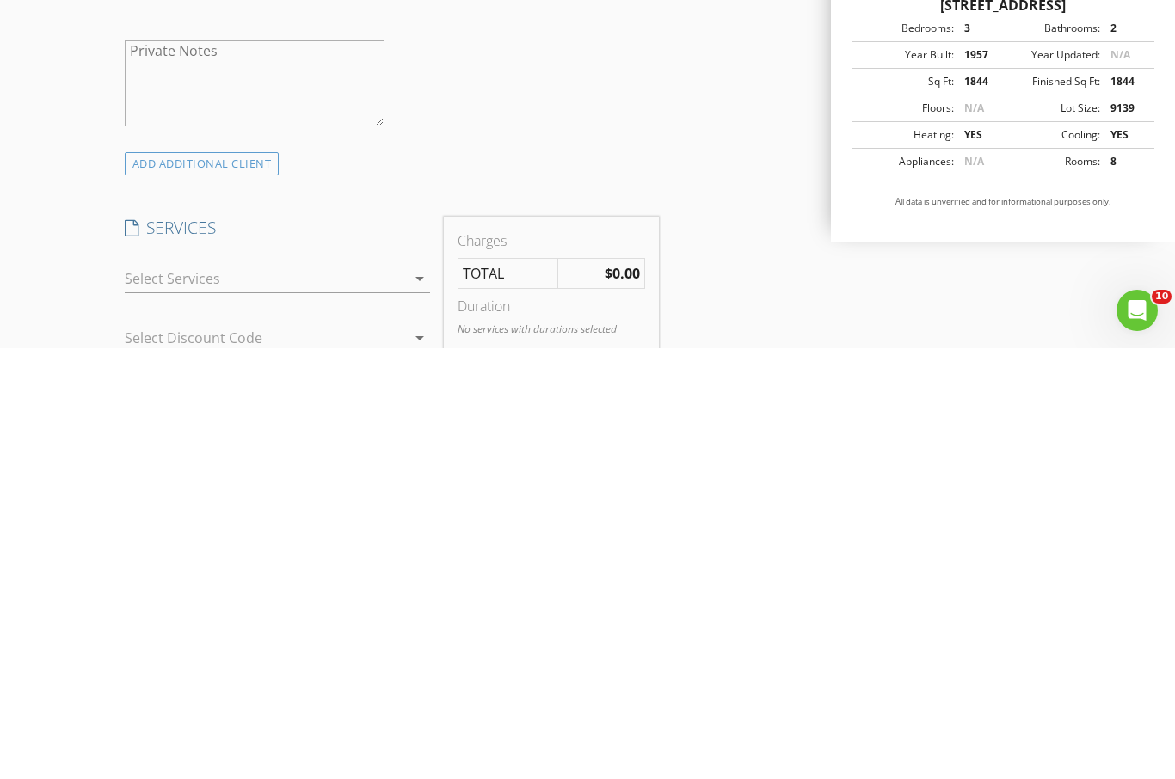
scroll to position [819, 0]
type input "703-930-7192"
click at [416, 699] on icon "arrow_drop_down" at bounding box center [419, 709] width 21 height 21
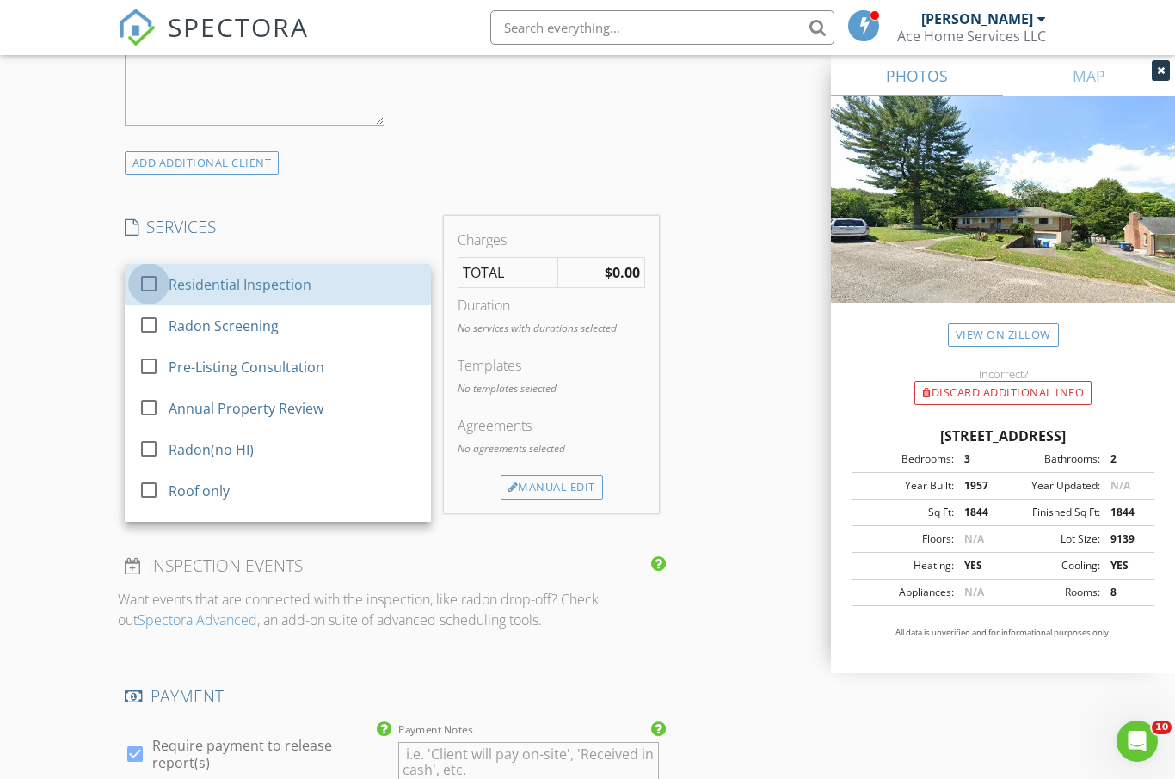
click at [161, 278] on div at bounding box center [148, 283] width 29 height 29
checkbox input "true"
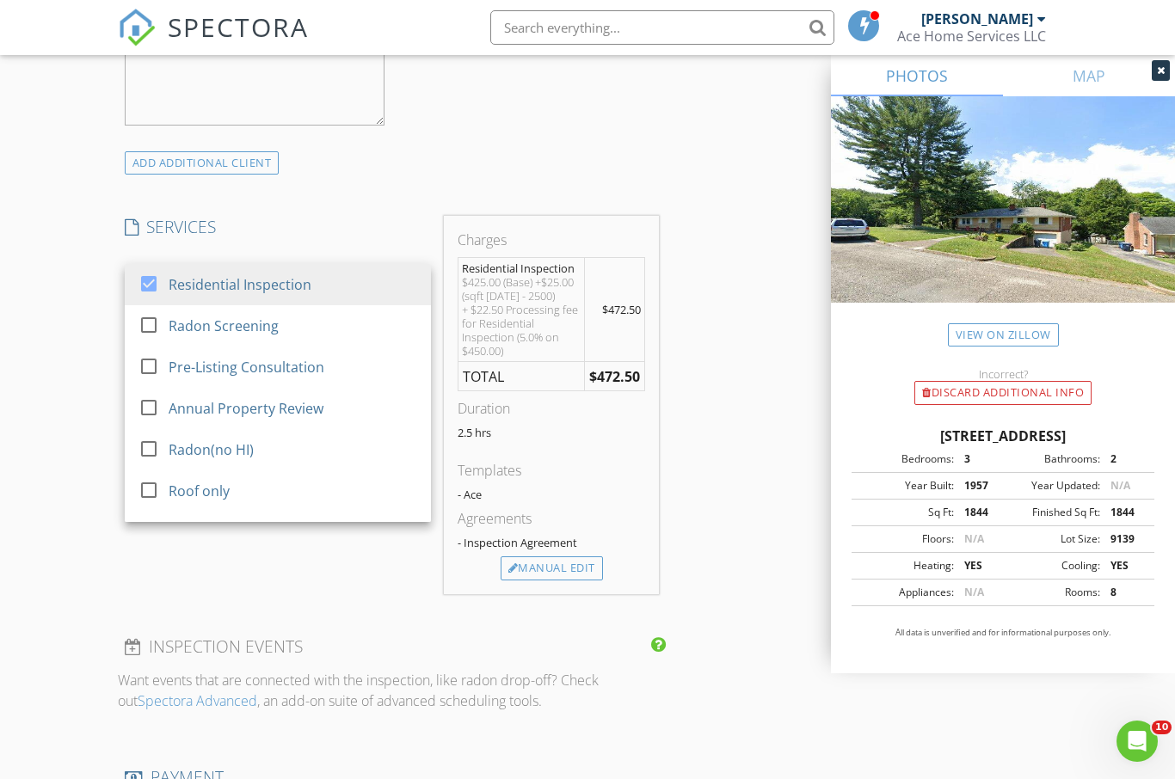
click at [149, 326] on div at bounding box center [148, 324] width 29 height 29
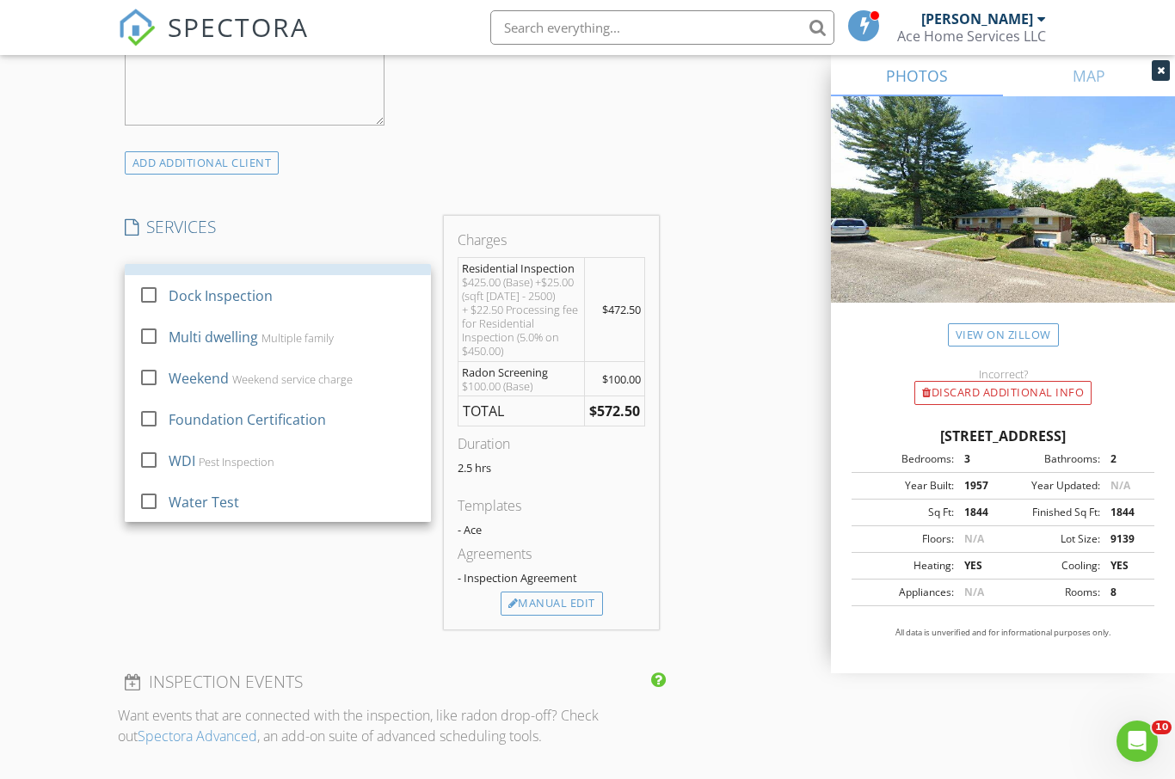
scroll to position [325, 0]
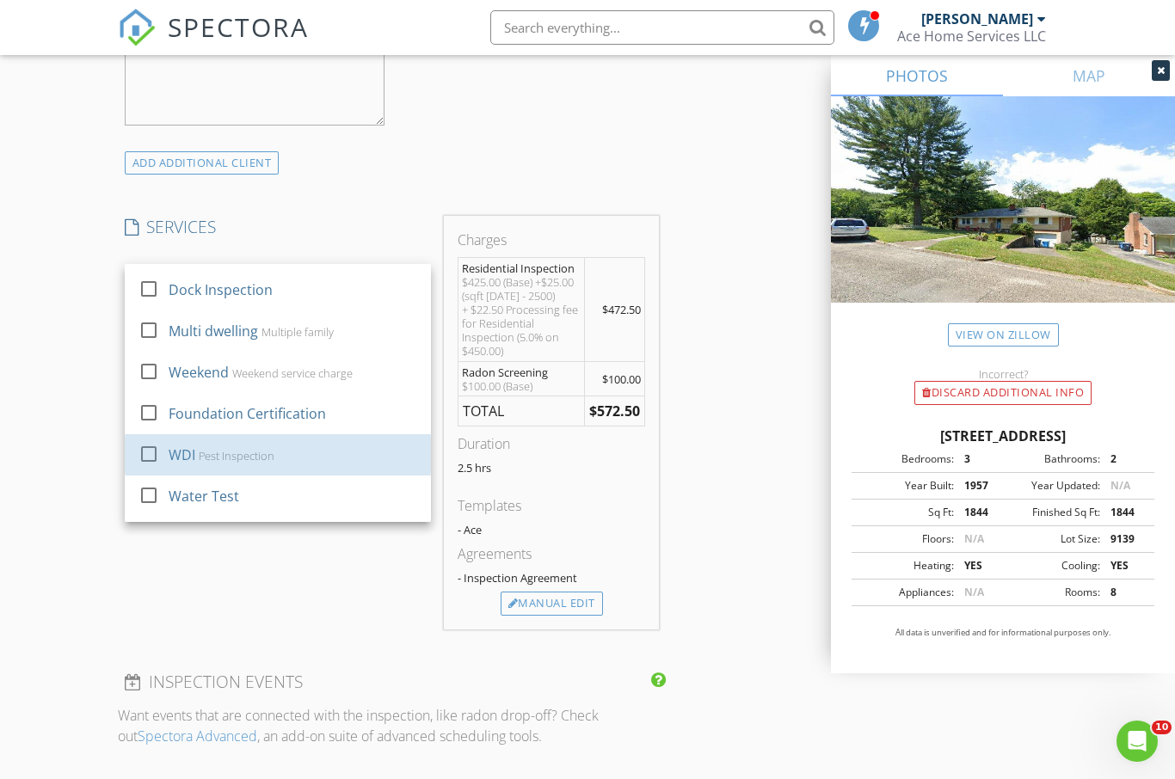
click at [169, 445] on div "WDI" at bounding box center [182, 455] width 27 height 21
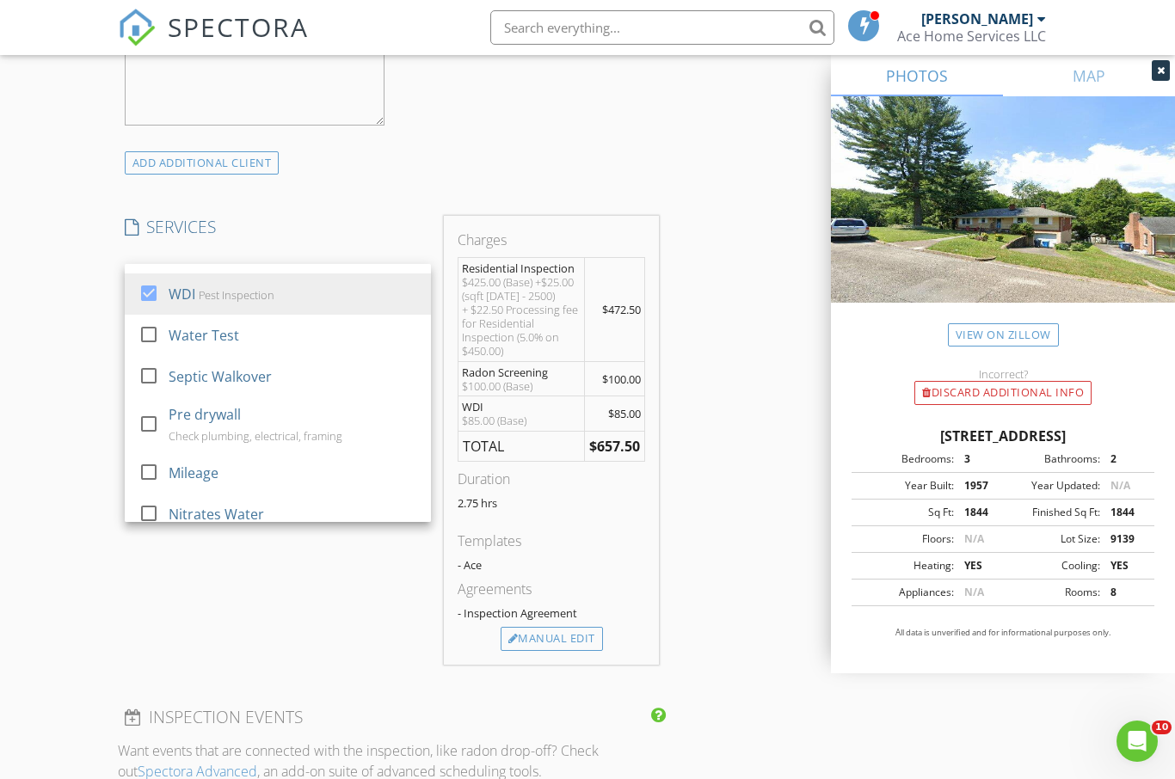
scroll to position [485, 0]
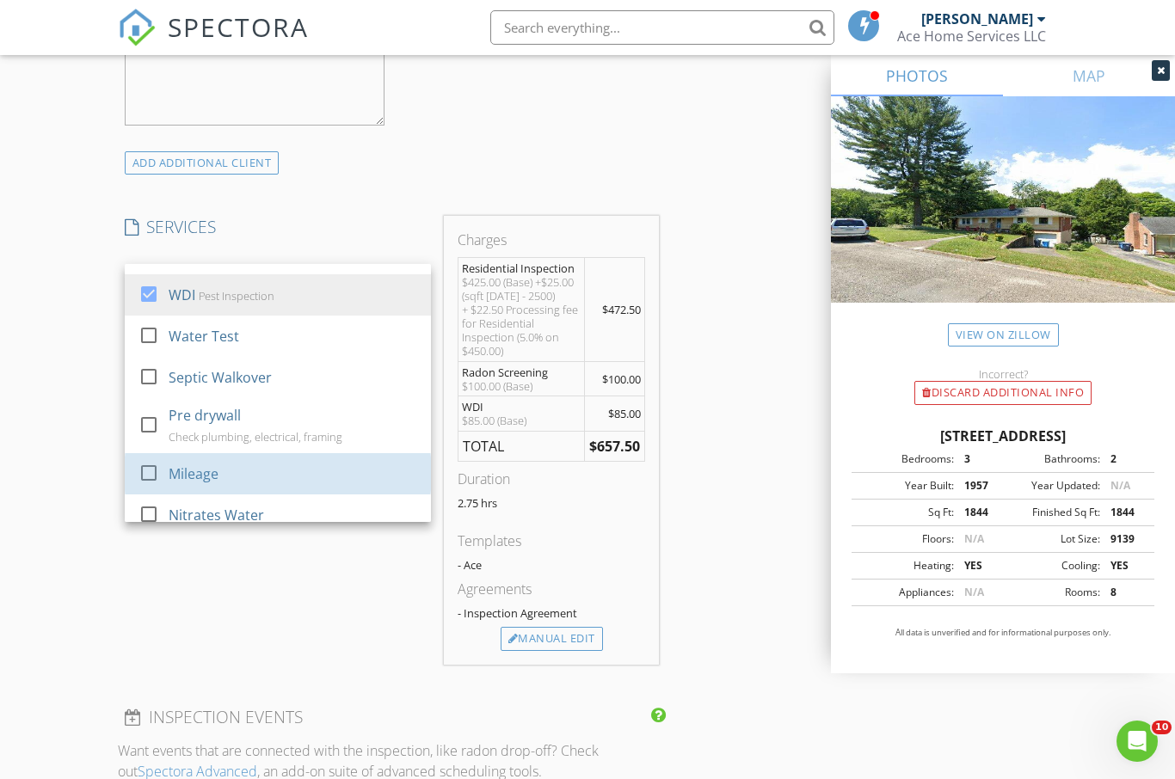
click at [165, 463] on div "check_box_outline_blank" at bounding box center [152, 473] width 28 height 21
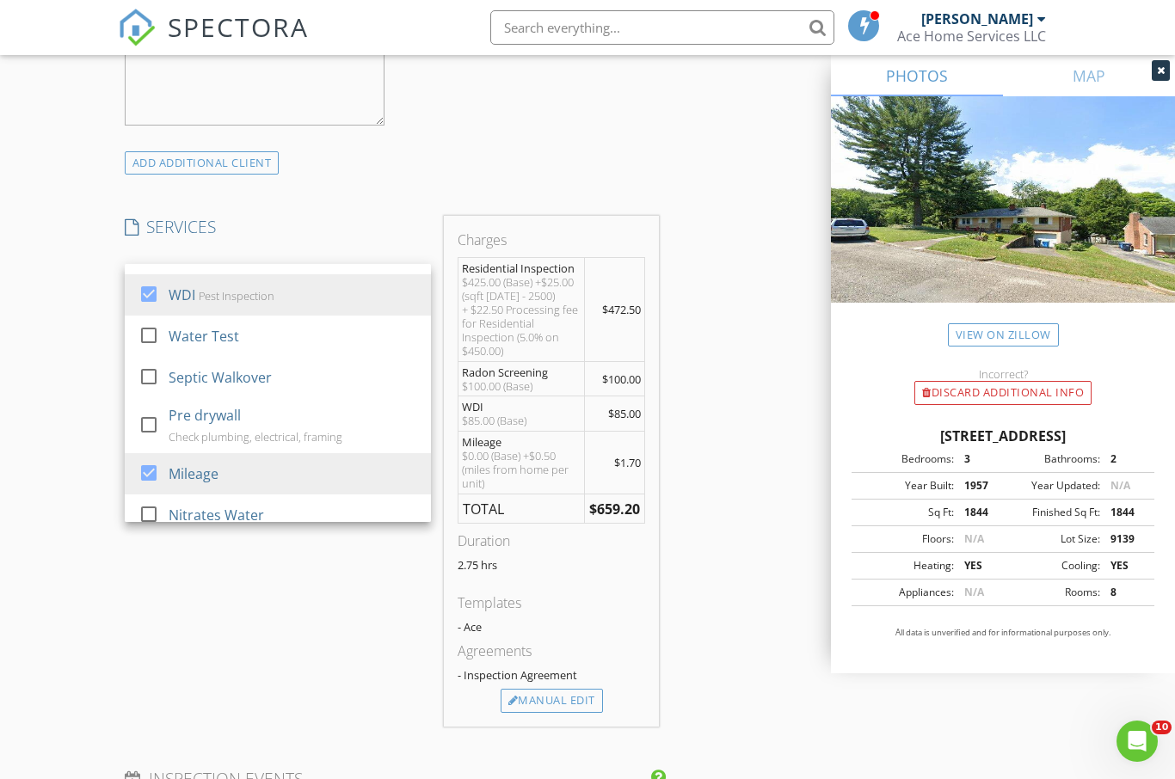
click at [323, 586] on div "SERVICES check_box Residential Inspection check_box Radon Screening check_box_o…" at bounding box center [278, 471] width 320 height 511
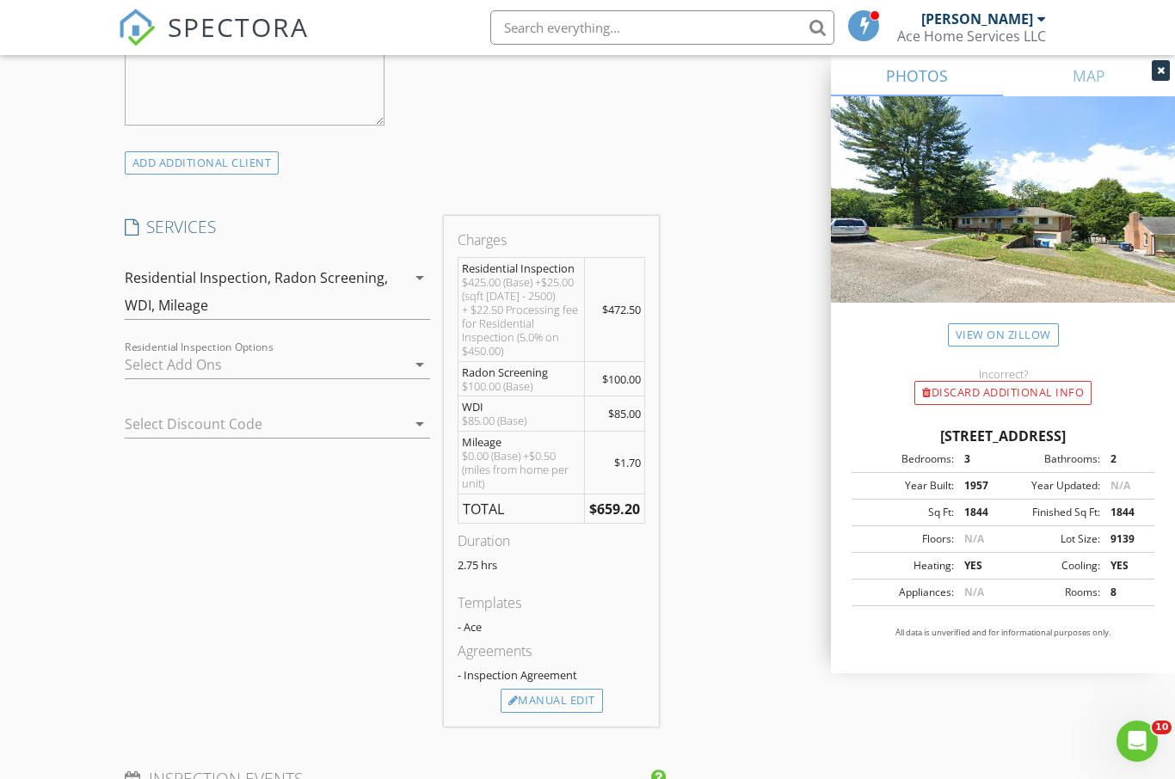
click at [421, 420] on icon "arrow_drop_down" at bounding box center [419, 424] width 21 height 21
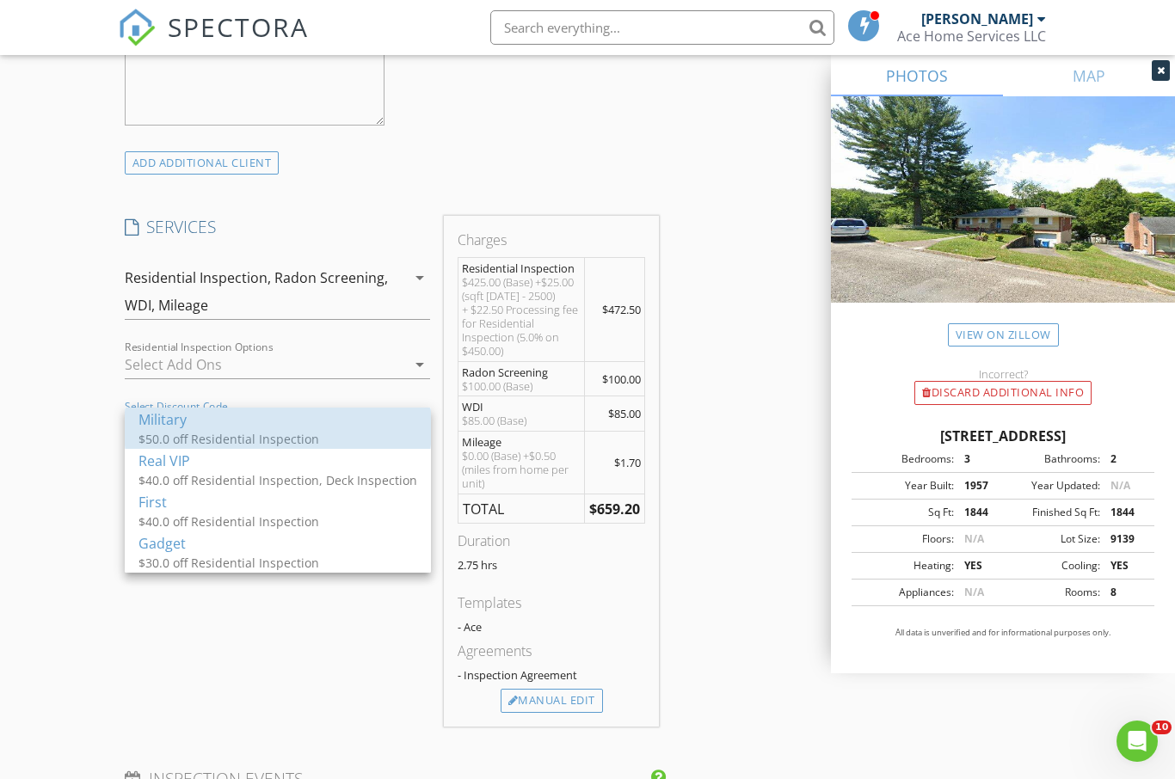
click at [199, 425] on div "Military" at bounding box center [277, 419] width 279 height 21
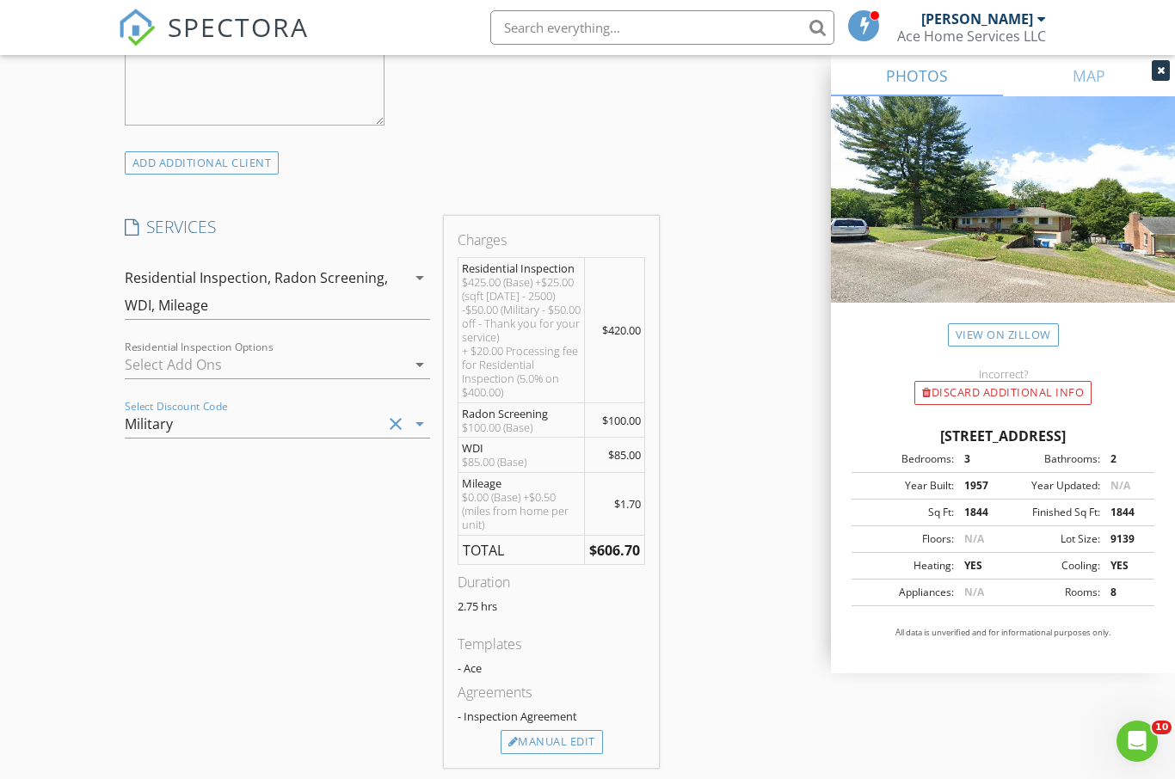
click at [289, 606] on div "SERVICES check_box Residential Inspection check_box Radon Screening check_box_o…" at bounding box center [278, 492] width 320 height 552
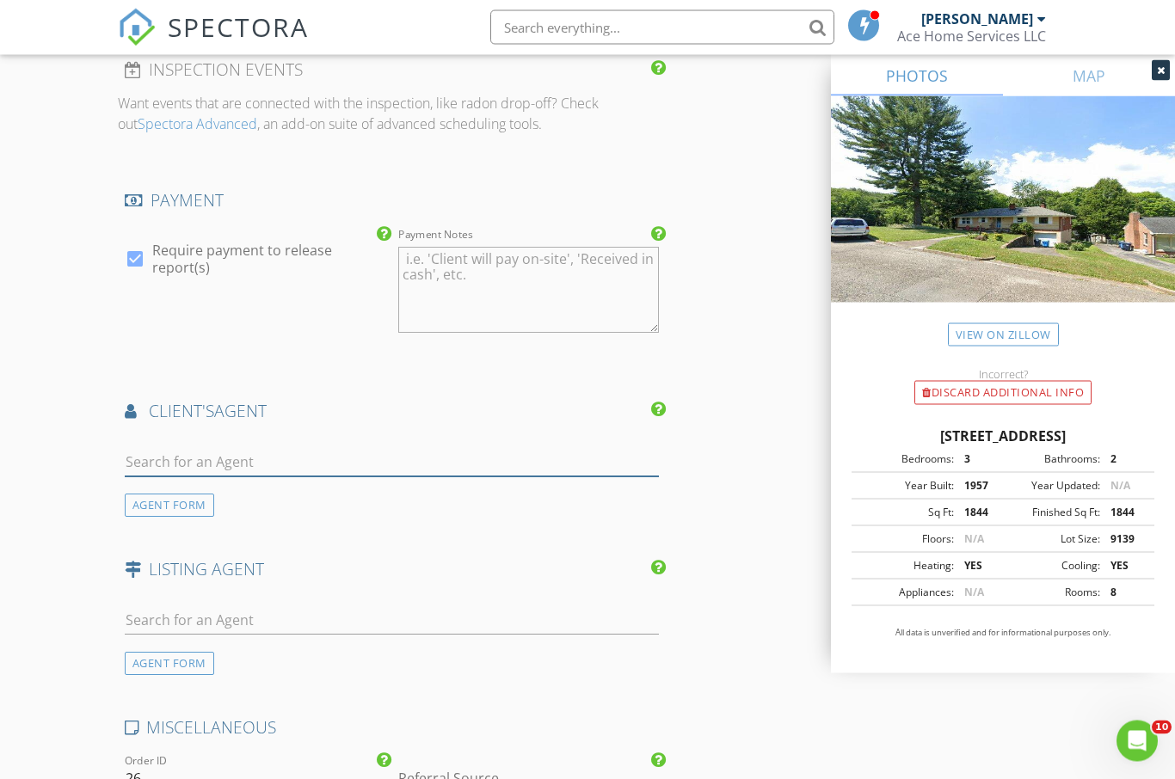
click at [317, 454] on input "text" at bounding box center [392, 463] width 534 height 28
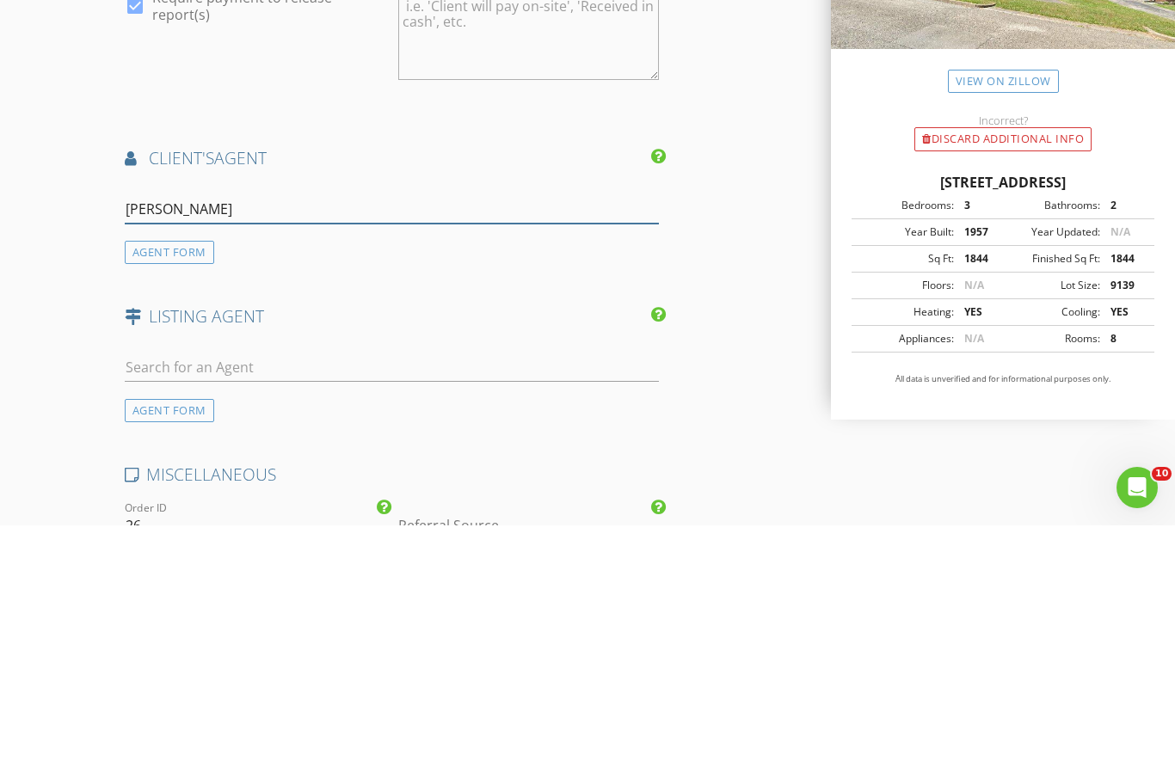
type input "[PERSON_NAME]"
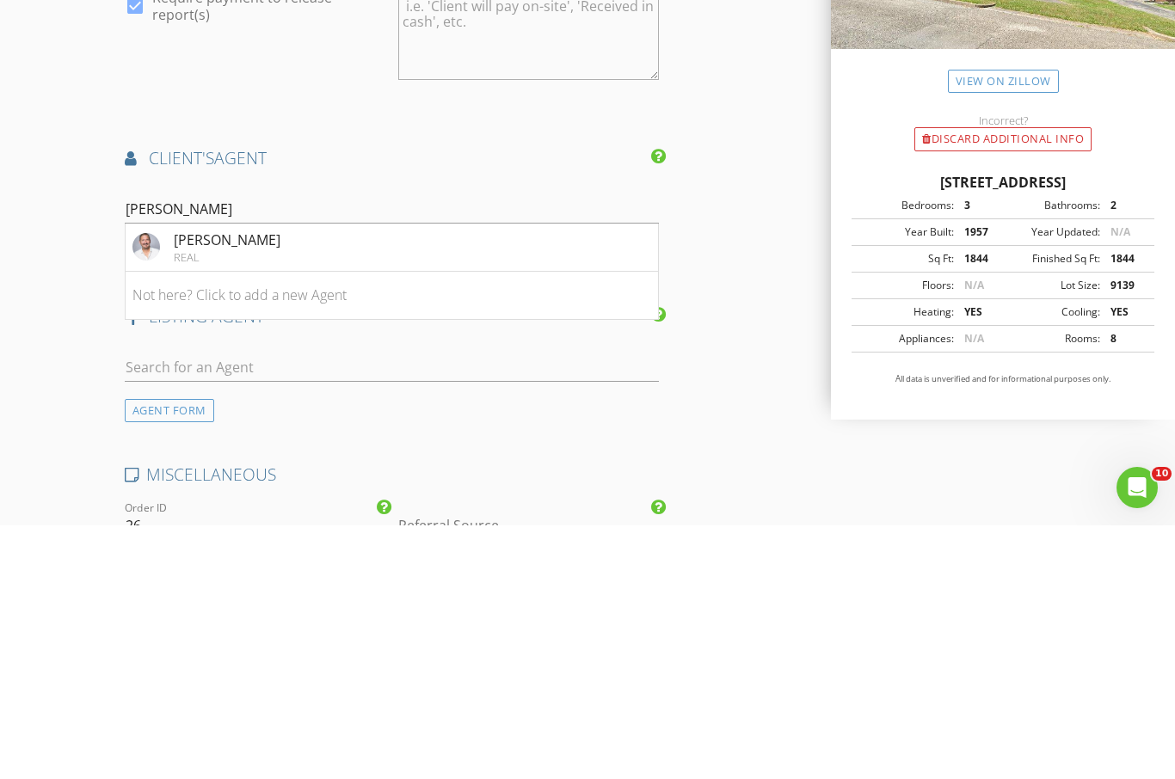
click at [238, 483] on div "[PERSON_NAME]" at bounding box center [227, 493] width 107 height 21
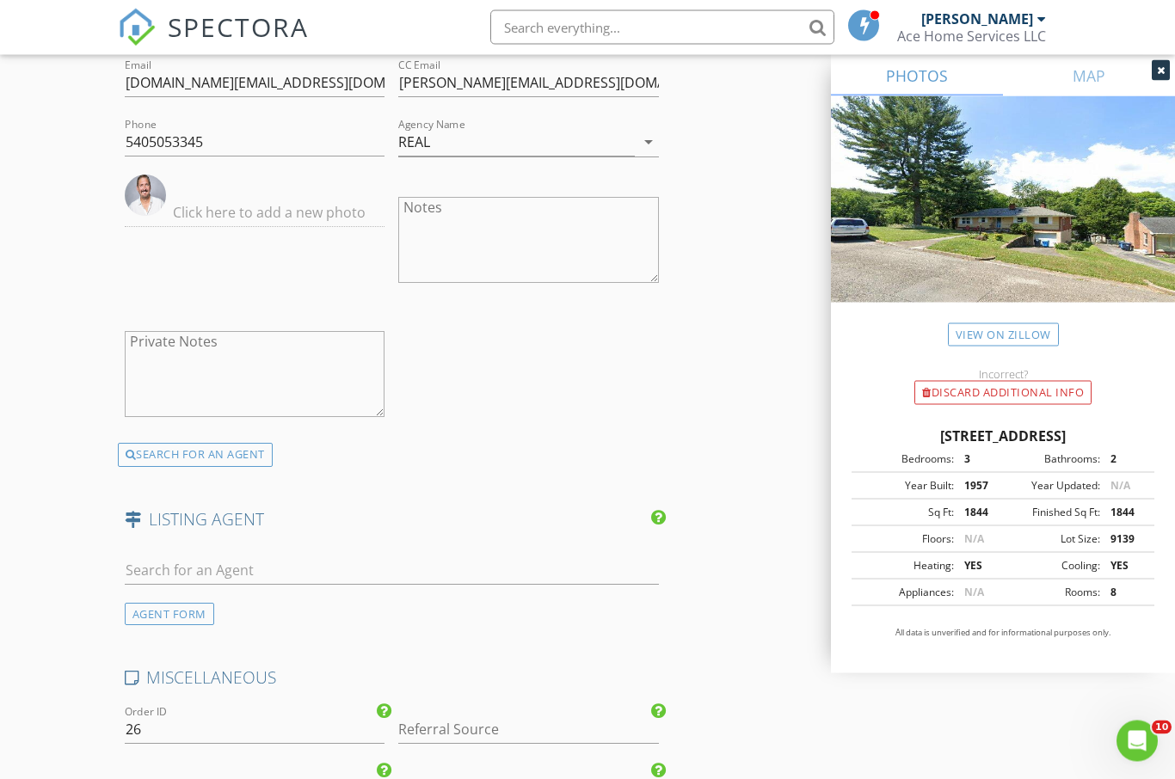
scroll to position [2442, 0]
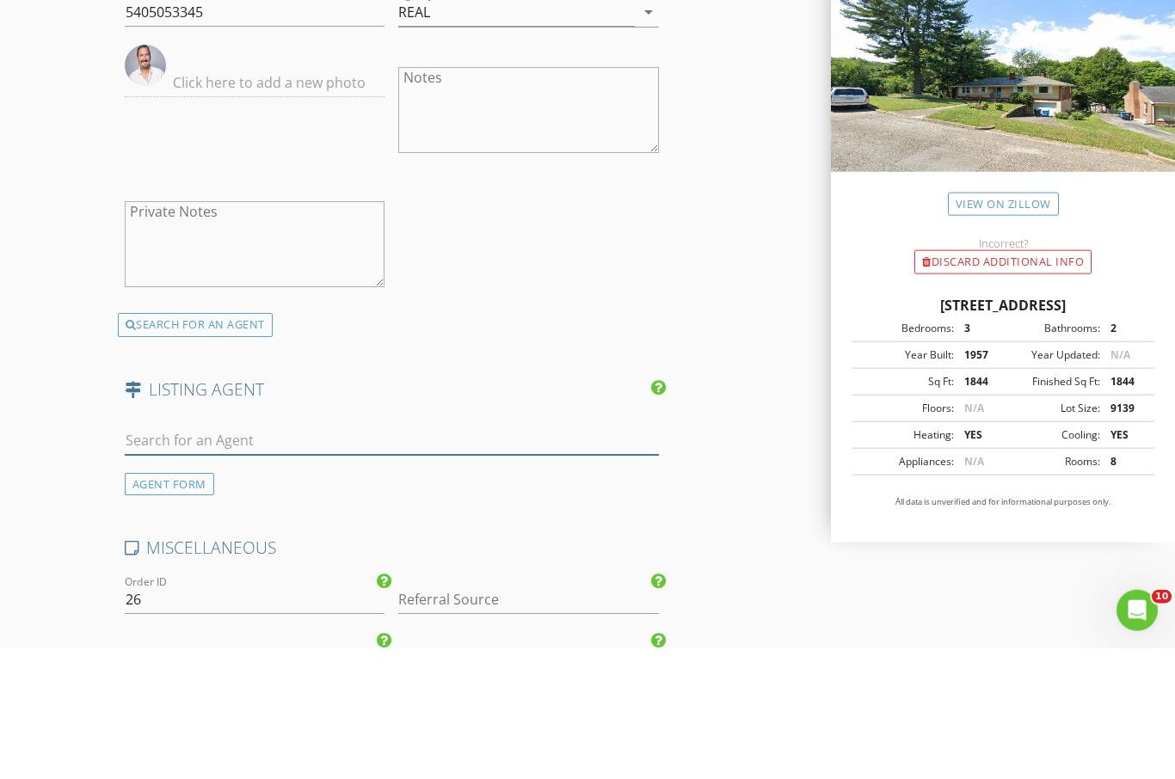
click at [278, 568] on input "text" at bounding box center [392, 571] width 534 height 28
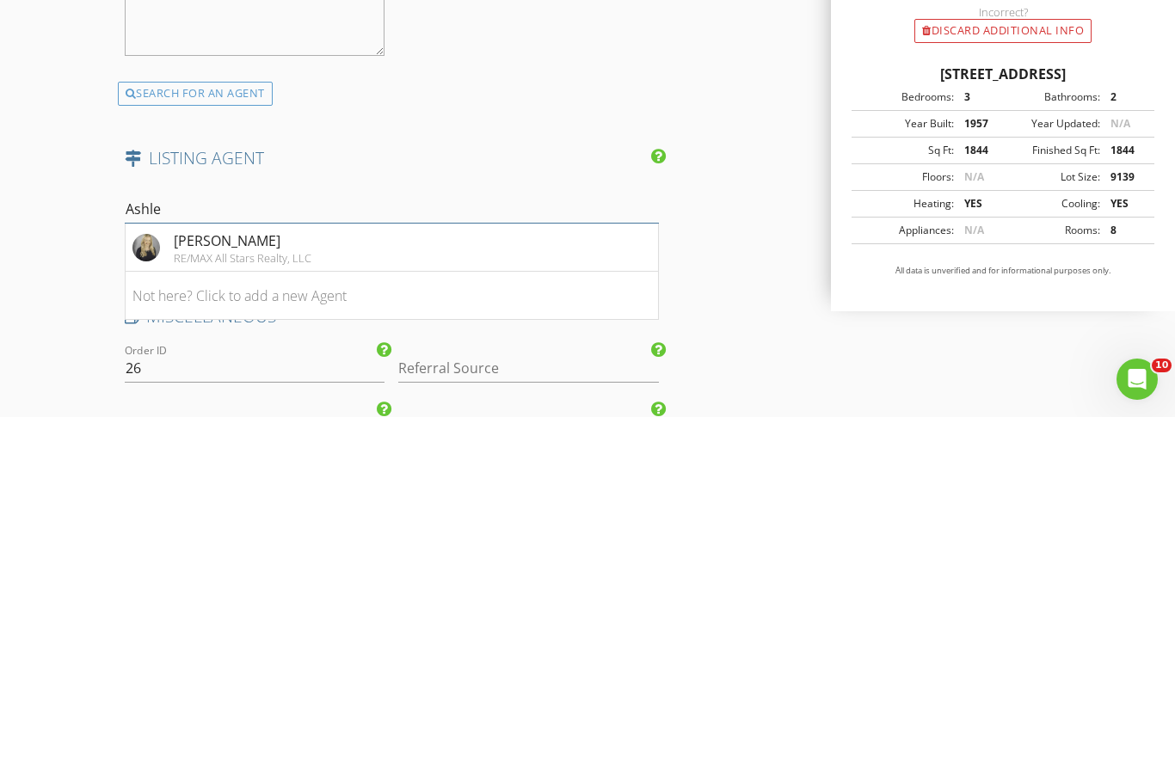
type input "Ashley"
click at [253, 592] on div "Ashley Ramsey" at bounding box center [243, 602] width 138 height 21
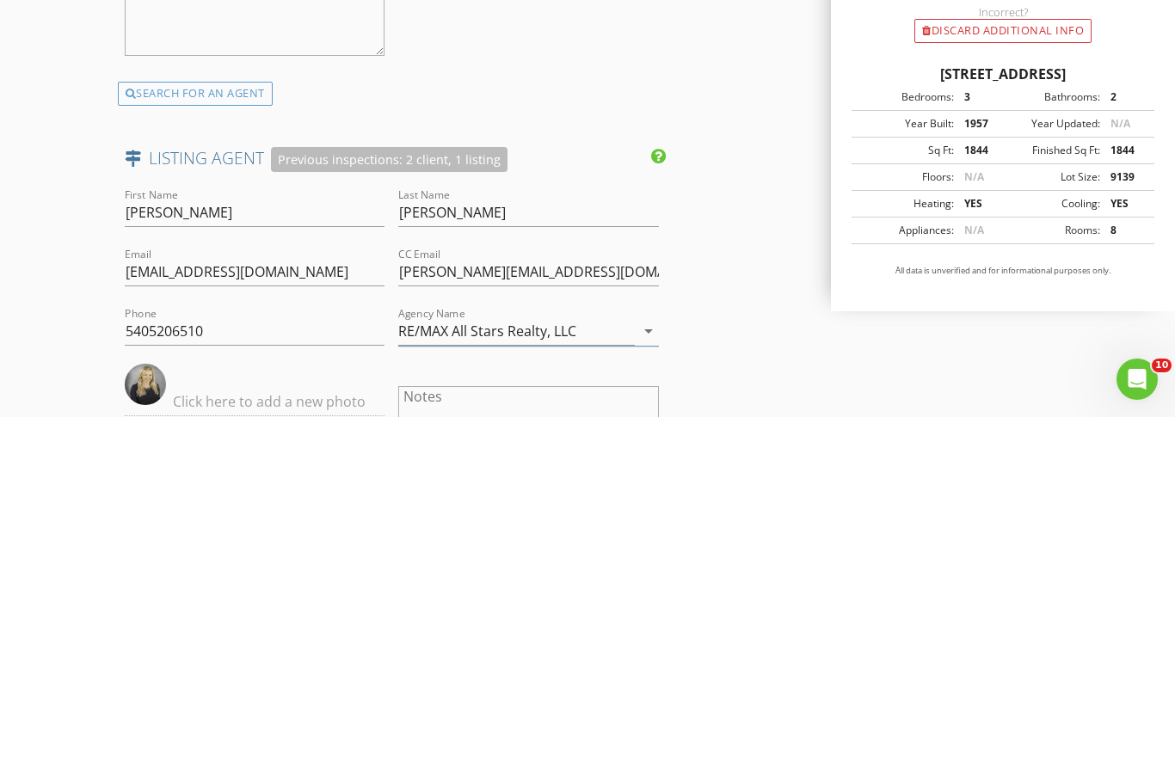
scroll to position [2805, 0]
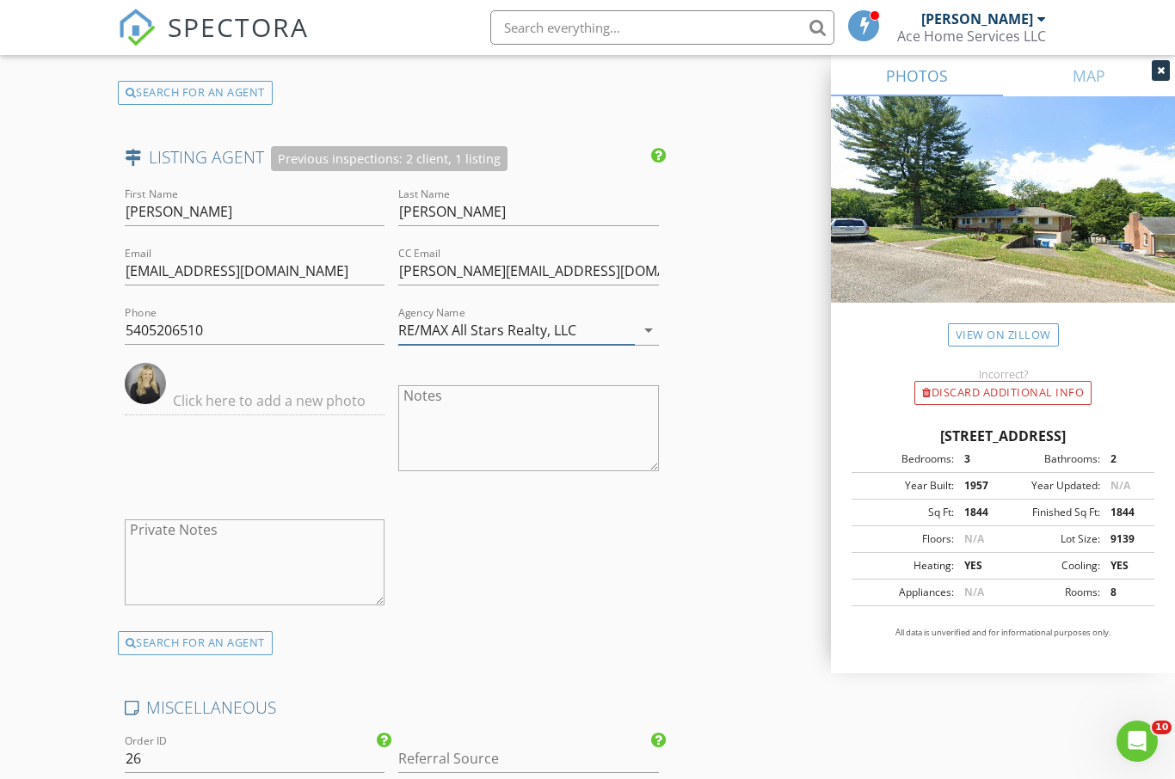
click at [611, 317] on input "RE/MAX All Stars Realty, LLC" at bounding box center [516, 330] width 236 height 28
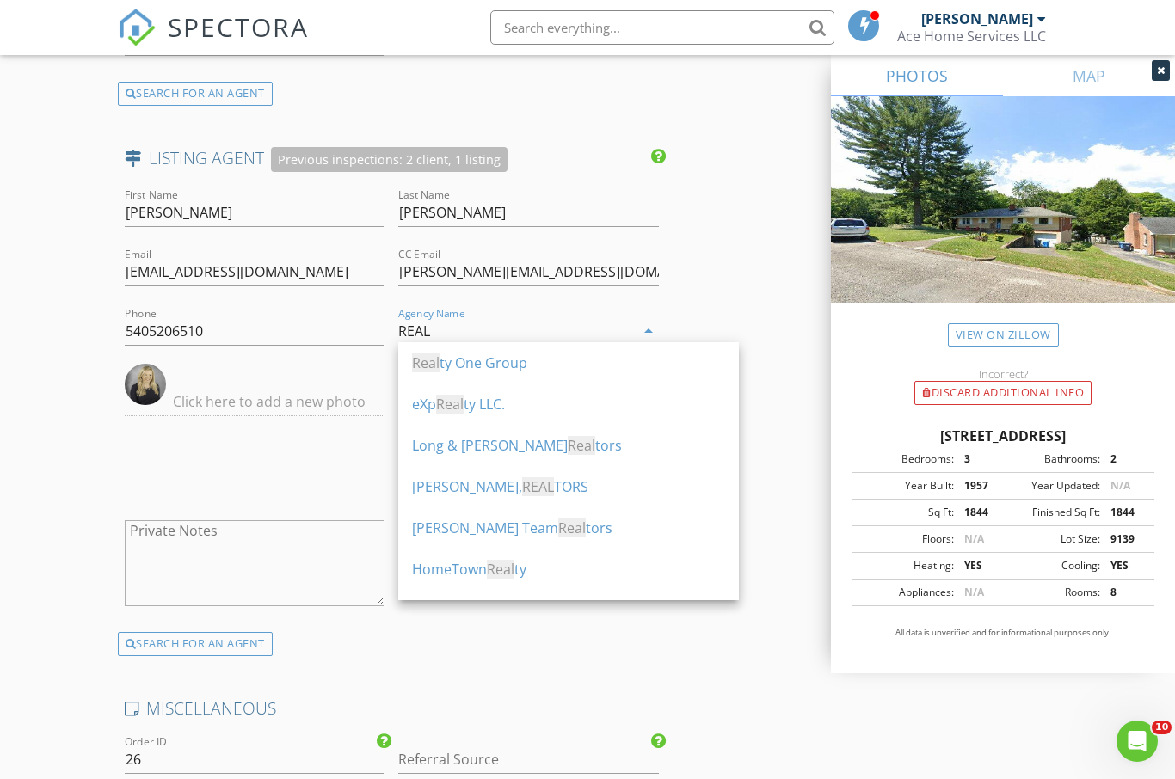
type input "REAL"
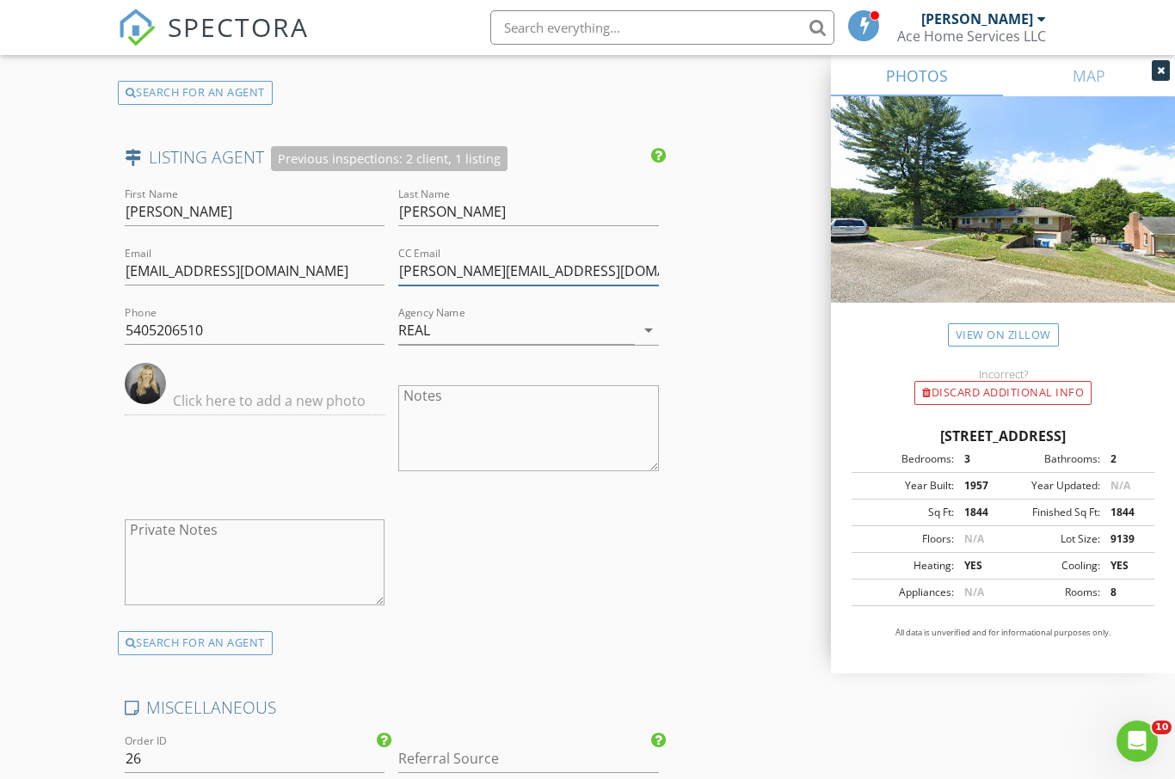
click at [602, 266] on input "ashleyramsey@remax.net" at bounding box center [528, 271] width 261 height 28
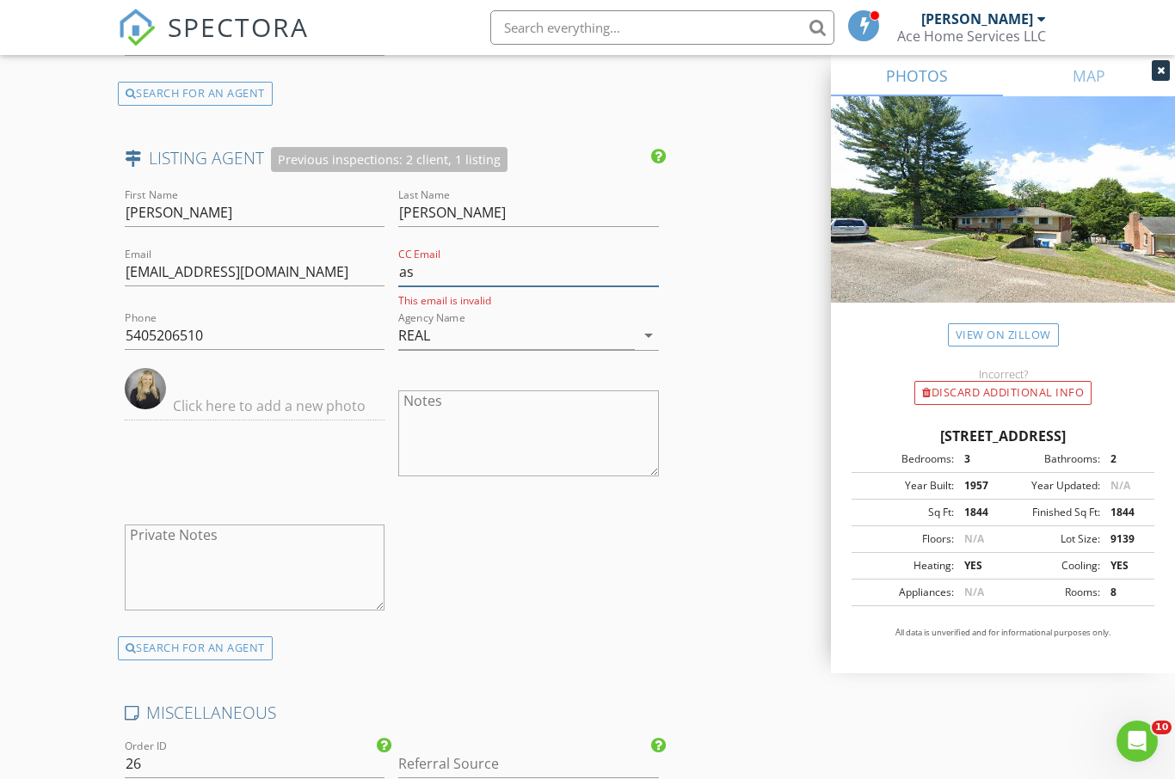
type input "a"
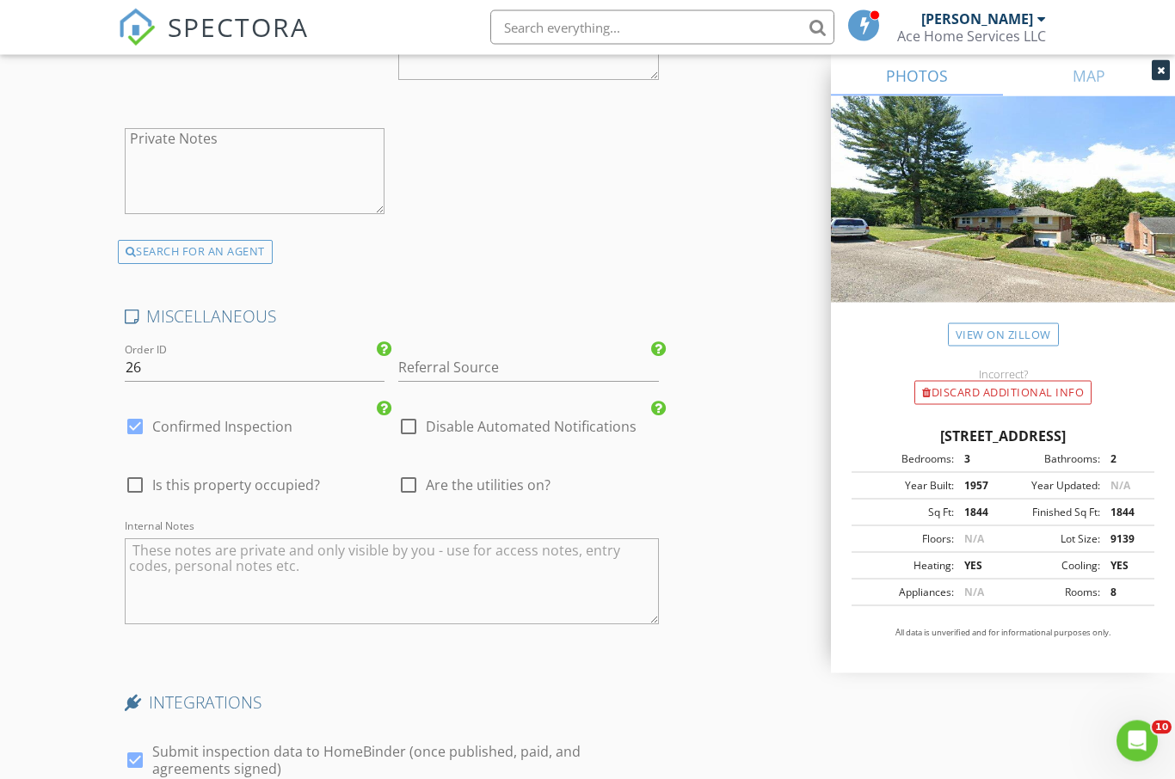
scroll to position [3196, 0]
click at [236, 355] on input "26" at bounding box center [255, 367] width 261 height 28
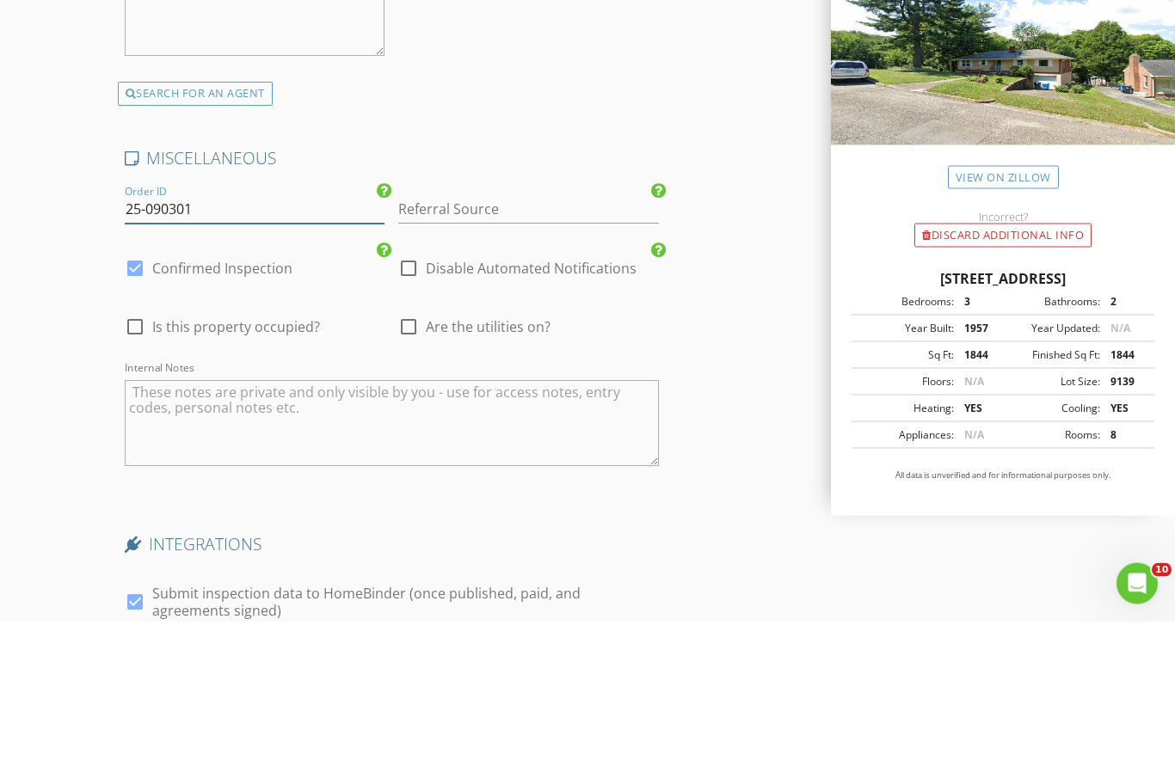
type input "25-090301"
click at [513, 353] on input "Referral Source" at bounding box center [528, 367] width 261 height 28
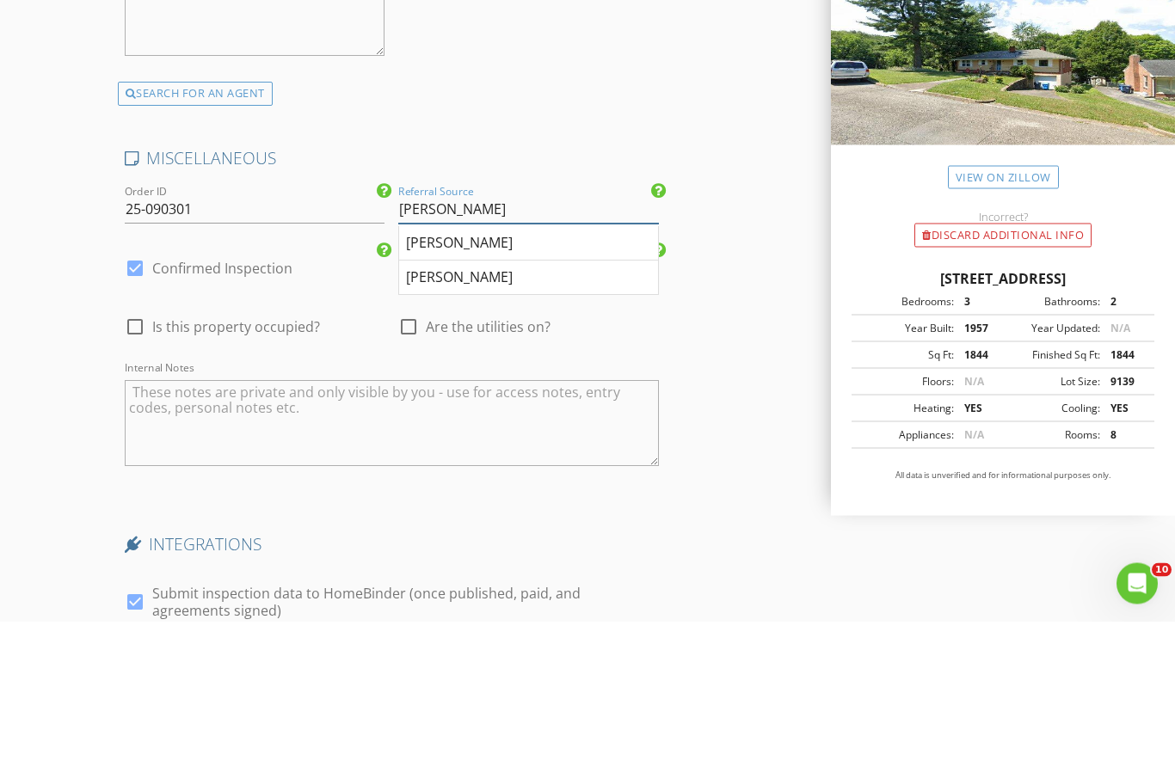
type input "[PERSON_NAME]"
click at [449, 419] on div "[PERSON_NAME]" at bounding box center [528, 436] width 259 height 34
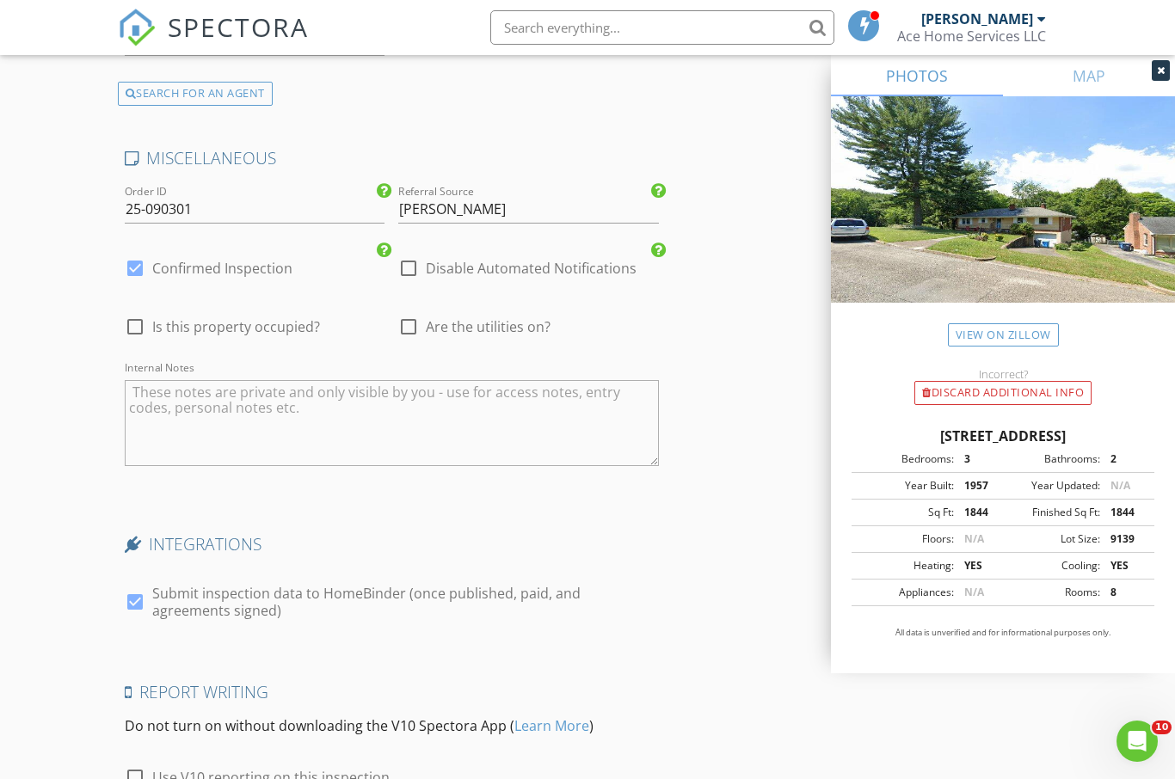
click at [131, 319] on div at bounding box center [134, 326] width 29 height 29
checkbox input "true"
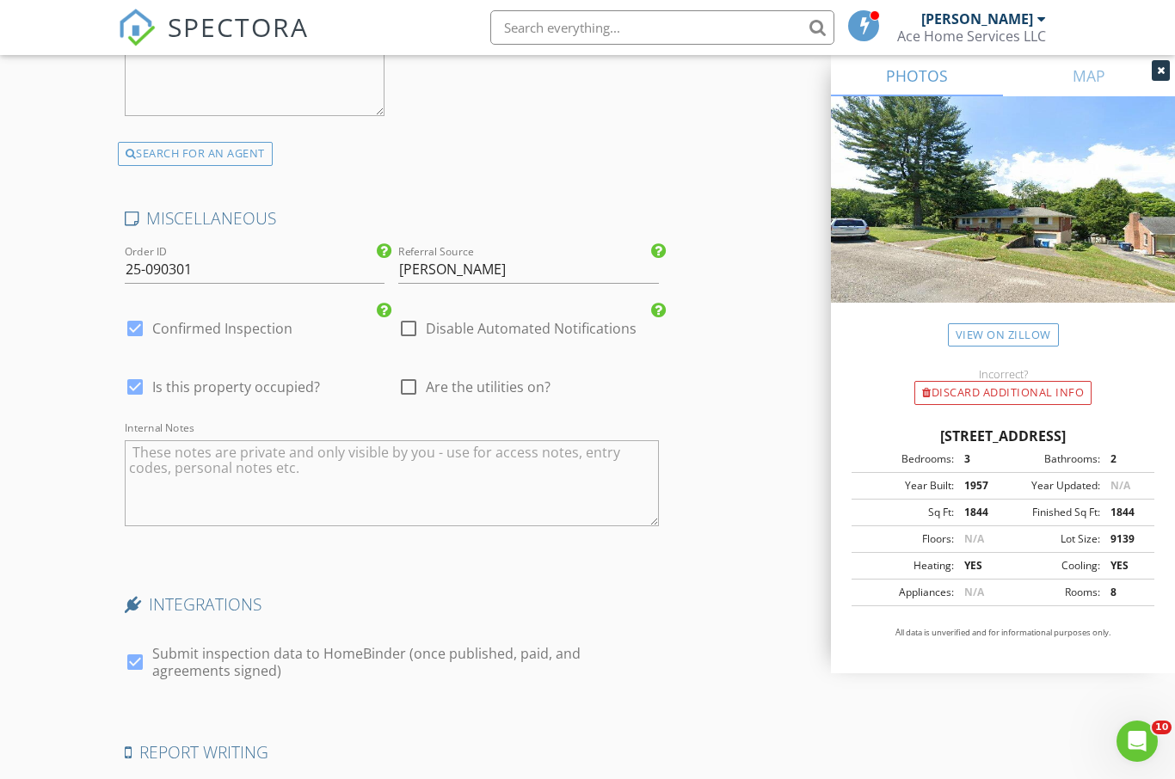
click at [419, 372] on div at bounding box center [408, 386] width 29 height 29
checkbox input "true"
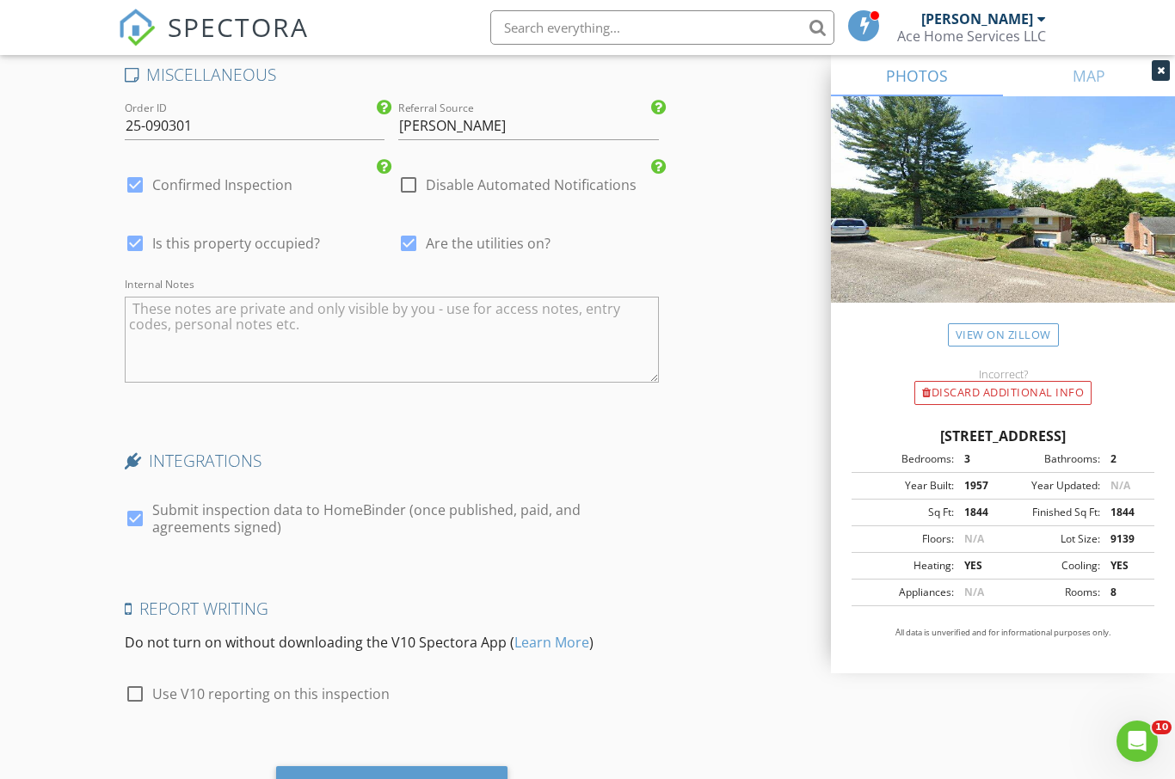
scroll to position [3459, 0]
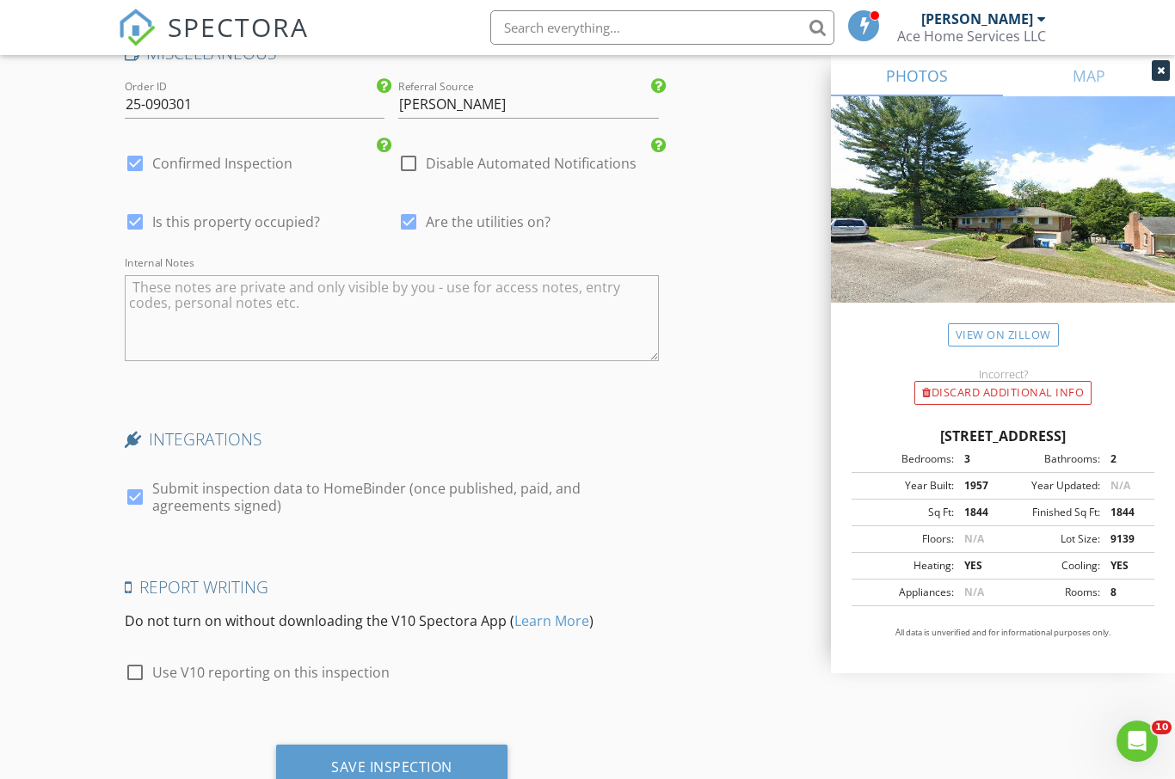
click at [456, 778] on div "Save Inspection" at bounding box center [391, 768] width 231 height 46
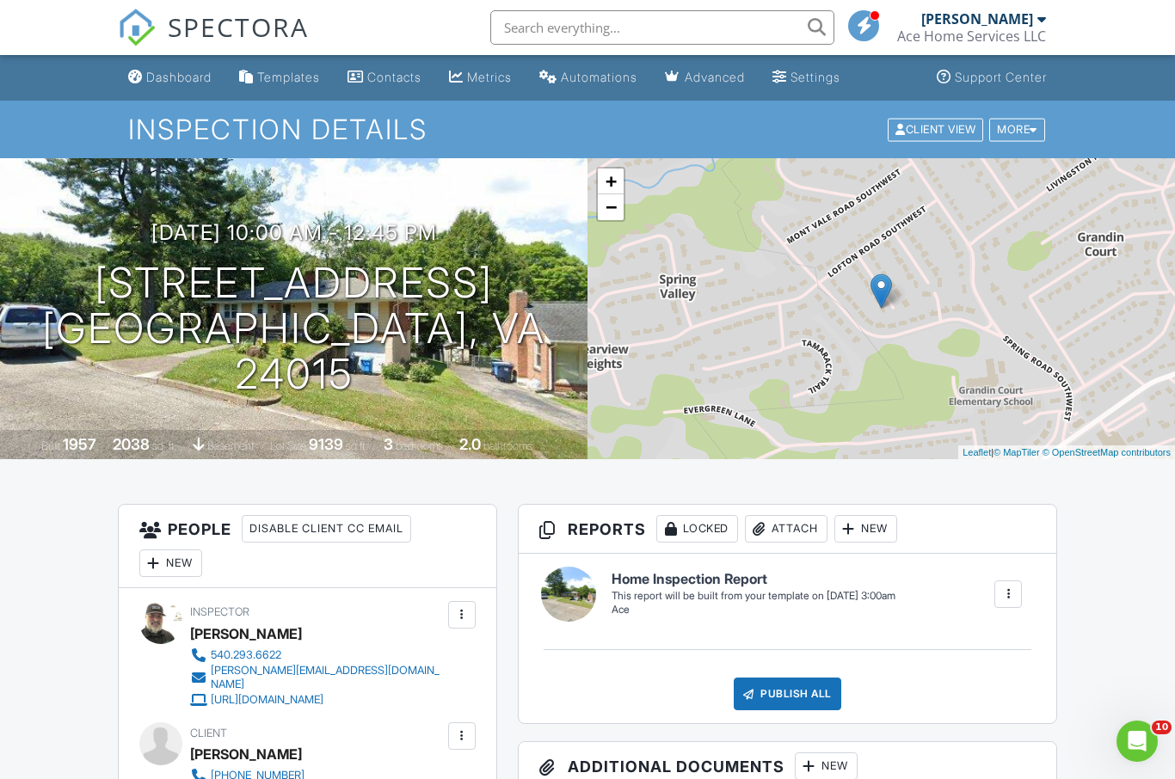
click at [193, 79] on div "Dashboard" at bounding box center [178, 77] width 65 height 15
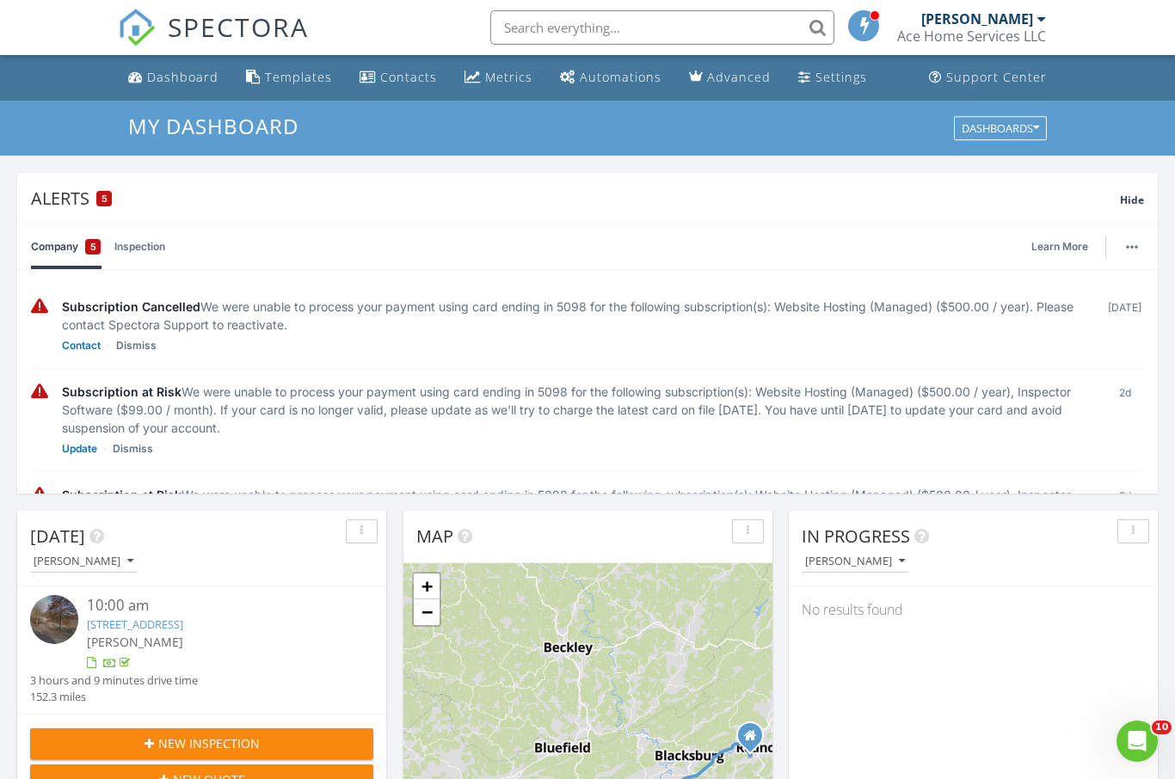
click at [1141, 198] on span "Hide" at bounding box center [1132, 200] width 24 height 15
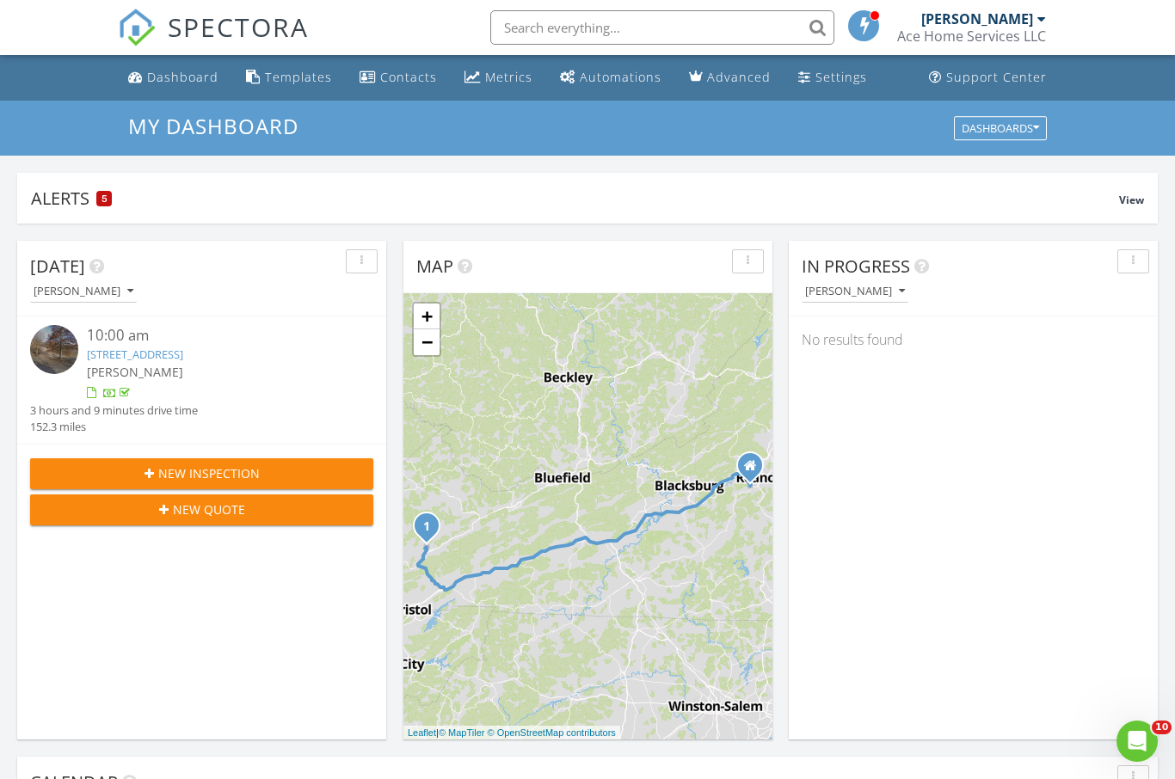
click at [238, 469] on span "New Inspection" at bounding box center [208, 473] width 101 height 18
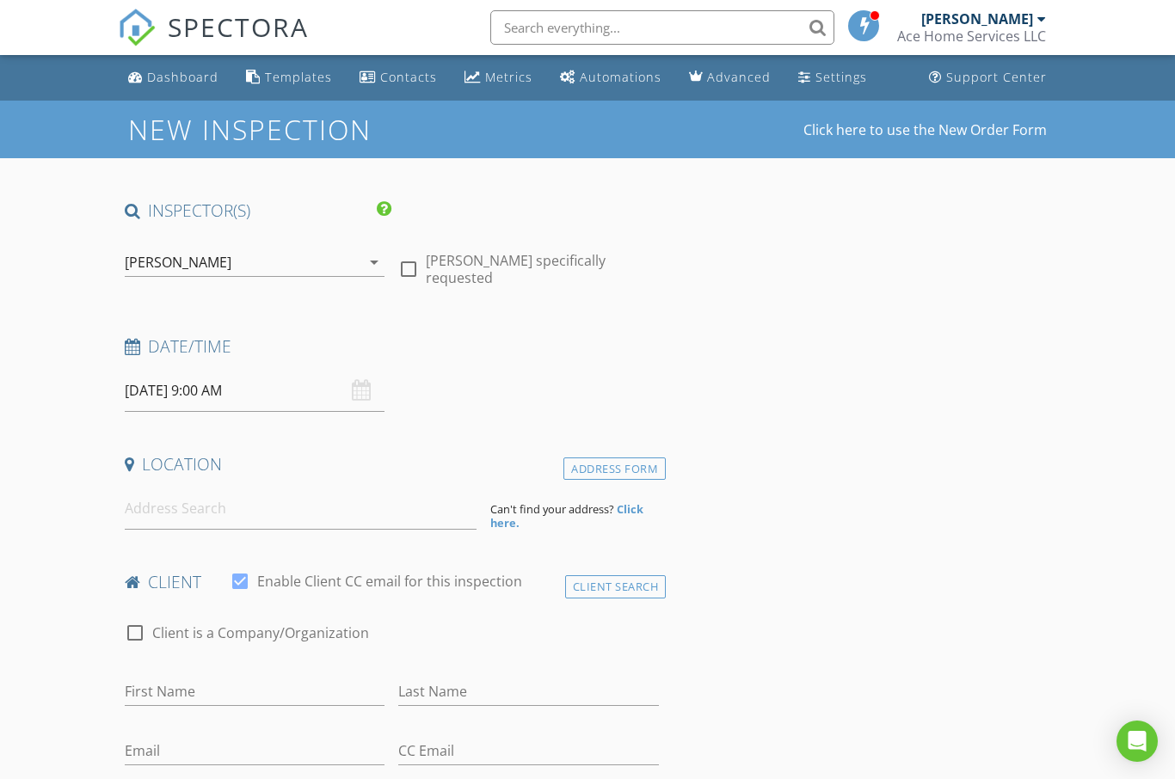
click at [211, 386] on input "[DATE] 9:00 AM" at bounding box center [255, 391] width 261 height 42
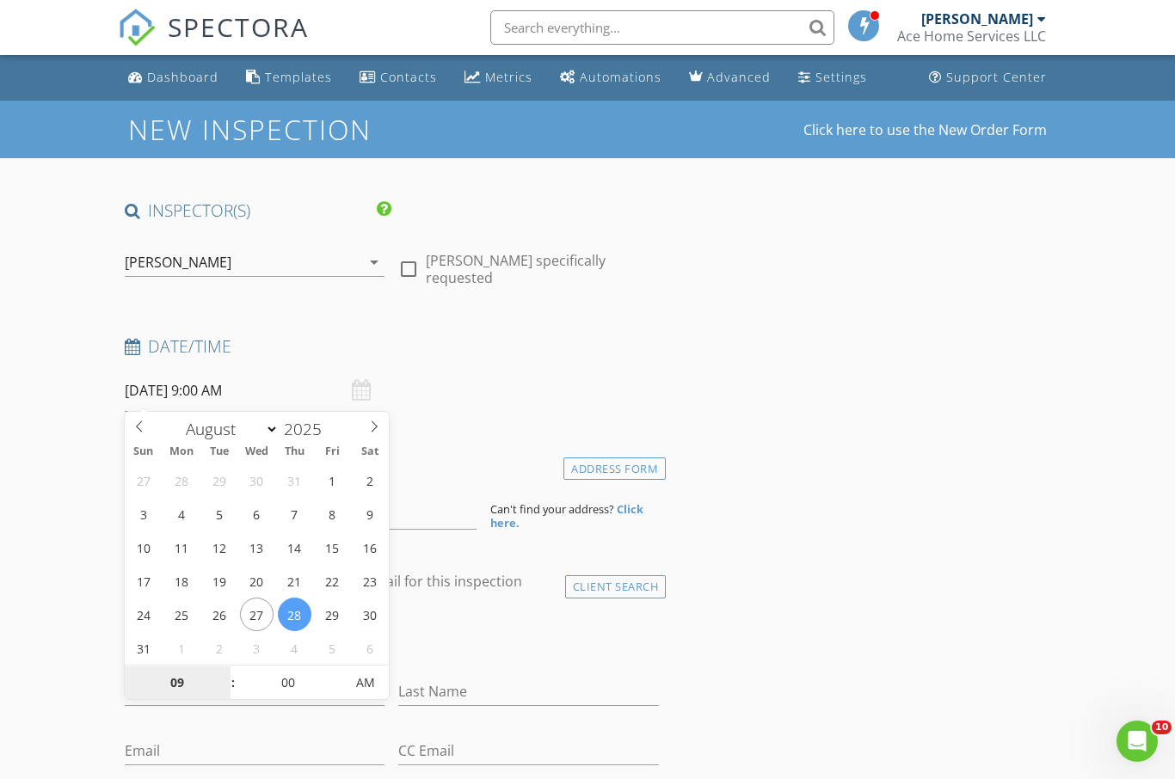
select select "8"
type input "[DATE] 9:00 AM"
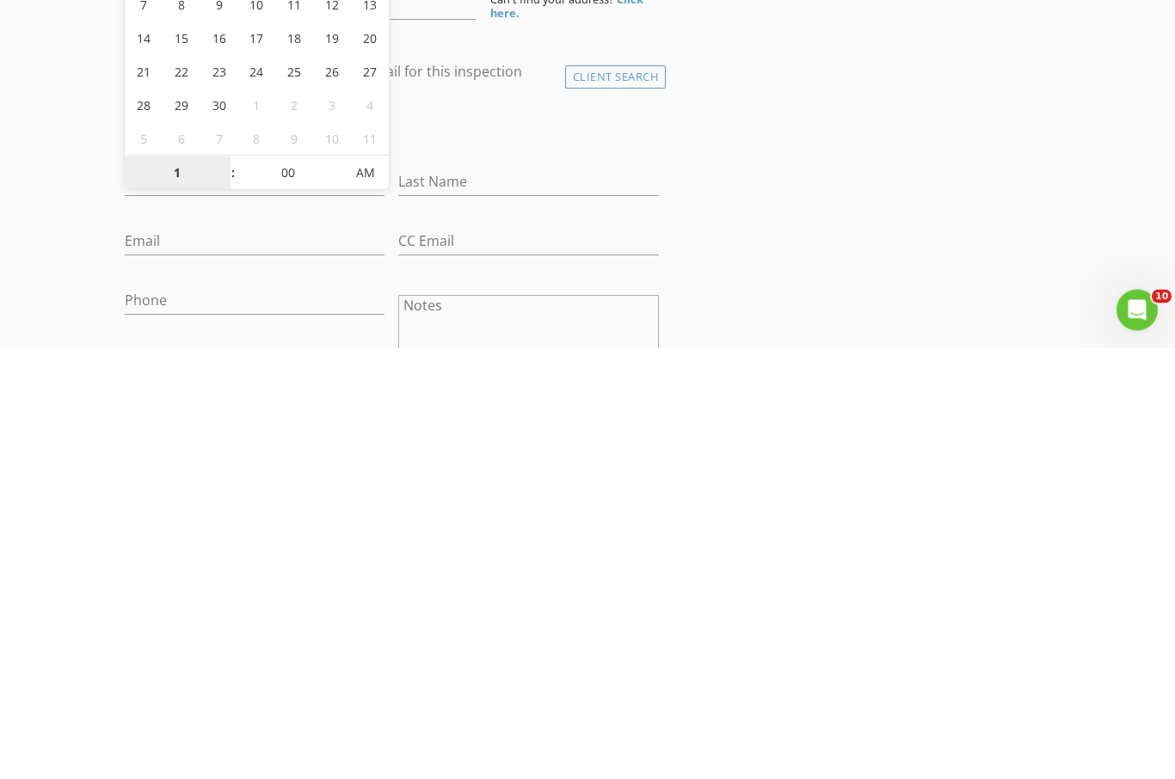
type input "01"
type input "[DATE] 1:00 PM"
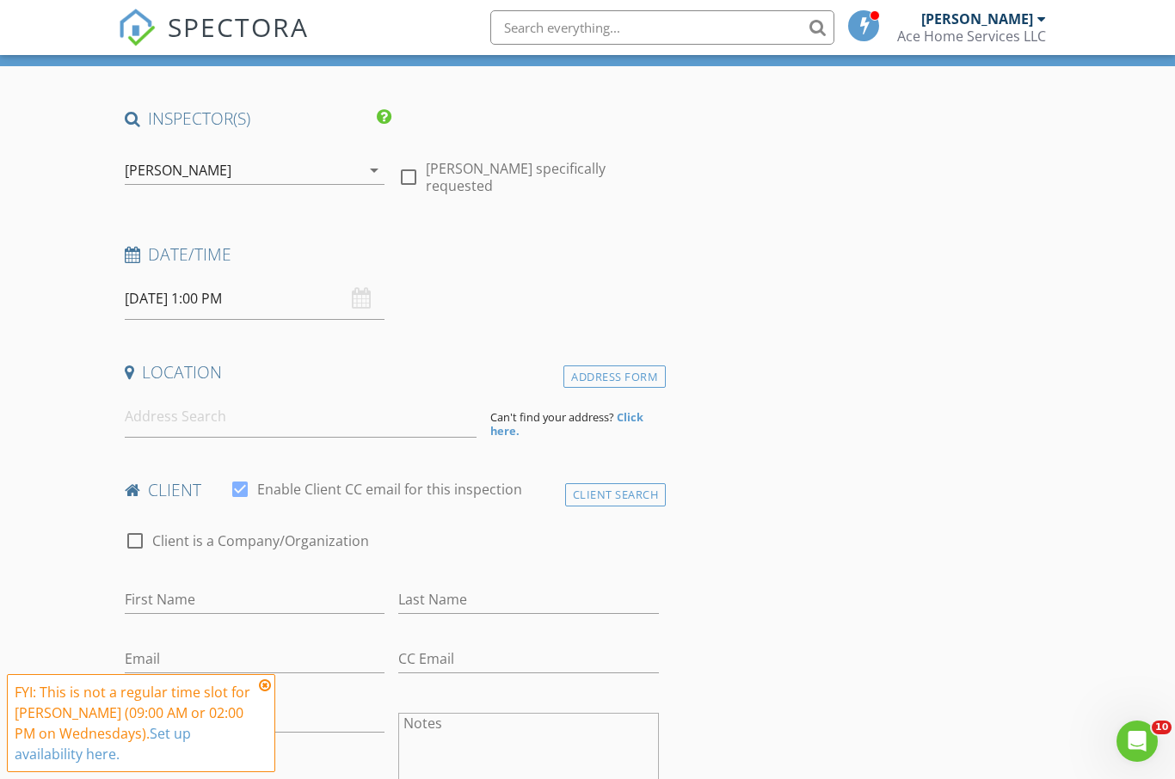
scroll to position [91, 0]
click at [292, 421] on input at bounding box center [301, 417] width 352 height 42
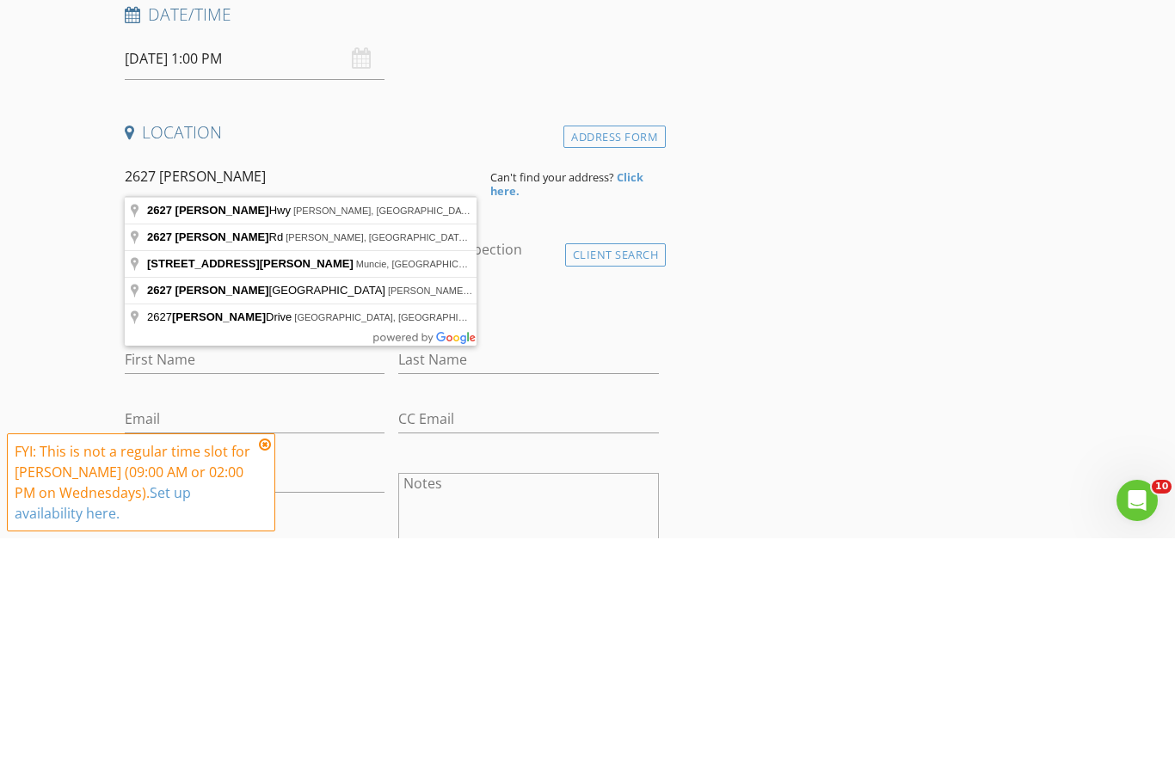
type input "[STREET_ADDRESS][PERSON_NAME][PERSON_NAME]"
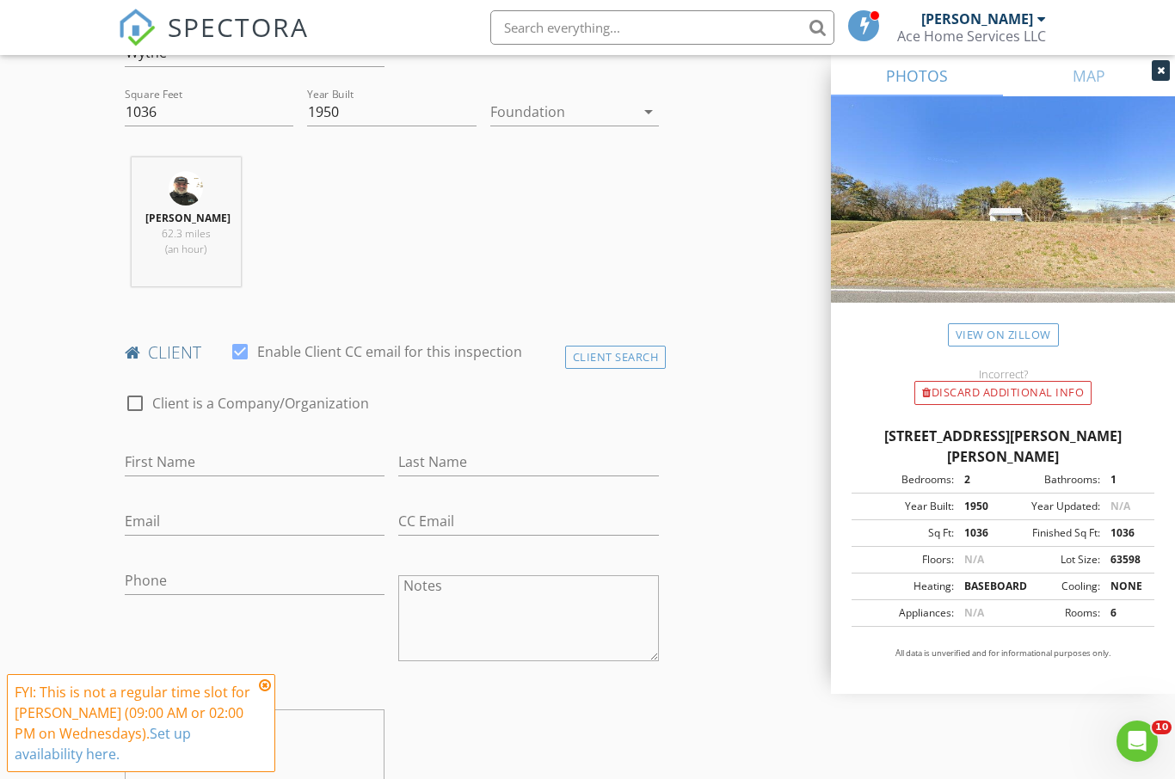
scroll to position [580, 0]
click at [266, 462] on input "First Name" at bounding box center [255, 464] width 261 height 28
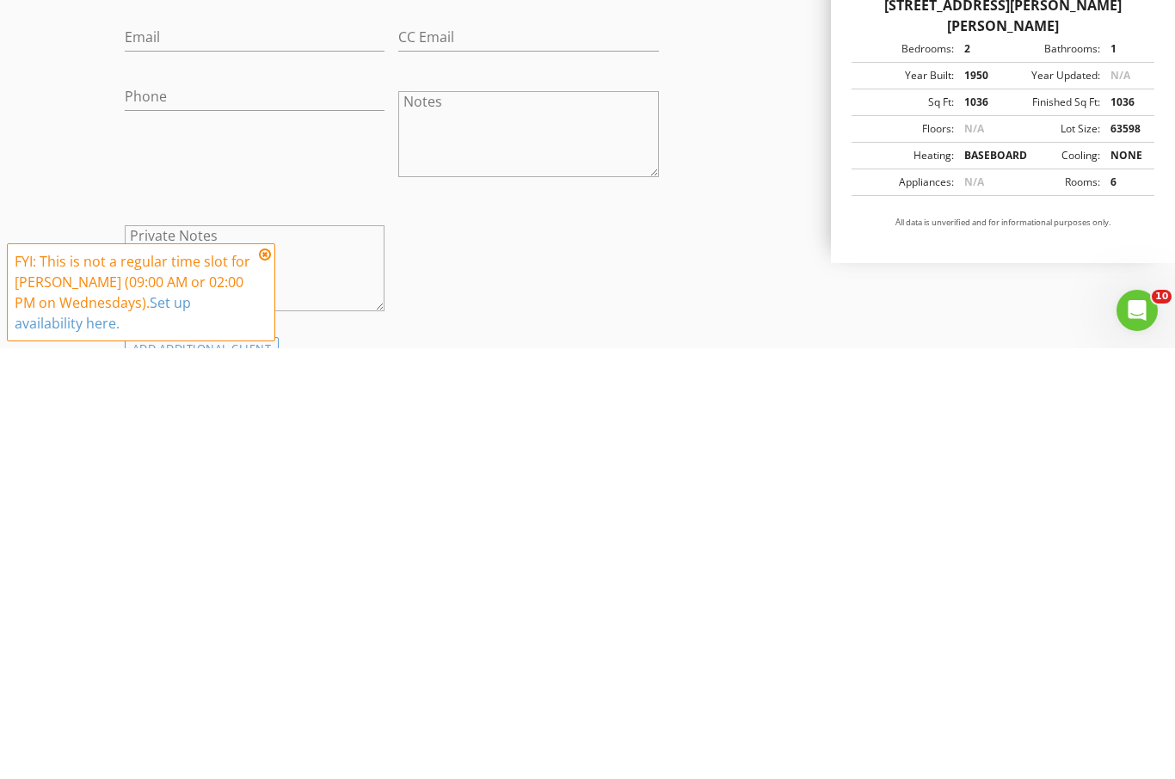
scroll to position [635, 0]
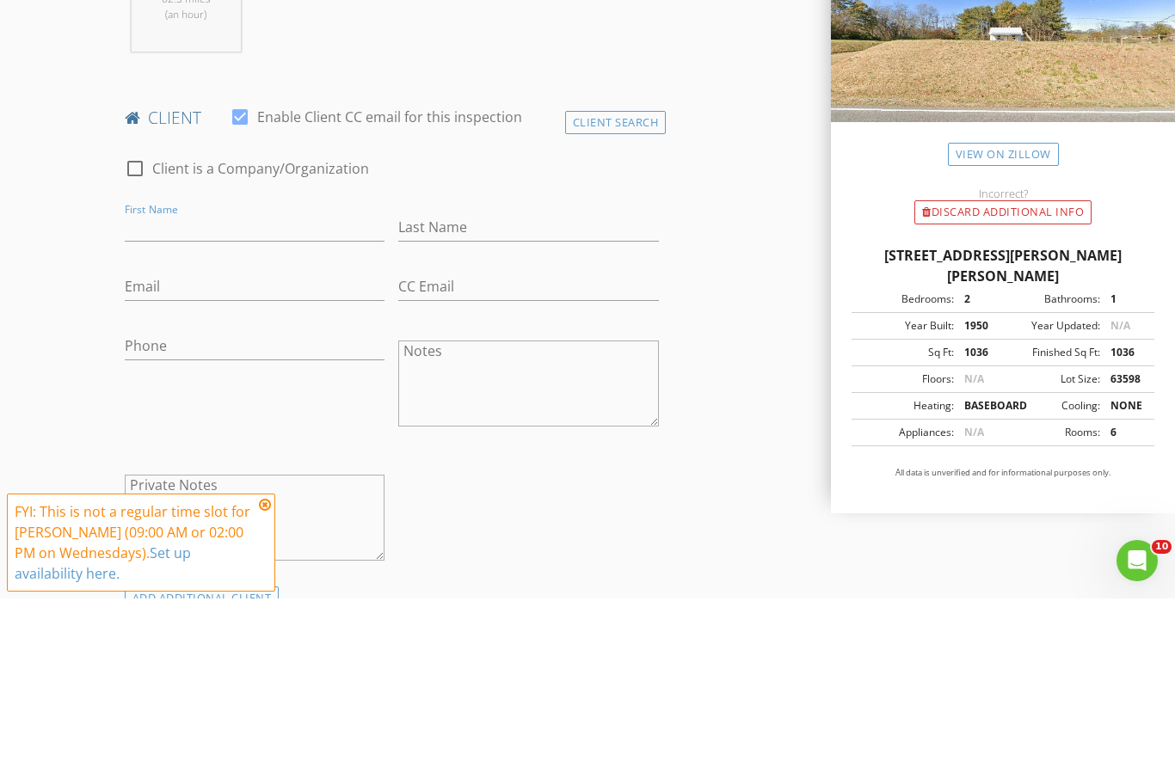
click at [625, 292] on div "Client Search" at bounding box center [615, 303] width 101 height 23
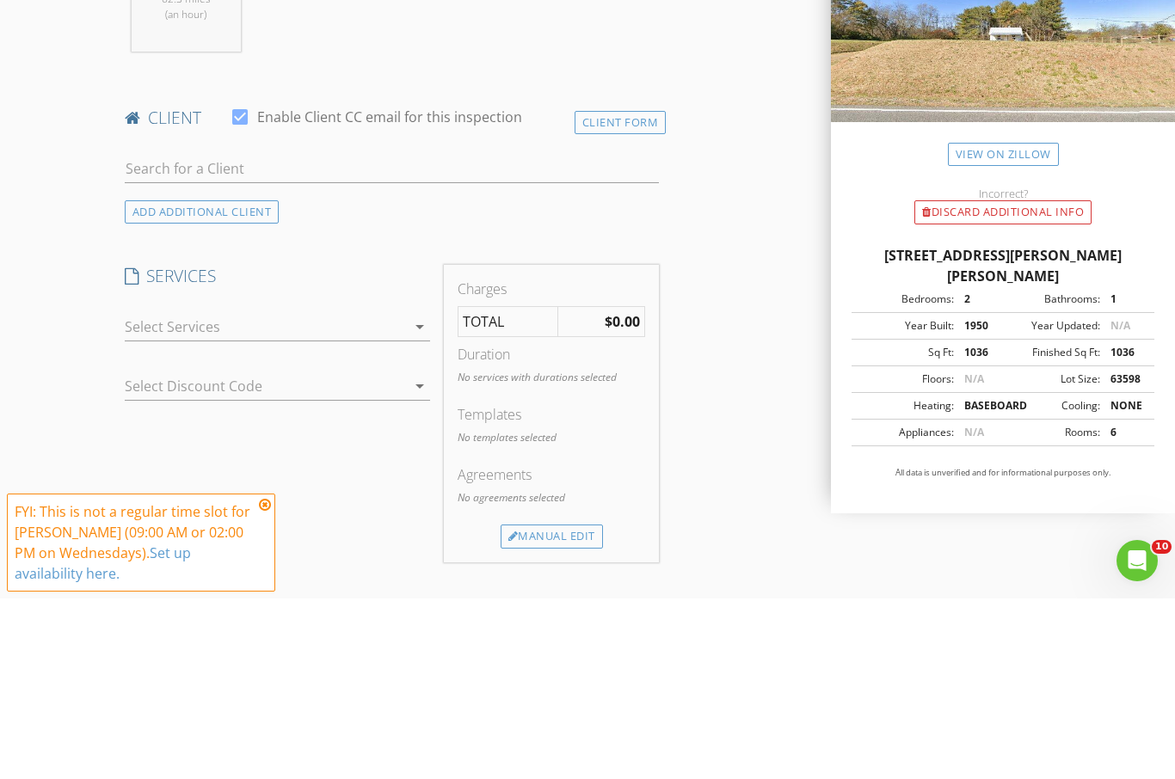
scroll to position [817, 0]
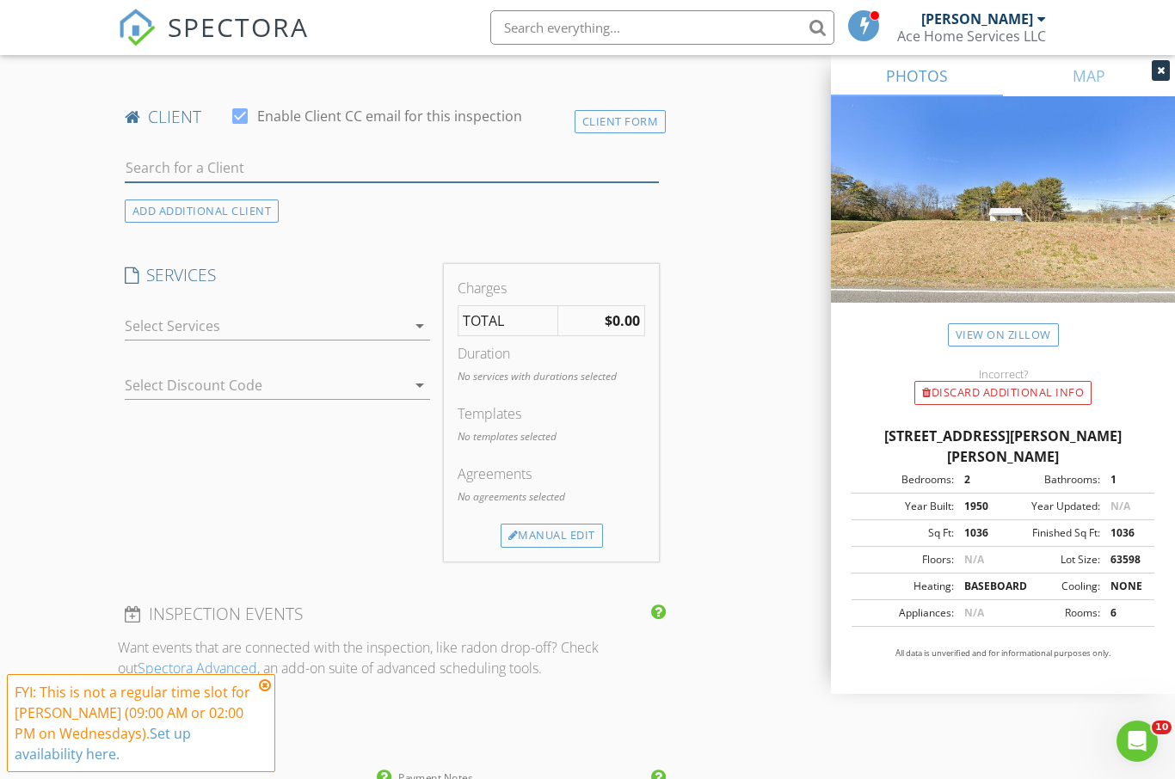
click at [274, 169] on input "text" at bounding box center [392, 168] width 534 height 28
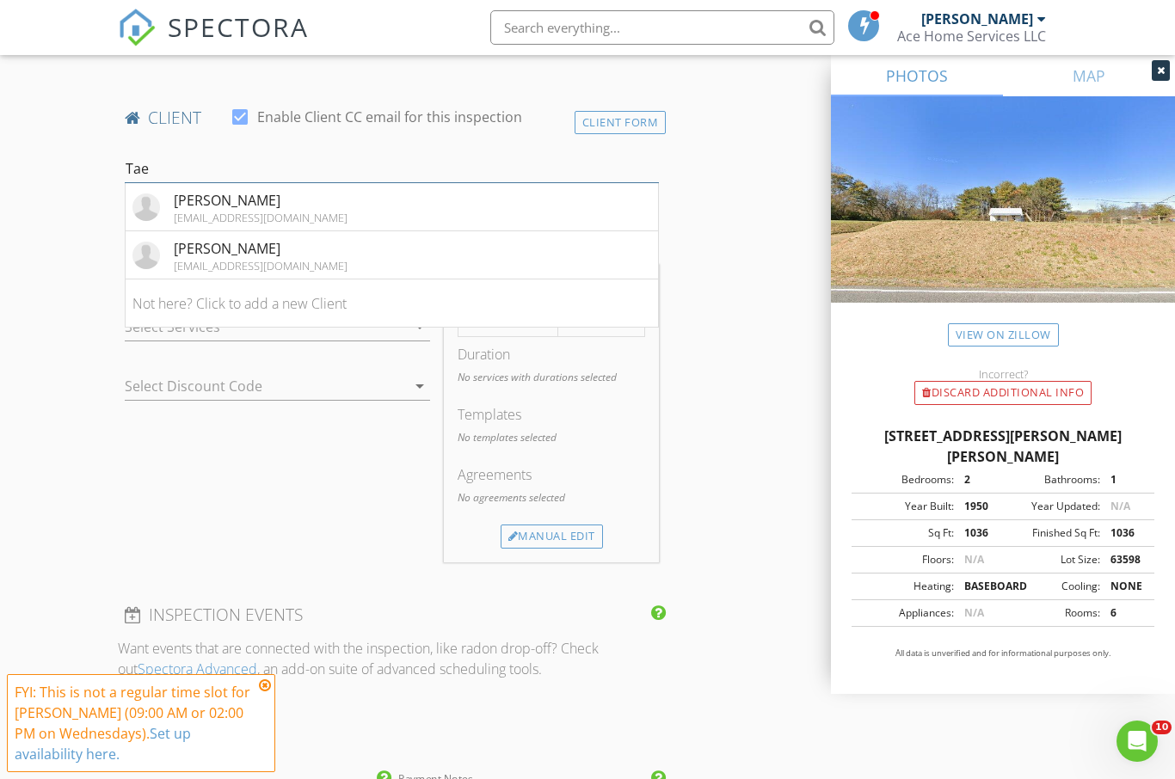
type input "Tae"
click at [258, 249] on div "Taelor Williams" at bounding box center [261, 248] width 174 height 21
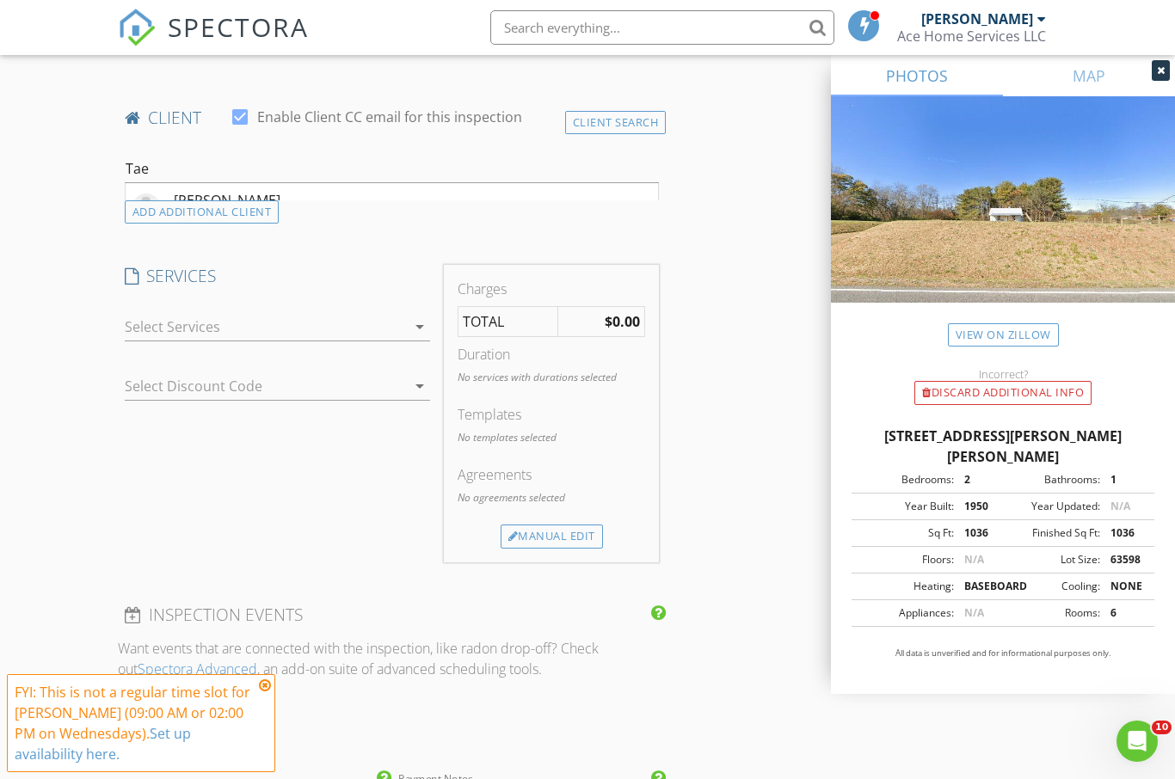
scroll to position [817, 0]
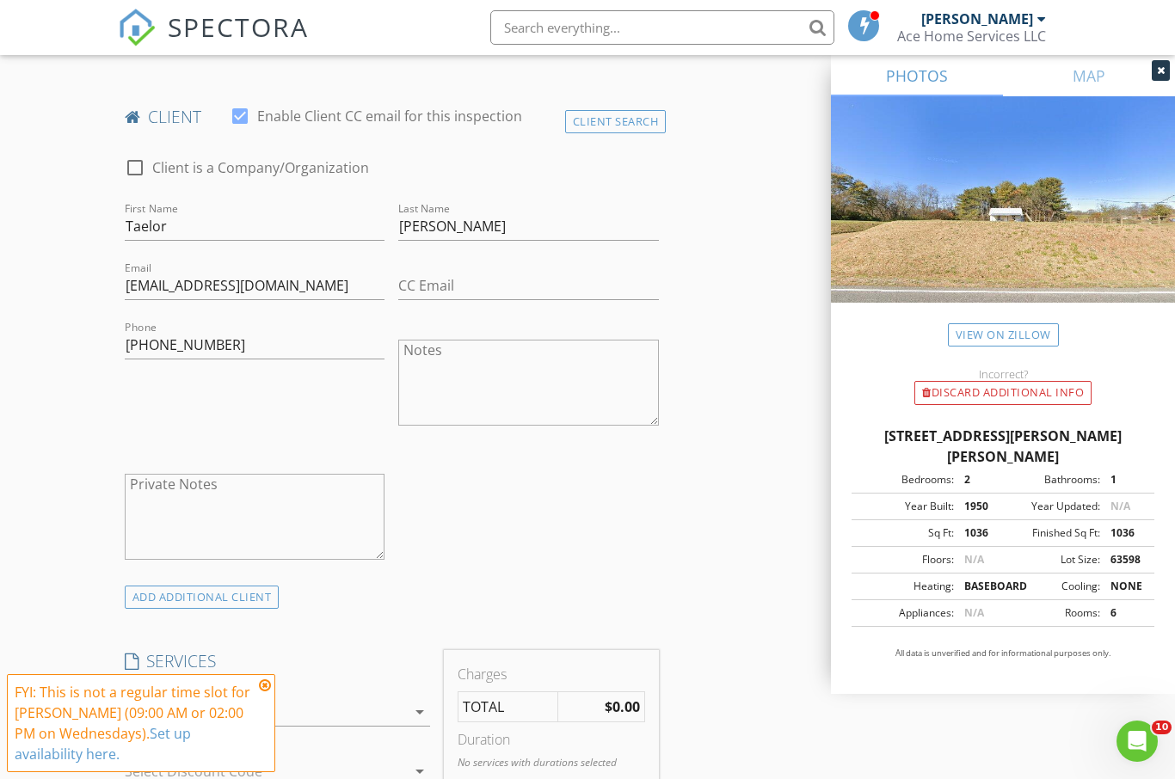
click at [230, 592] on div "ADD ADDITIONAL client" at bounding box center [202, 597] width 155 height 23
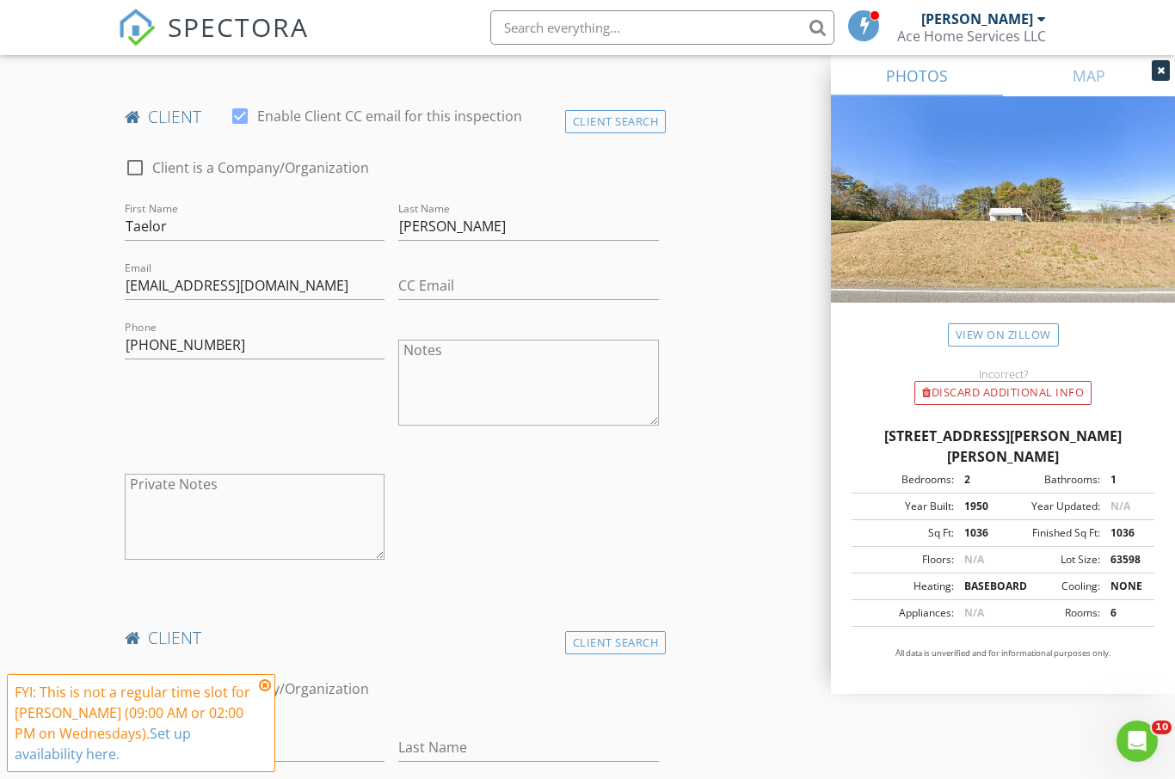
click at [654, 640] on div "Client Search" at bounding box center [615, 642] width 101 height 23
click at [285, 689] on input "text" at bounding box center [392, 689] width 534 height 28
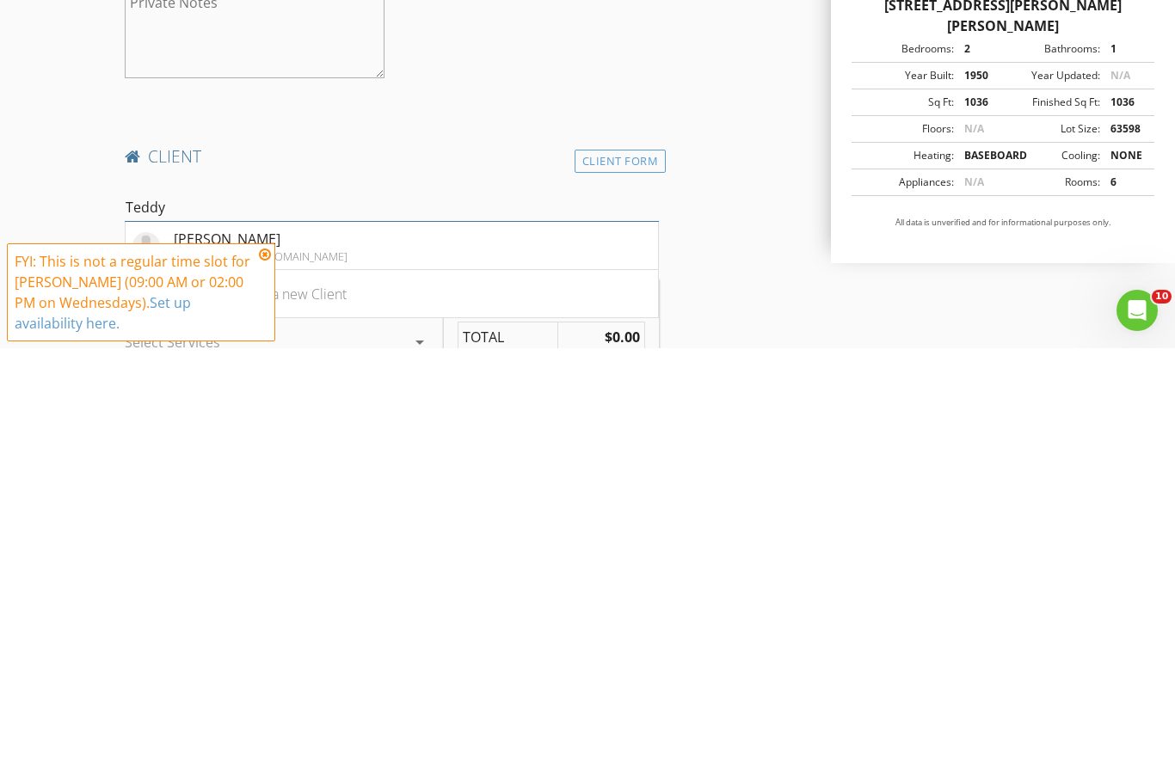
type input "Teddy"
click at [229, 660] on div "Teddy Lamb" at bounding box center [261, 670] width 174 height 21
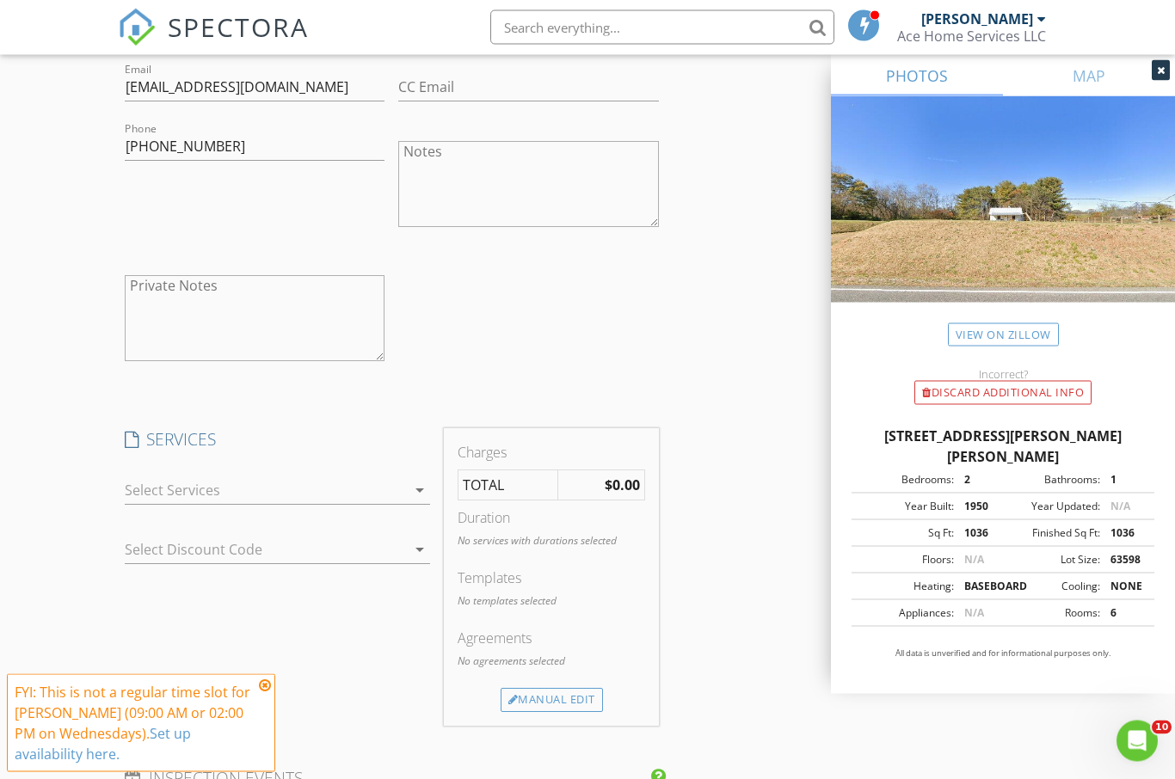
scroll to position [1585, 0]
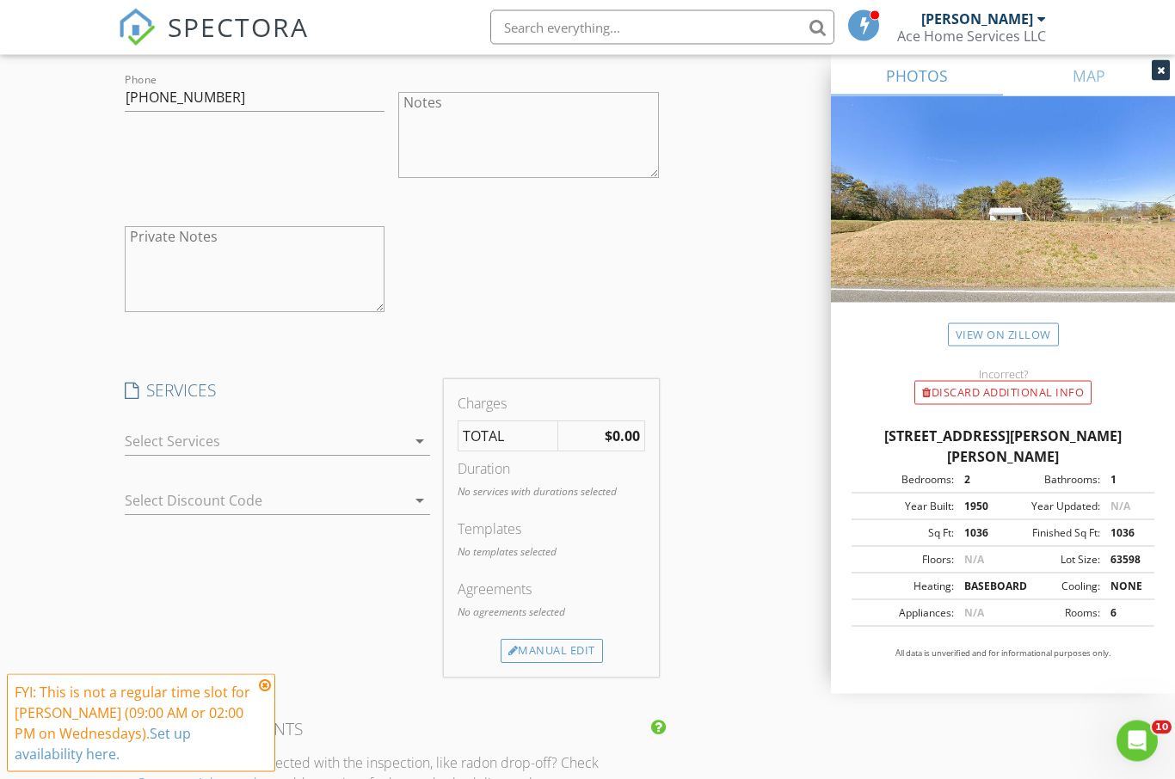
click at [408, 436] on div "arrow_drop_down" at bounding box center [418, 442] width 24 height 21
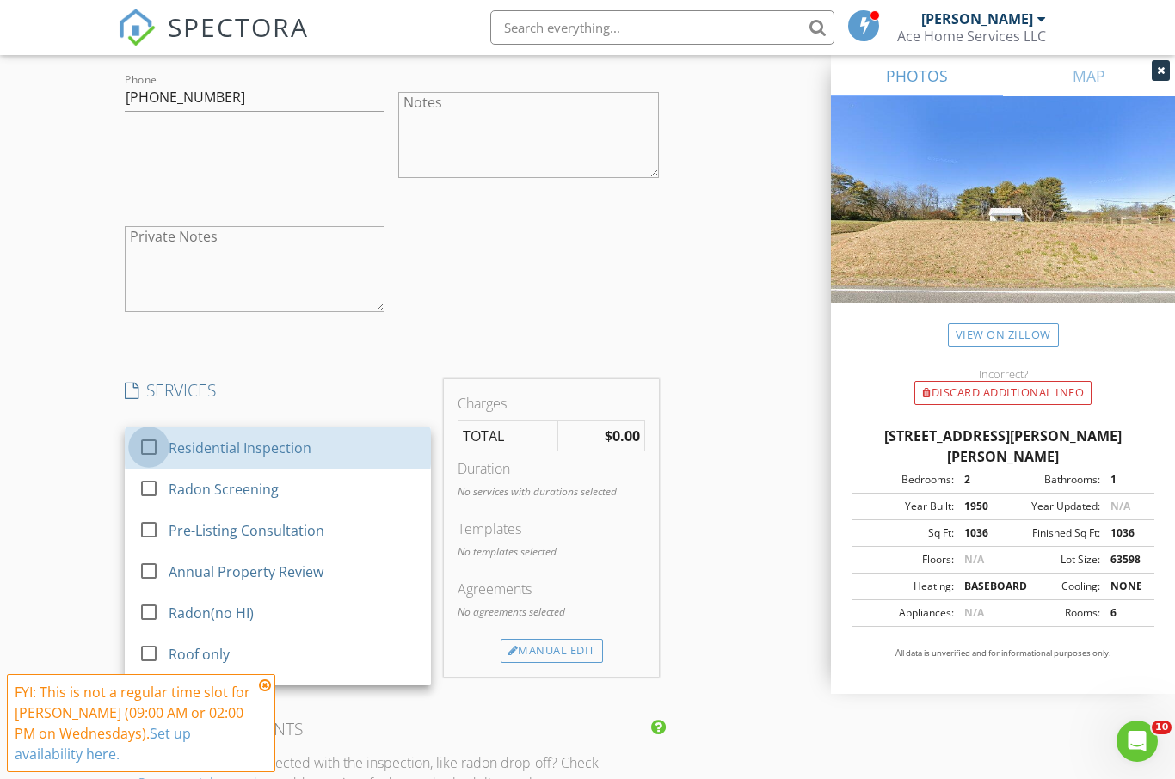
click at [156, 445] on div at bounding box center [148, 447] width 29 height 29
checkbox input "true"
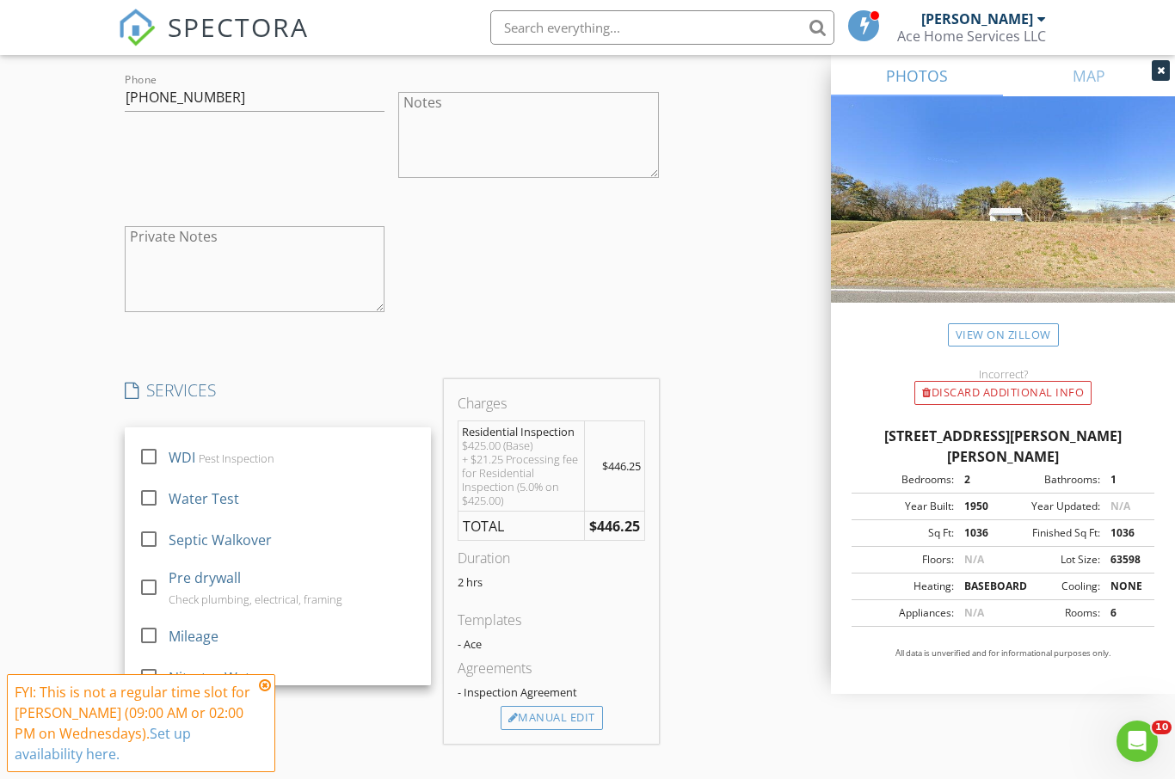
scroll to position [485, 0]
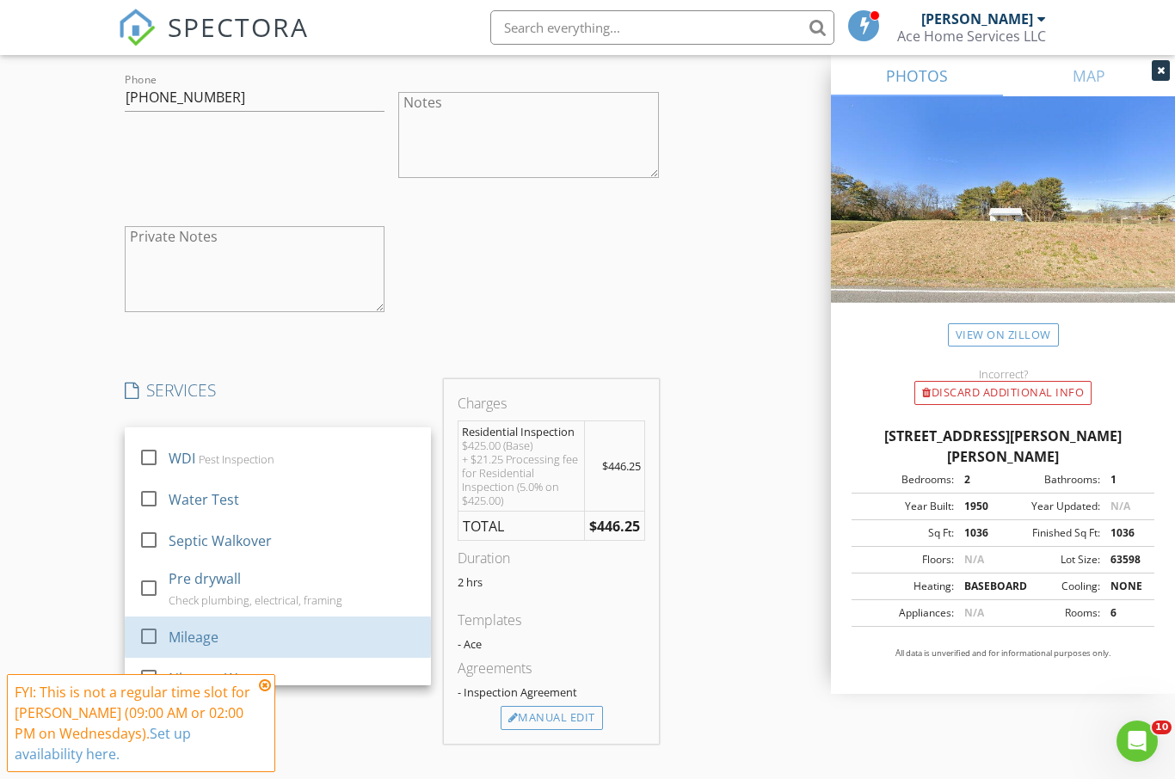
click at [163, 622] on div at bounding box center [148, 636] width 29 height 29
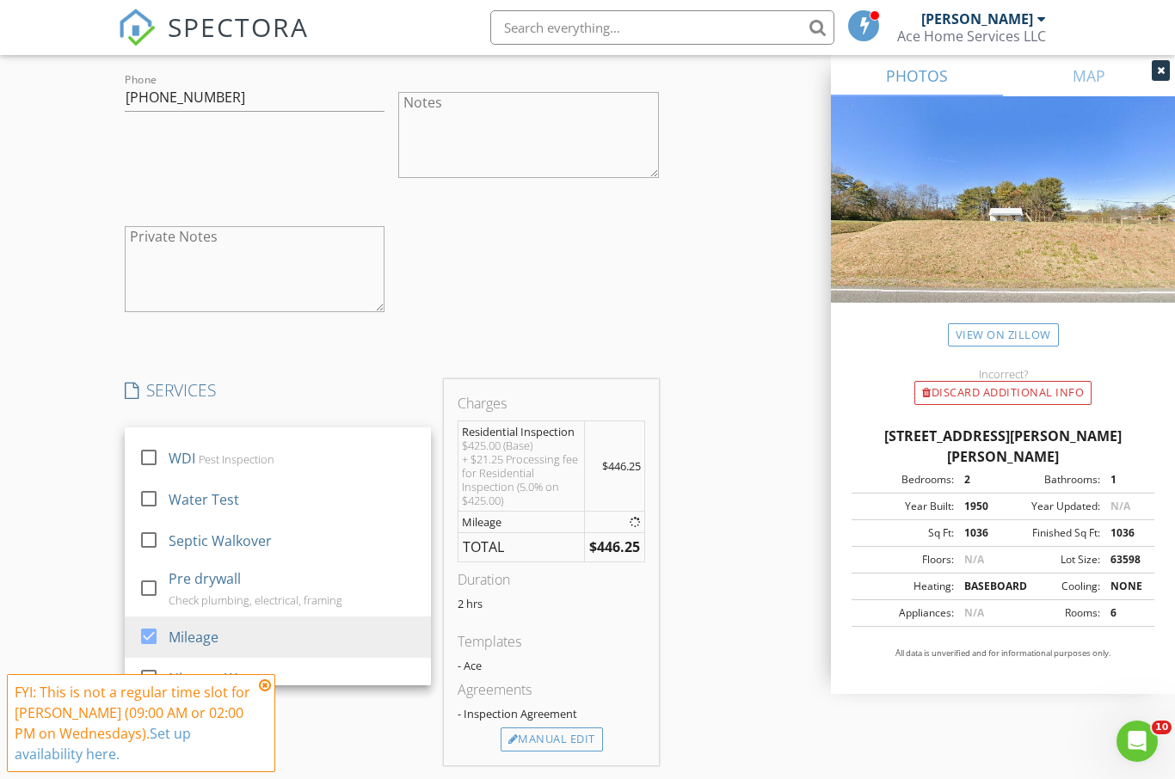
click at [68, 671] on div "New Inspection Click here to use the New Order Form INSPECTOR(S) check_box Bria…" at bounding box center [587, 391] width 1175 height 3753
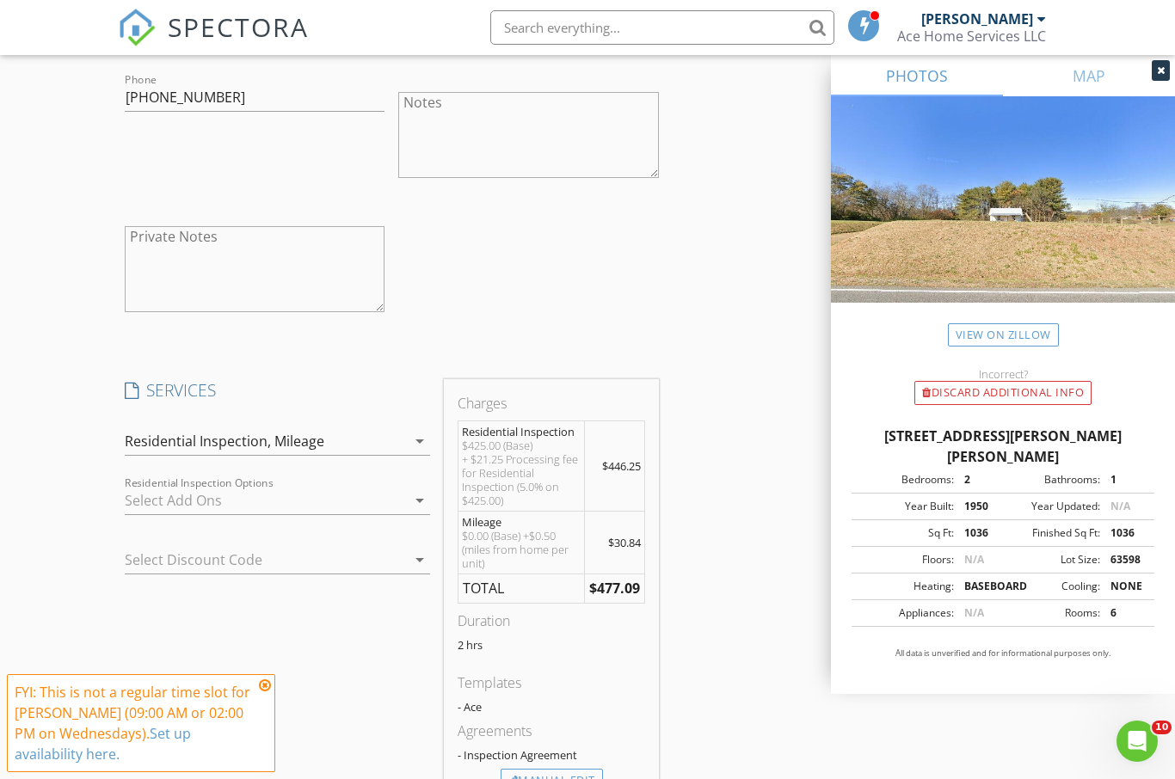
click at [579, 778] on div "Manual Edit" at bounding box center [551, 781] width 102 height 24
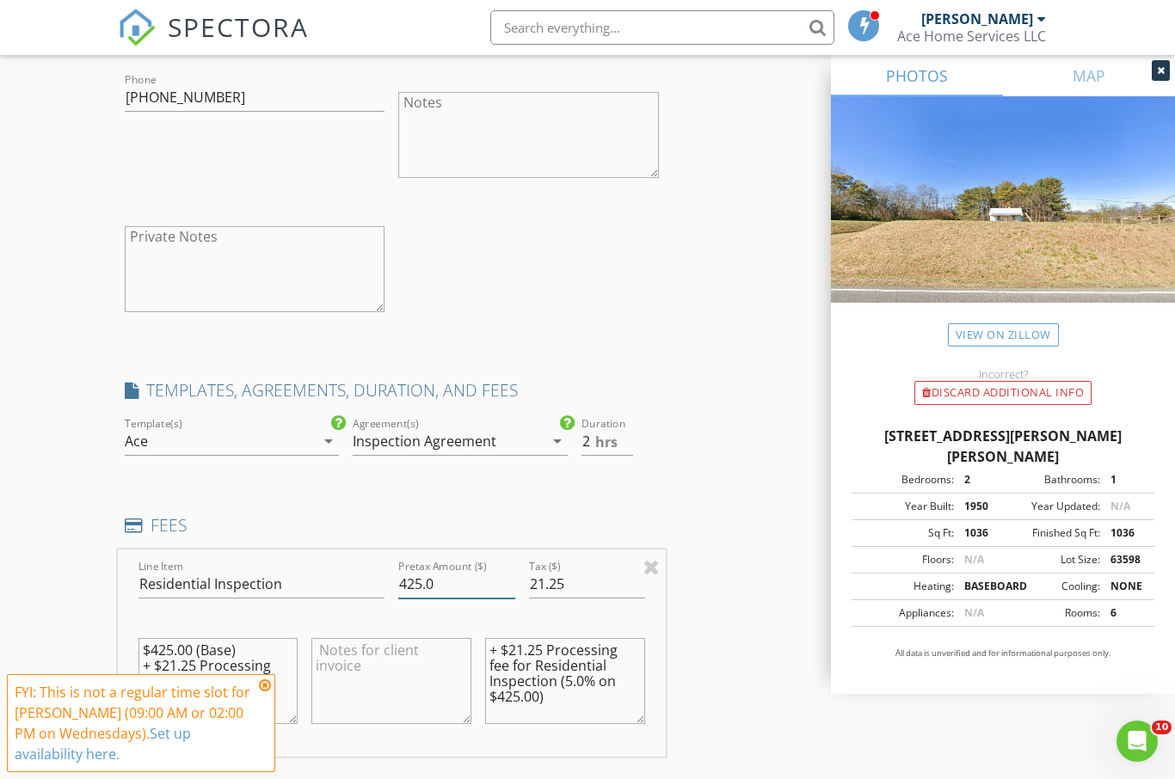
click at [479, 578] on input "425.0" at bounding box center [456, 584] width 116 height 28
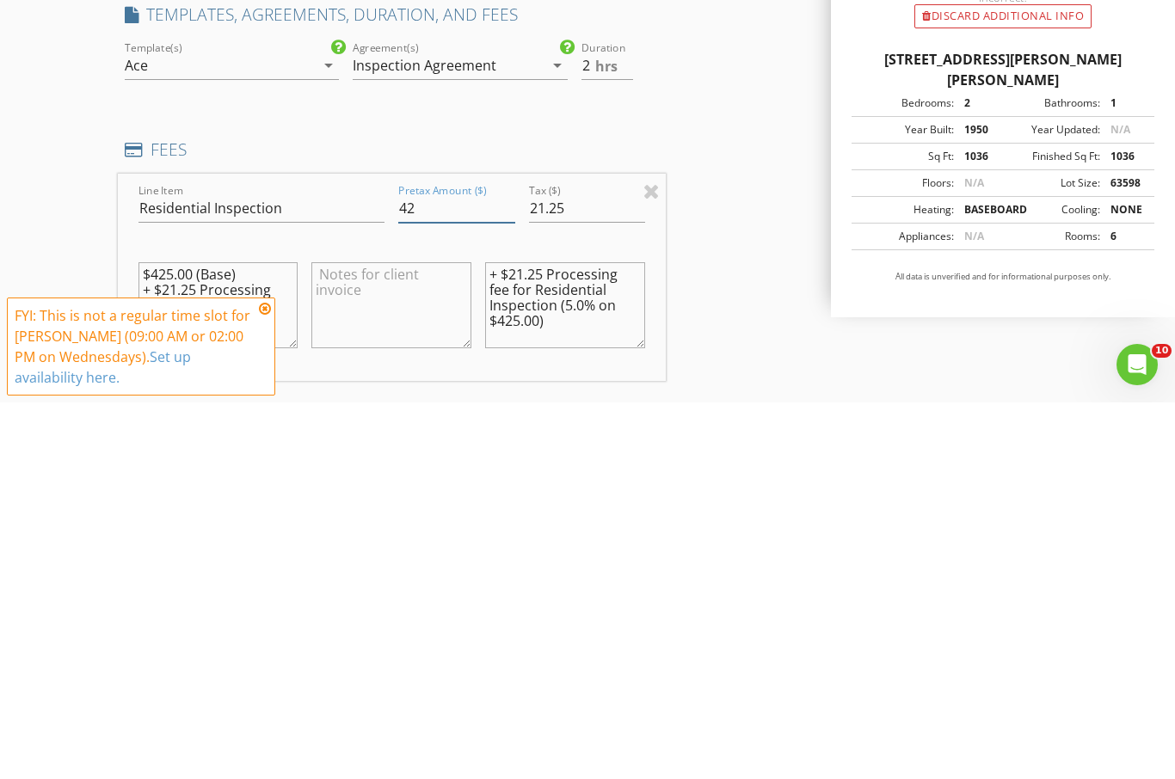
type input "4"
type input "325.0"
click at [605, 571] on input "21.25" at bounding box center [587, 585] width 116 height 28
type input "2"
type input "0"
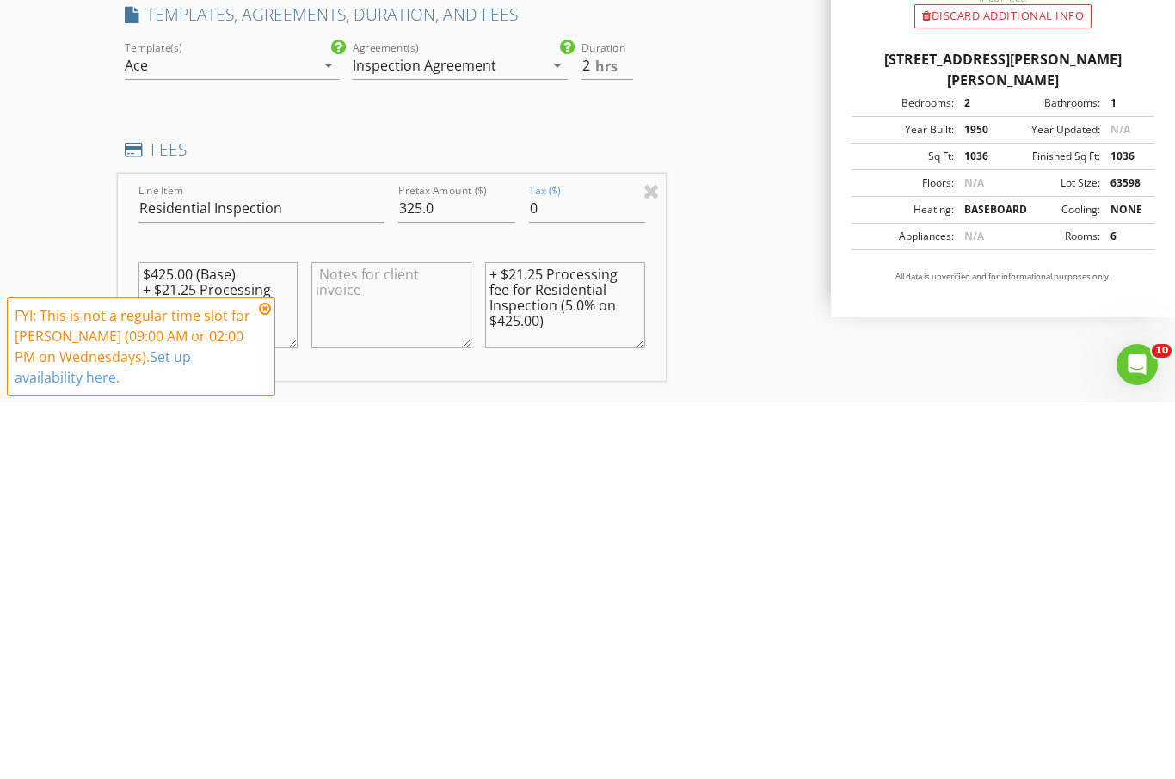
click at [746, 340] on div "INSPECTOR(S) check_box Brian Cullop PRIMARY Brian Cullop arrow_drop_down check_…" at bounding box center [588, 588] width 940 height 3946
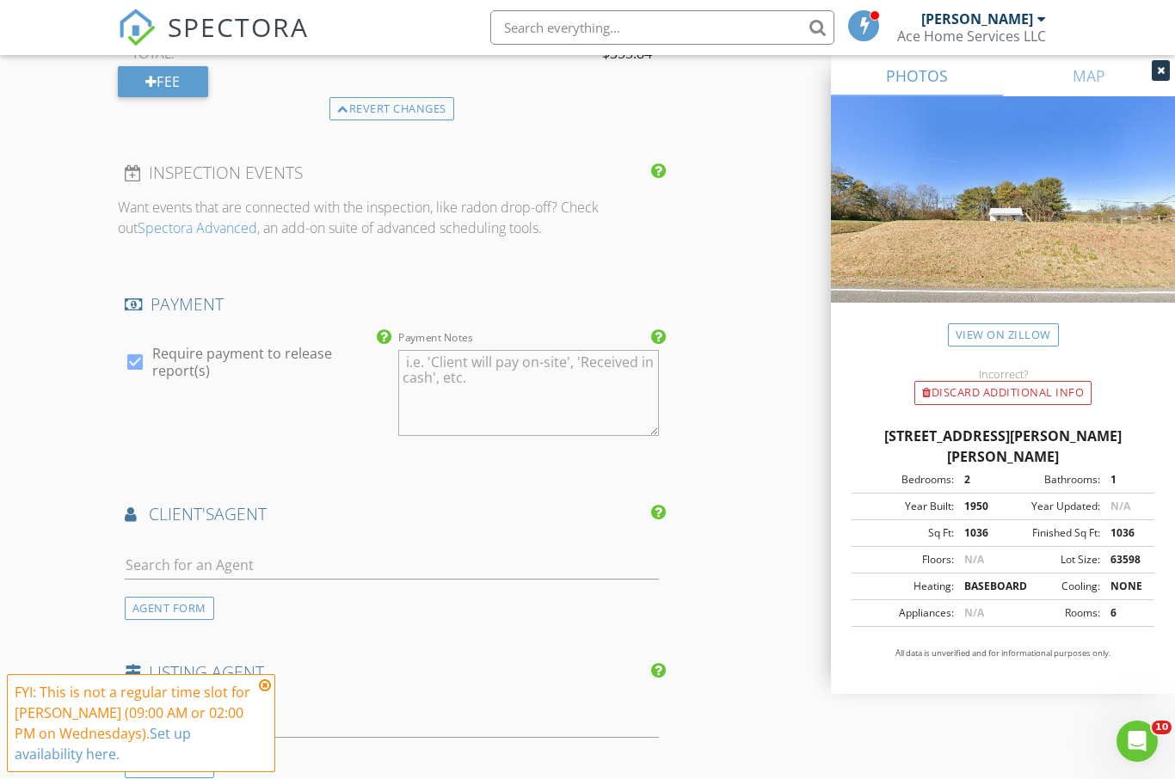
scroll to position [2612, 0]
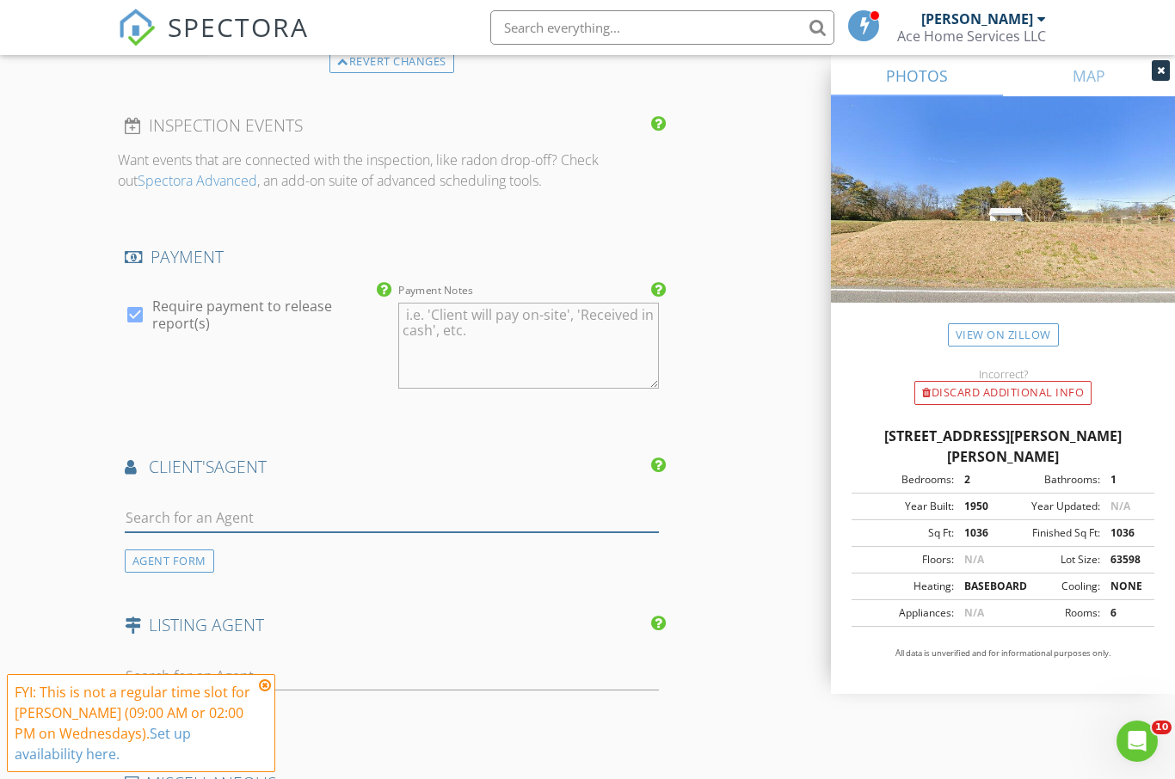
click at [291, 513] on input "text" at bounding box center [392, 518] width 534 height 28
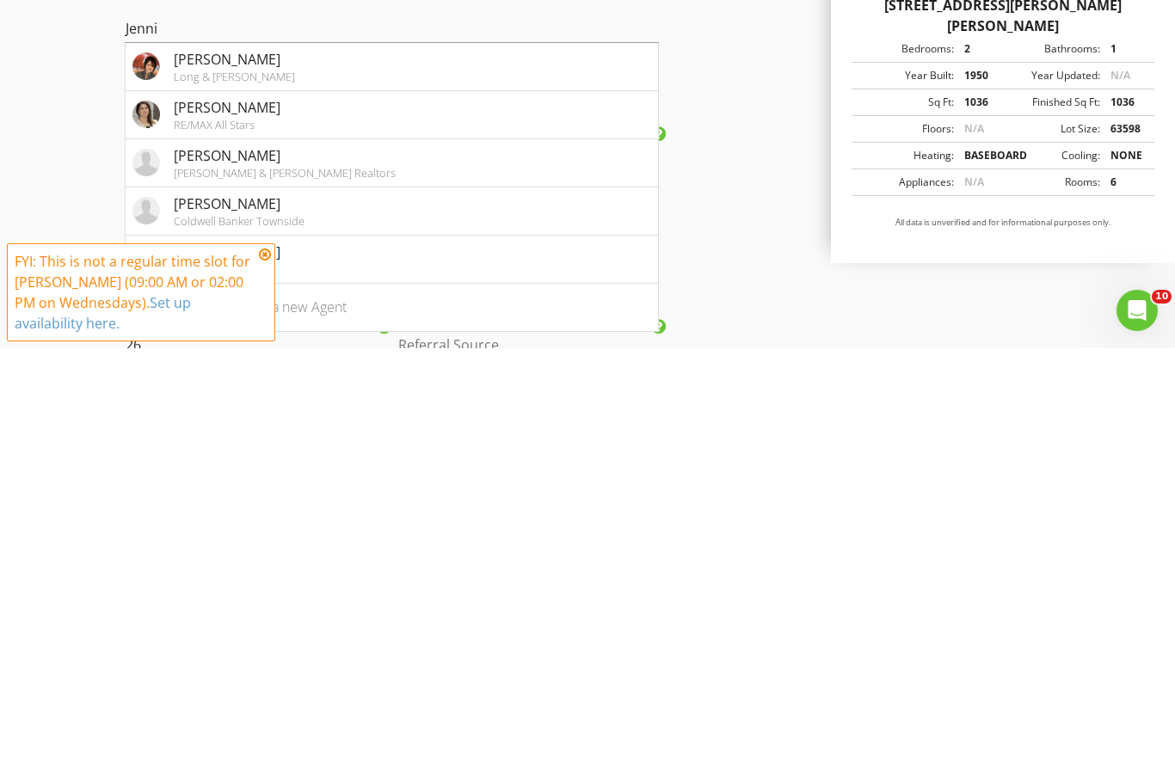
click at [265, 678] on icon at bounding box center [265, 685] width 12 height 14
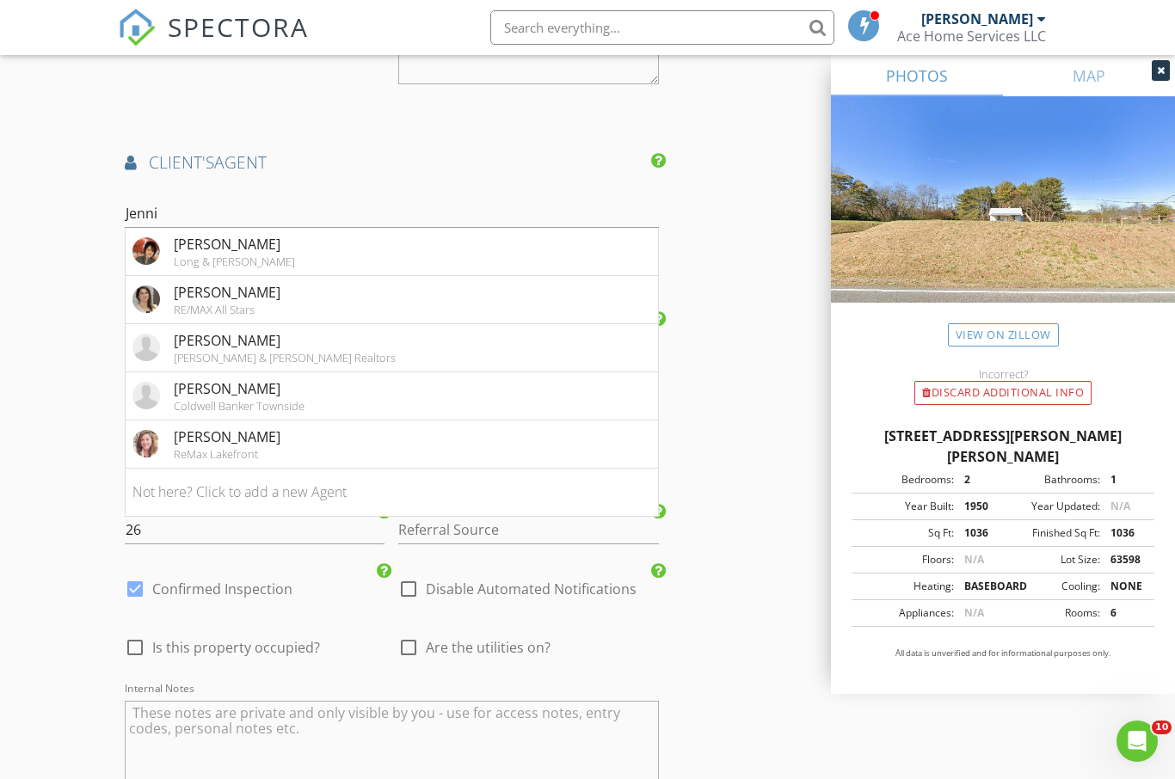
scroll to position [2911, 0]
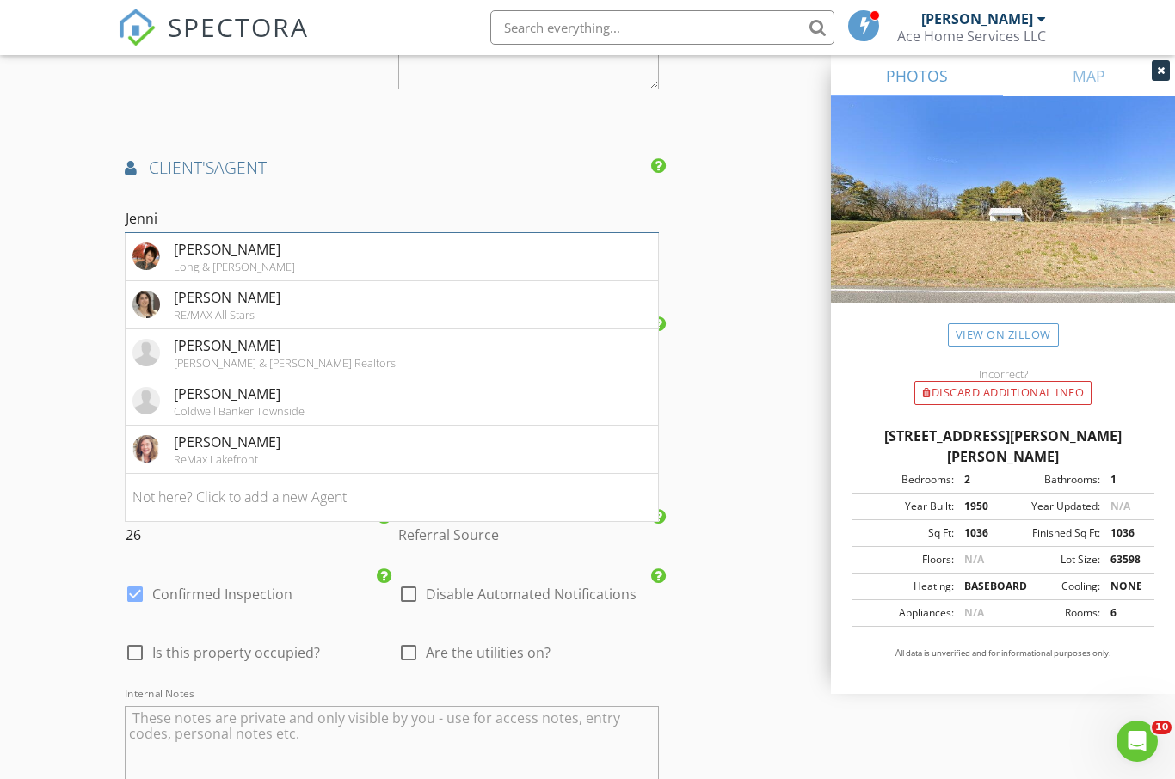
click at [204, 205] on input "Jenni" at bounding box center [392, 219] width 534 height 28
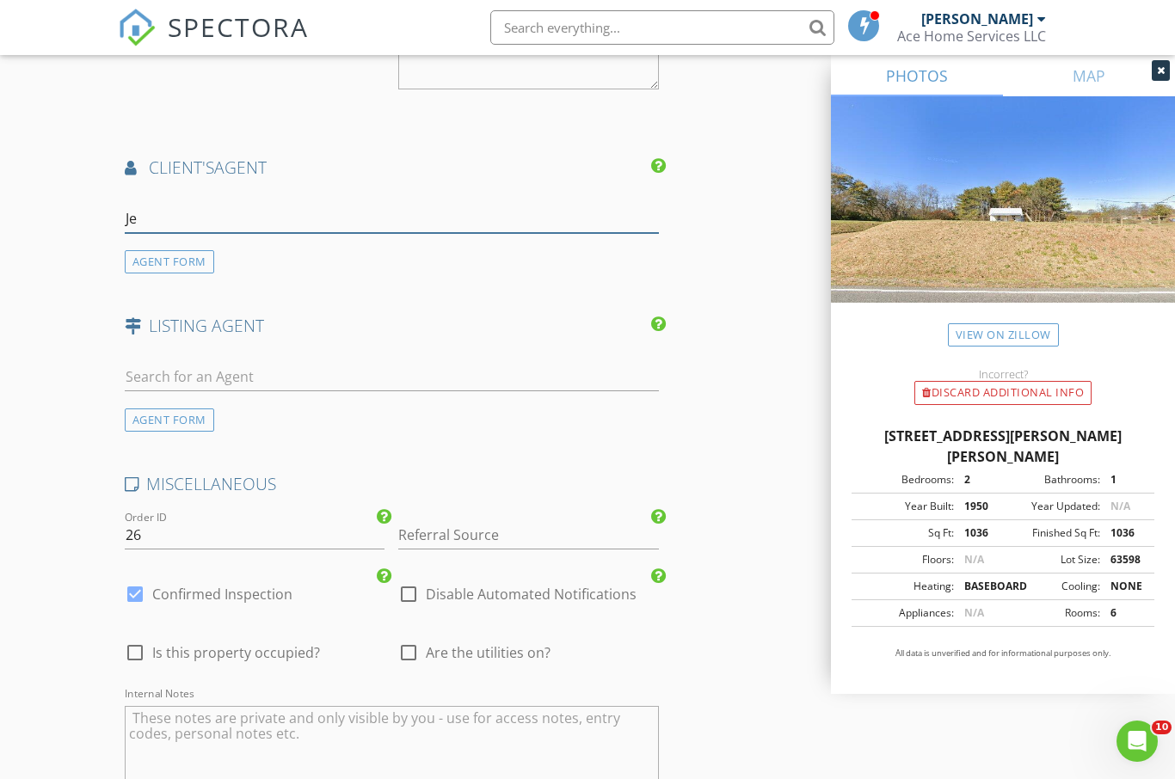
type input "J"
type input "Evers"
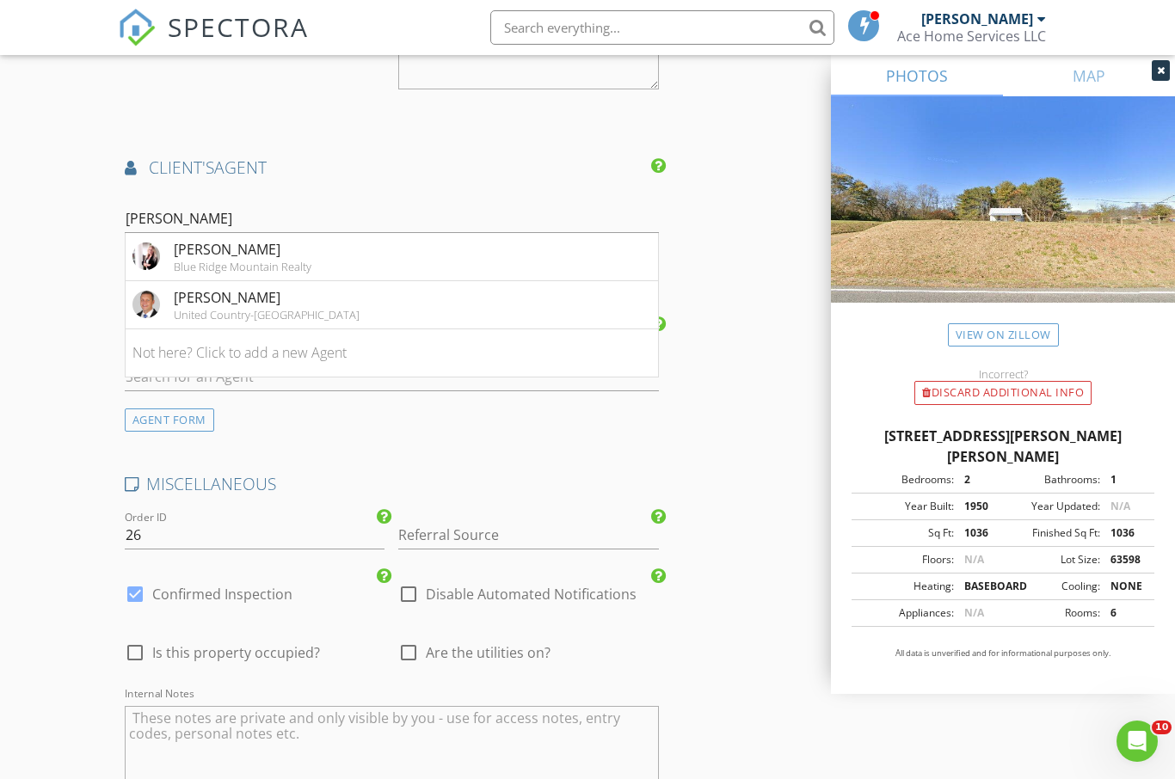
click at [245, 249] on div "Jennifer Eversole" at bounding box center [243, 249] width 138 height 21
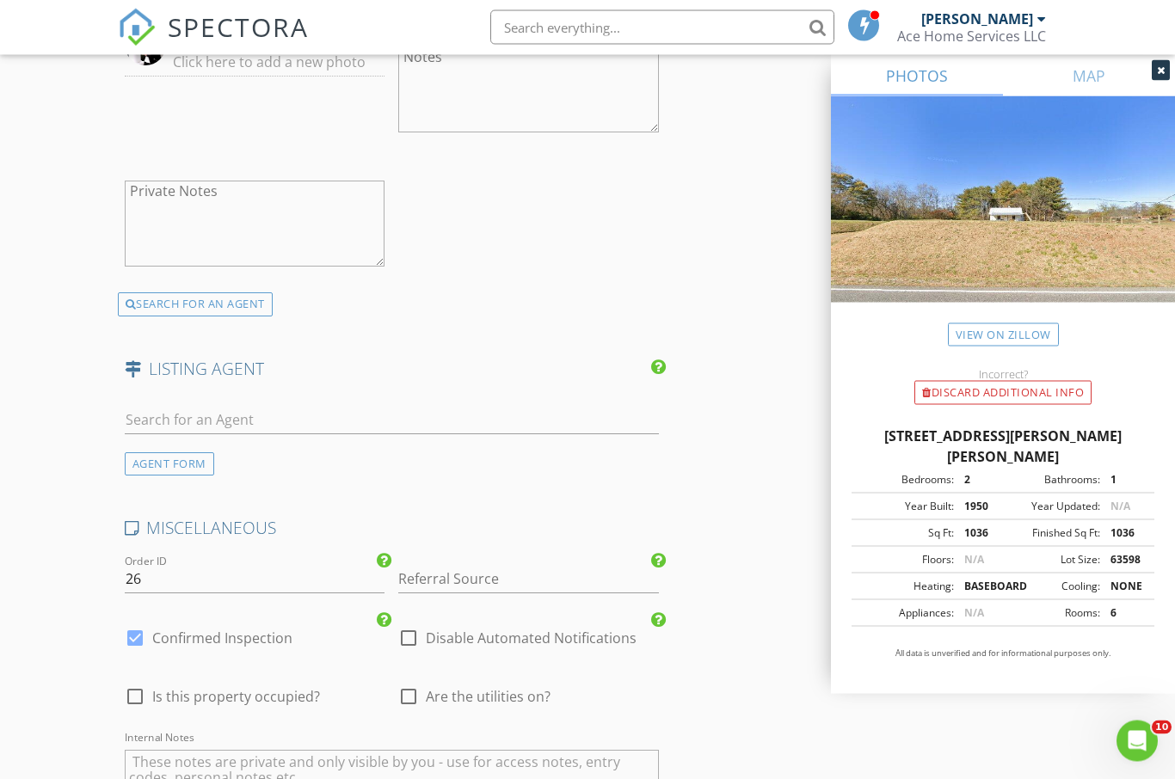
scroll to position [3259, 0]
click at [218, 574] on input "26" at bounding box center [255, 579] width 261 height 28
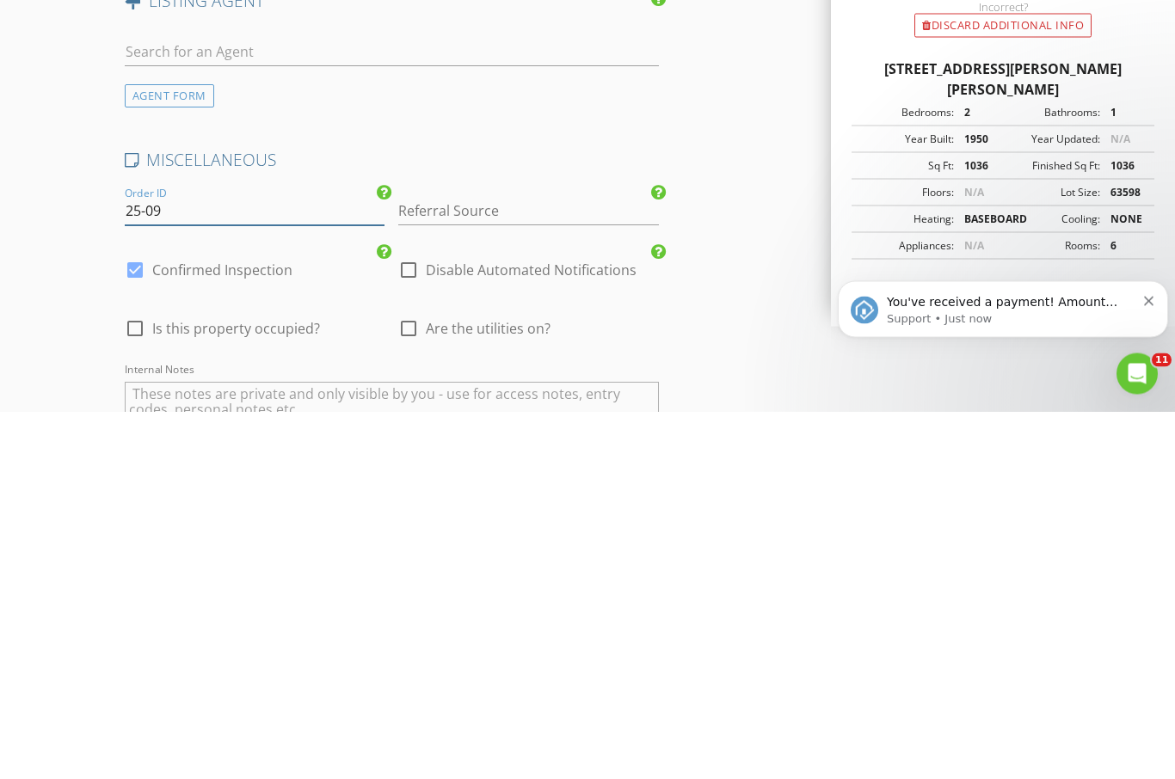
scroll to position [0, 0]
type input "25-090302"
click at [498, 565] on input "Referral Source" at bounding box center [528, 579] width 261 height 28
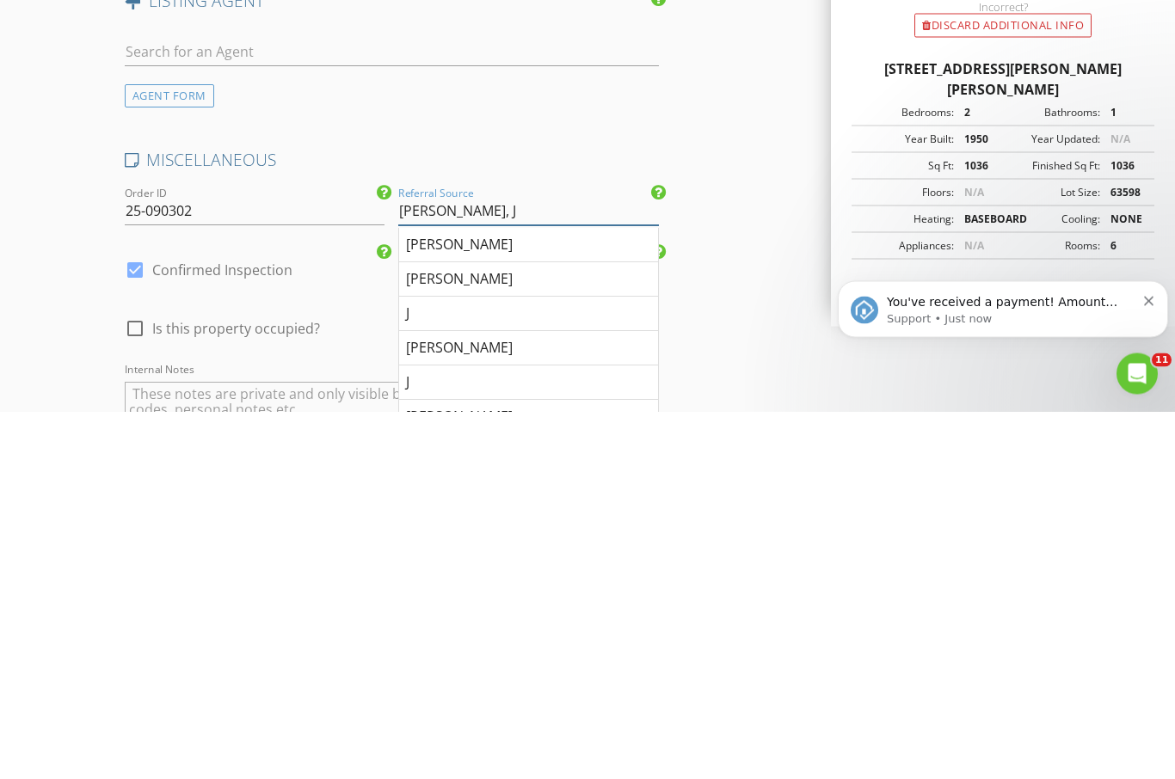
type input "Eversole, J"
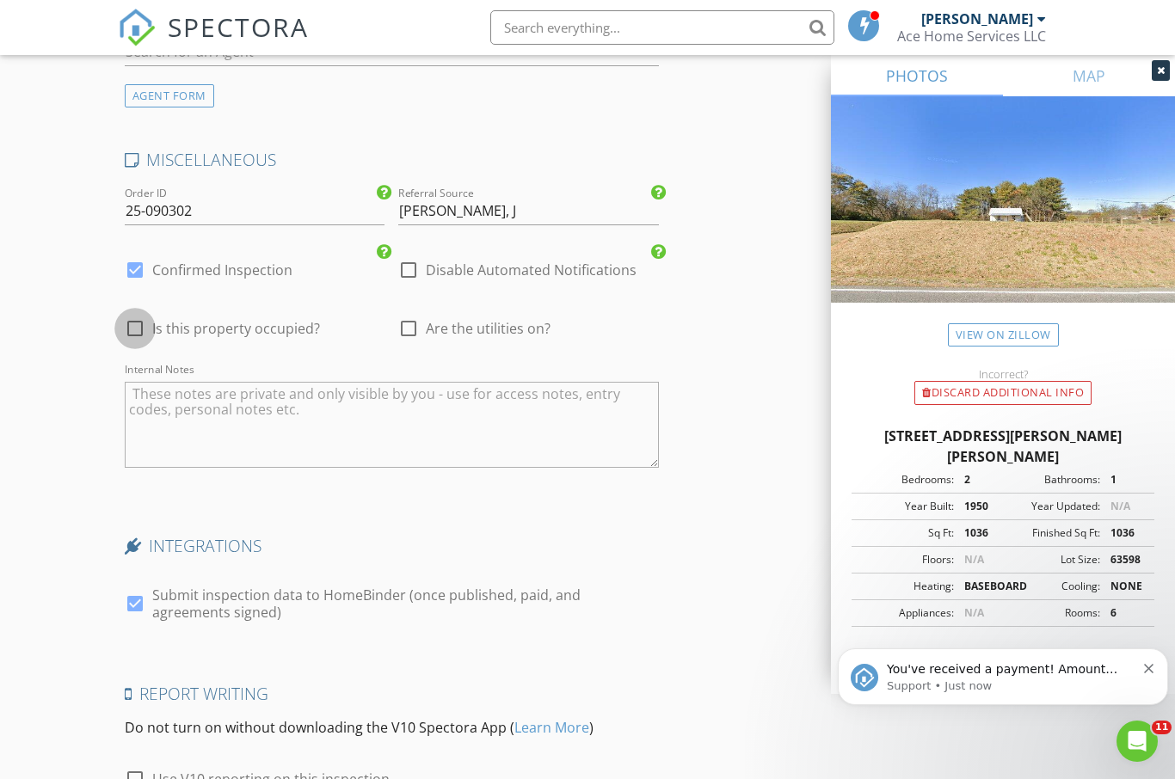
click at [144, 329] on div at bounding box center [134, 328] width 29 height 29
checkbox input "true"
click at [418, 327] on div at bounding box center [408, 328] width 29 height 29
checkbox input "true"
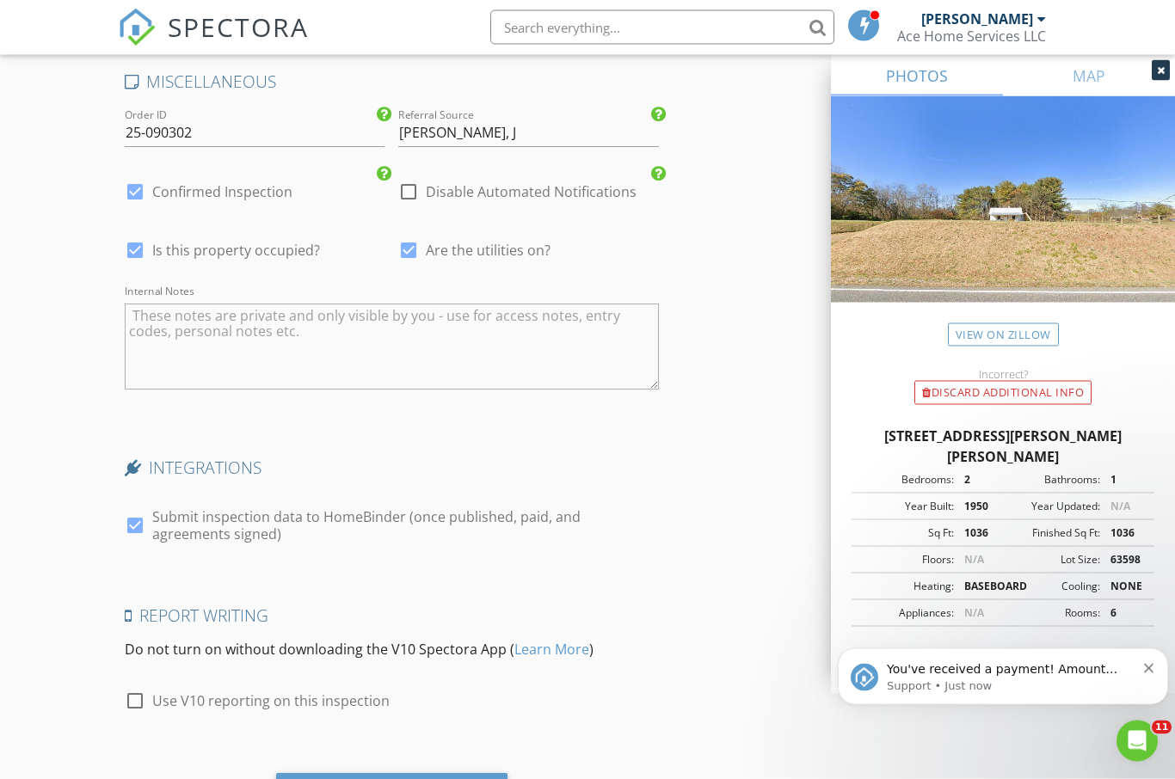
scroll to position [3732, 0]
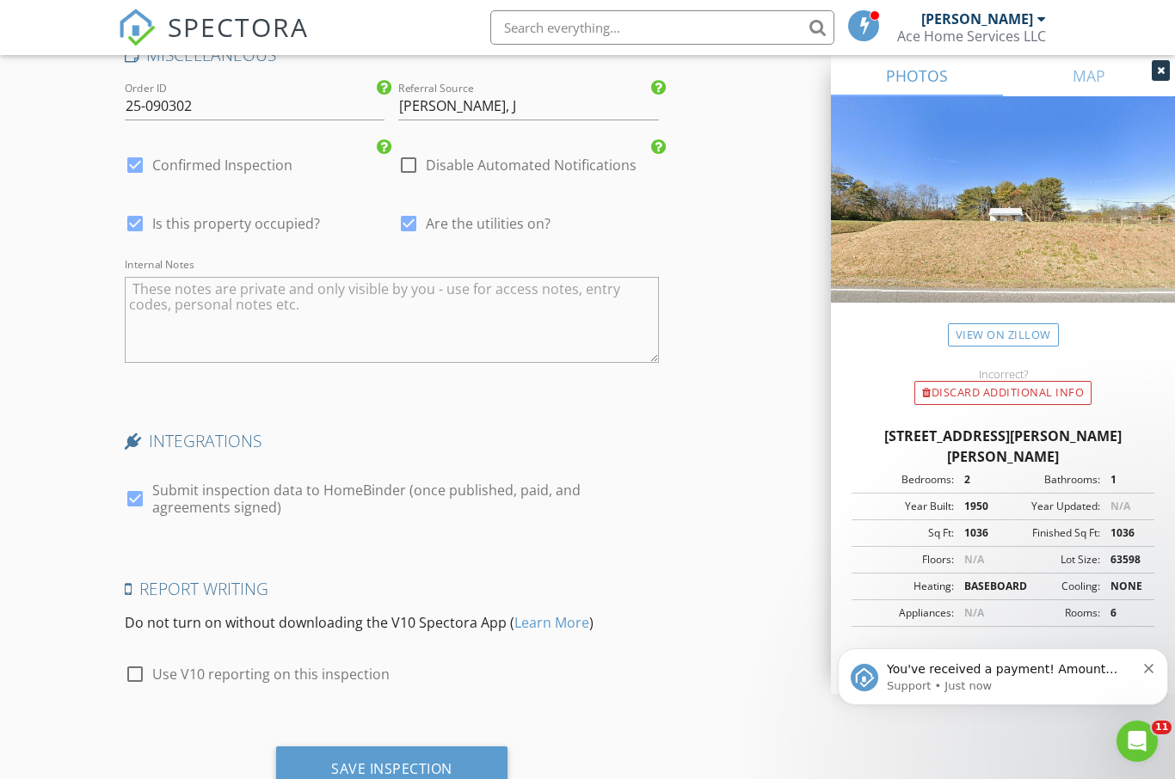
click at [441, 760] on div "Save Inspection" at bounding box center [391, 768] width 121 height 17
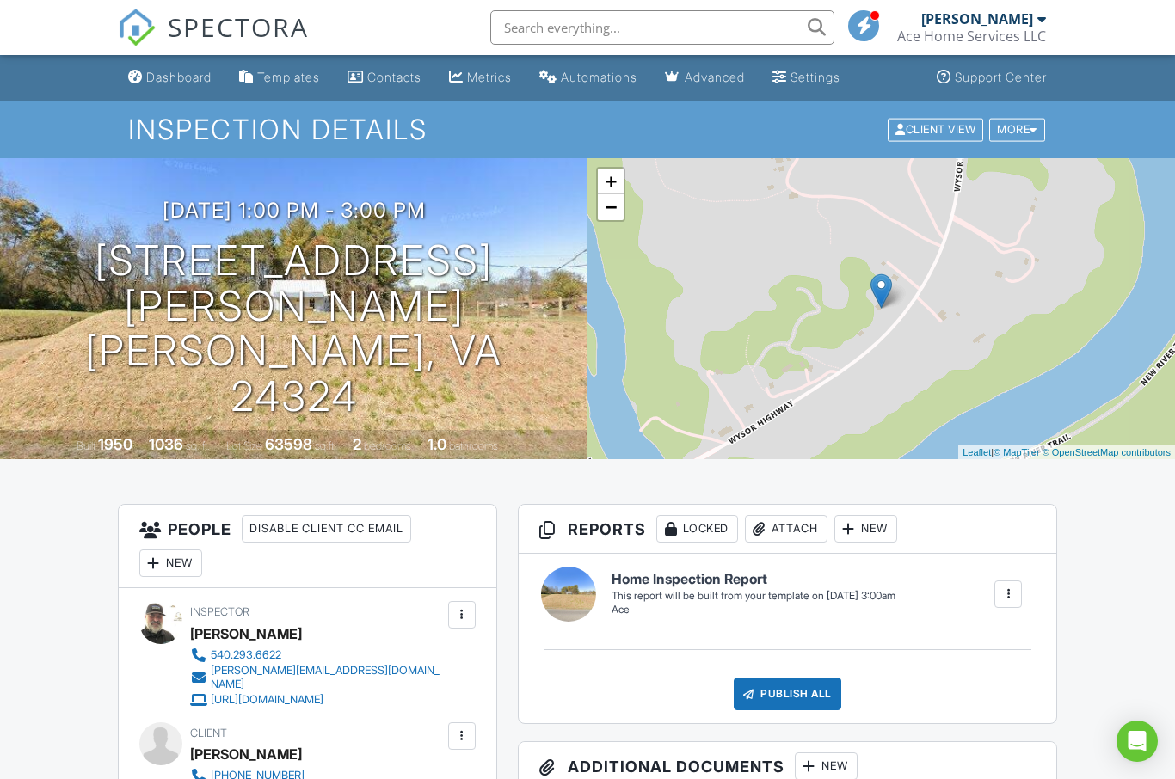
click at [199, 91] on link "Dashboard" at bounding box center [169, 78] width 97 height 32
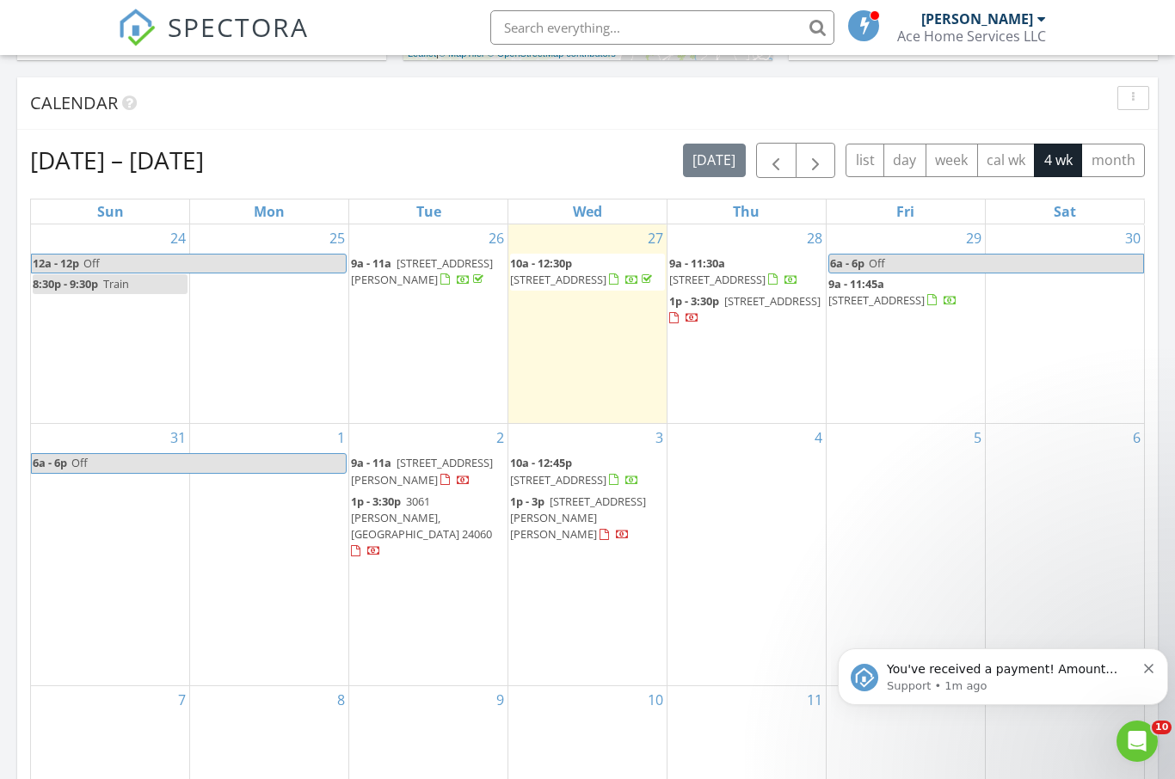
click at [1001, 676] on p "You've received a payment! Amount $606.70 Fee $16.98 Net $589.72 Transaction # …" at bounding box center [1011, 669] width 249 height 17
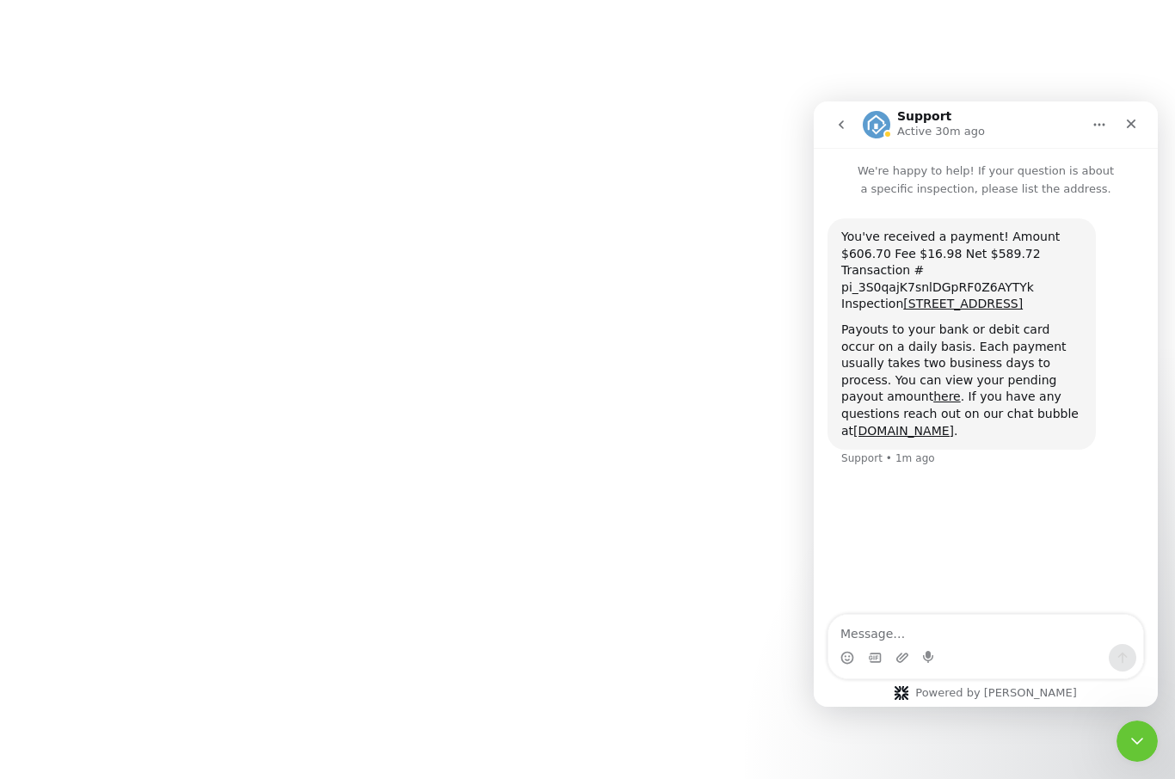
click at [1131, 125] on icon "Close" at bounding box center [1130, 124] width 9 height 9
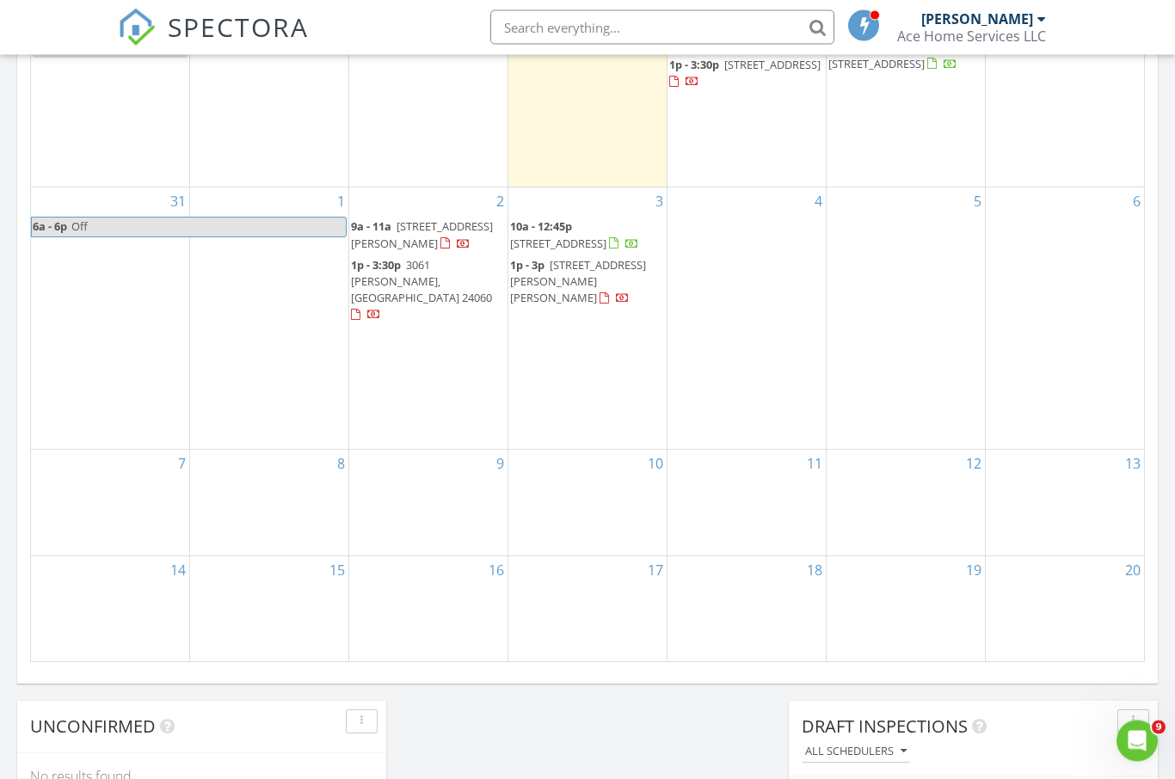
scroll to position [1188, 0]
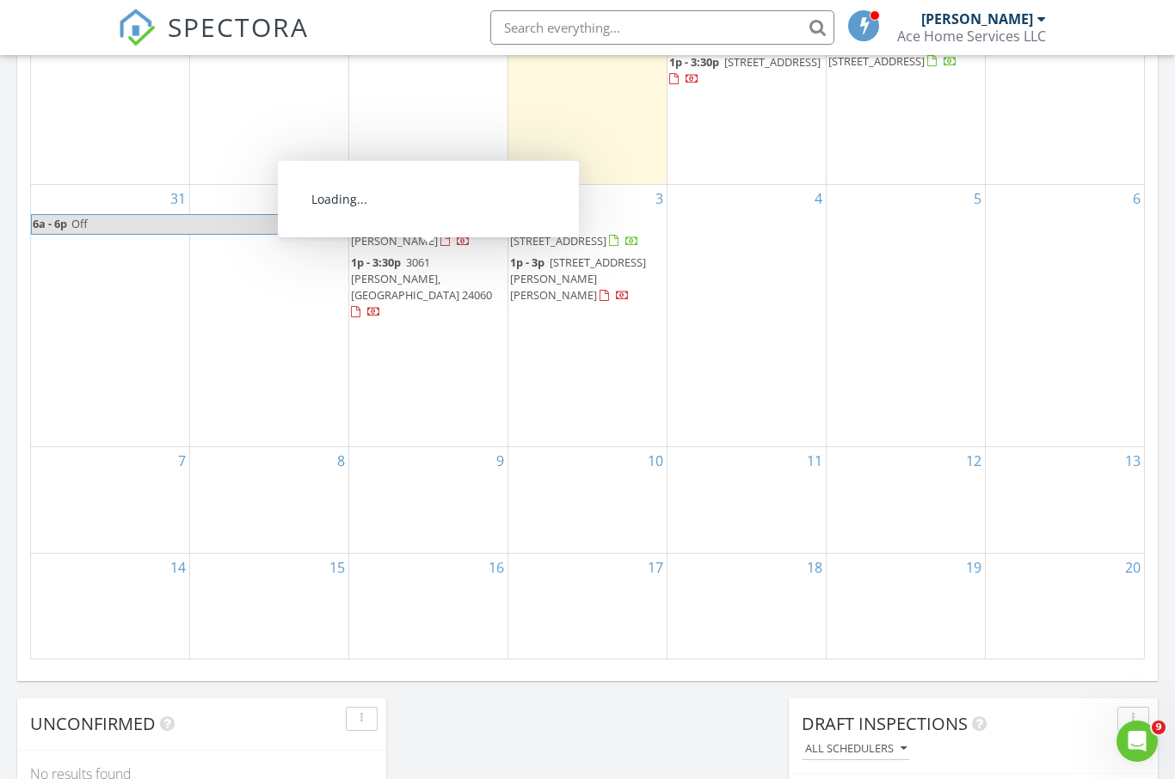
click at [431, 267] on span "3061 Natalies Wy, Blacksburg 24060" at bounding box center [421, 279] width 141 height 48
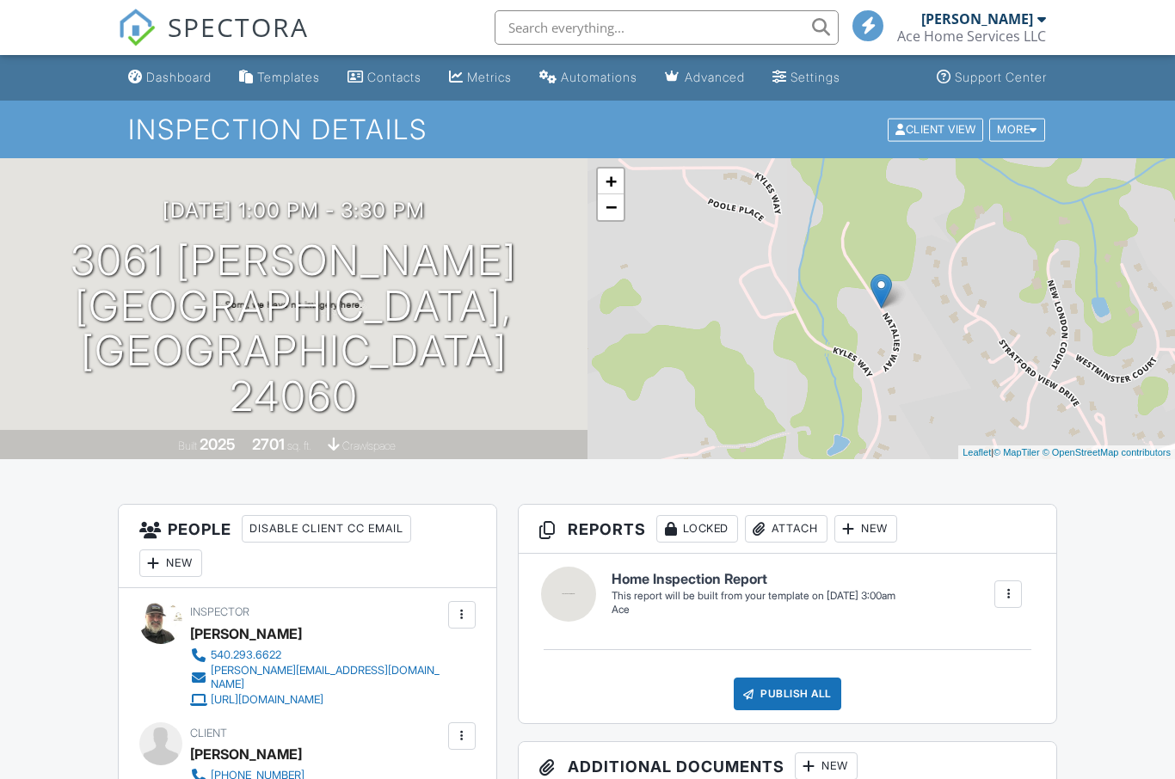
click at [1033, 128] on div at bounding box center [1033, 129] width 8 height 11
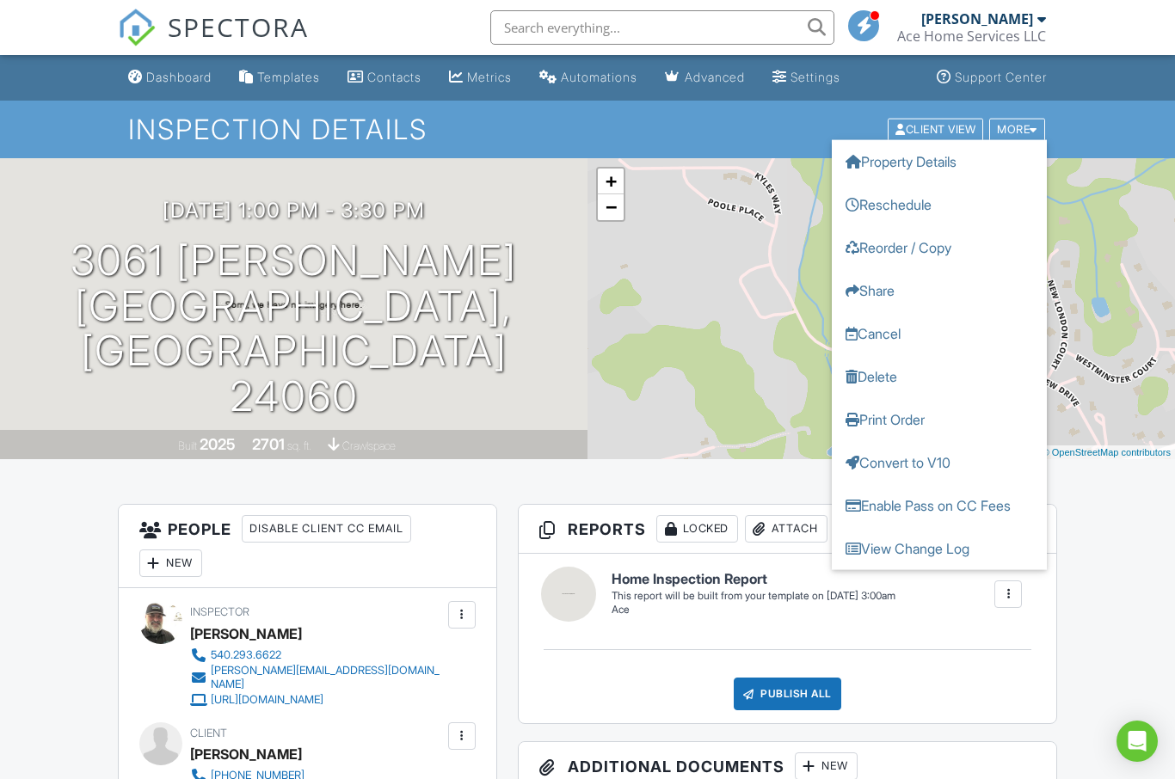
click at [924, 203] on link "Reschedule" at bounding box center [939, 203] width 215 height 43
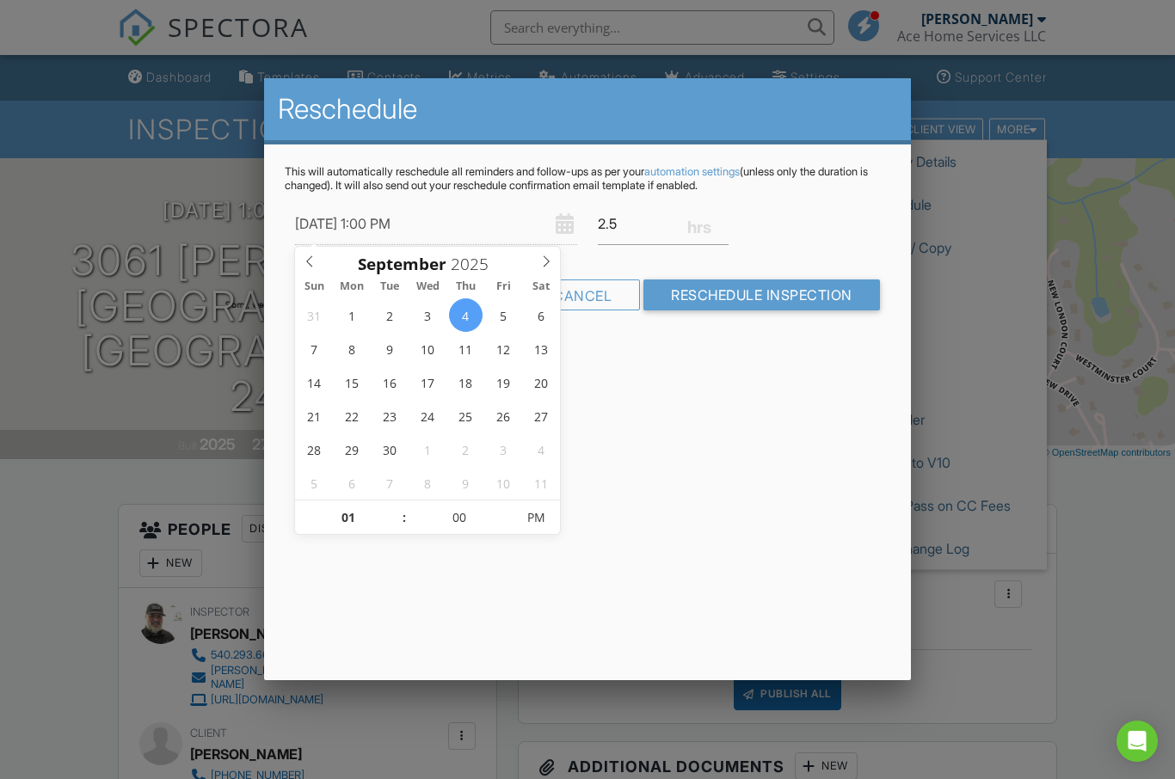
type input "[DATE] 1:00 PM"
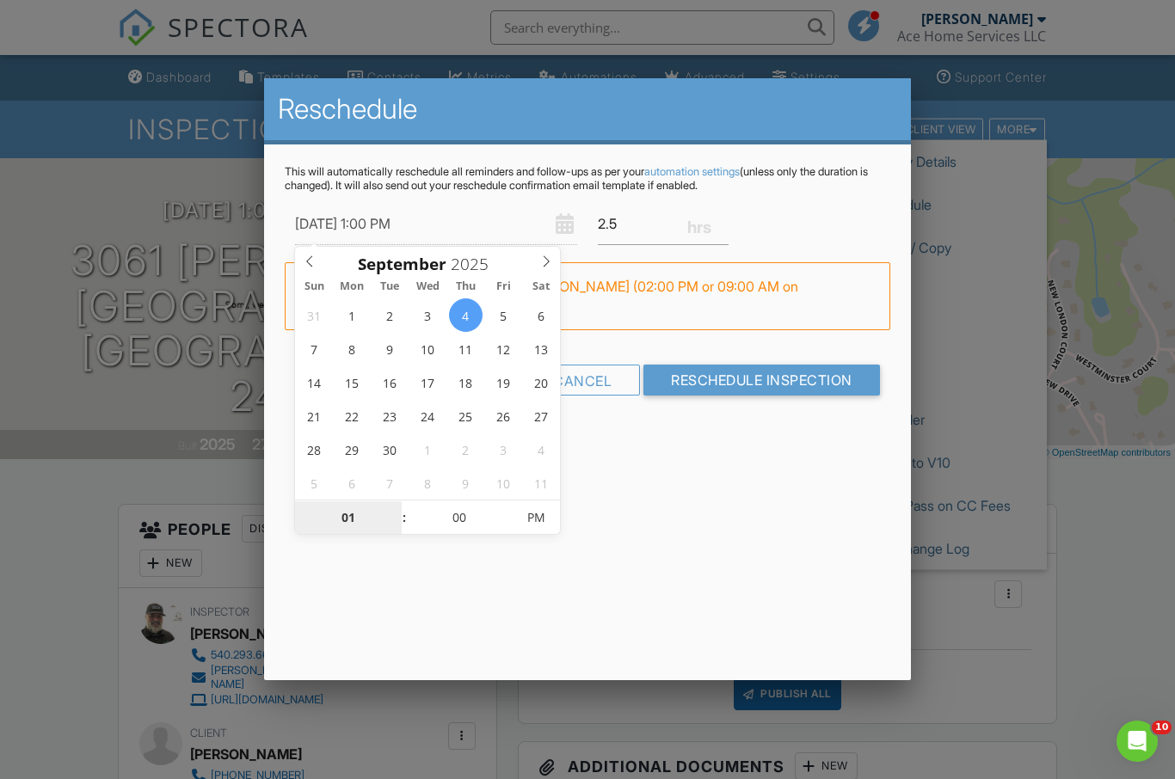
click at [359, 513] on input "01" at bounding box center [348, 518] width 106 height 34
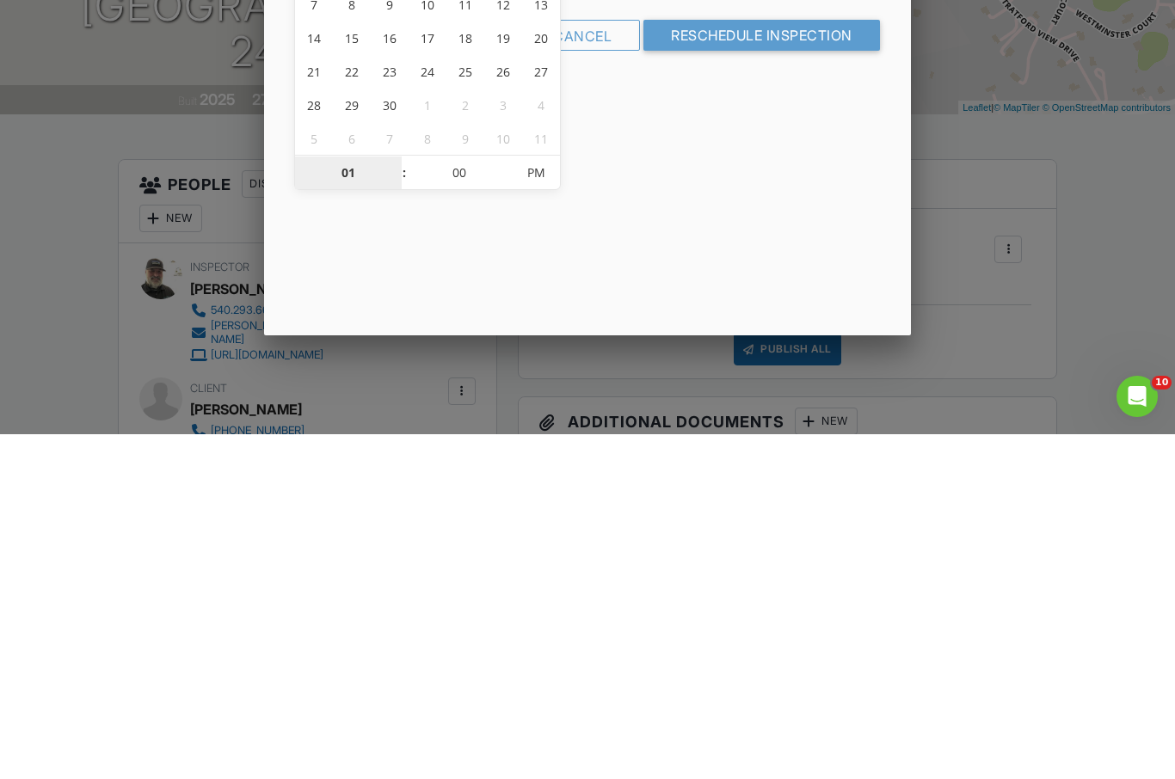
type input "09"
type input "[DATE] 9:00 AM"
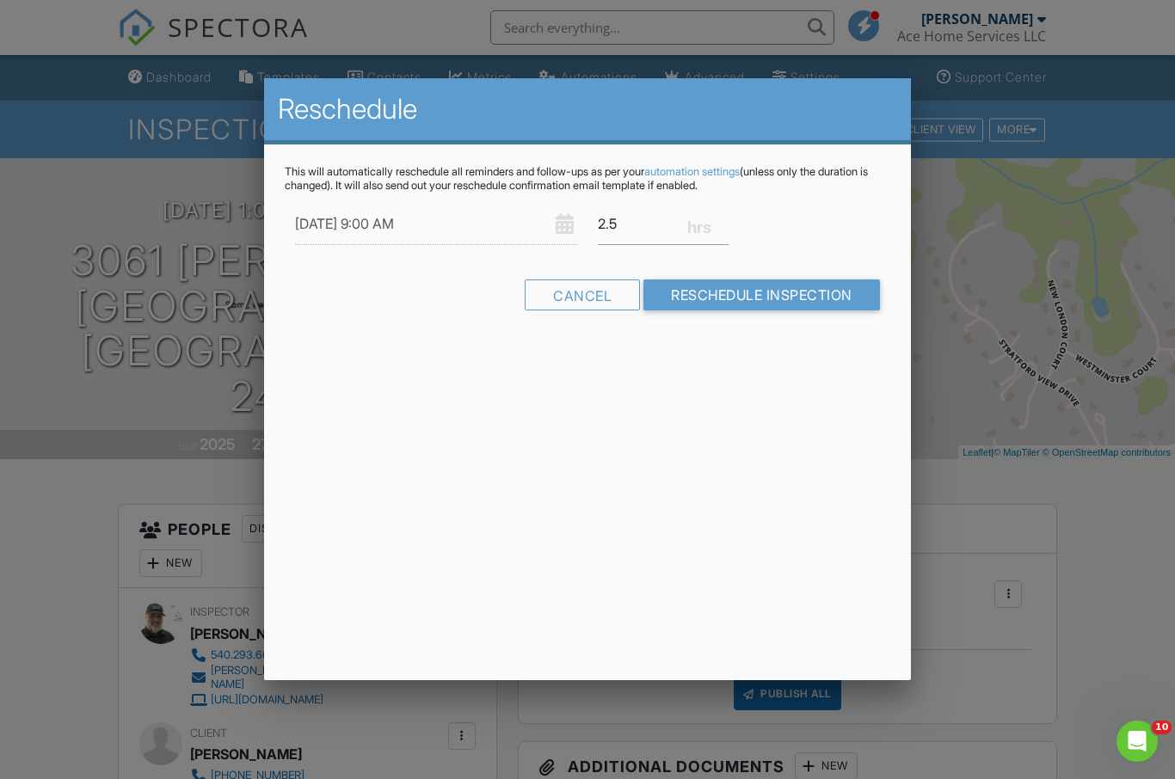
click at [824, 295] on input "Reschedule Inspection" at bounding box center [761, 294] width 236 height 31
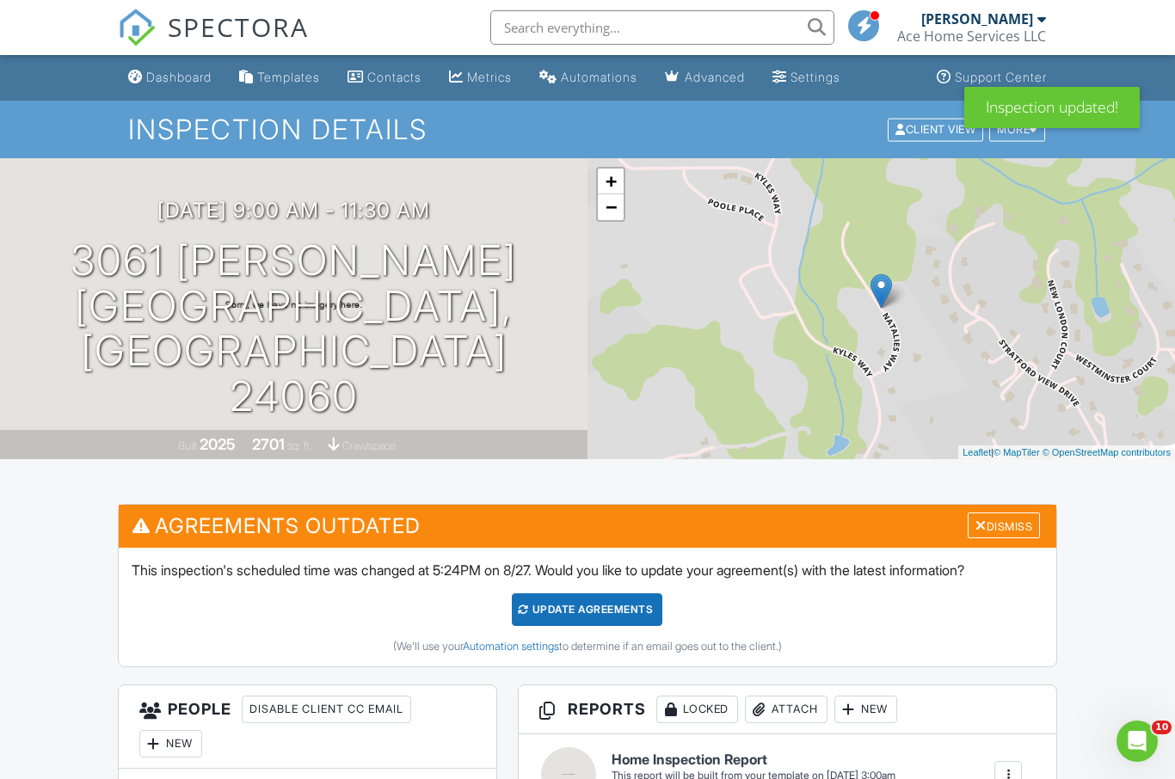
click at [613, 612] on div "Update Agreements" at bounding box center [587, 609] width 150 height 33
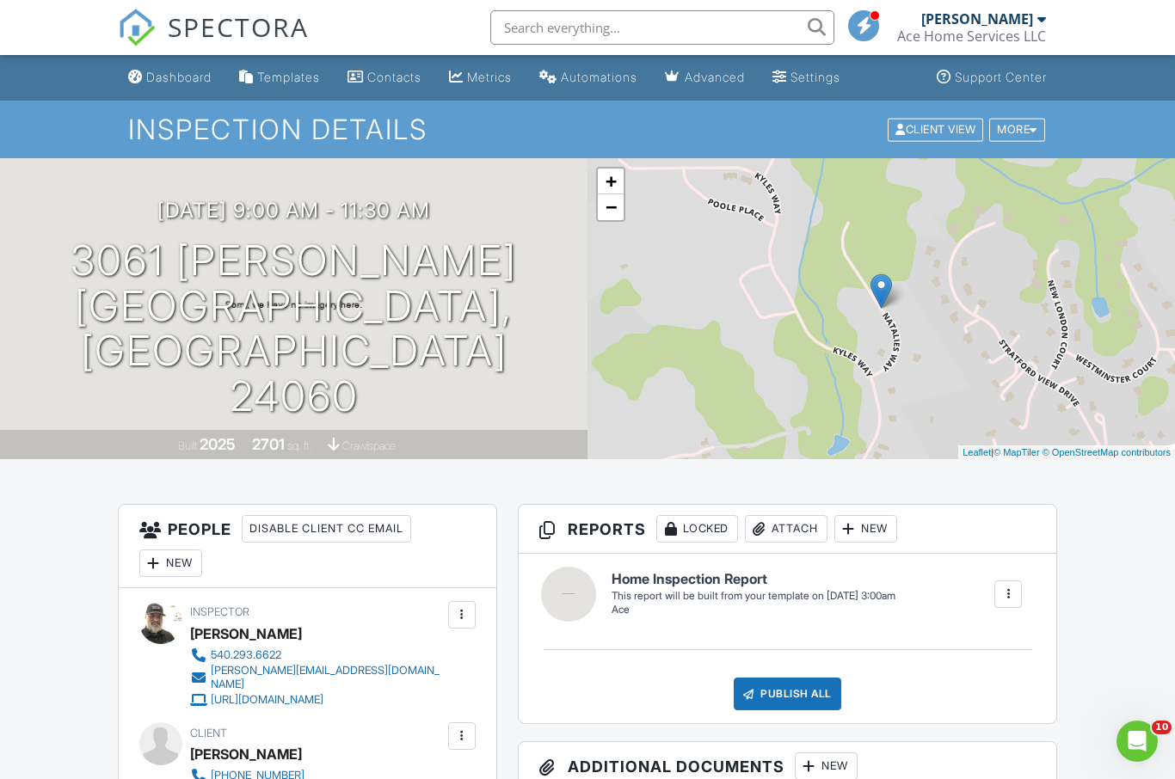
click at [191, 74] on div "Dashboard" at bounding box center [178, 77] width 65 height 15
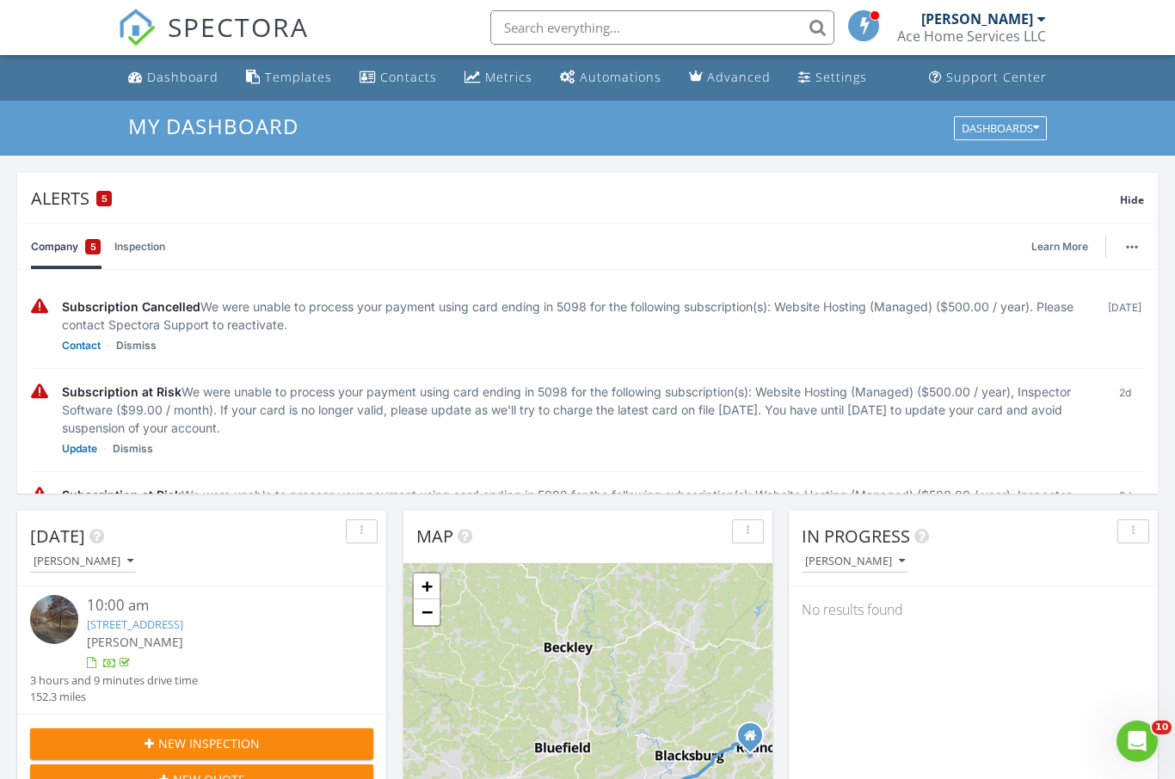
click at [198, 74] on div "Dashboard" at bounding box center [182, 77] width 71 height 16
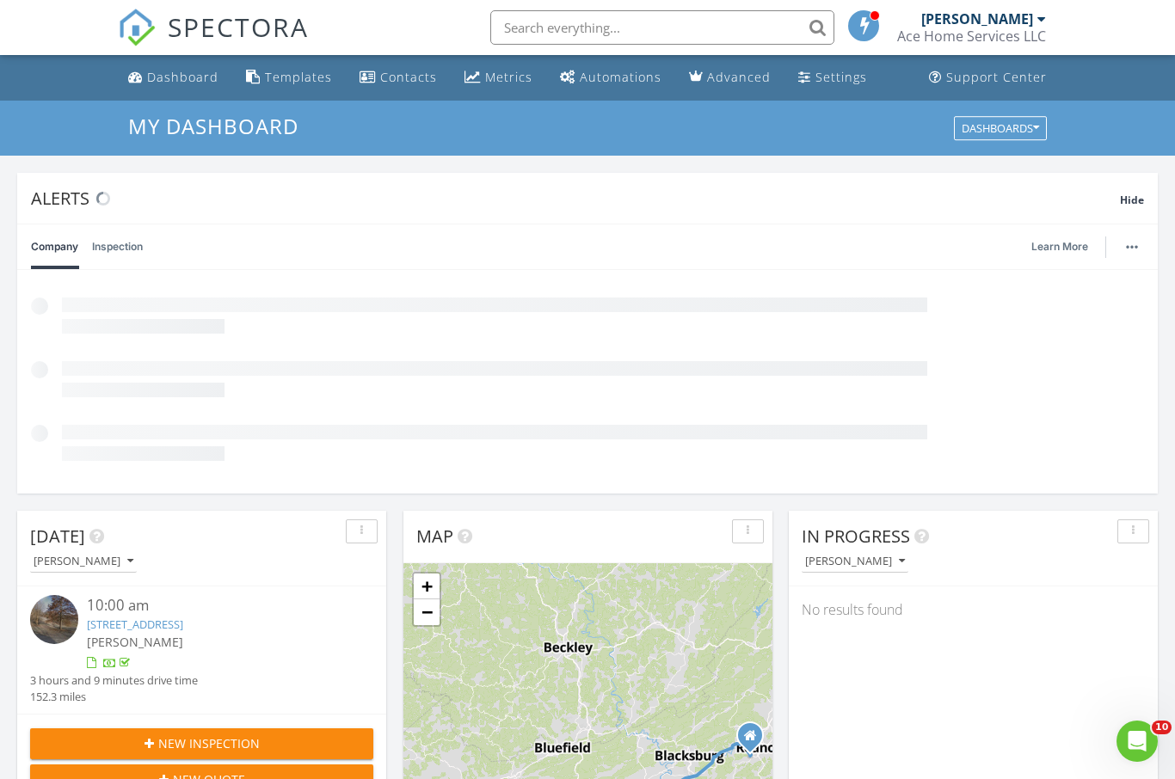
click at [1150, 197] on div "Alerts Hide" at bounding box center [587, 198] width 1140 height 51
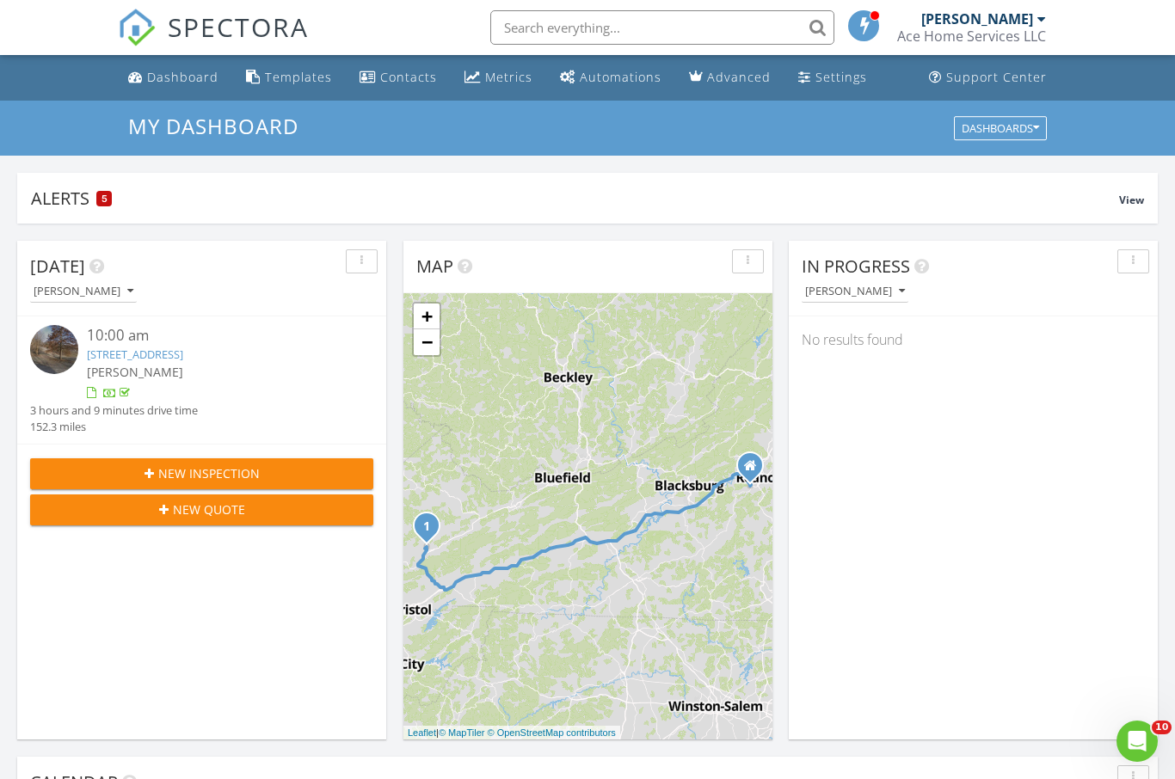
click at [1144, 197] on div "Alerts 5 View" at bounding box center [587, 198] width 1140 height 51
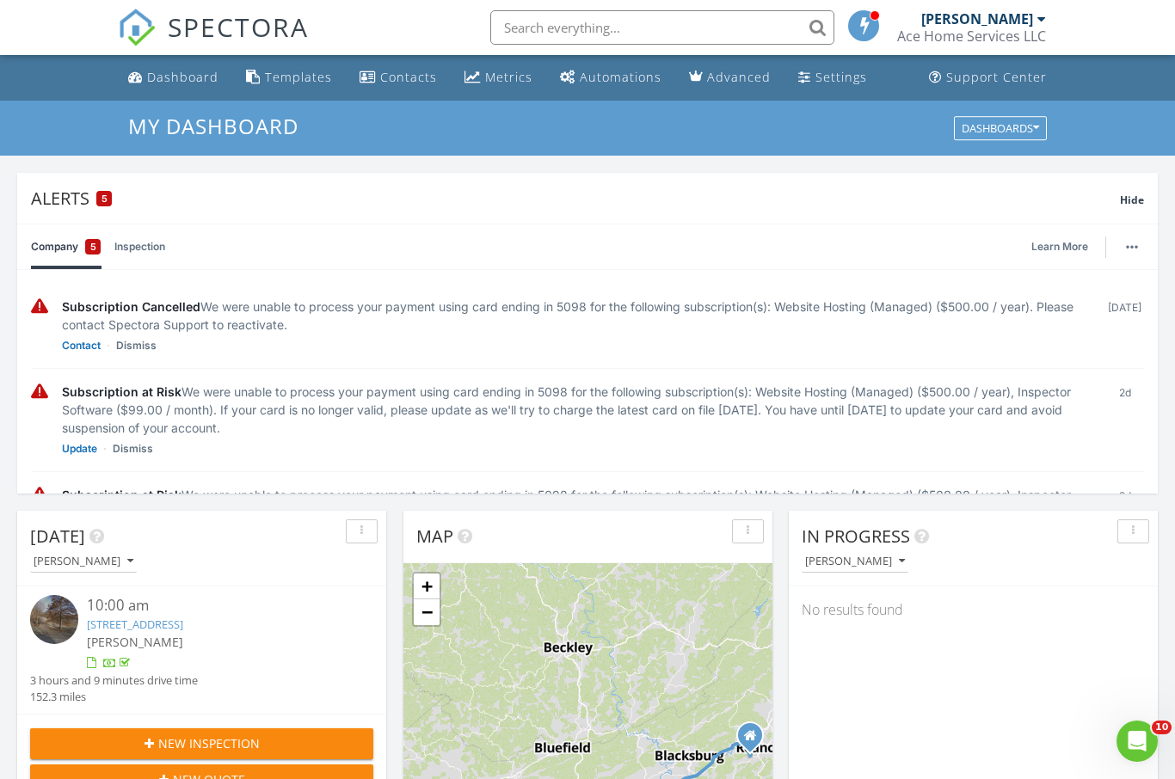
click at [1137, 192] on div "Hide" at bounding box center [1132, 198] width 24 height 21
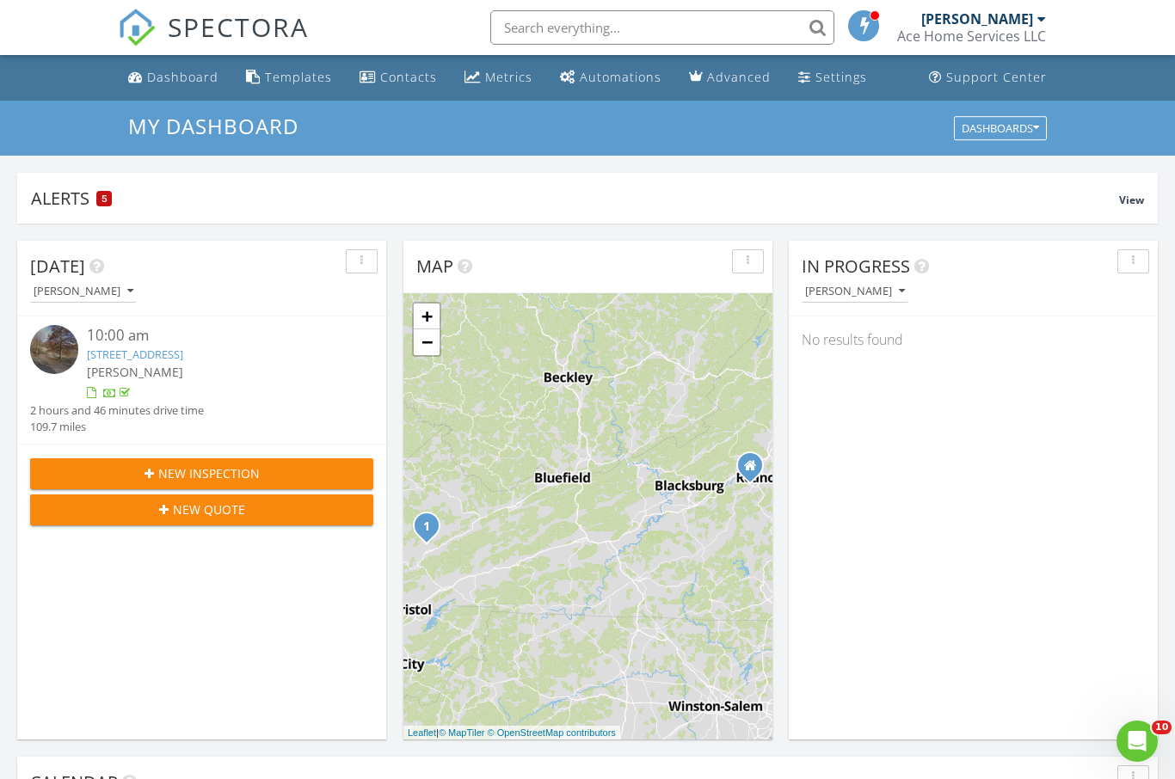
click at [285, 471] on div "New Inspection" at bounding box center [202, 473] width 316 height 18
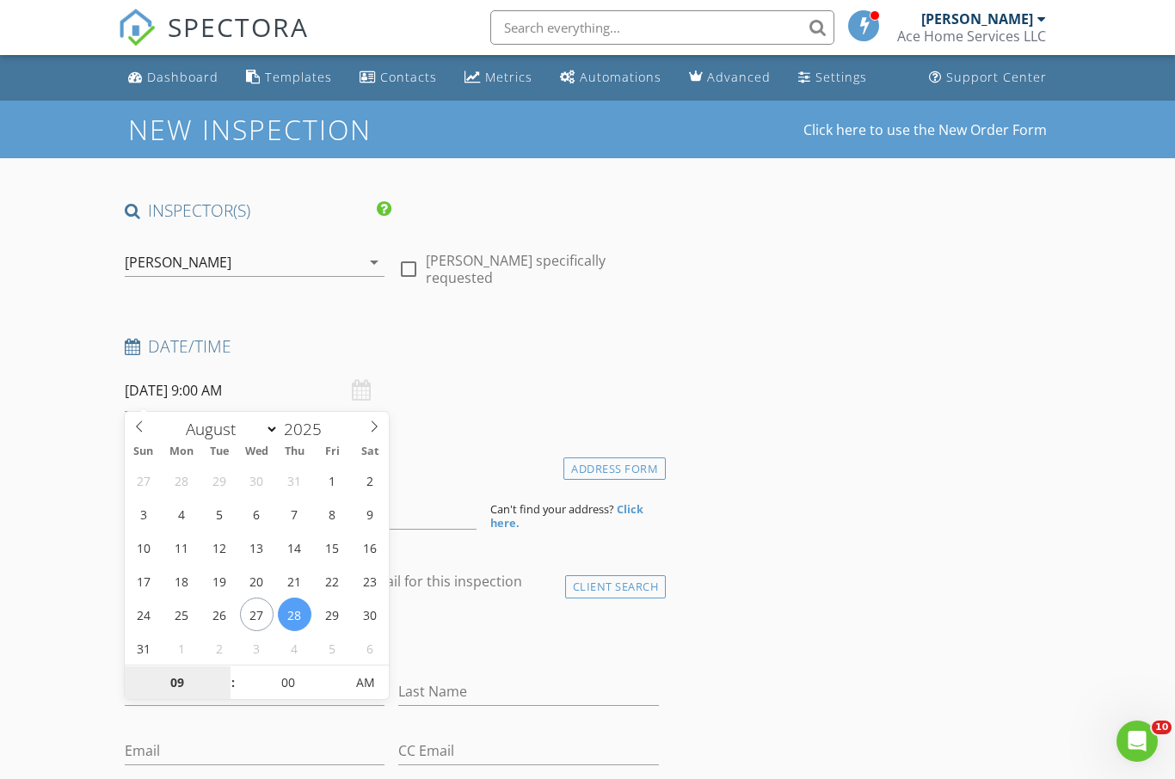
select select "8"
type input "09/02/2025 9:00 AM"
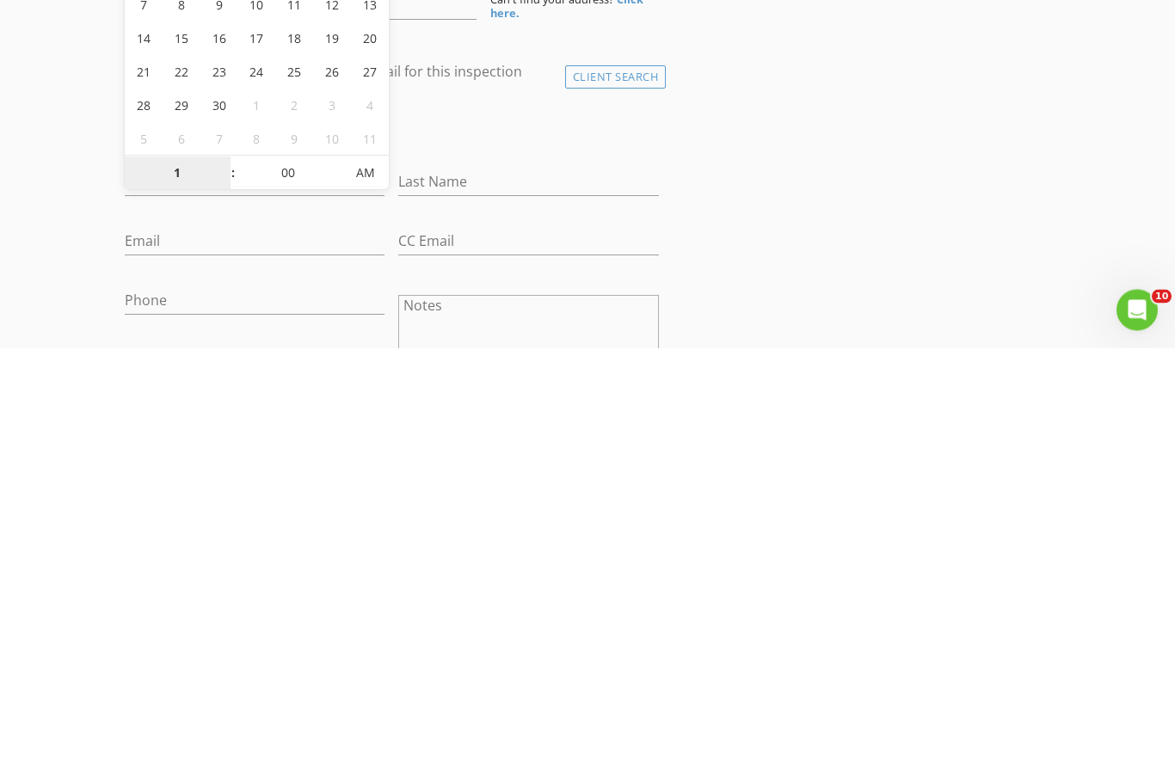
type input "01"
type input "09/02/2025 1:00 PM"
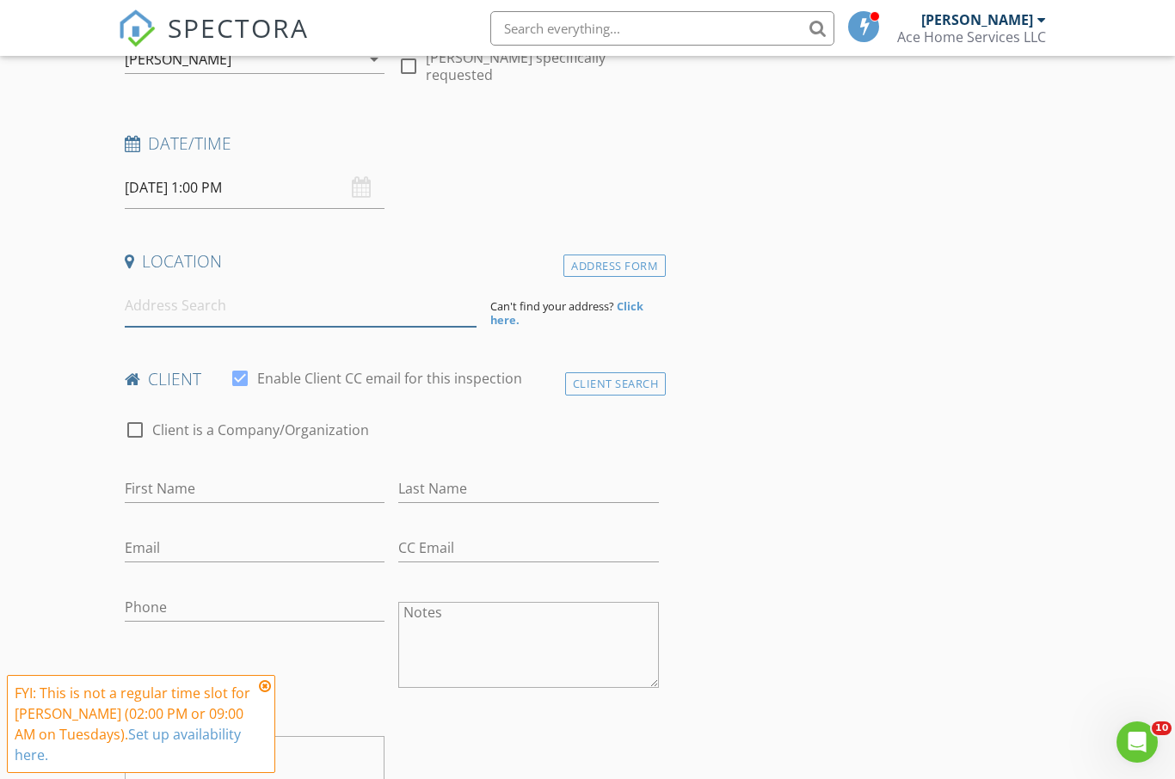
click at [277, 310] on input at bounding box center [301, 305] width 352 height 42
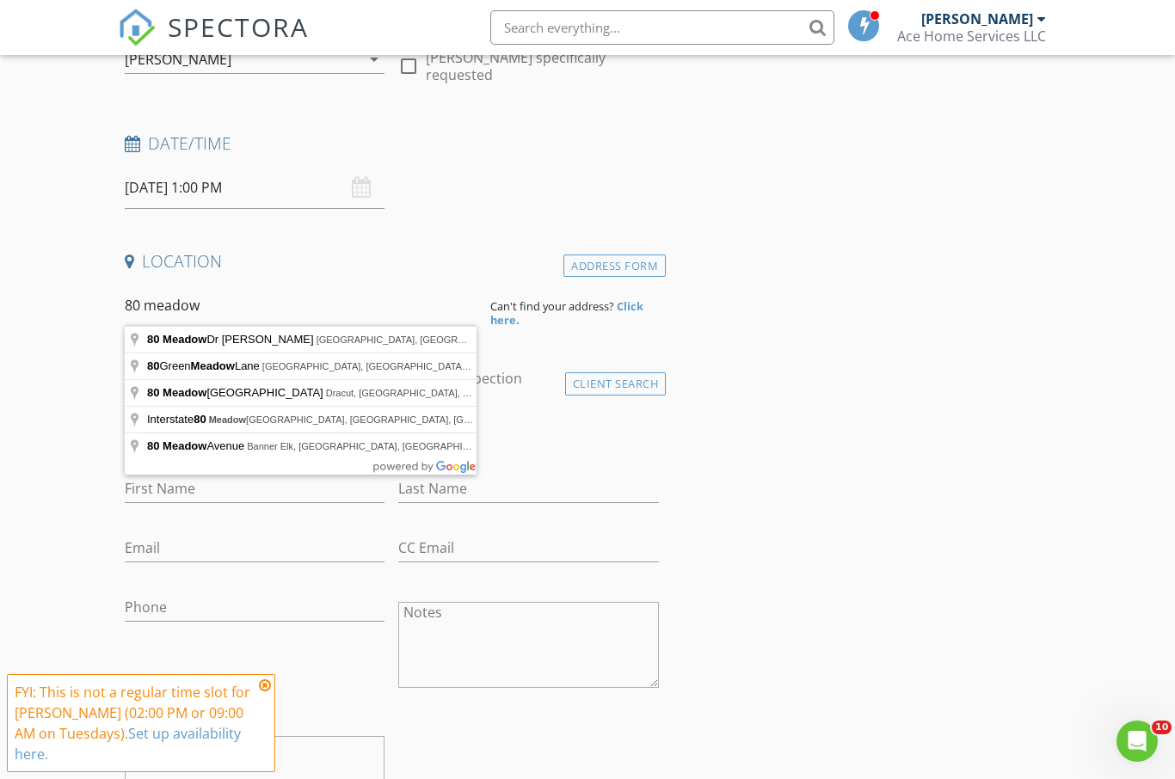
type input "80 Meadow Dr NW, Christiansburg, VA, USA"
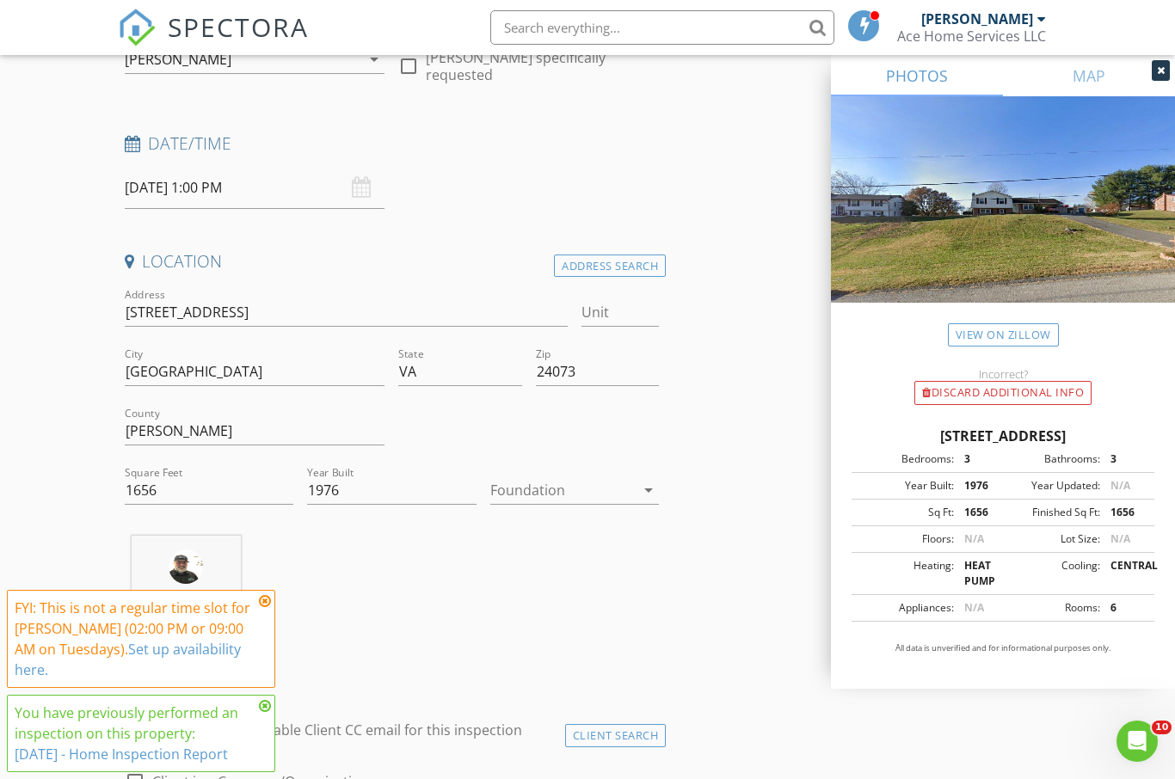
click at [260, 713] on icon at bounding box center [265, 706] width 12 height 14
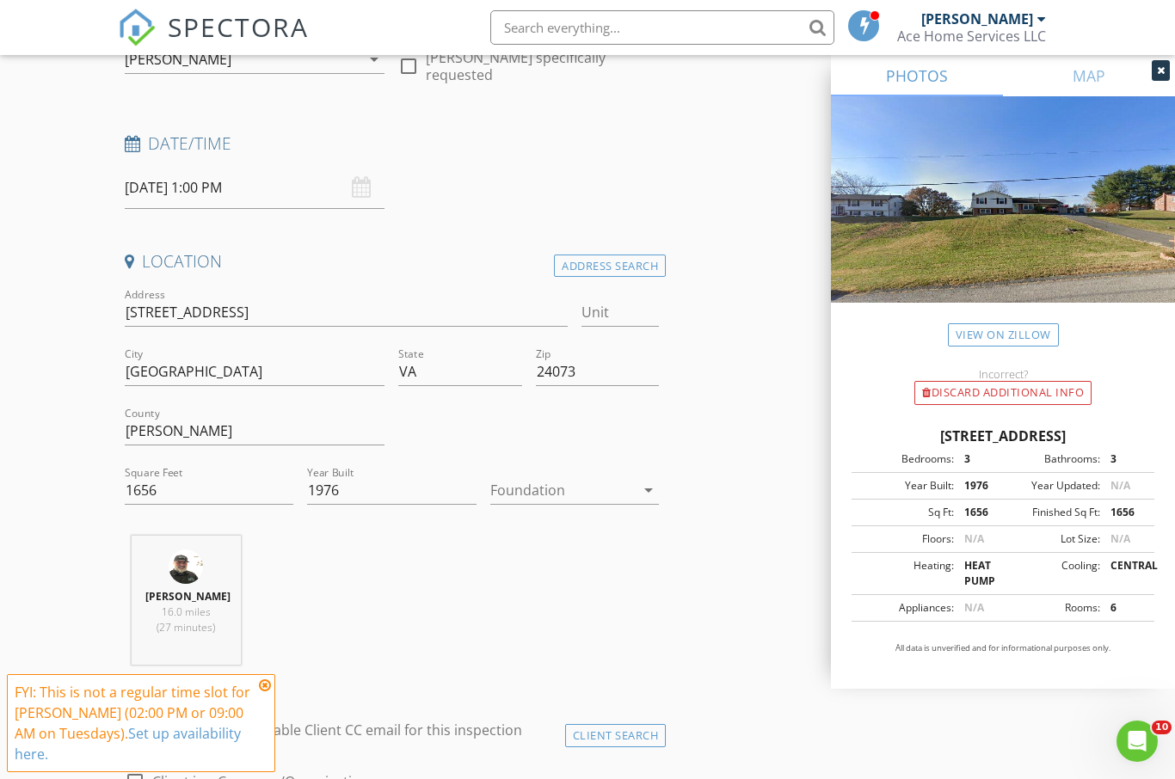
click at [268, 654] on div "Brian Cullop 16.0 miles (27 minutes)" at bounding box center [392, 607] width 548 height 143
click at [639, 494] on icon "arrow_drop_down" at bounding box center [648, 490] width 21 height 21
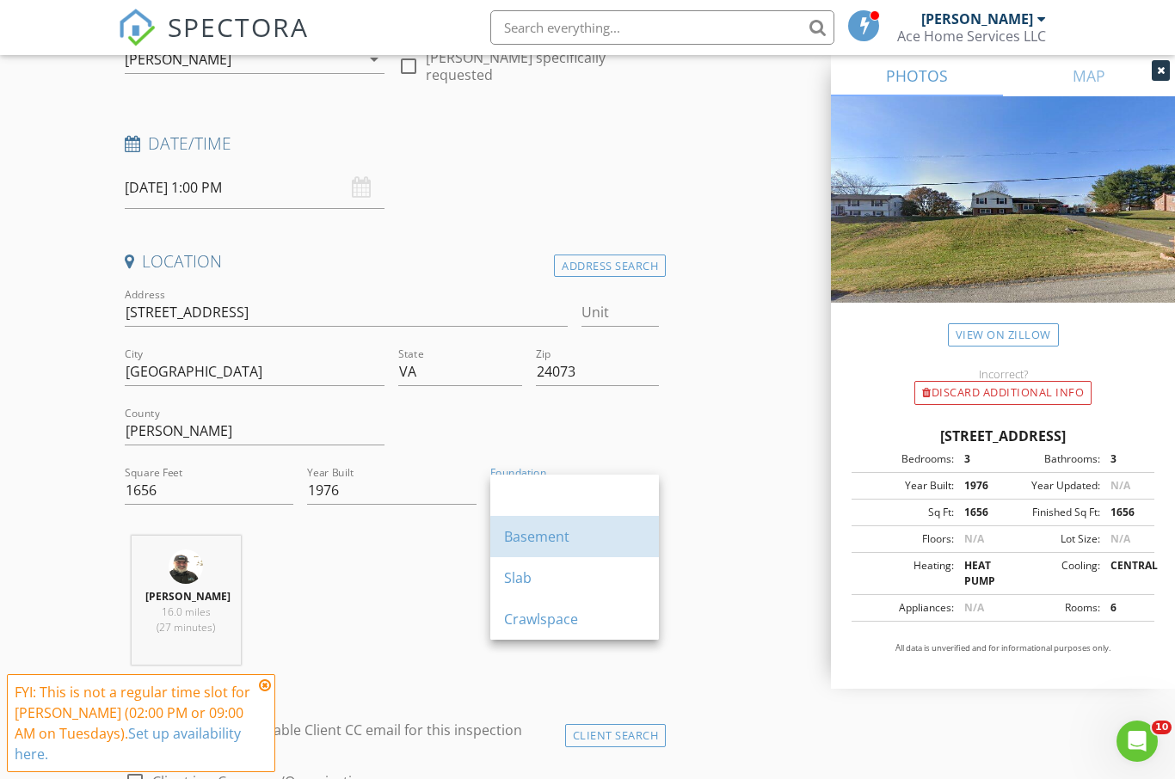
click at [562, 537] on div "Basement" at bounding box center [574, 536] width 141 height 21
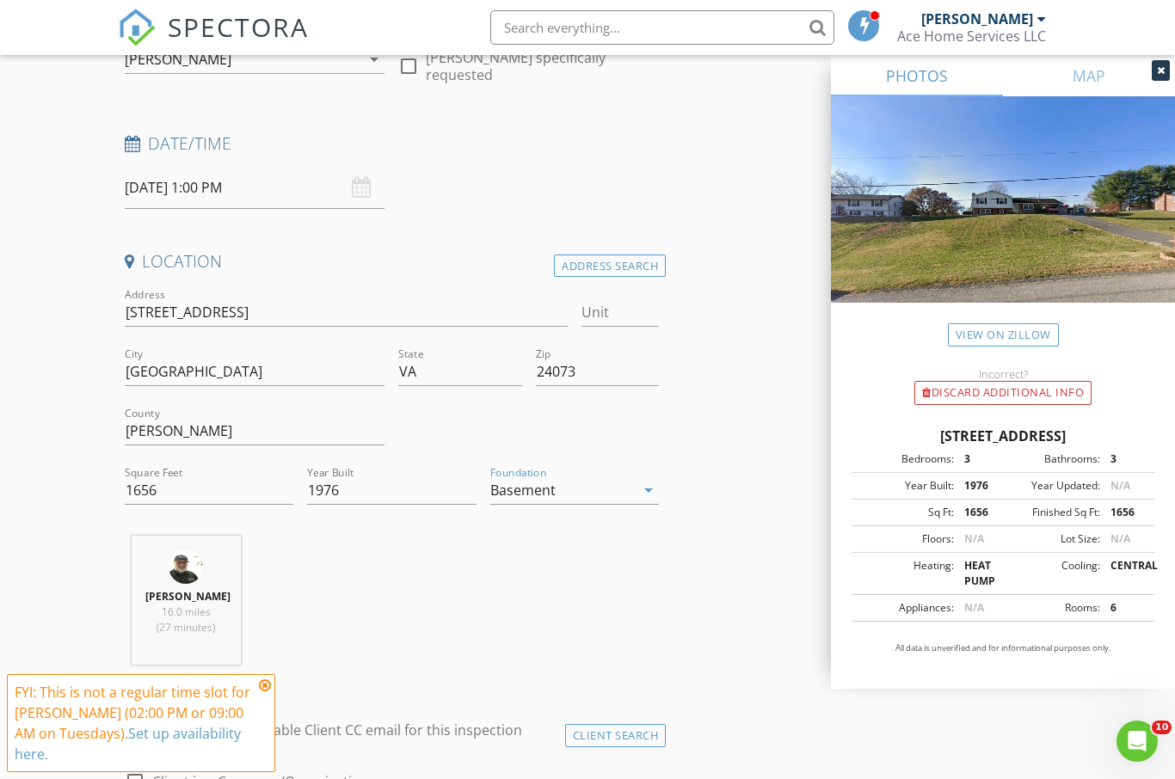
click at [406, 629] on div "Brian Cullop 16.0 miles (27 minutes)" at bounding box center [392, 607] width 548 height 143
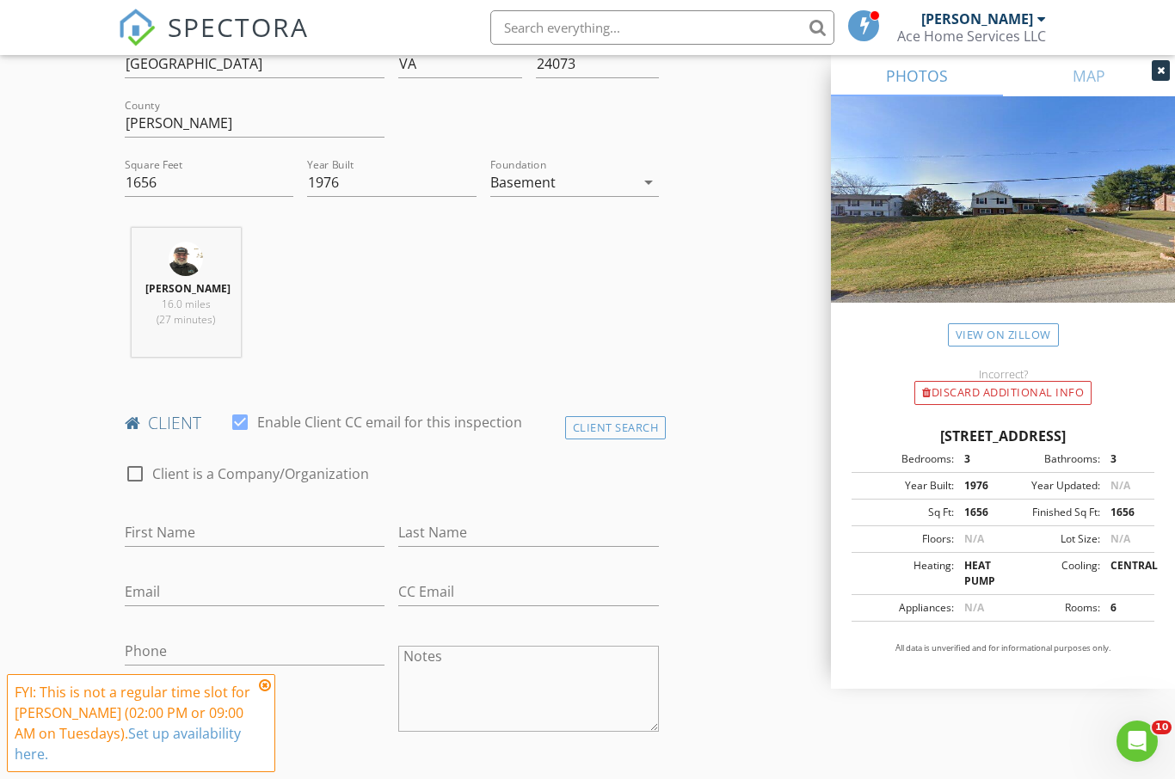
scroll to position [518, 0]
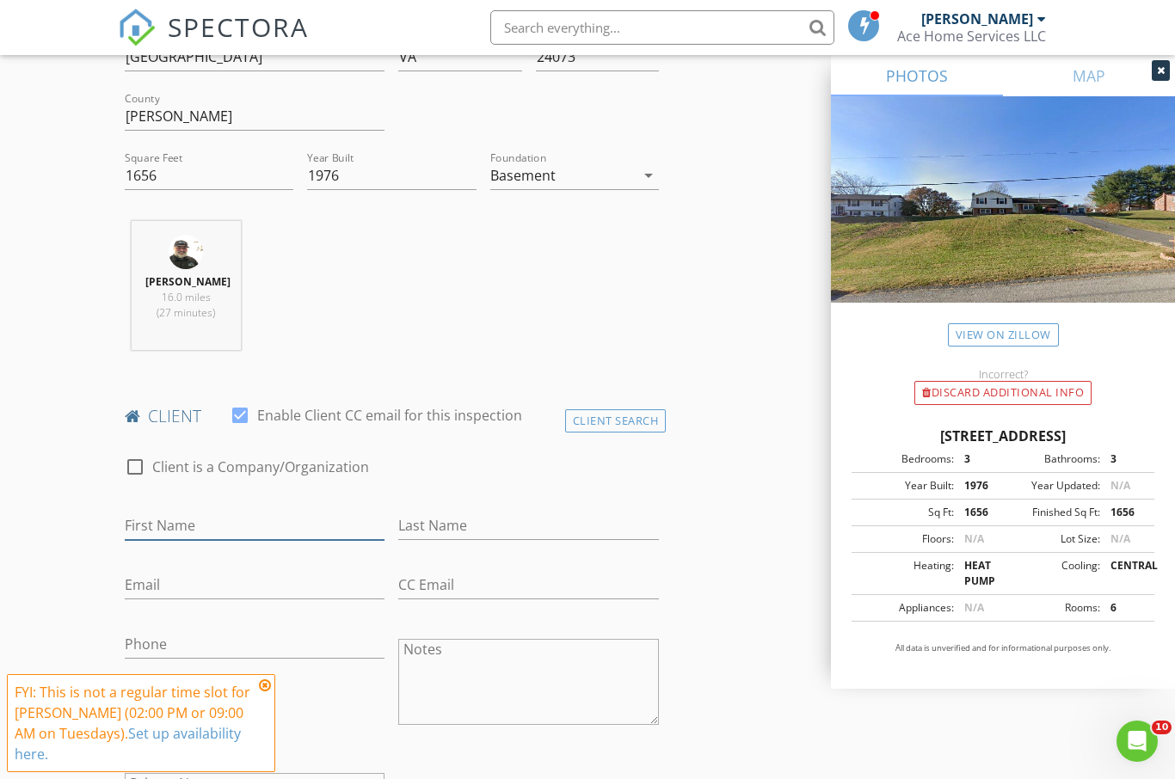
click at [285, 536] on input "First Name" at bounding box center [255, 526] width 261 height 28
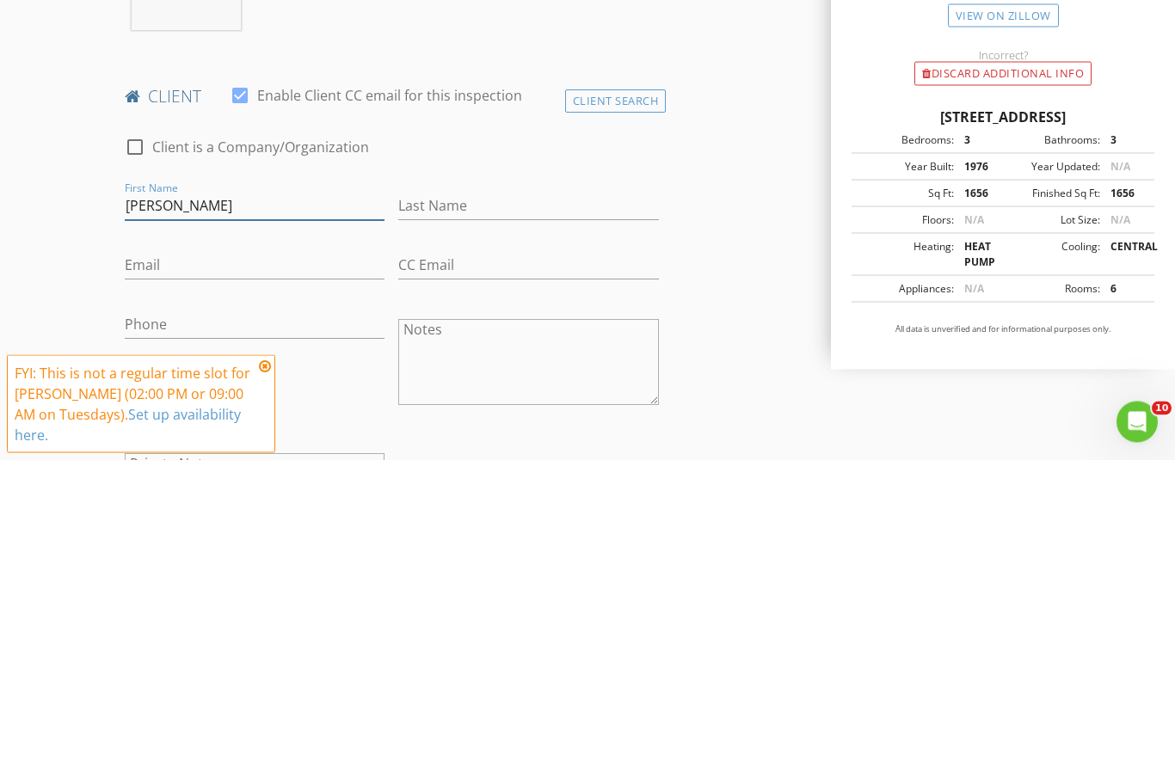
type input "Aaron"
click at [501, 512] on input "Last Name" at bounding box center [528, 526] width 261 height 28
type input "Craft"
click at [237, 571] on input "Email" at bounding box center [255, 585] width 261 height 28
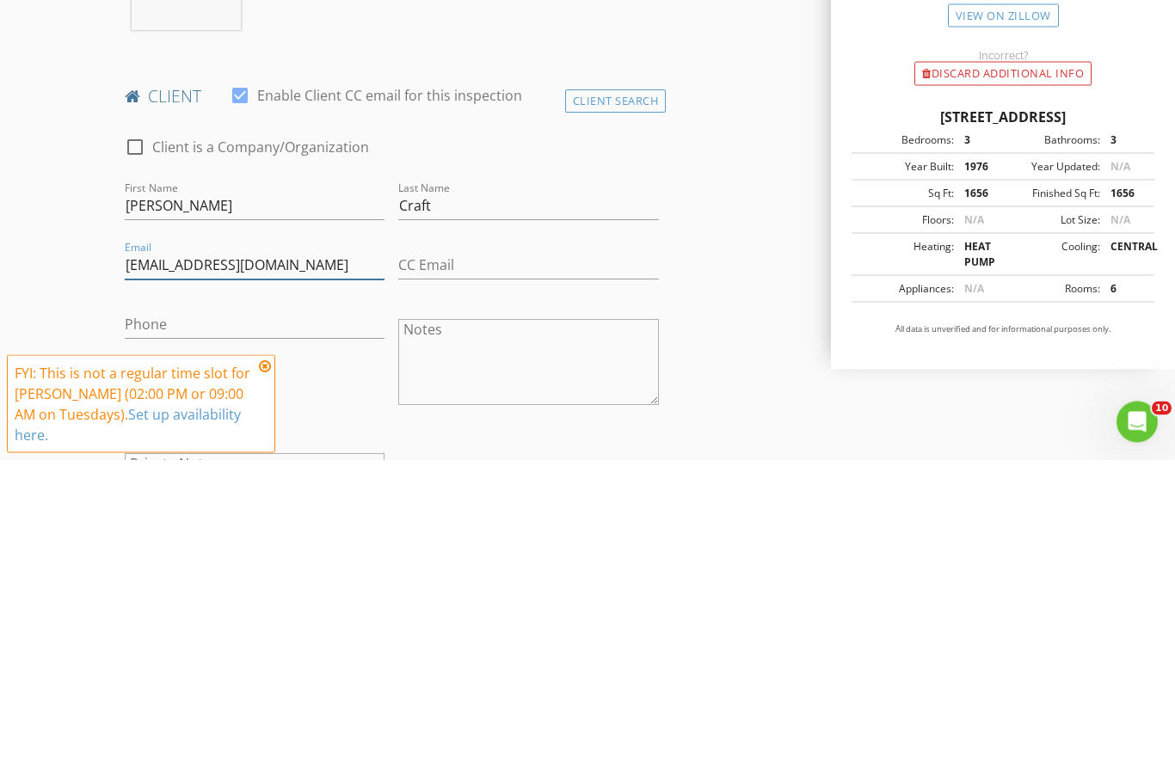
type input "Scandowarrior@gmail.com"
click at [260, 630] on input "Phone" at bounding box center [255, 644] width 261 height 28
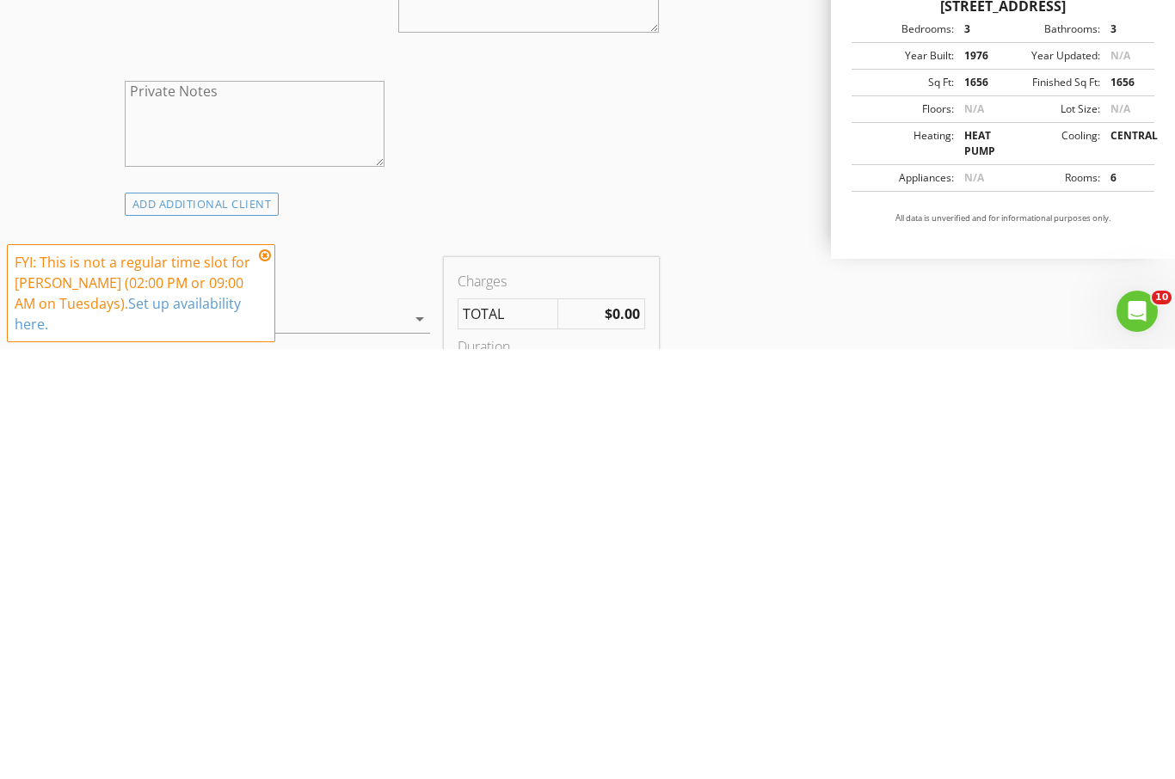
type input "540-392-4322"
click at [270, 678] on icon at bounding box center [265, 685] width 12 height 14
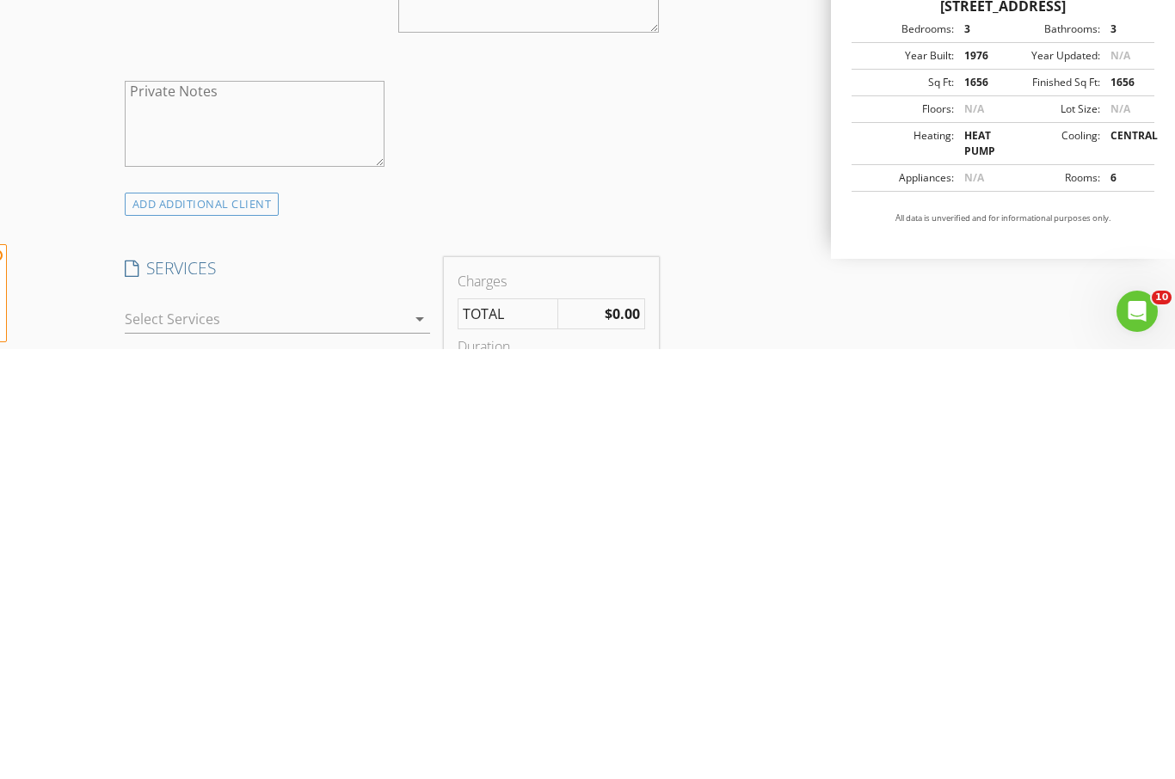
scroll to position [1210, 0]
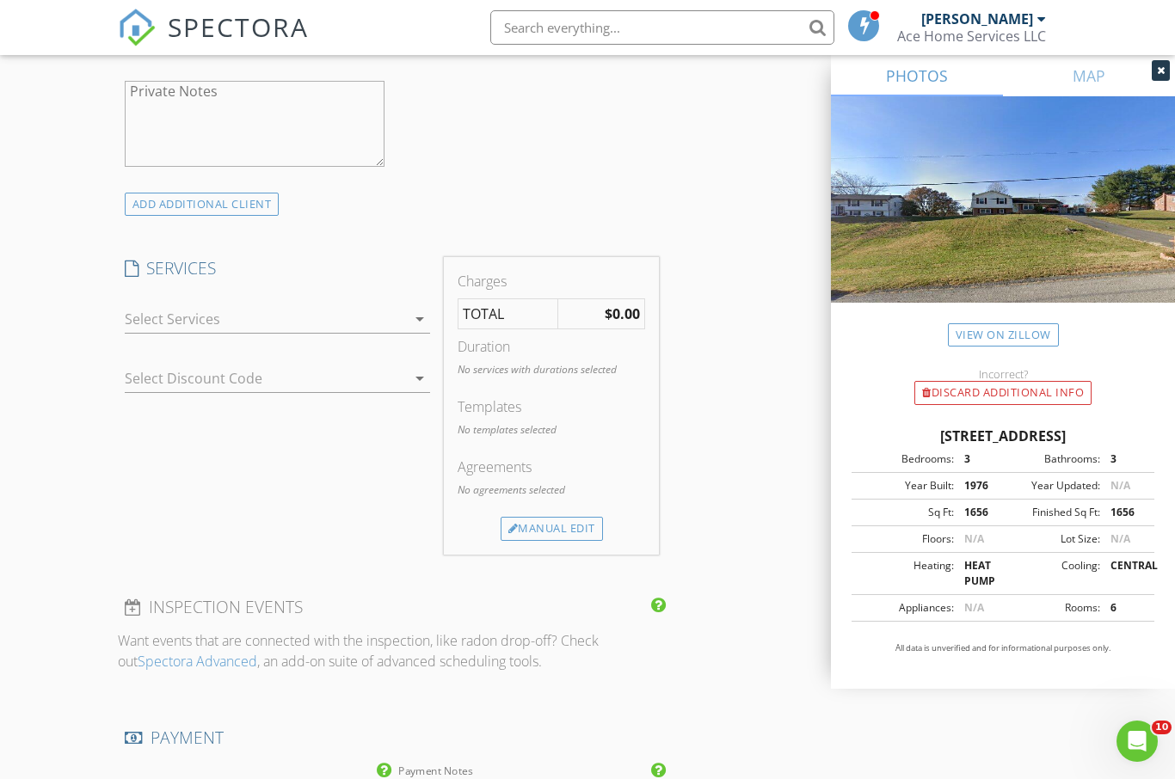
click at [250, 207] on div "ADD ADDITIONAL client" at bounding box center [202, 204] width 155 height 23
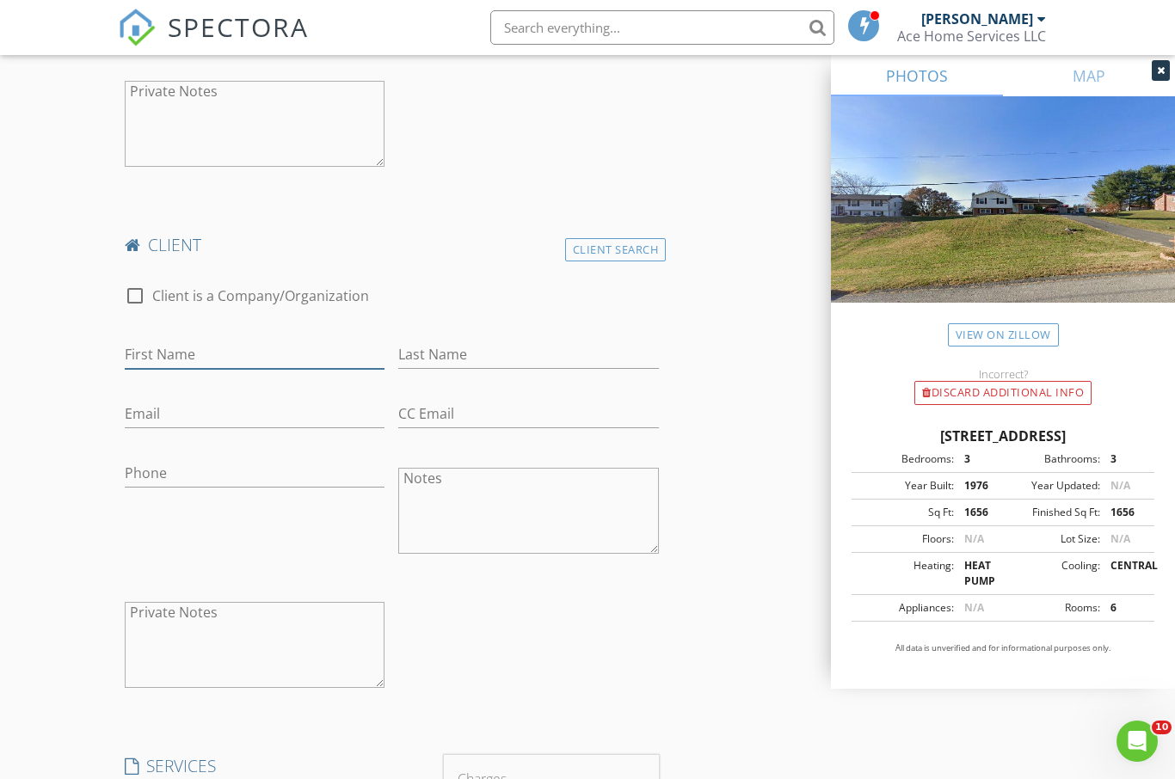
click at [261, 342] on input "First Name" at bounding box center [255, 355] width 261 height 28
type input "Pegah"
click at [509, 353] on input "Last Name" at bounding box center [528, 355] width 261 height 28
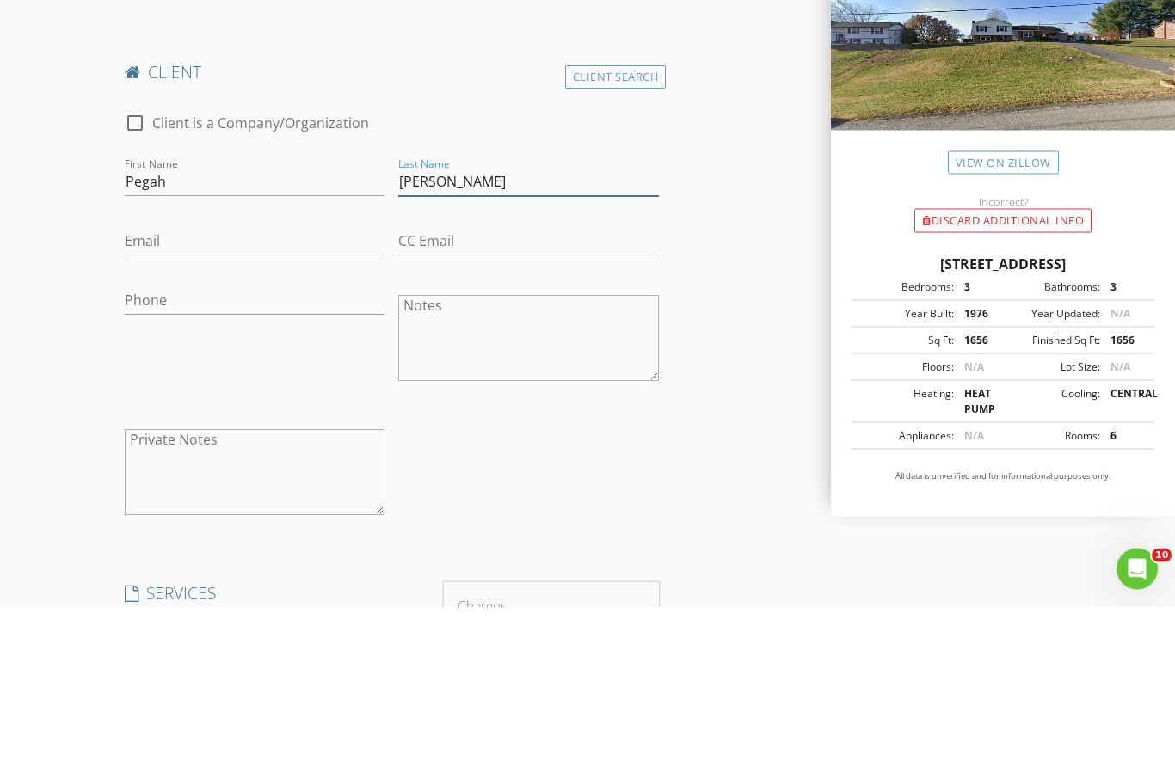
type input "Ghassemi"
click at [261, 400] on input "Email" at bounding box center [255, 414] width 261 height 28
type input "5pg538@gmail.com"
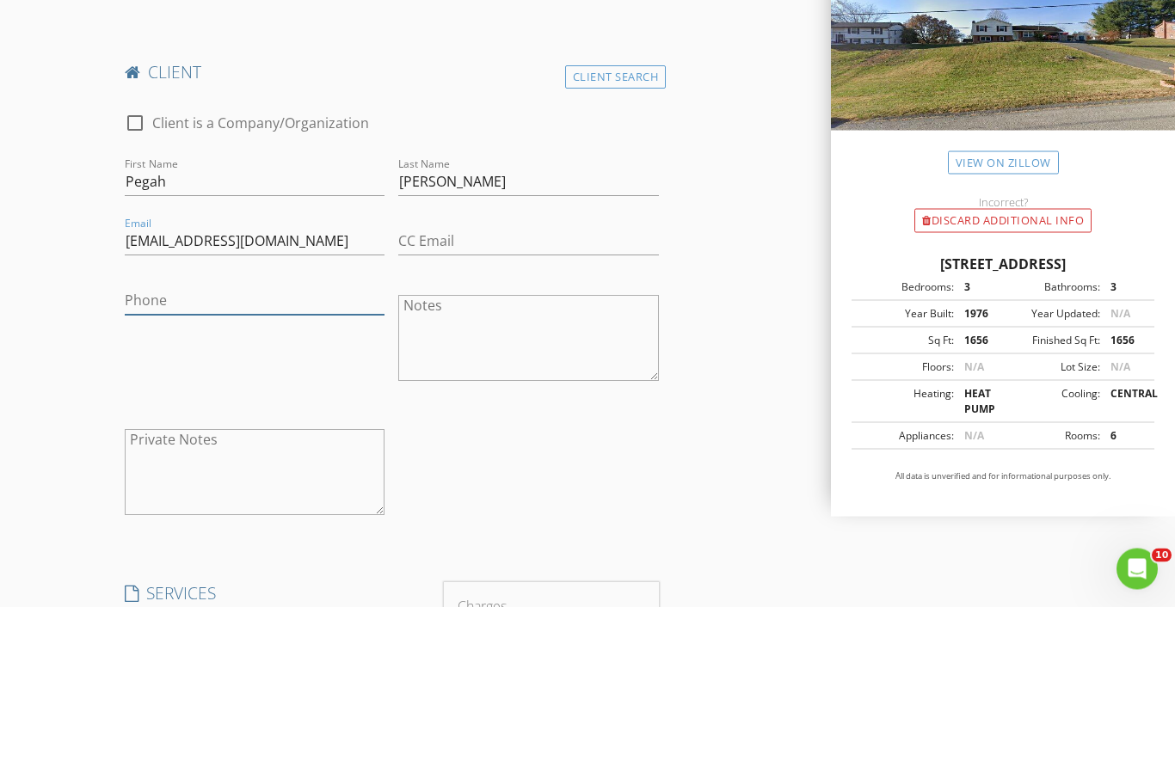
click at [304, 459] on input "Phone" at bounding box center [255, 473] width 261 height 28
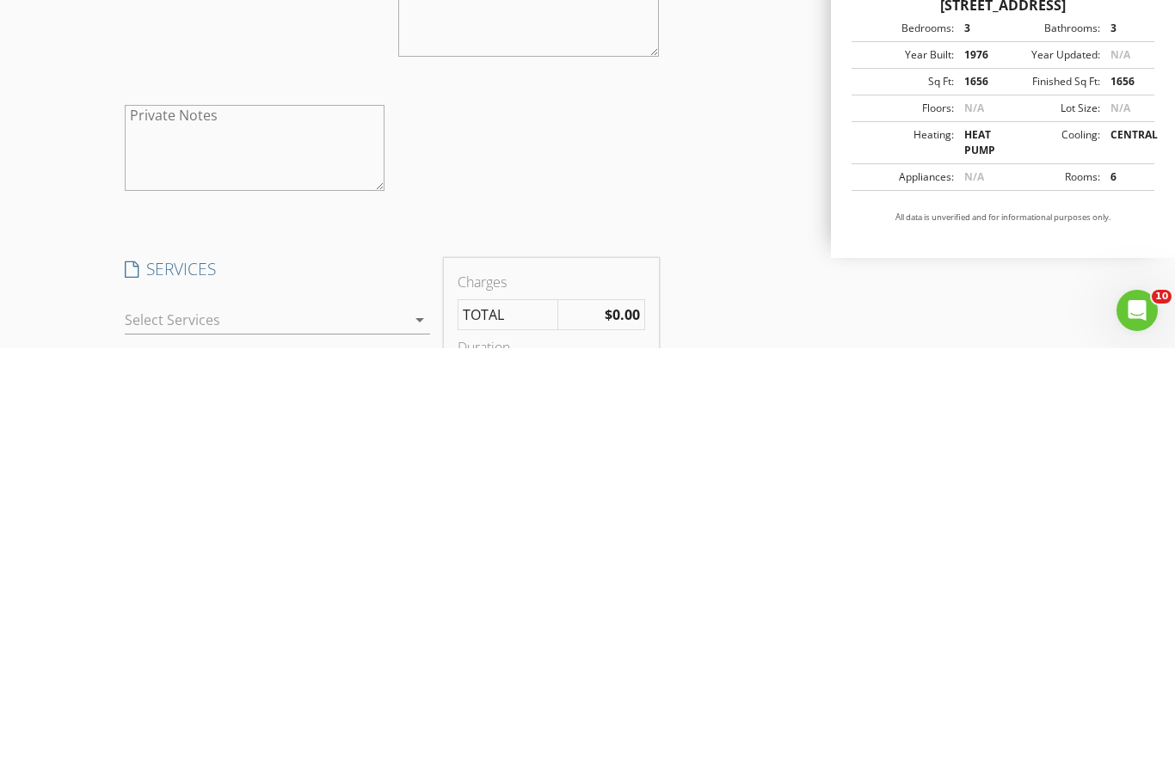
scroll to position [1346, 0]
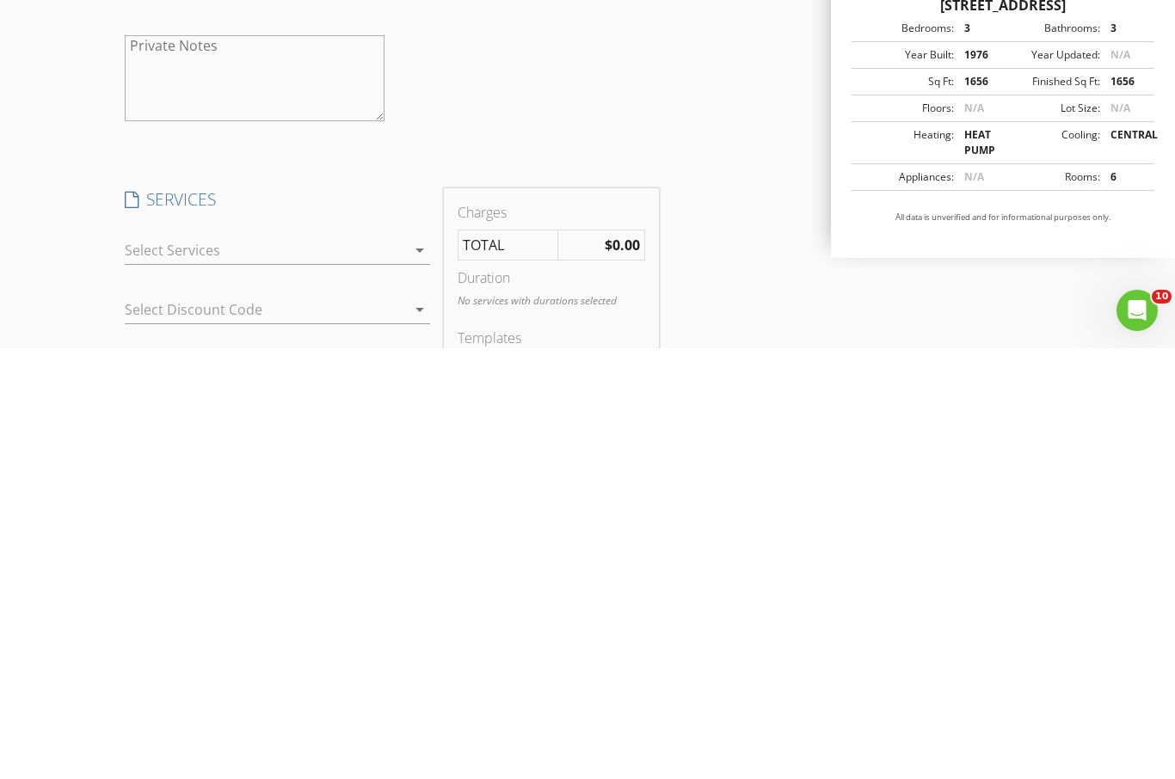
type input "919-348-3523"
click at [418, 671] on icon "arrow_drop_down" at bounding box center [419, 681] width 21 height 21
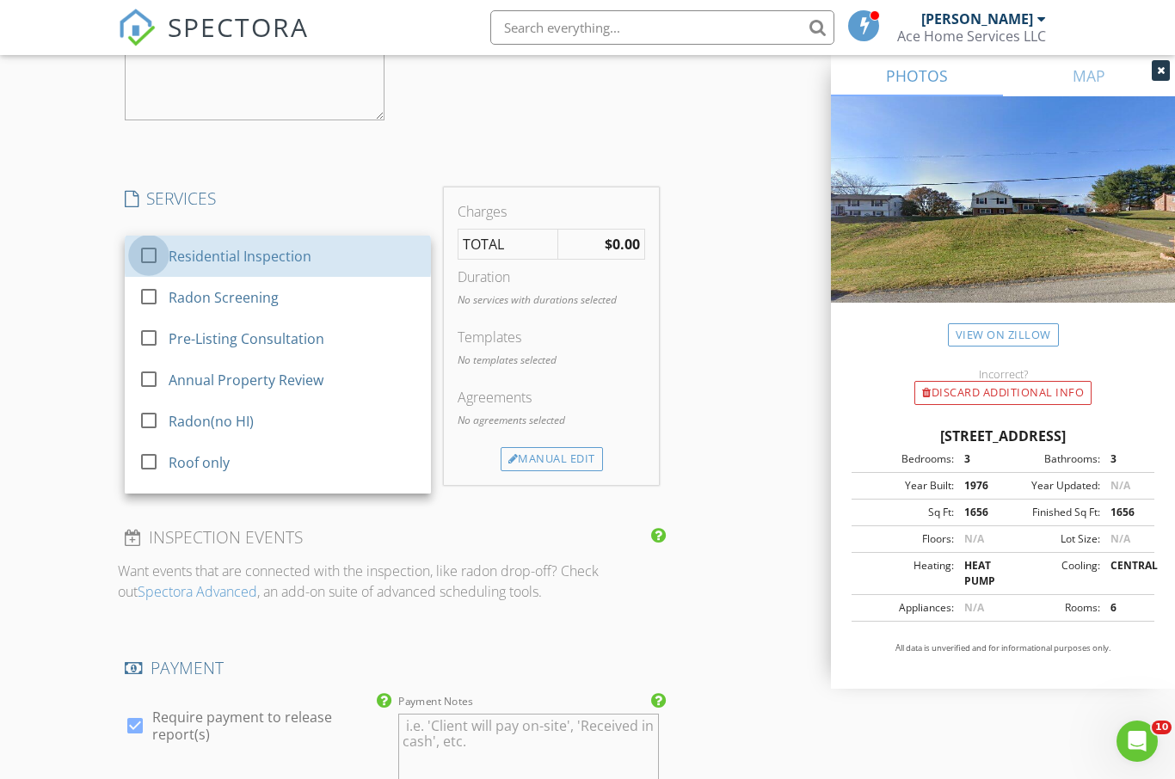
click at [157, 242] on div at bounding box center [148, 255] width 29 height 29
checkbox input "true"
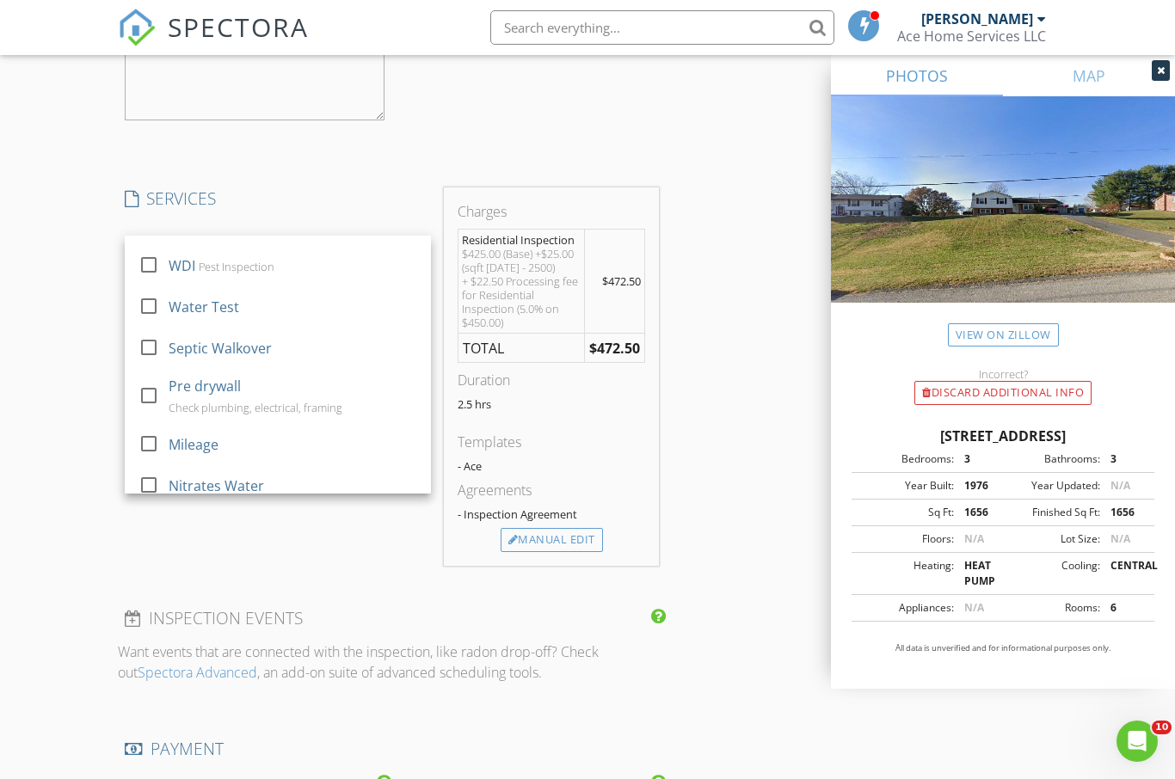
scroll to position [485, 0]
click at [163, 434] on div "check_box_outline_blank" at bounding box center [152, 444] width 28 height 21
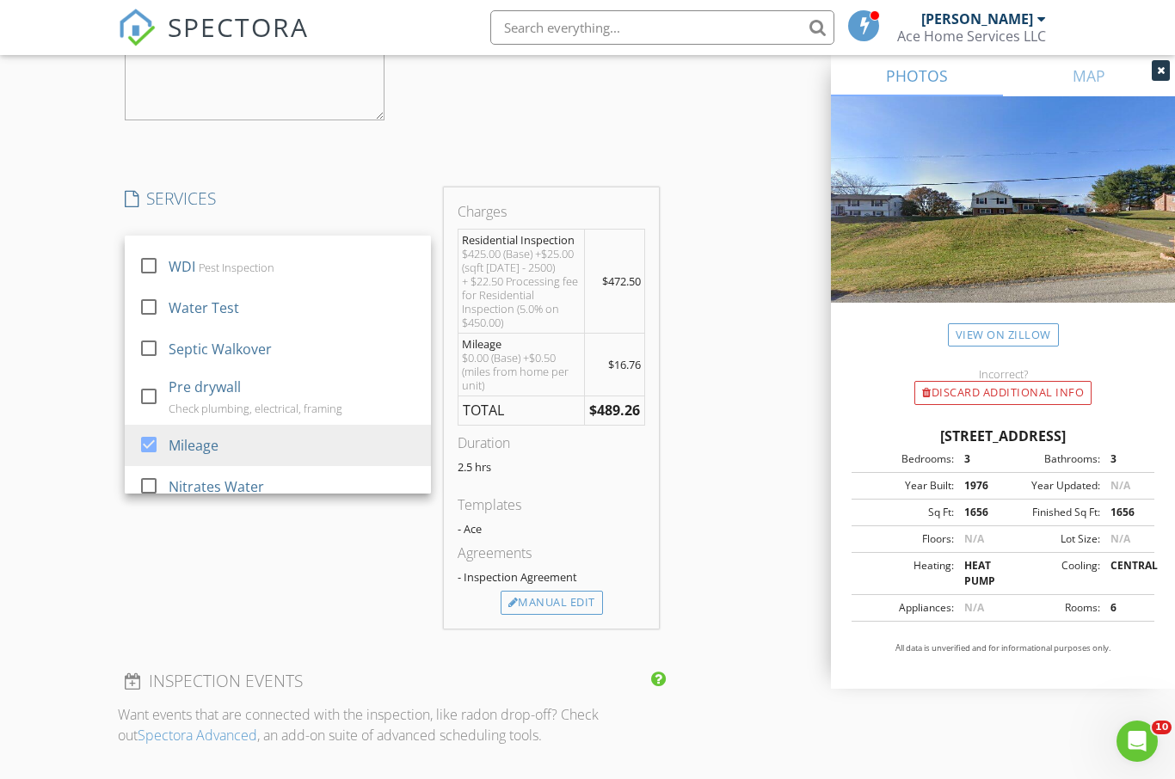
click at [354, 596] on div "SERVICES check_box Residential Inspection check_box_outline_blank Radon Screeni…" at bounding box center [278, 407] width 320 height 441
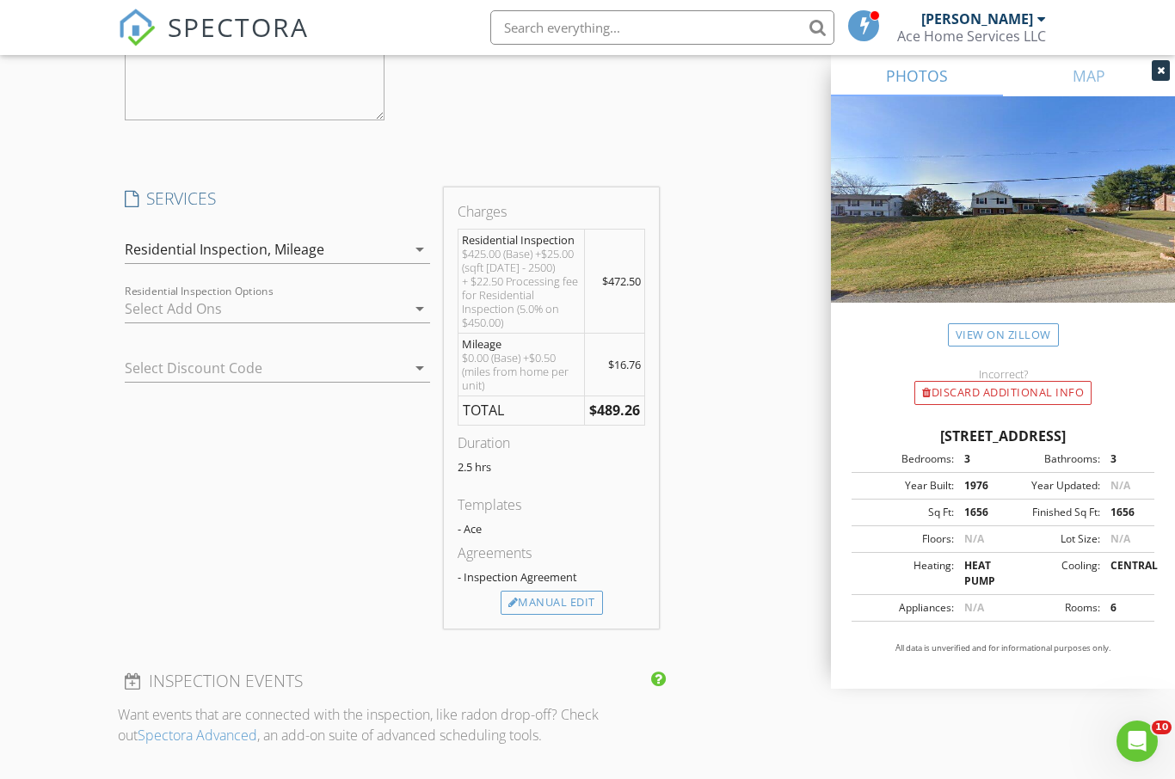
click at [407, 365] on div "arrow_drop_down" at bounding box center [418, 368] width 24 height 21
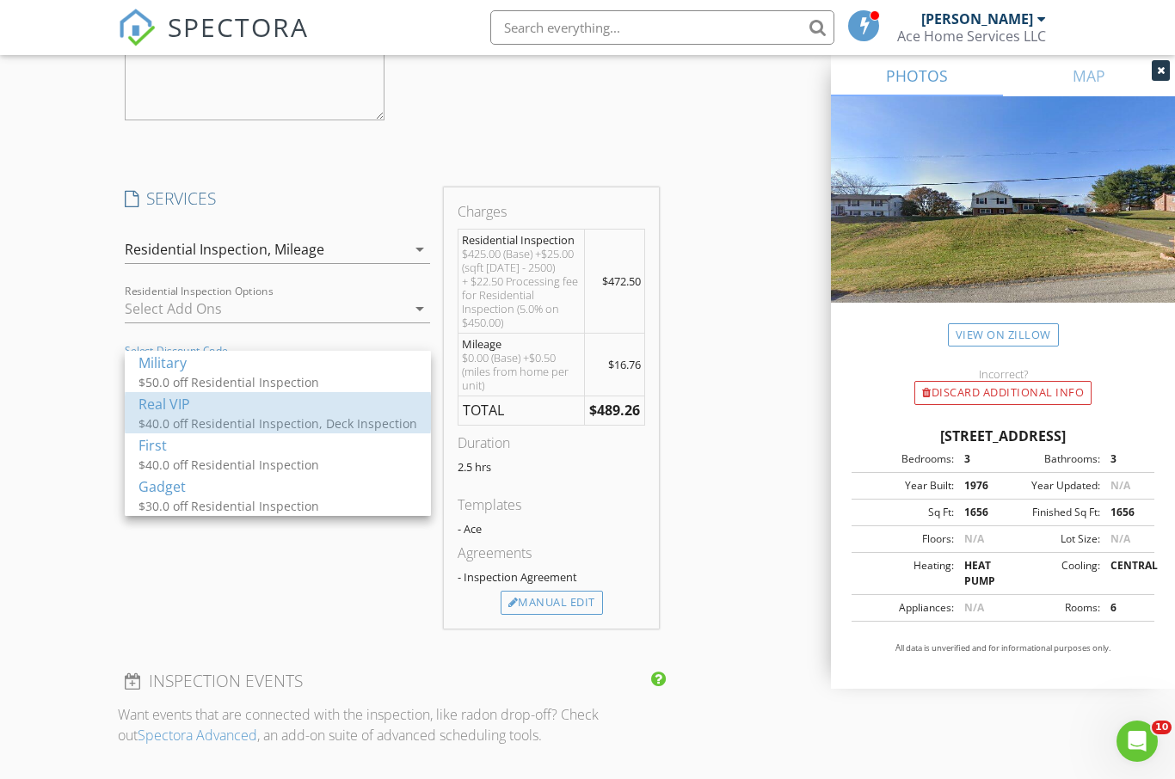
click at [201, 416] on div "$40.0 off Residential Inspection, Deck Inspection" at bounding box center [277, 423] width 279 height 18
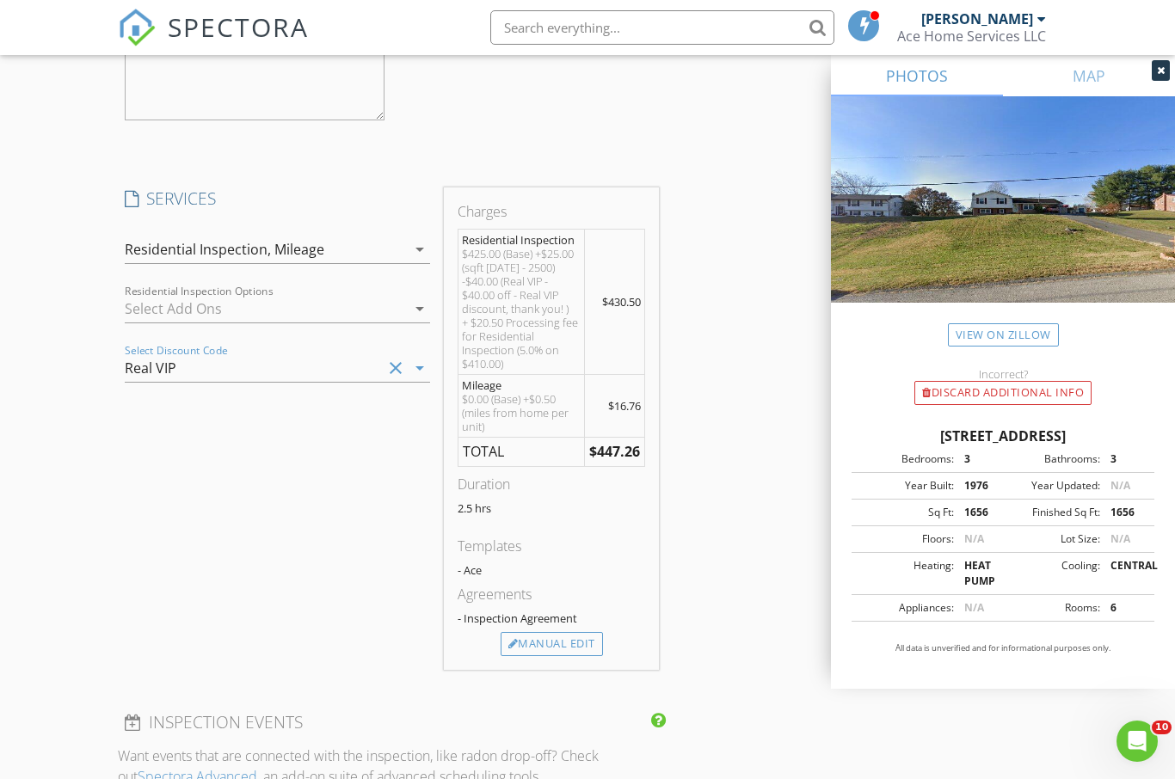
click at [243, 565] on div "SERVICES check_box Residential Inspection check_box_outline_blank Radon Screeni…" at bounding box center [278, 428] width 320 height 482
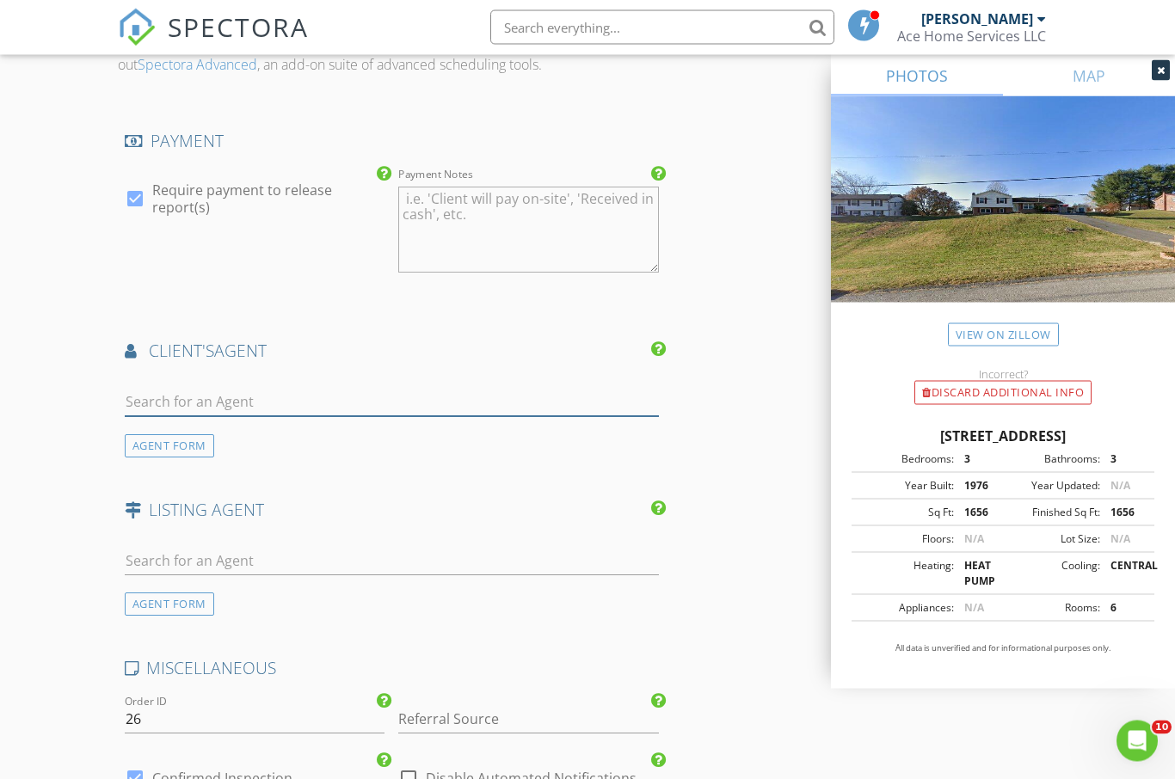
click at [331, 395] on input "text" at bounding box center [392, 403] width 534 height 28
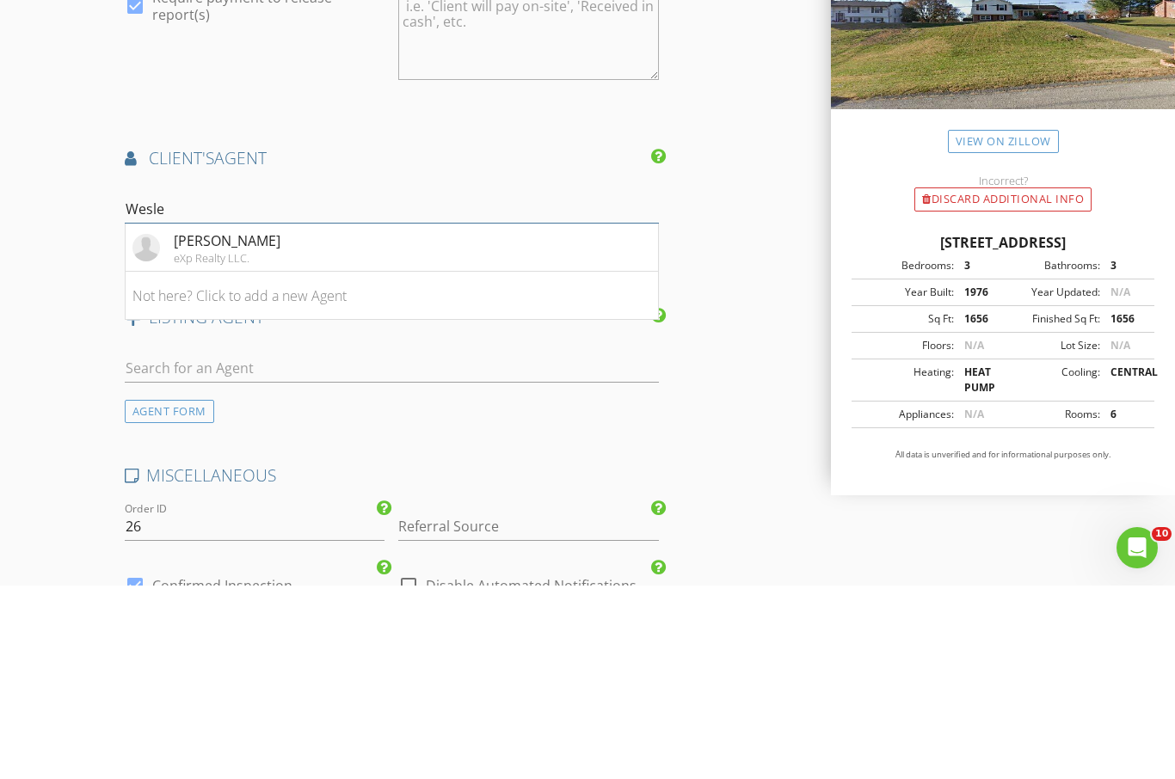
type input "Wesley"
click at [236, 424] on div "Aaron Wesley" at bounding box center [227, 434] width 107 height 21
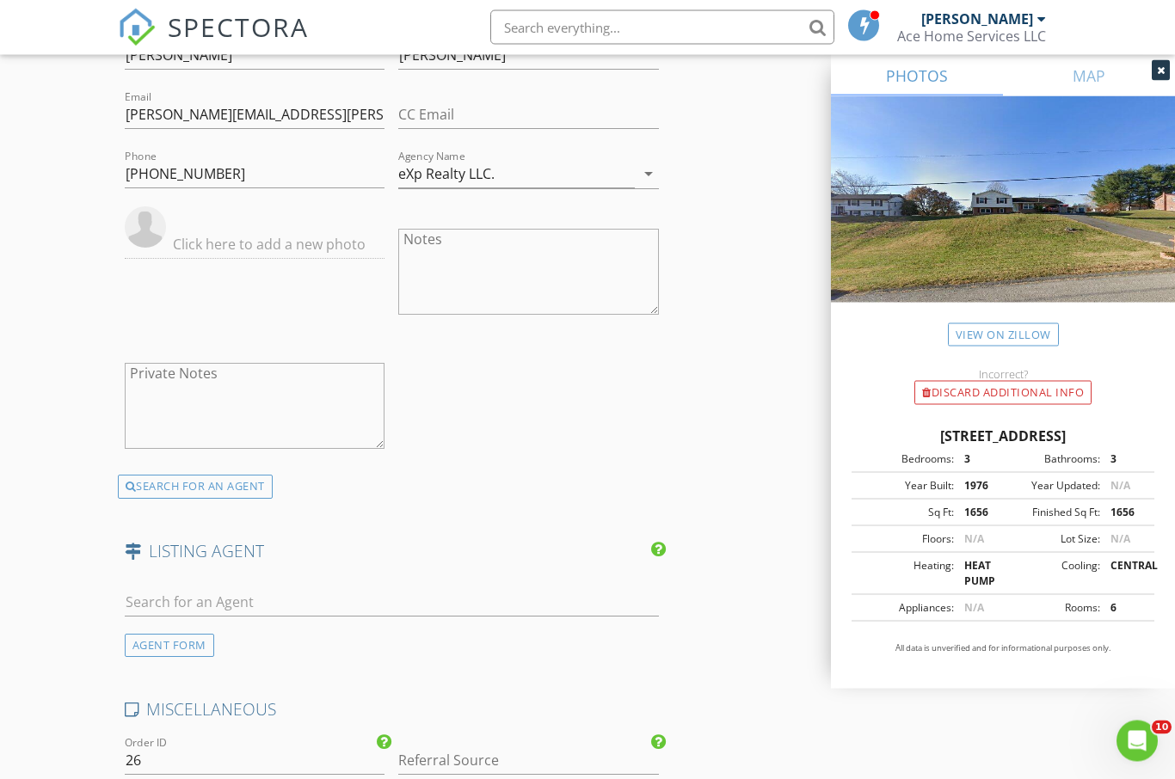
scroll to position [2840, 0]
click at [322, 594] on input "text" at bounding box center [392, 601] width 534 height 28
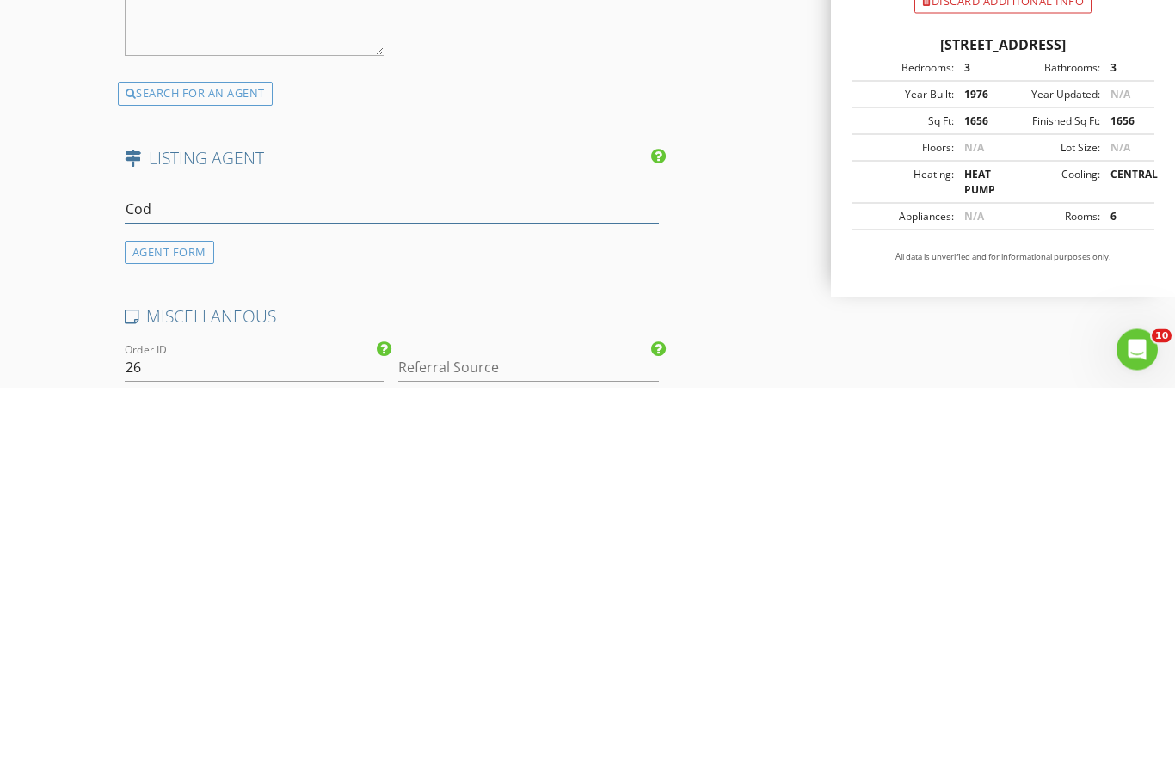
type input "Cody"
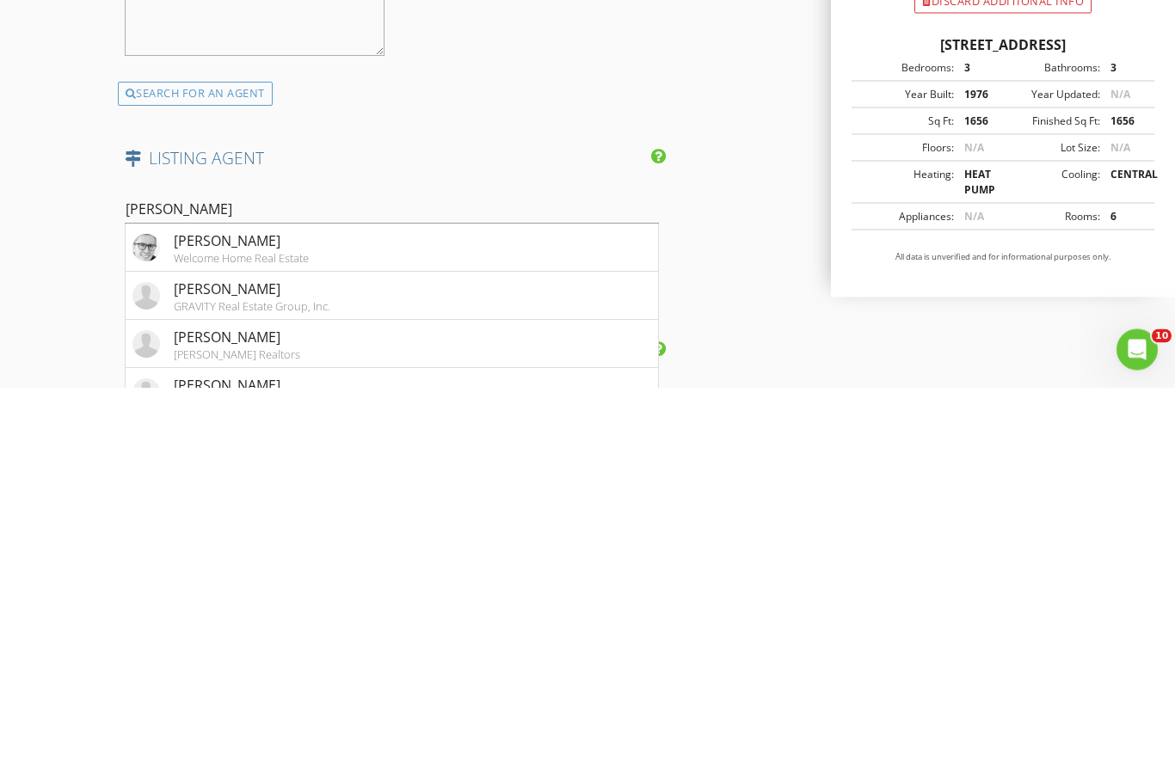
click at [256, 643] on div "Welcome Home Real Estate" at bounding box center [241, 650] width 135 height 14
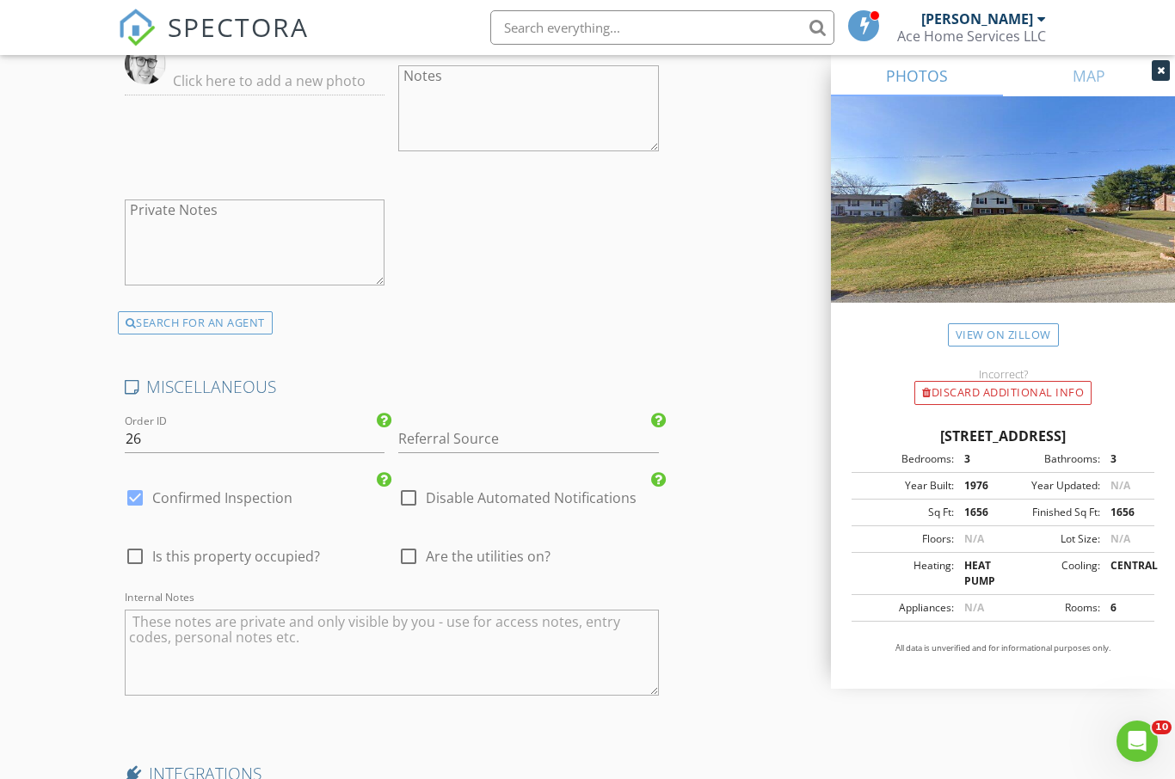
scroll to position [3554, 0]
click at [239, 425] on input "26" at bounding box center [255, 438] width 261 height 28
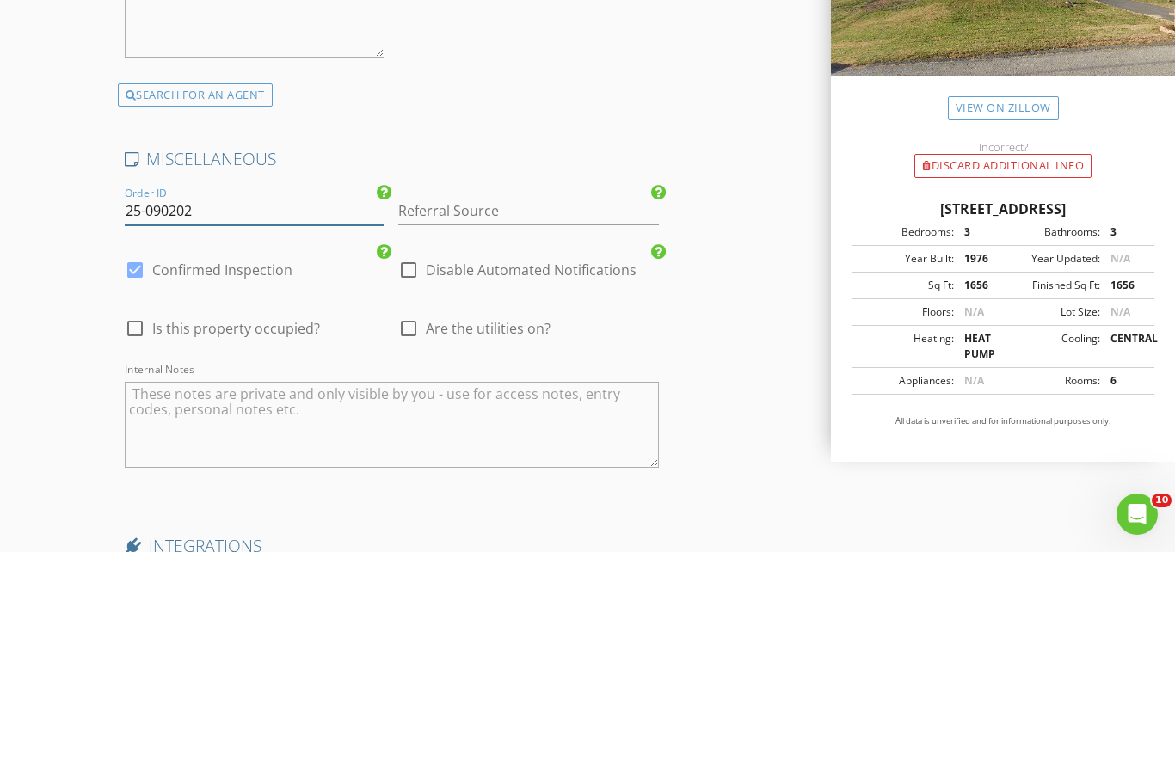
type input "25-090202"
click at [502, 424] on input "Referral Source" at bounding box center [528, 438] width 261 height 28
type input "Wesley"
click at [147, 541] on div at bounding box center [134, 555] width 29 height 29
checkbox input "true"
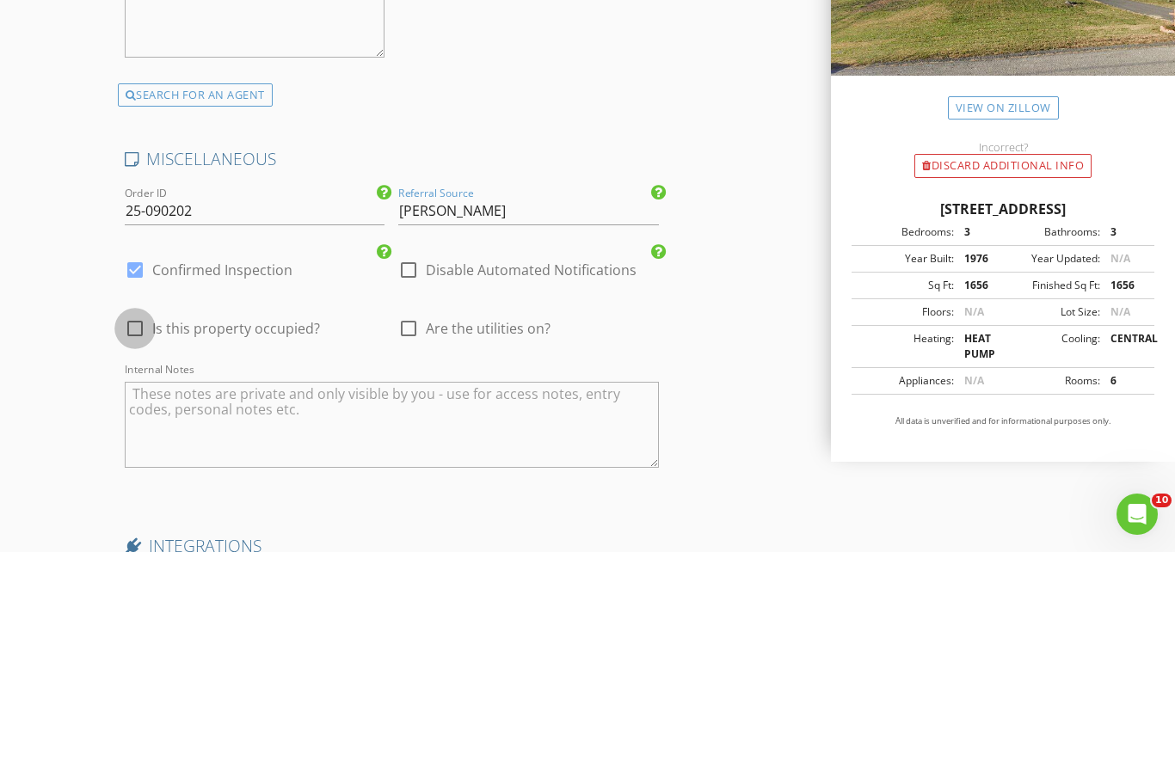
scroll to position [3782, 0]
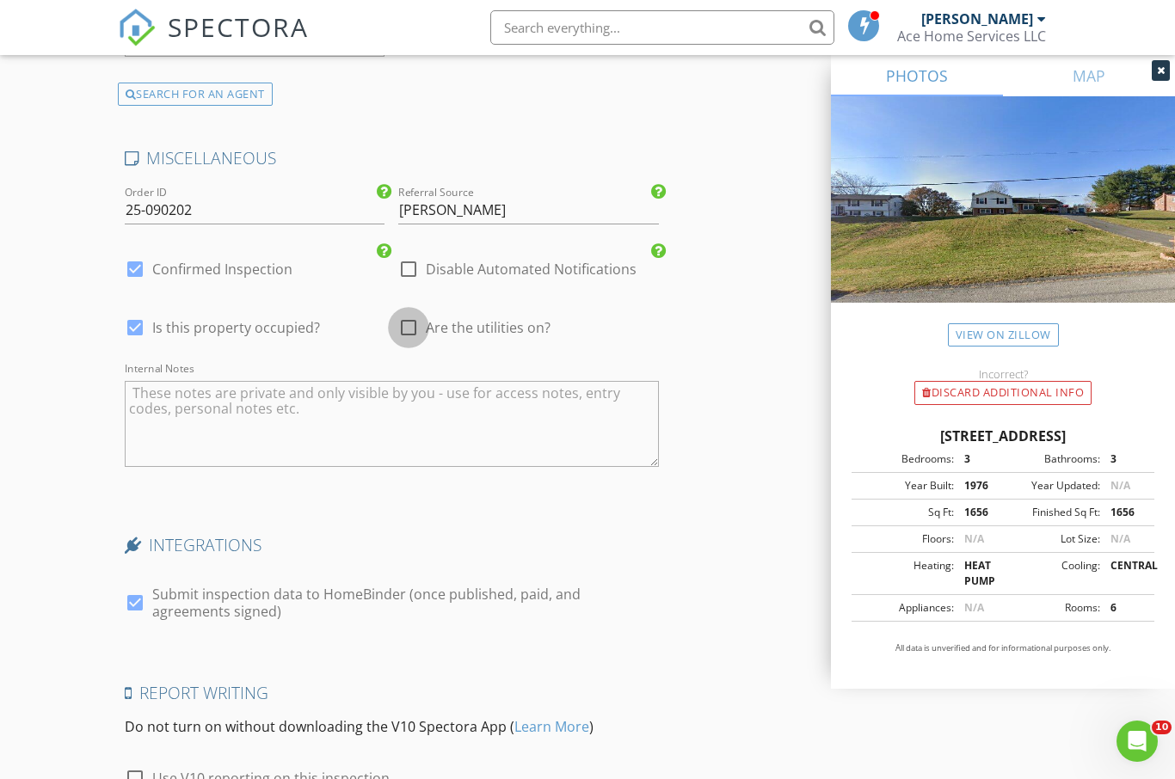
click at [422, 319] on div at bounding box center [408, 327] width 29 height 29
checkbox input "true"
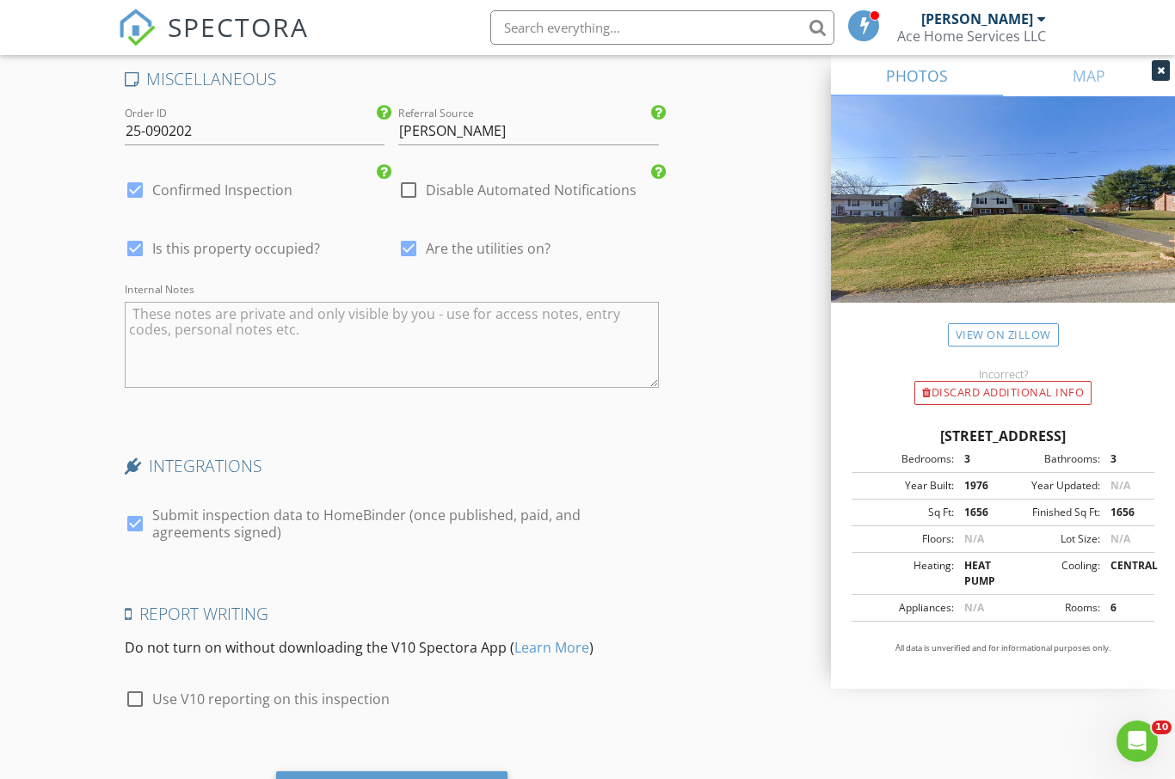
scroll to position [3888, 0]
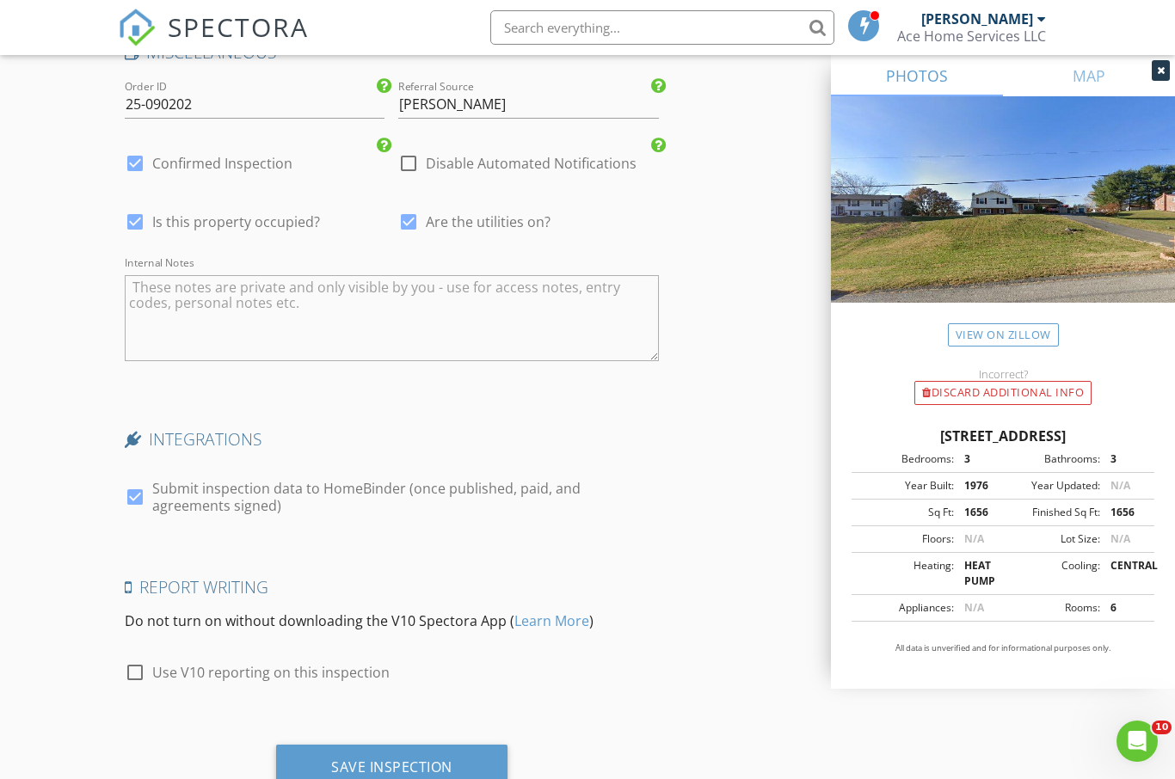
click at [451, 764] on div "Save Inspection" at bounding box center [391, 766] width 121 height 17
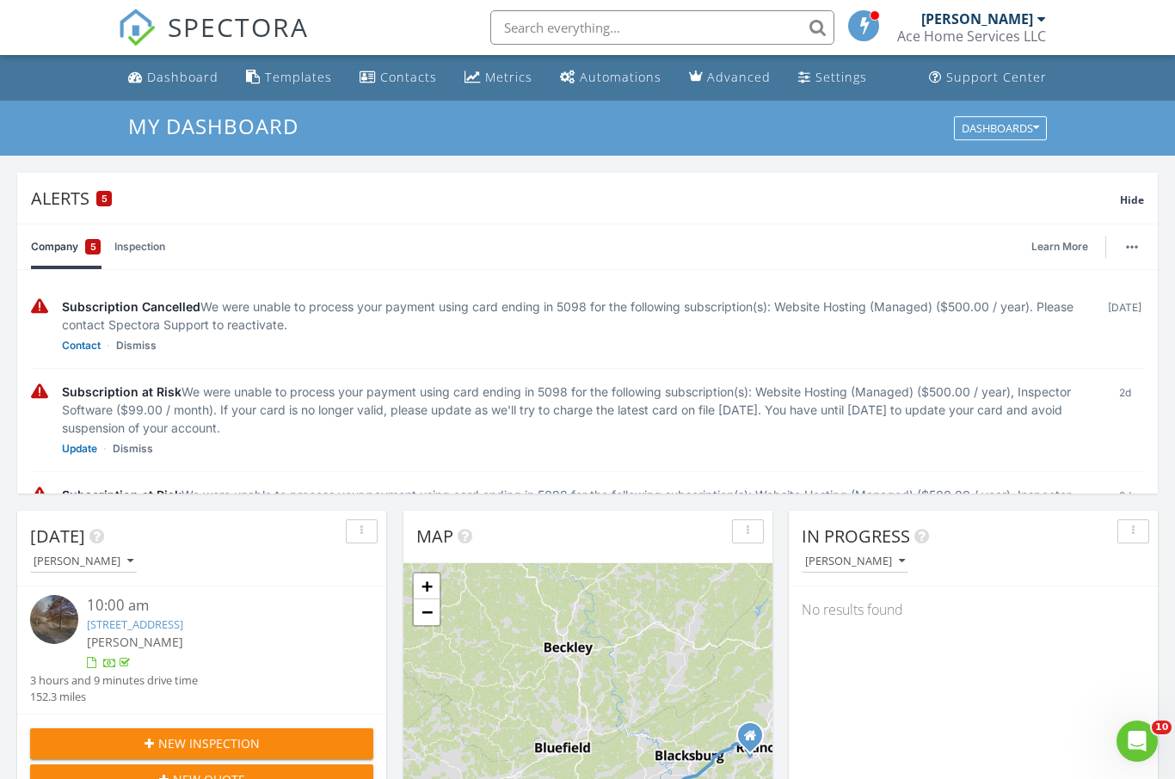
click at [1142, 190] on div "Hide" at bounding box center [1132, 198] width 24 height 21
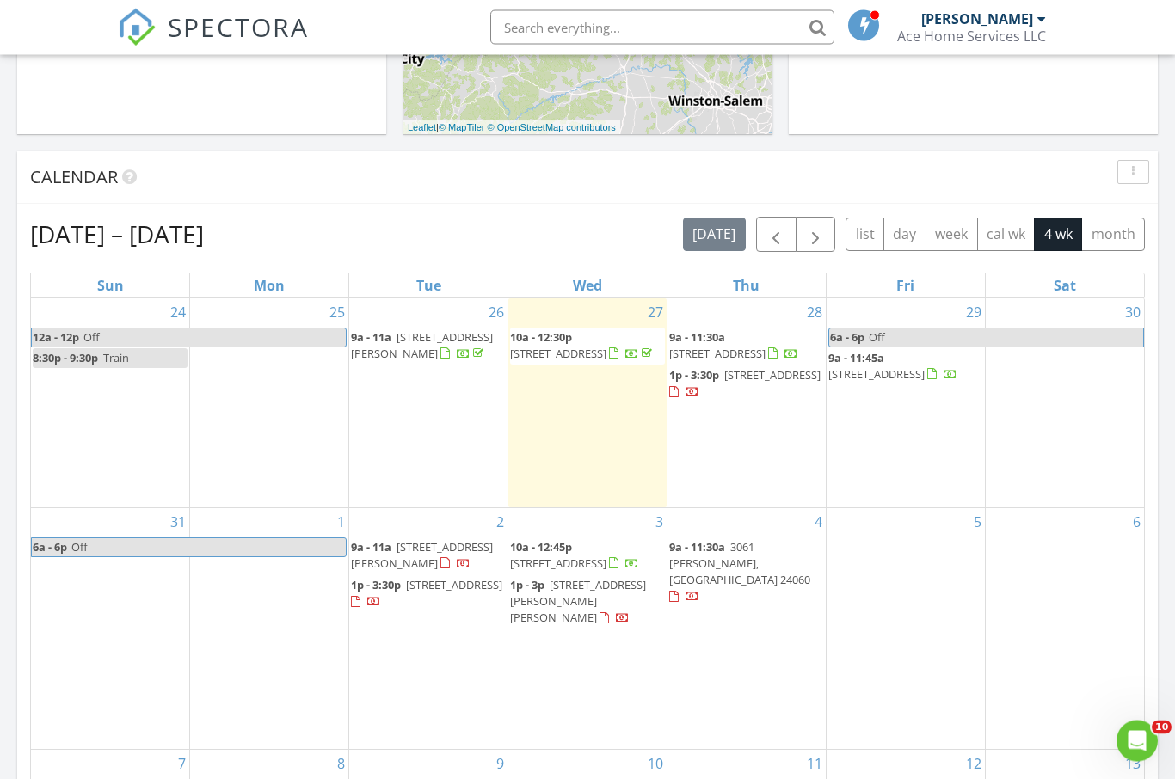
scroll to position [605, 0]
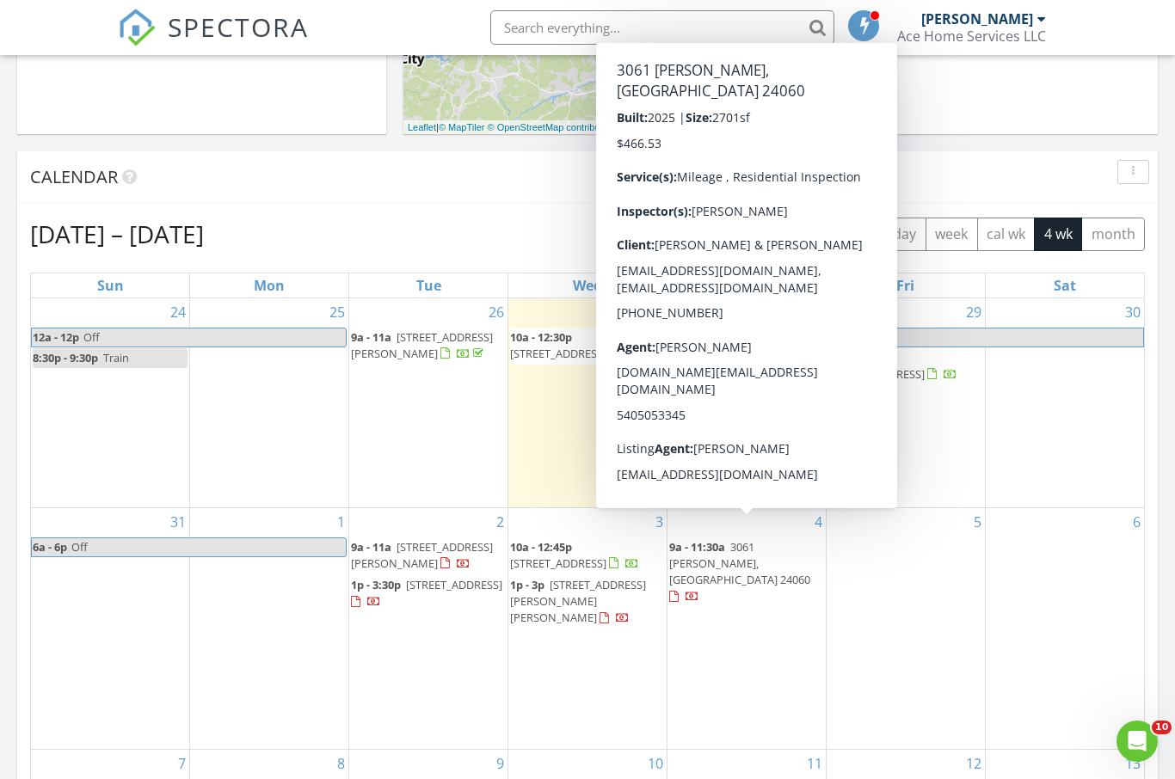
click at [776, 539] on span "3061 [PERSON_NAME], [GEOGRAPHIC_DATA] 24060" at bounding box center [739, 563] width 141 height 48
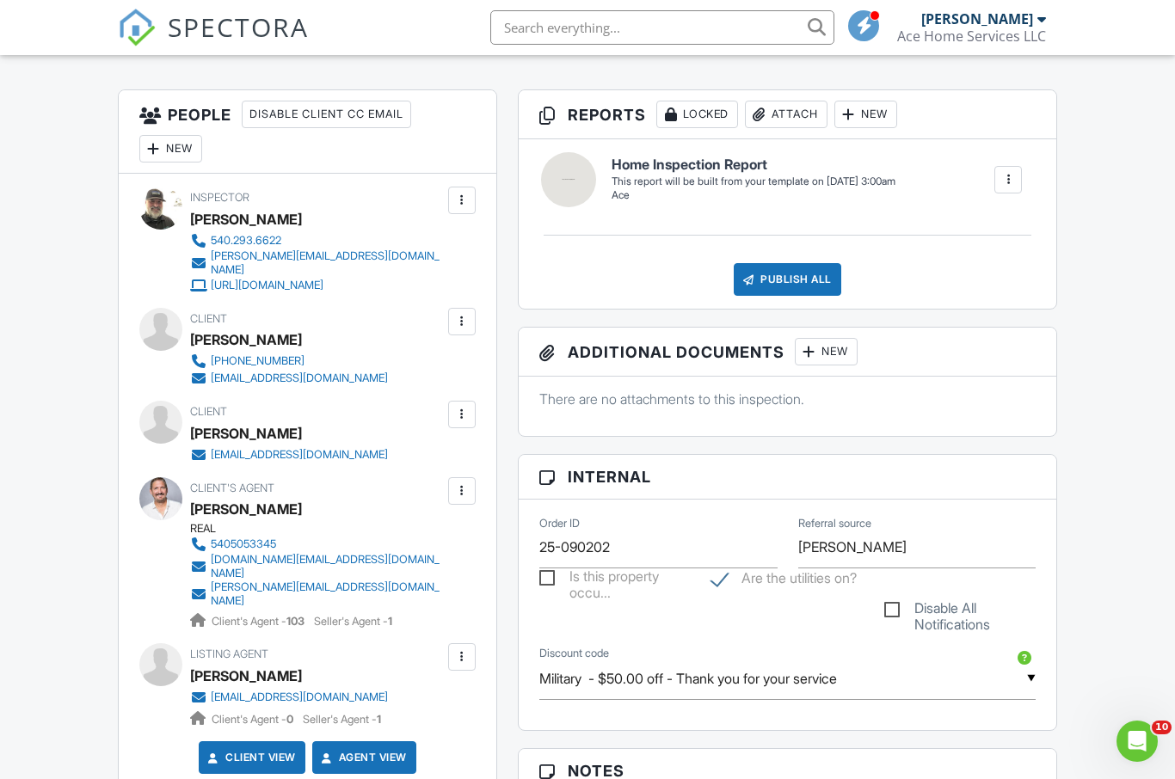
scroll to position [411, 0]
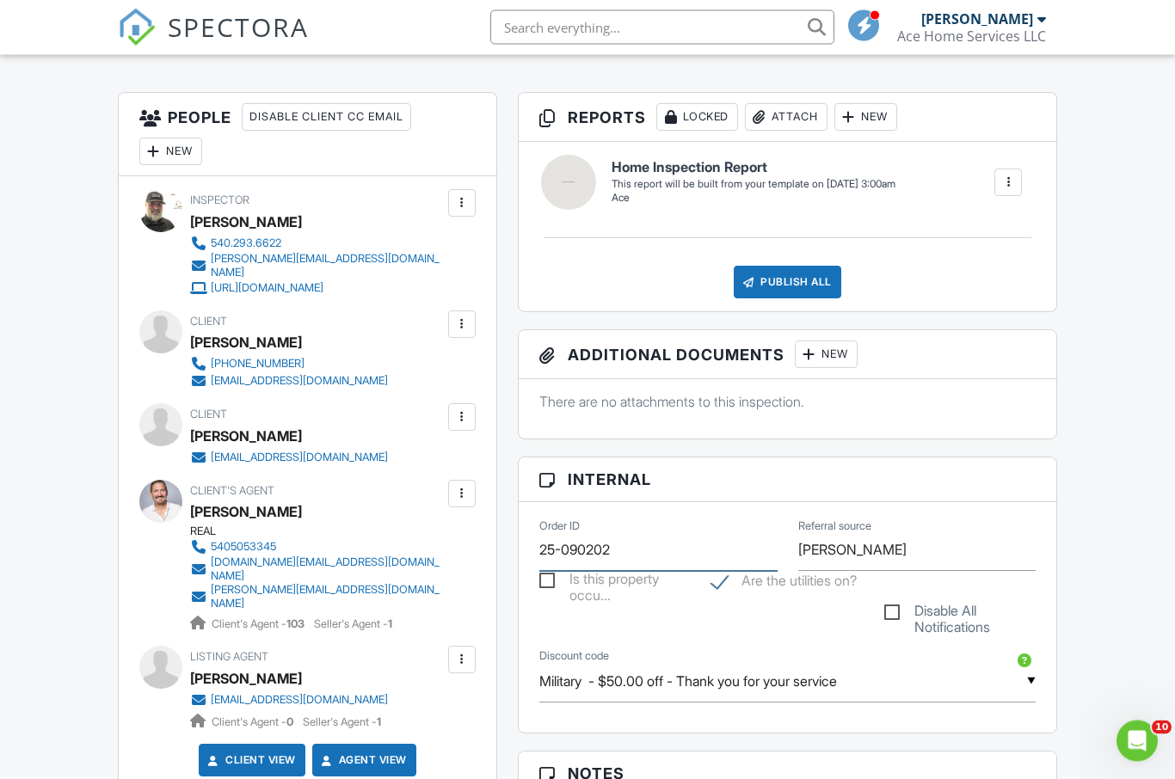
click at [652, 550] on input "25-090202" at bounding box center [658, 551] width 238 height 42
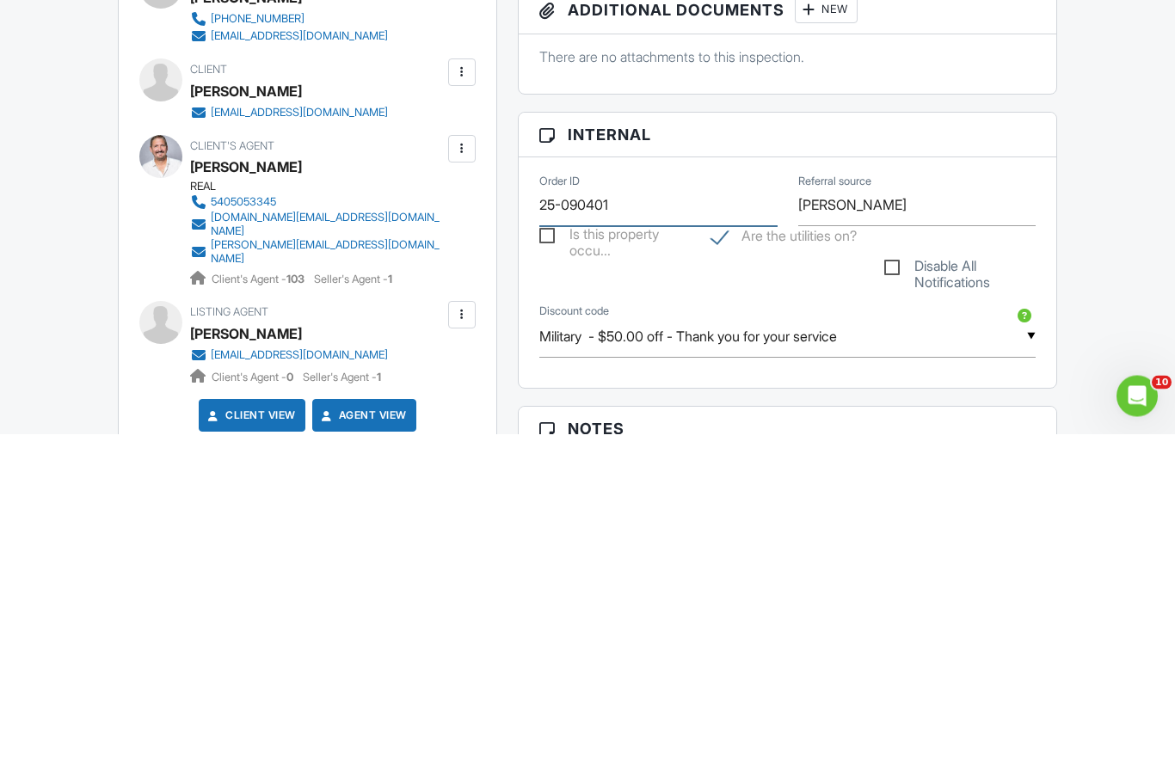
type input "25-090401"
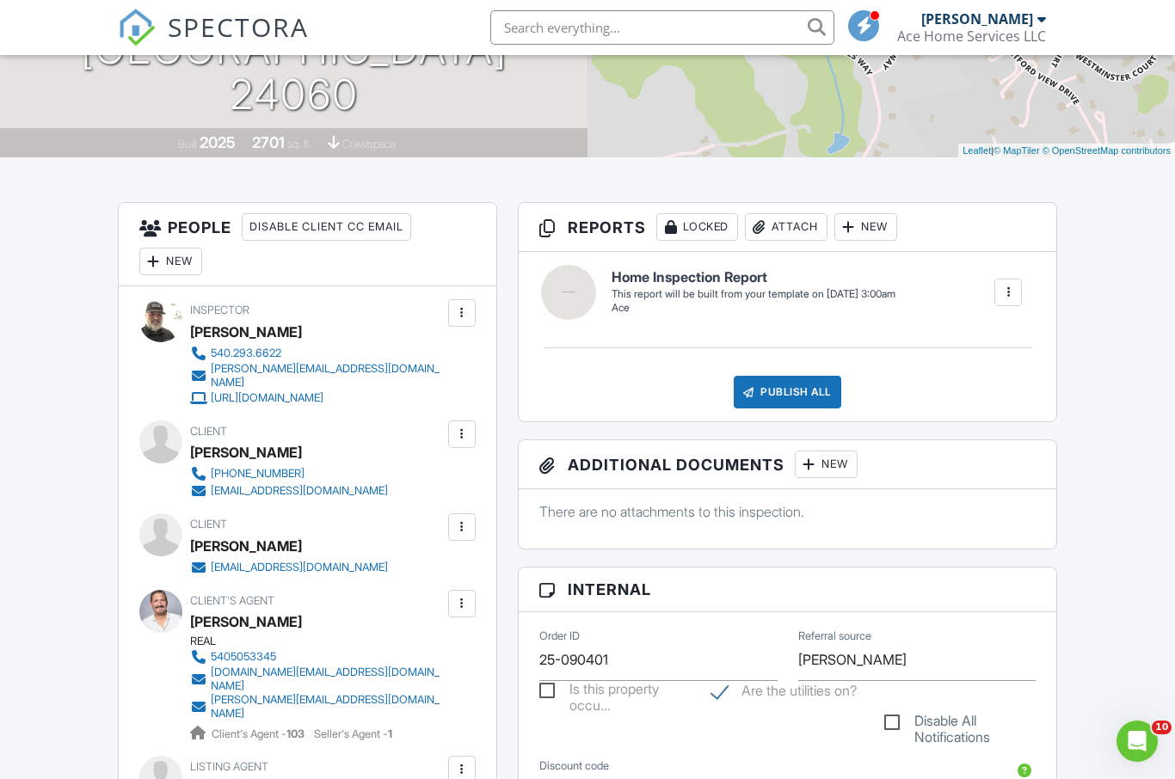
scroll to position [0, 0]
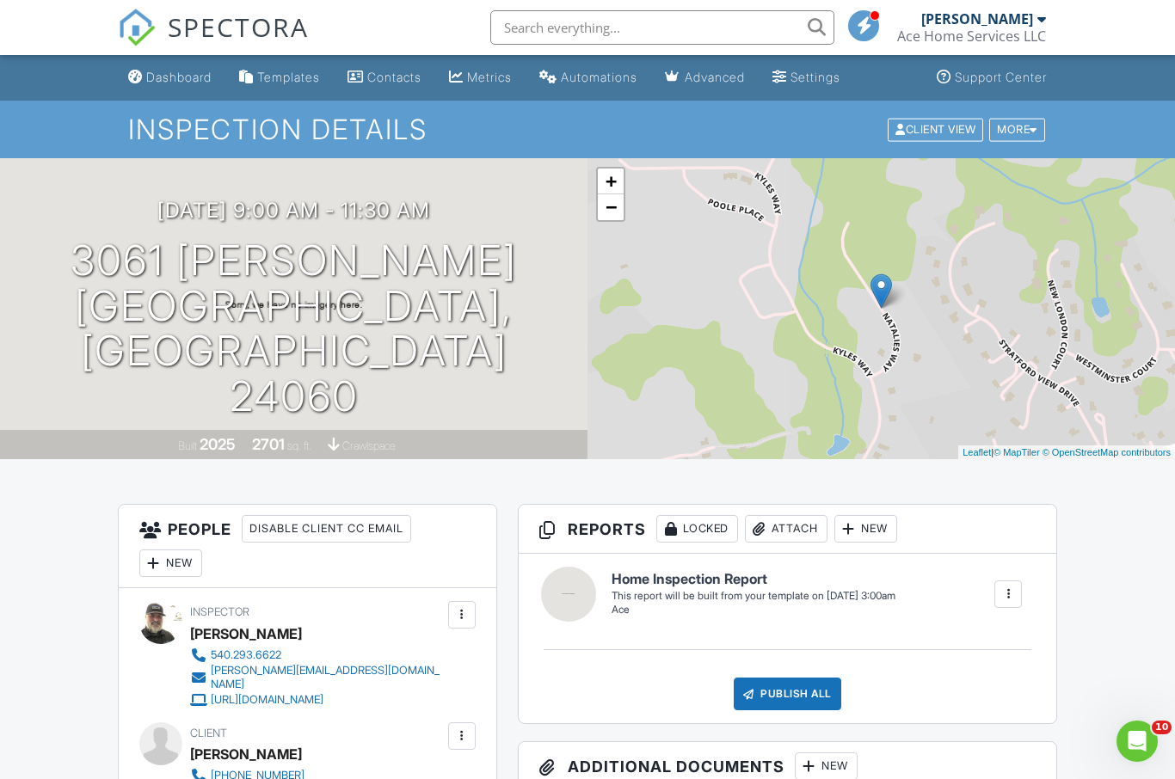
click at [185, 72] on div "Dashboard" at bounding box center [178, 77] width 65 height 15
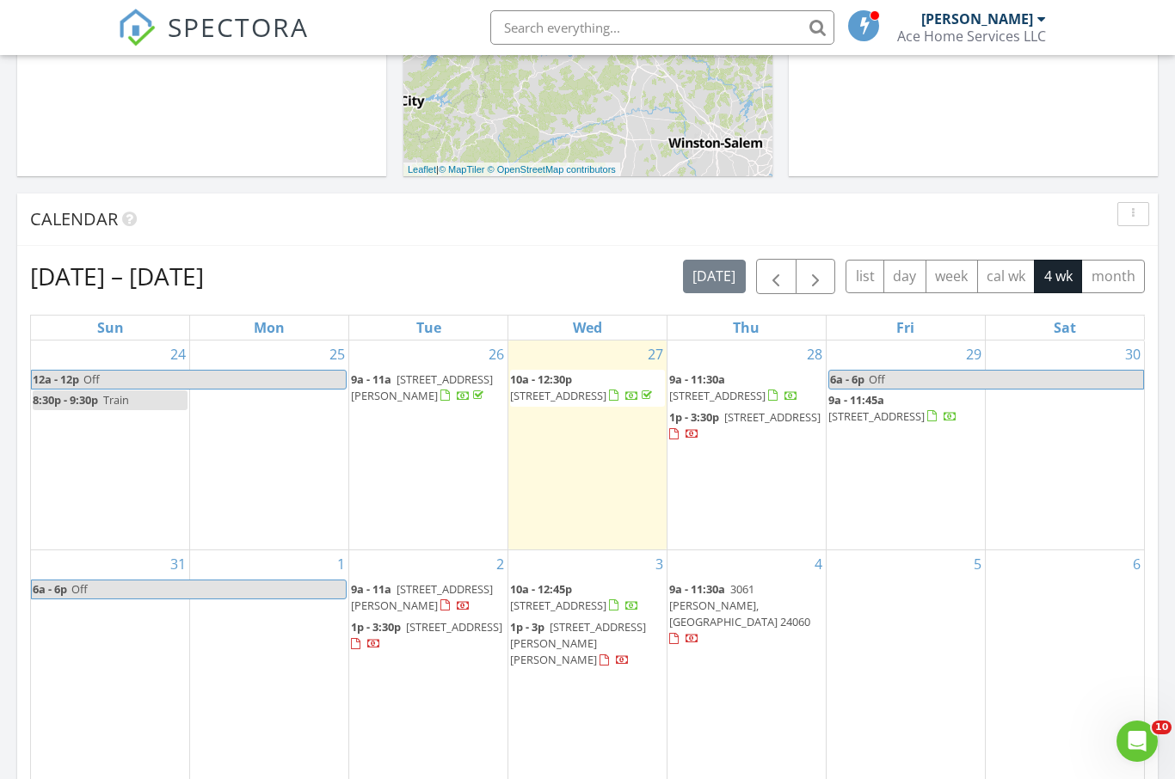
scroll to position [876, 0]
